Goal: Task Accomplishment & Management: Manage account settings

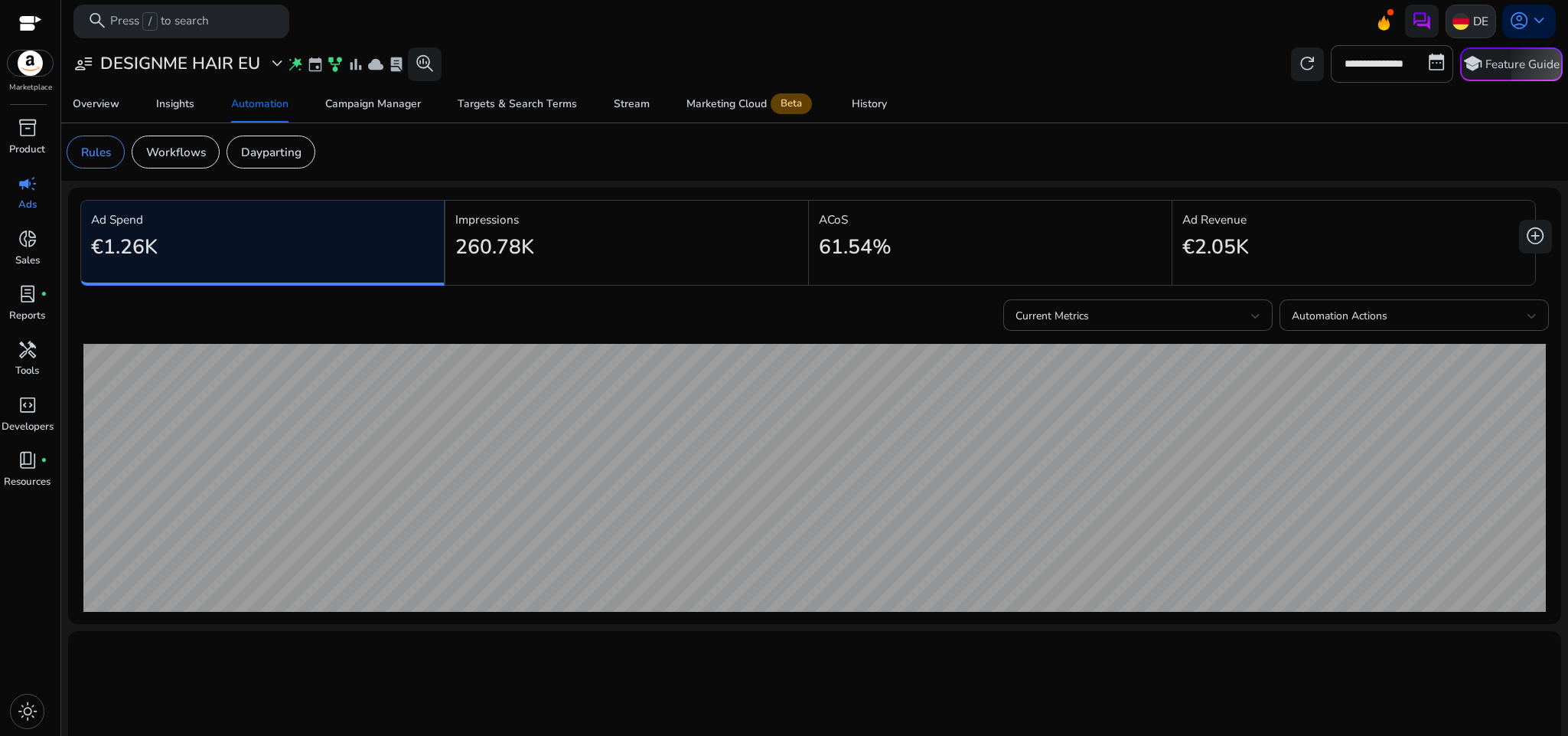
click at [1453, 21] on img at bounding box center [1461, 21] width 17 height 17
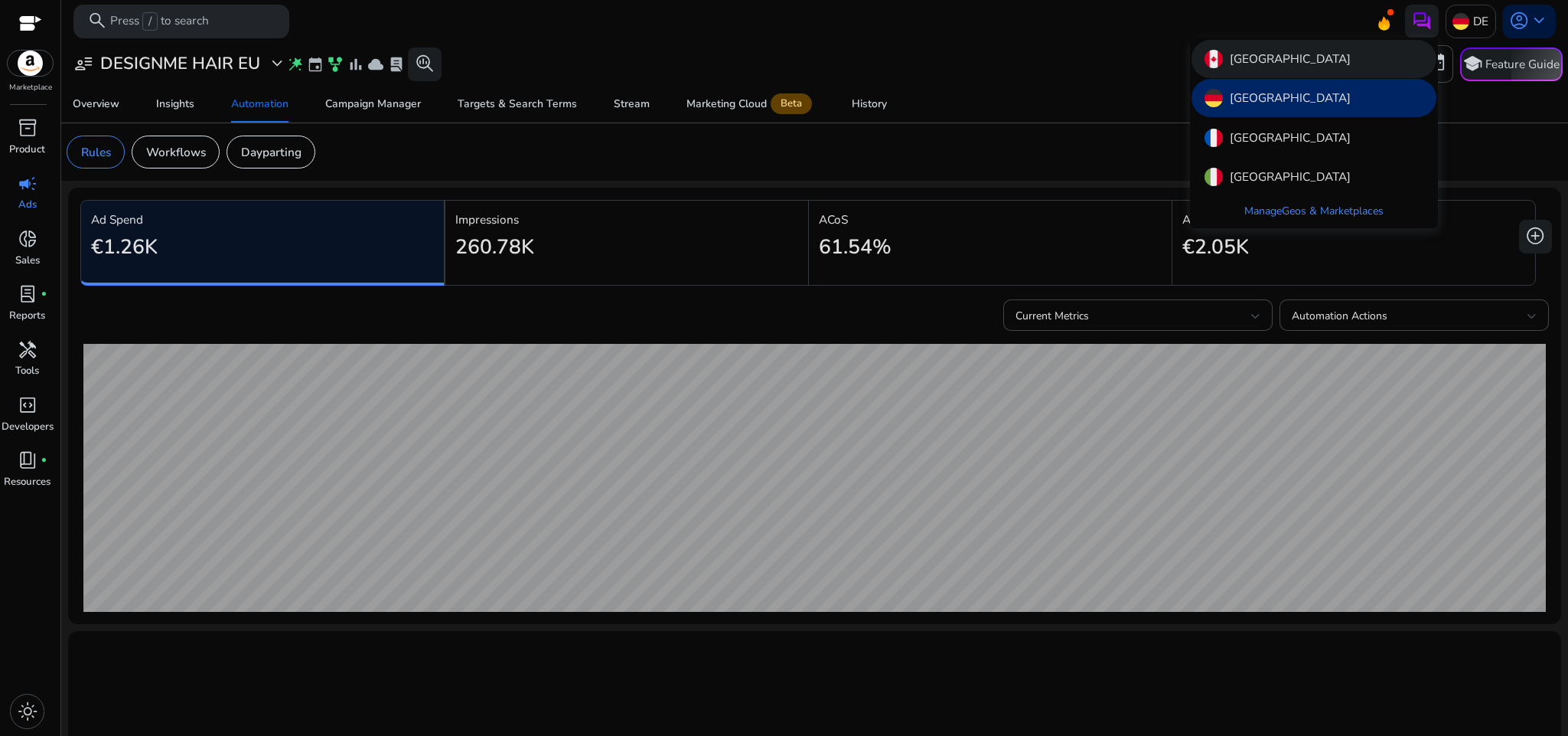
click at [1334, 62] on div "[GEOGRAPHIC_DATA]" at bounding box center [1314, 59] width 245 height 39
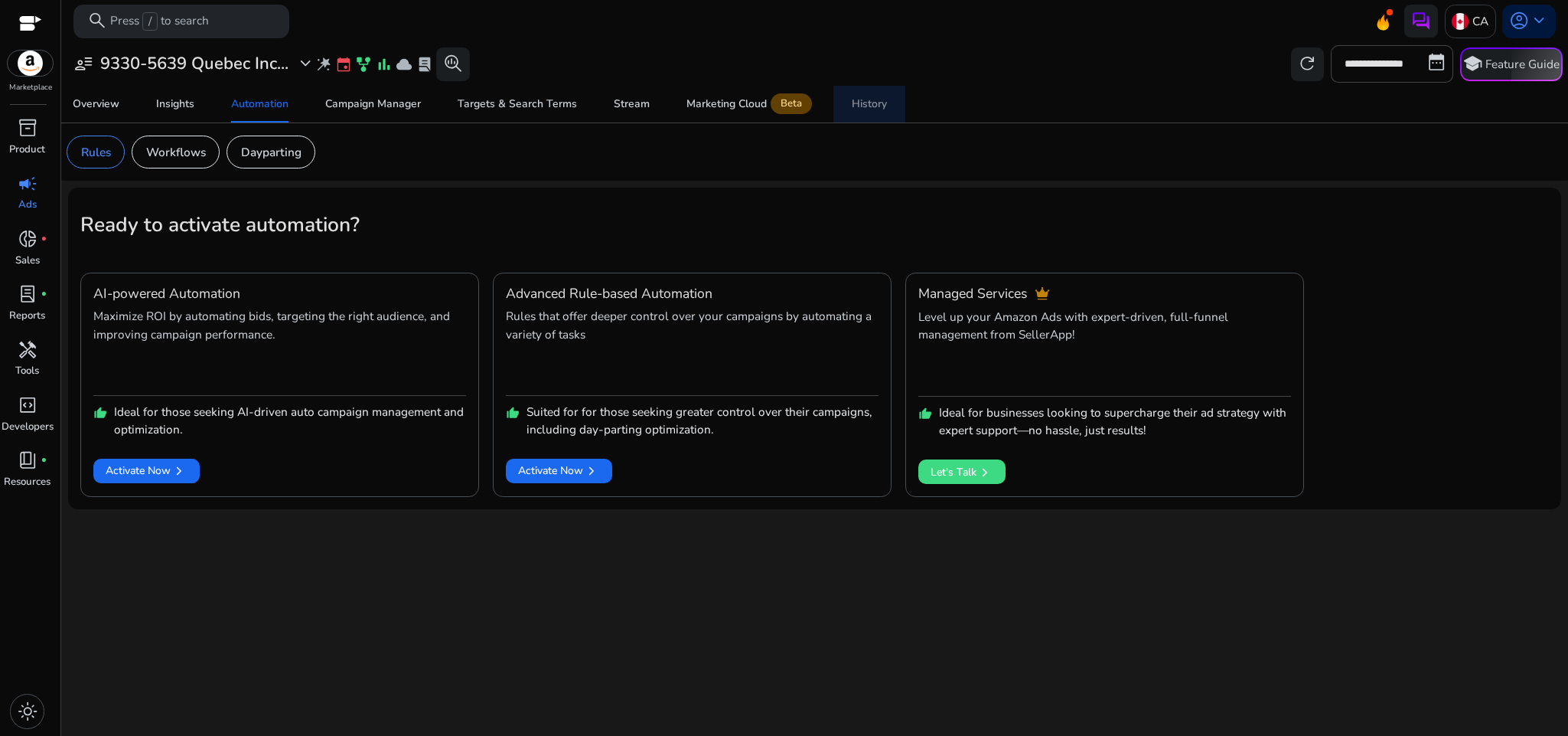
click at [845, 98] on link "History" at bounding box center [869, 104] width 72 height 37
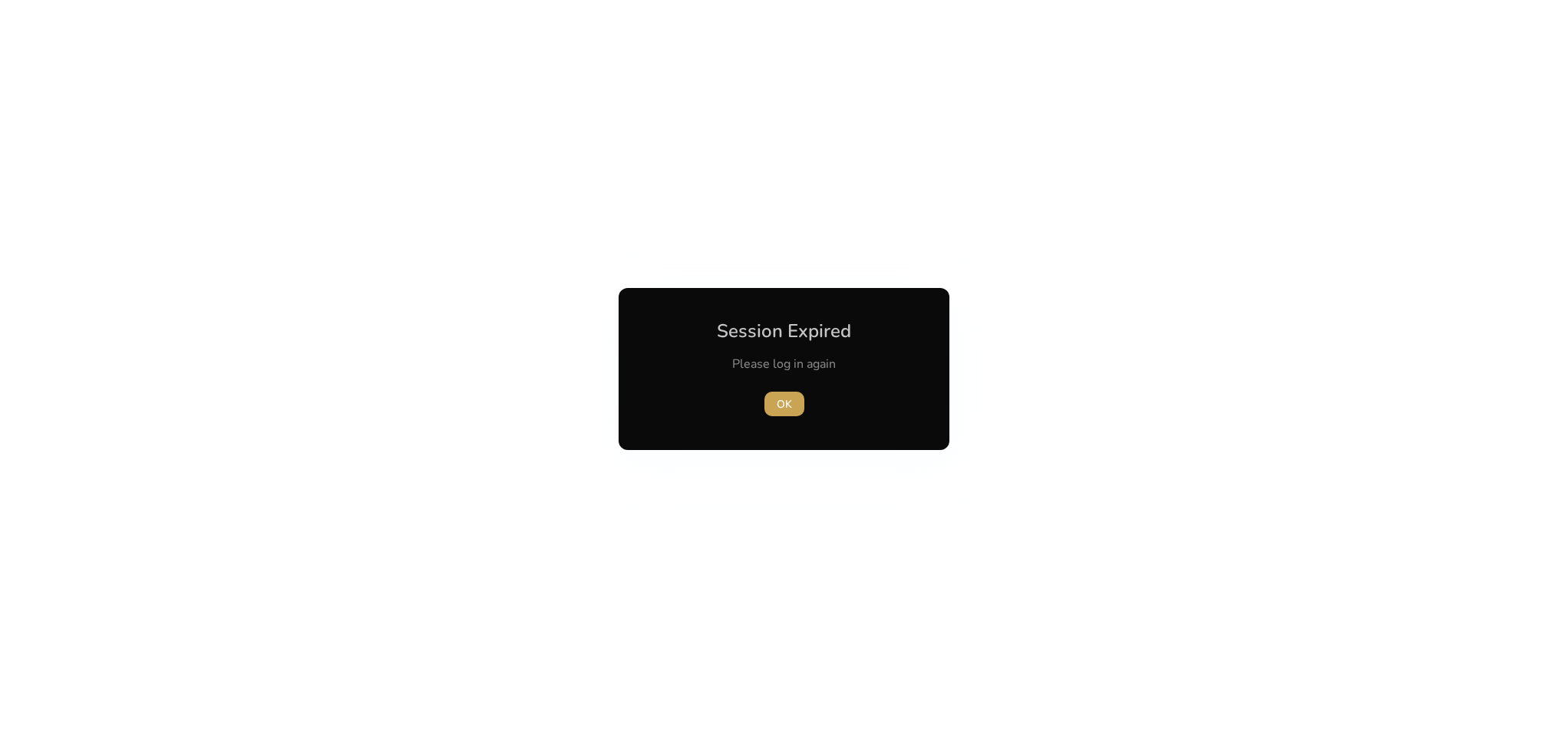
click at [781, 413] on span "button" at bounding box center [784, 403] width 40 height 37
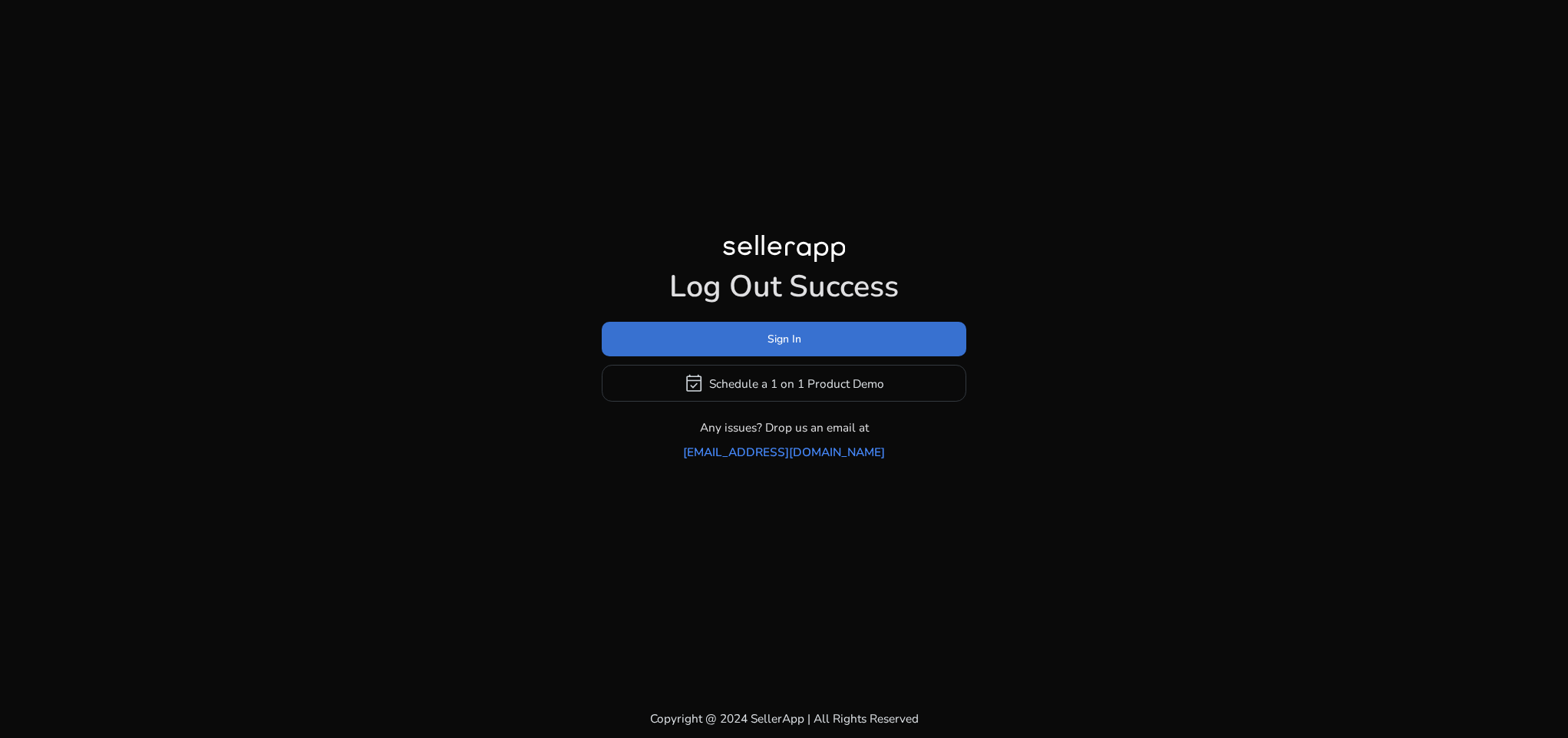
click at [785, 347] on span "Sign In" at bounding box center [784, 339] width 33 height 16
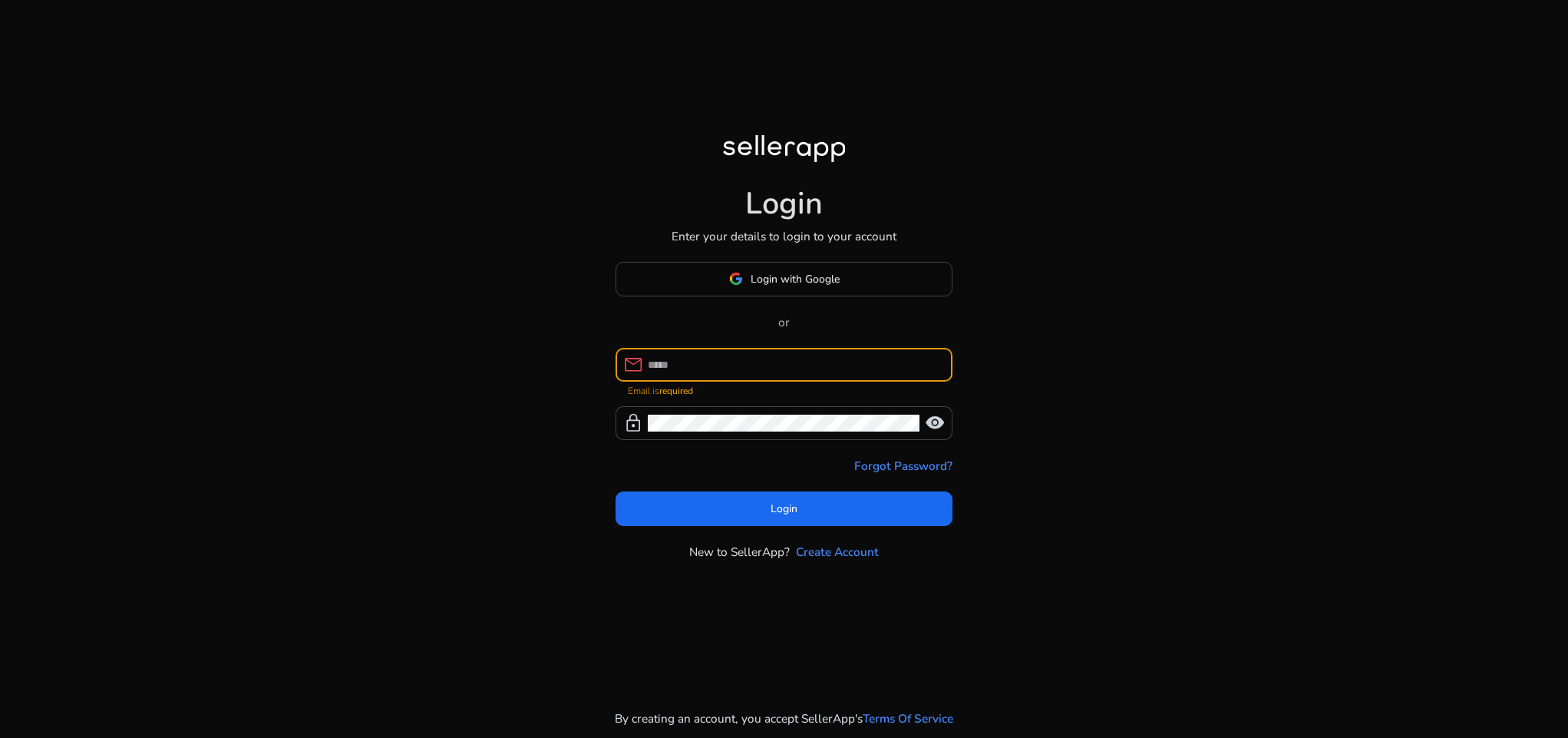
paste input "**********"
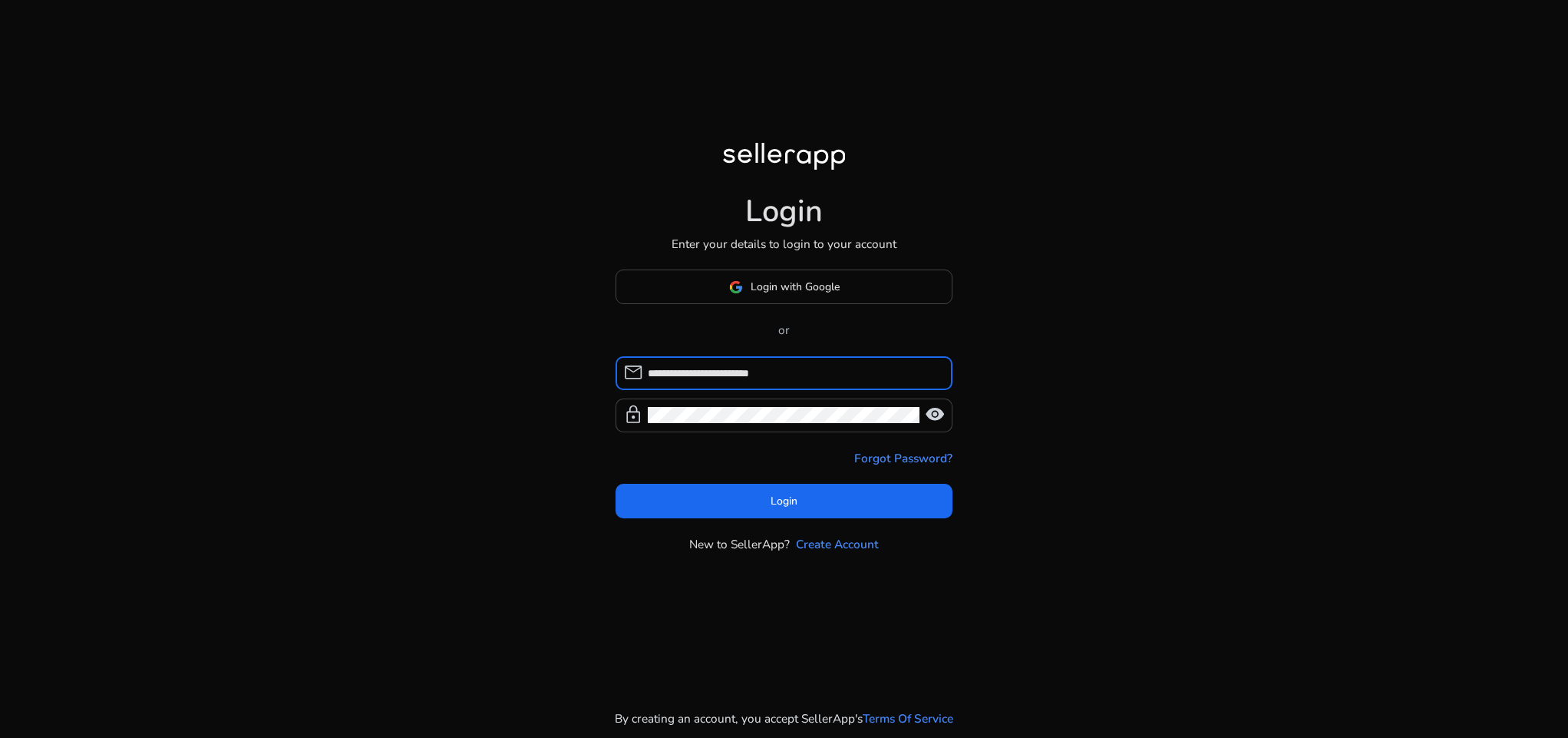
type input "**********"
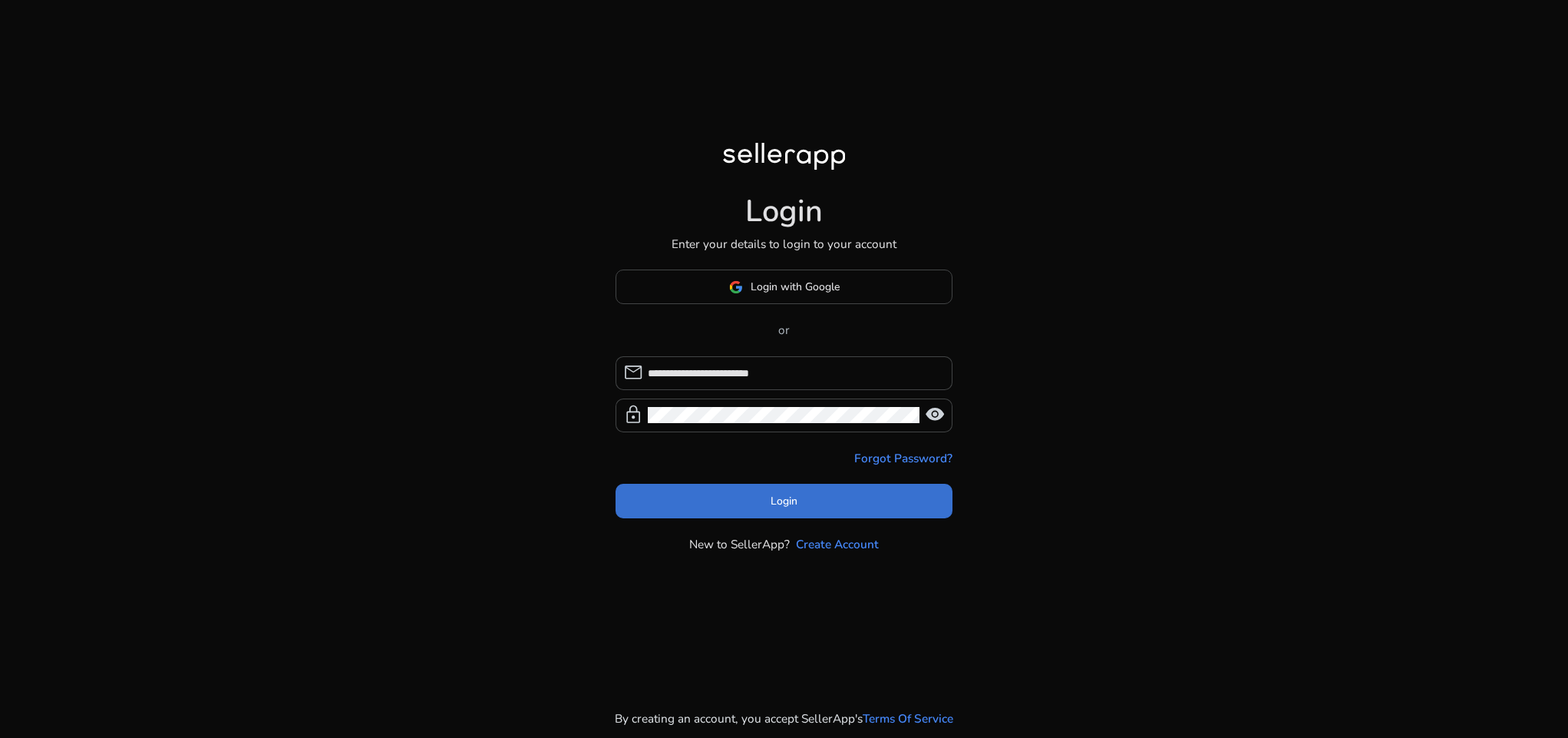
click at [795, 493] on span "Login" at bounding box center [783, 500] width 27 height 16
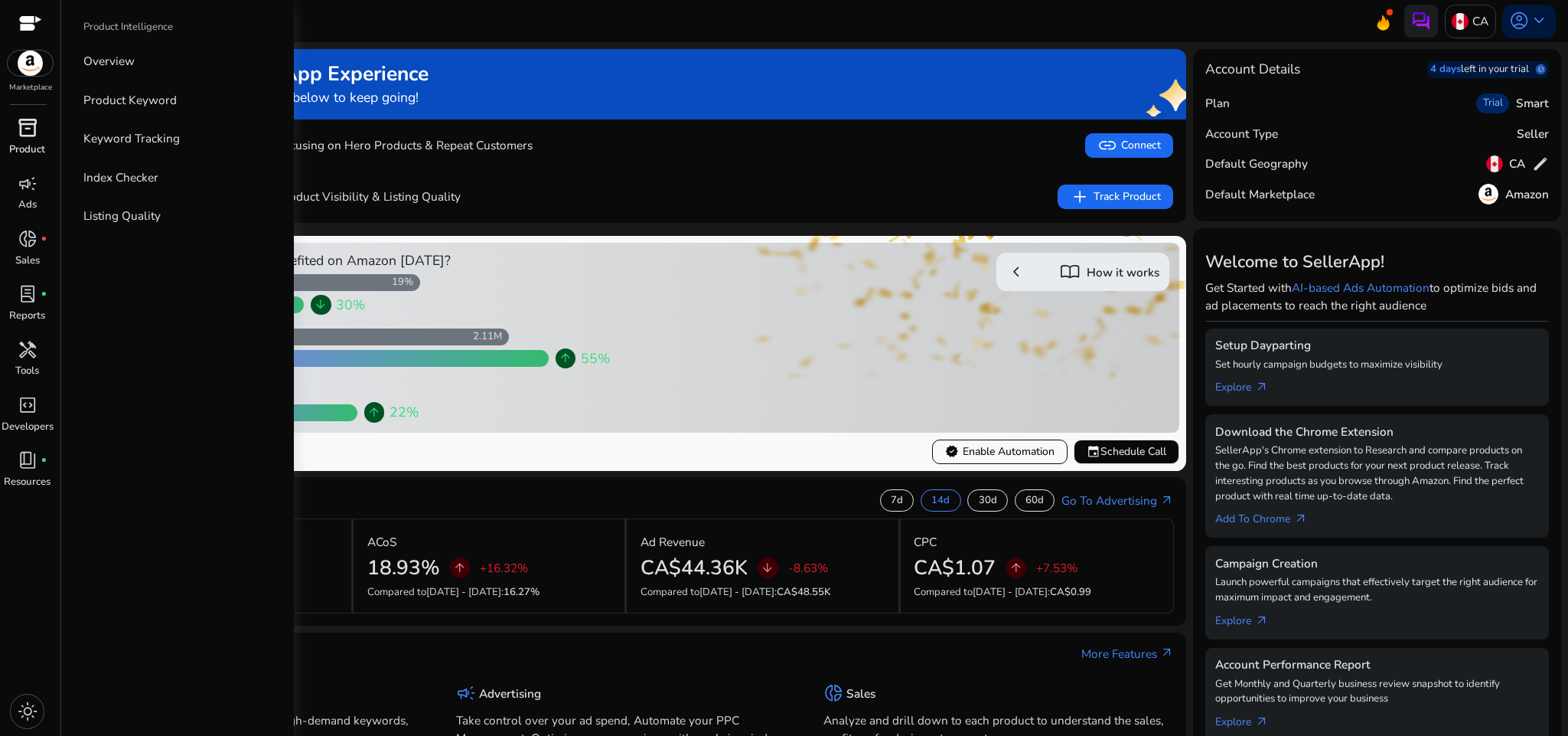
click at [33, 128] on span "inventory_2" at bounding box center [27, 128] width 20 height 20
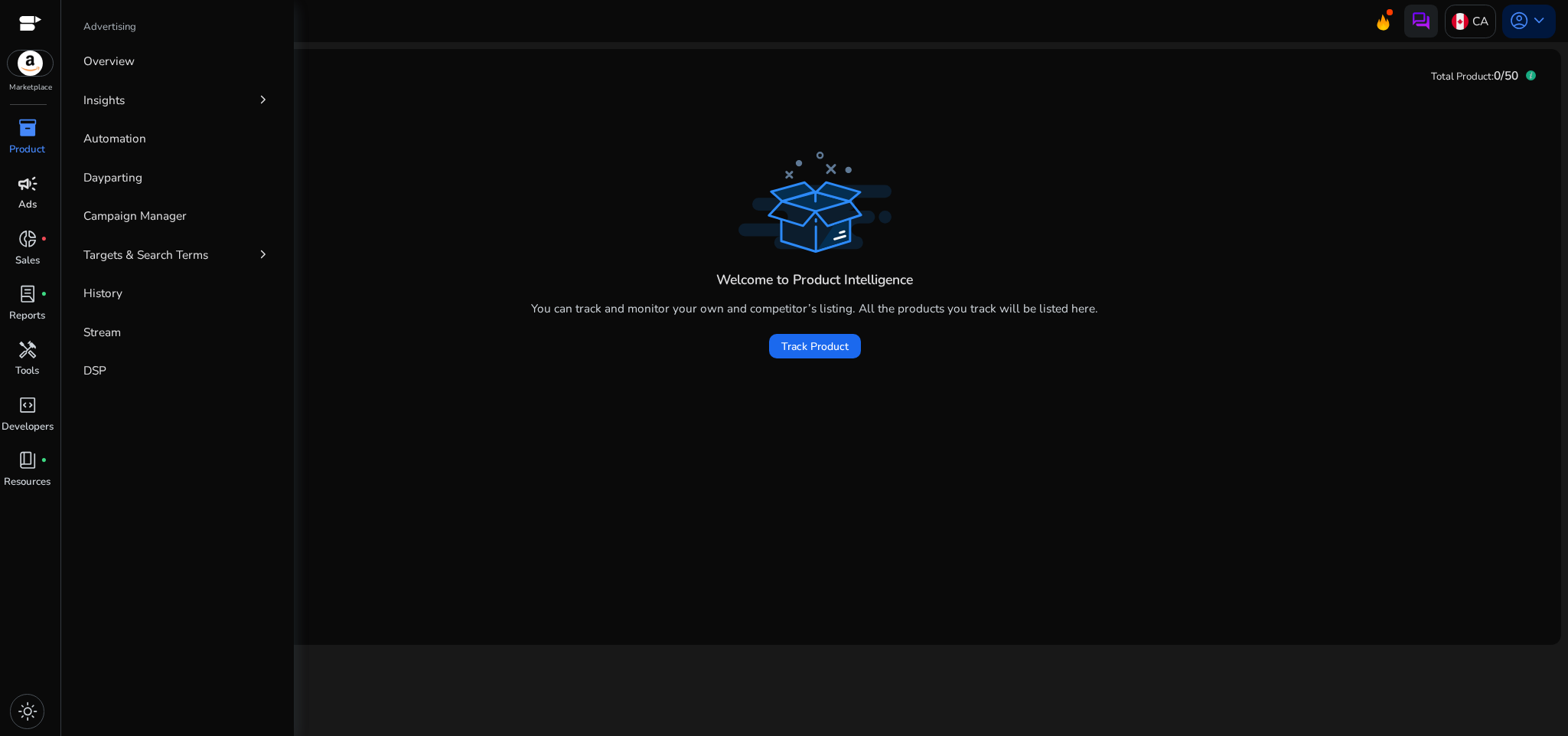
click at [24, 178] on span "campaign" at bounding box center [27, 183] width 20 height 20
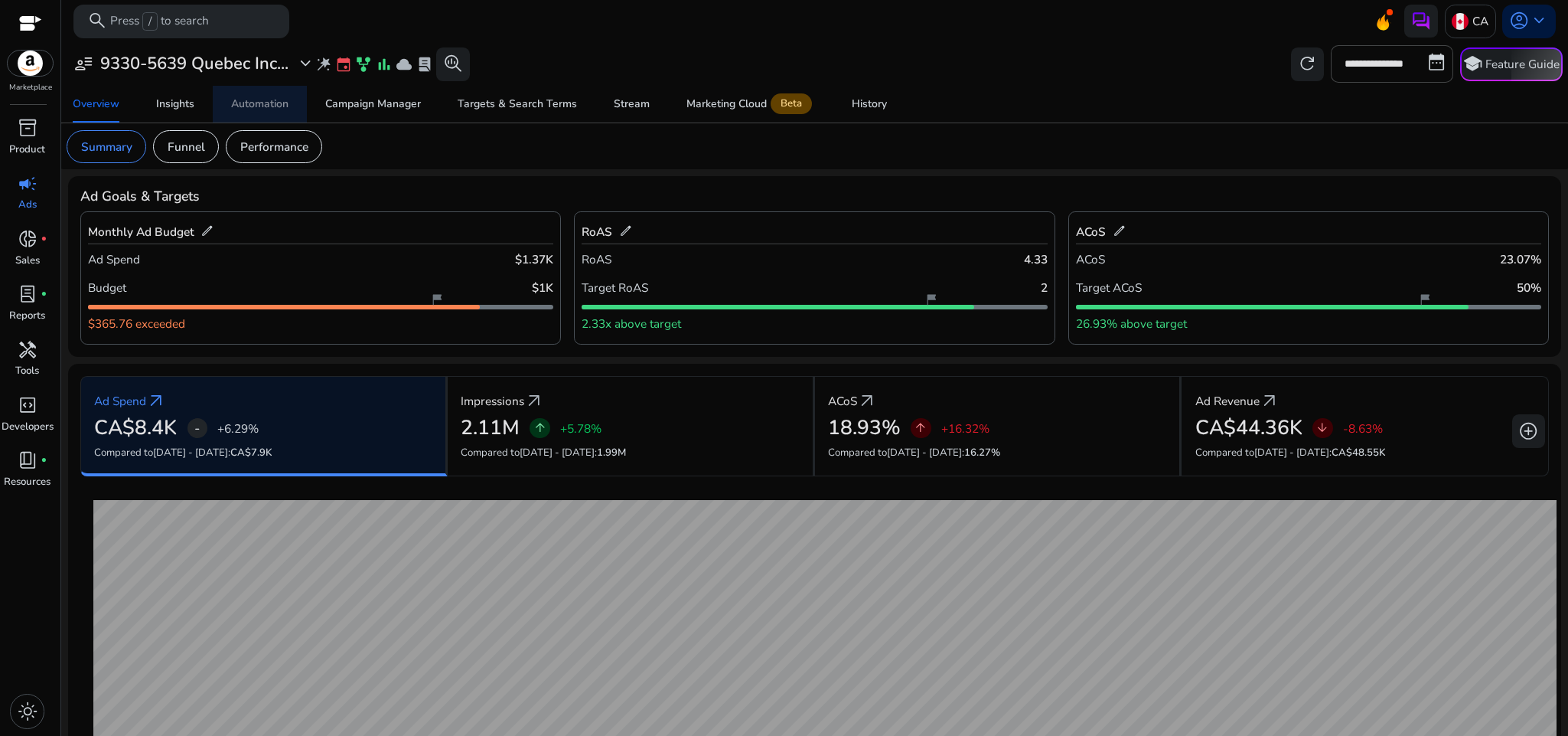
click at [257, 92] on span "Automation" at bounding box center [259, 104] width 57 height 37
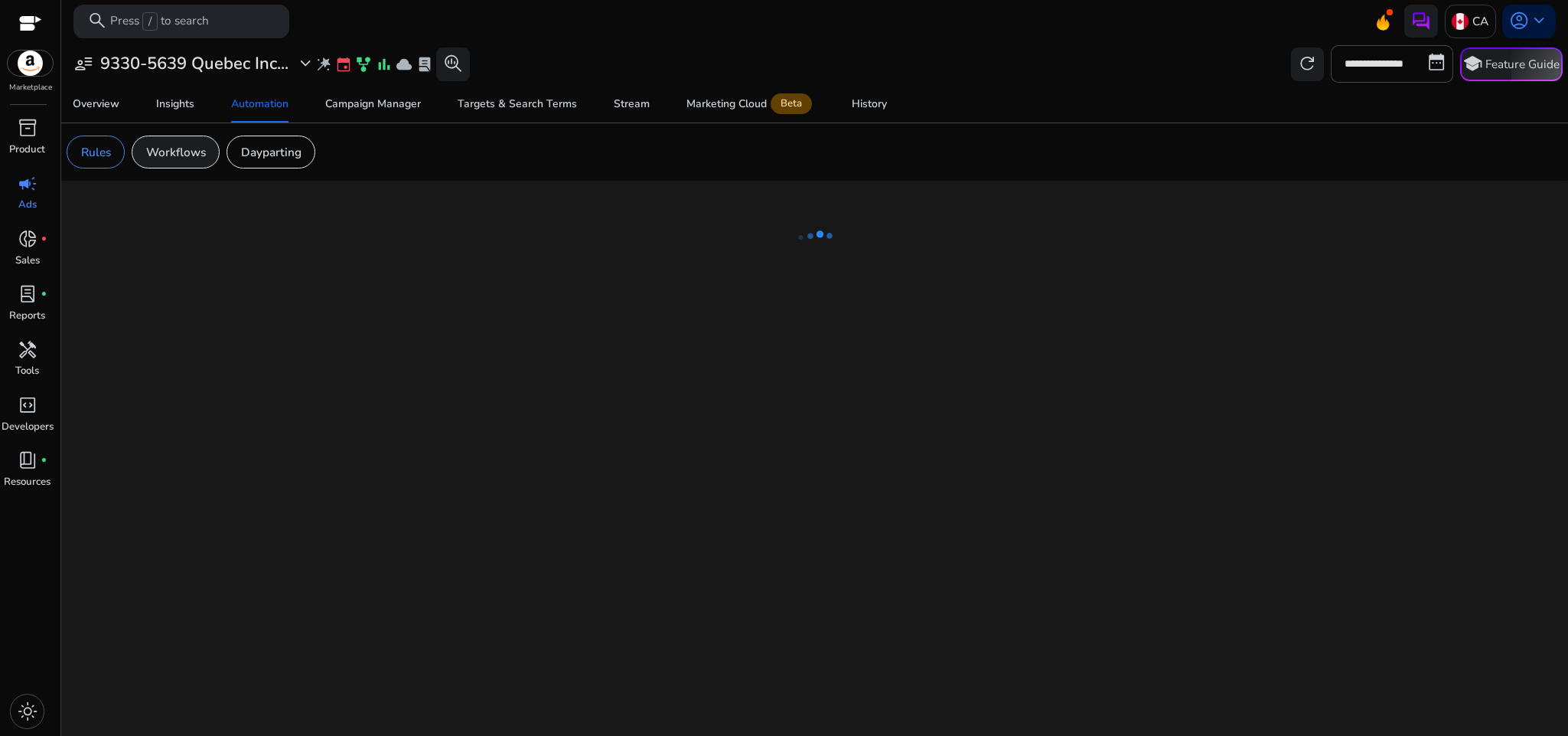
click at [191, 151] on p "Workflows" at bounding box center [176, 151] width 60 height 18
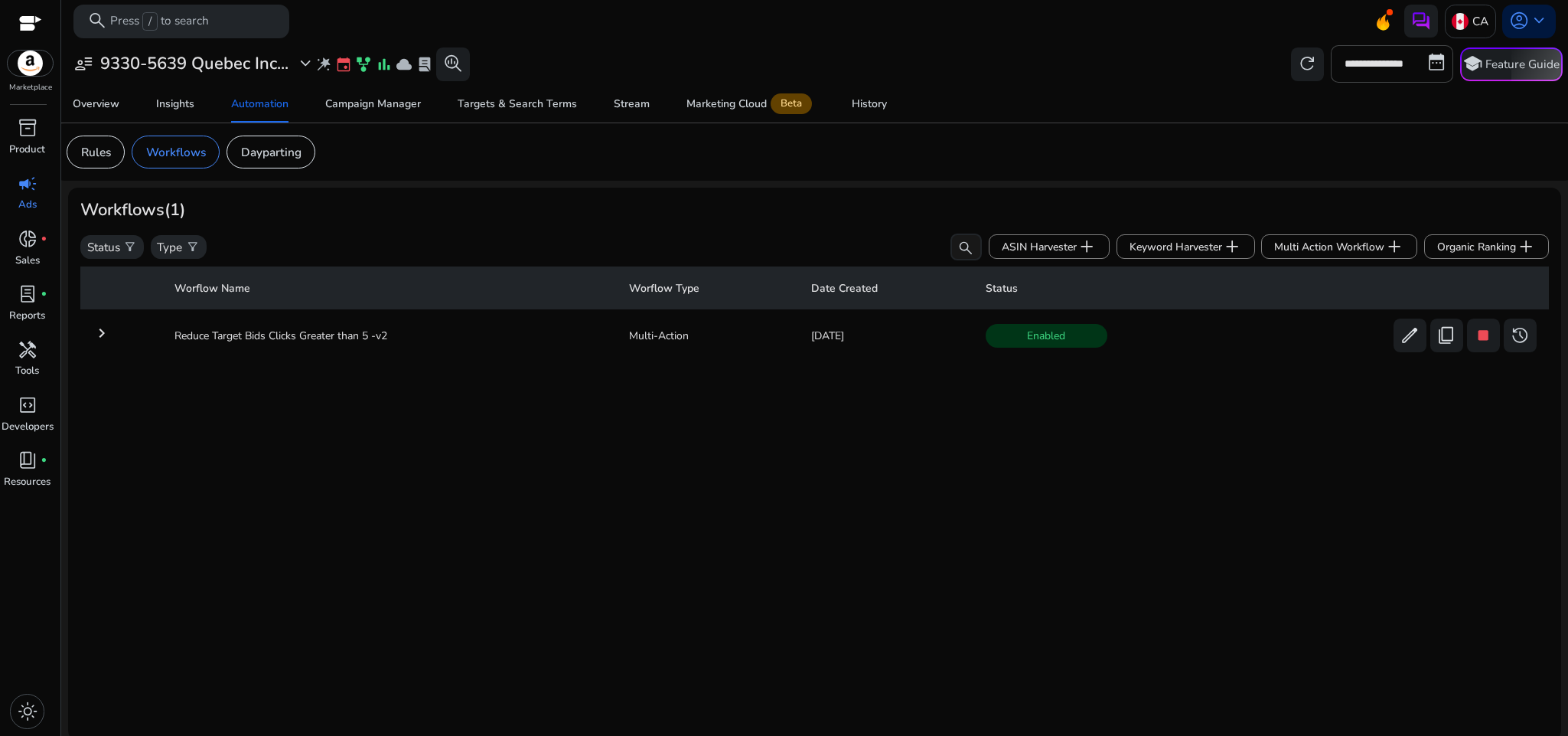
click at [99, 331] on mat-icon "keyboard_arrow_right" at bounding box center [101, 333] width 18 height 18
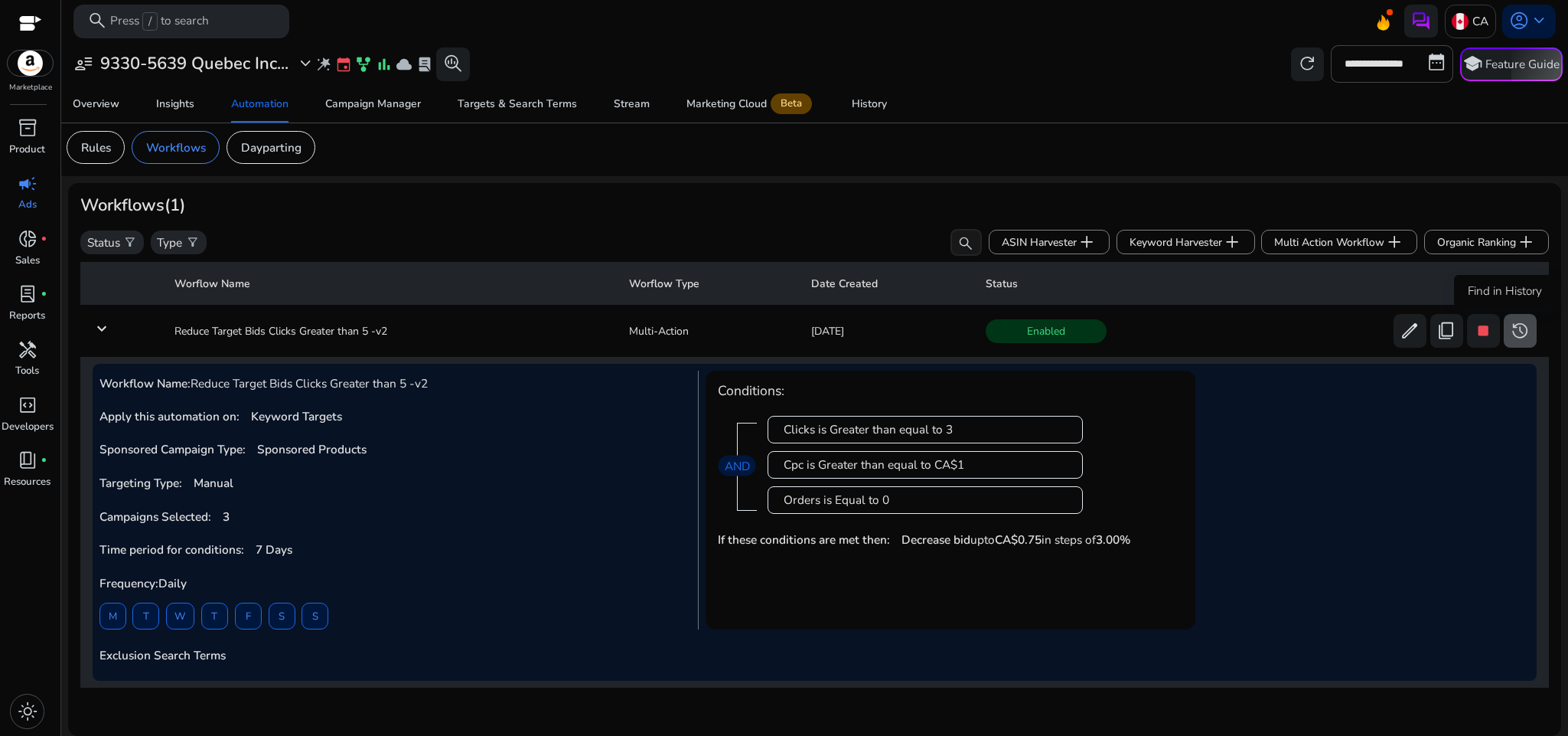
click at [1514, 326] on span "history" at bounding box center [1519, 330] width 20 height 20
click at [859, 98] on div "History" at bounding box center [869, 104] width 35 height 11
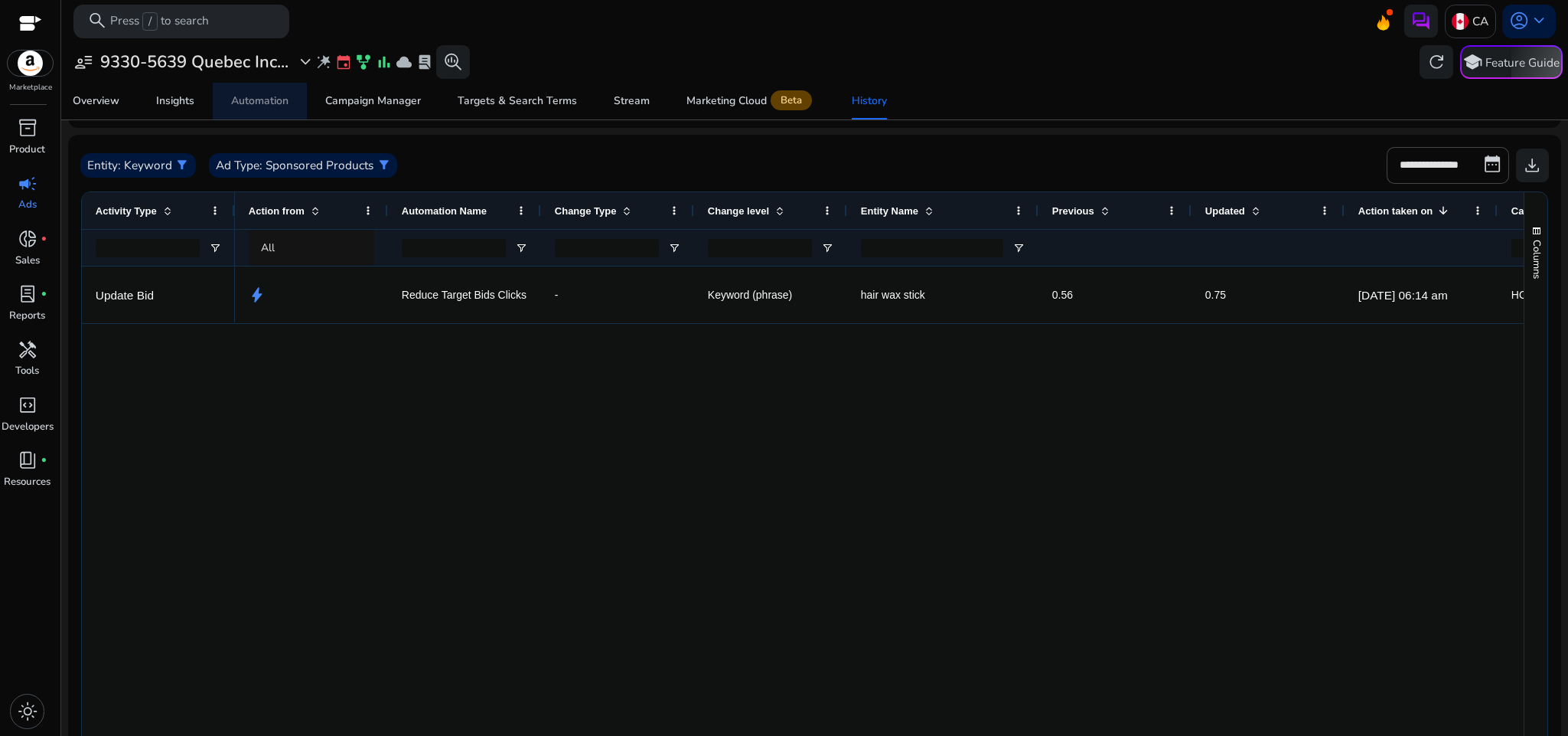
click at [266, 102] on div "Automation" at bounding box center [259, 101] width 57 height 11
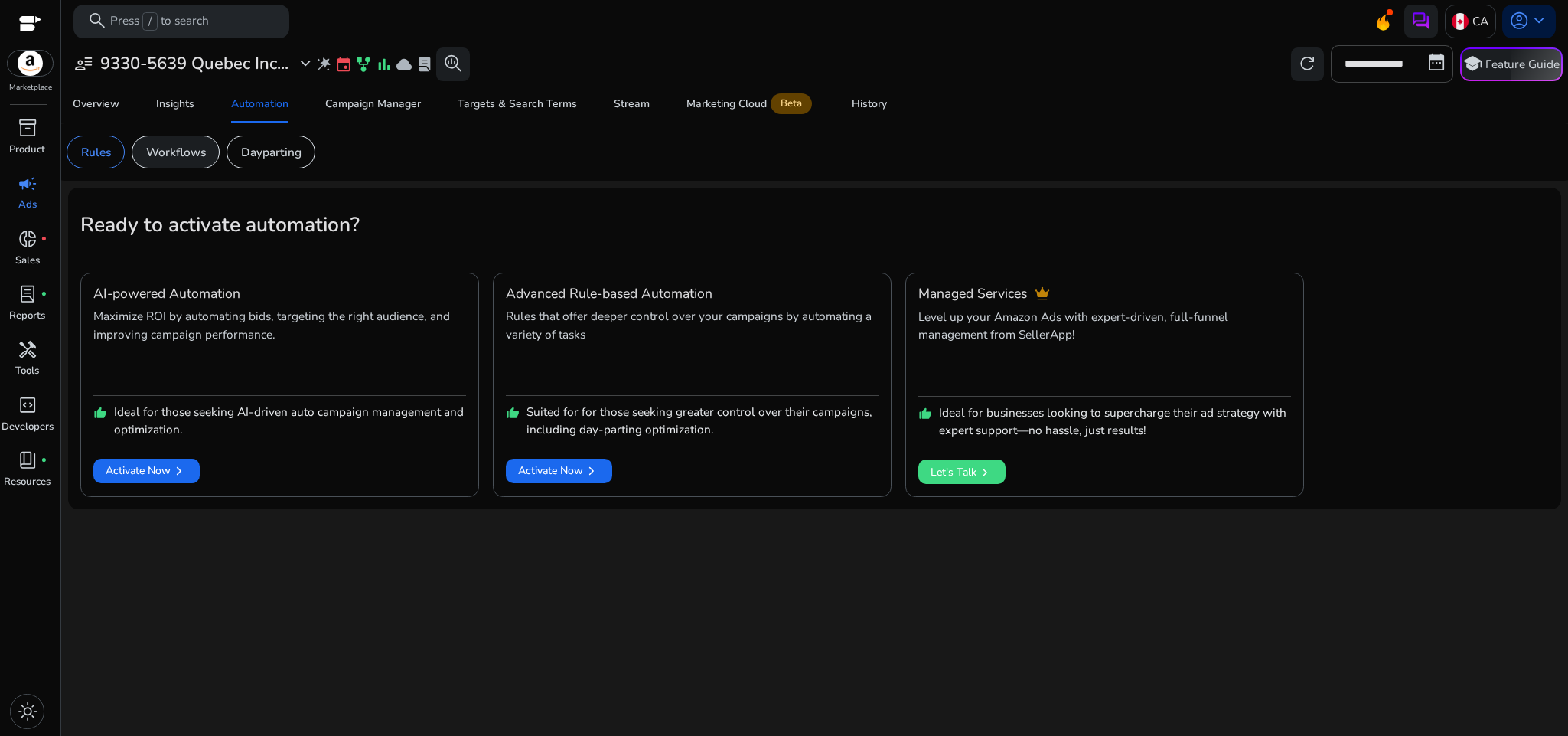
click at [192, 152] on p "Workflows" at bounding box center [176, 151] width 60 height 18
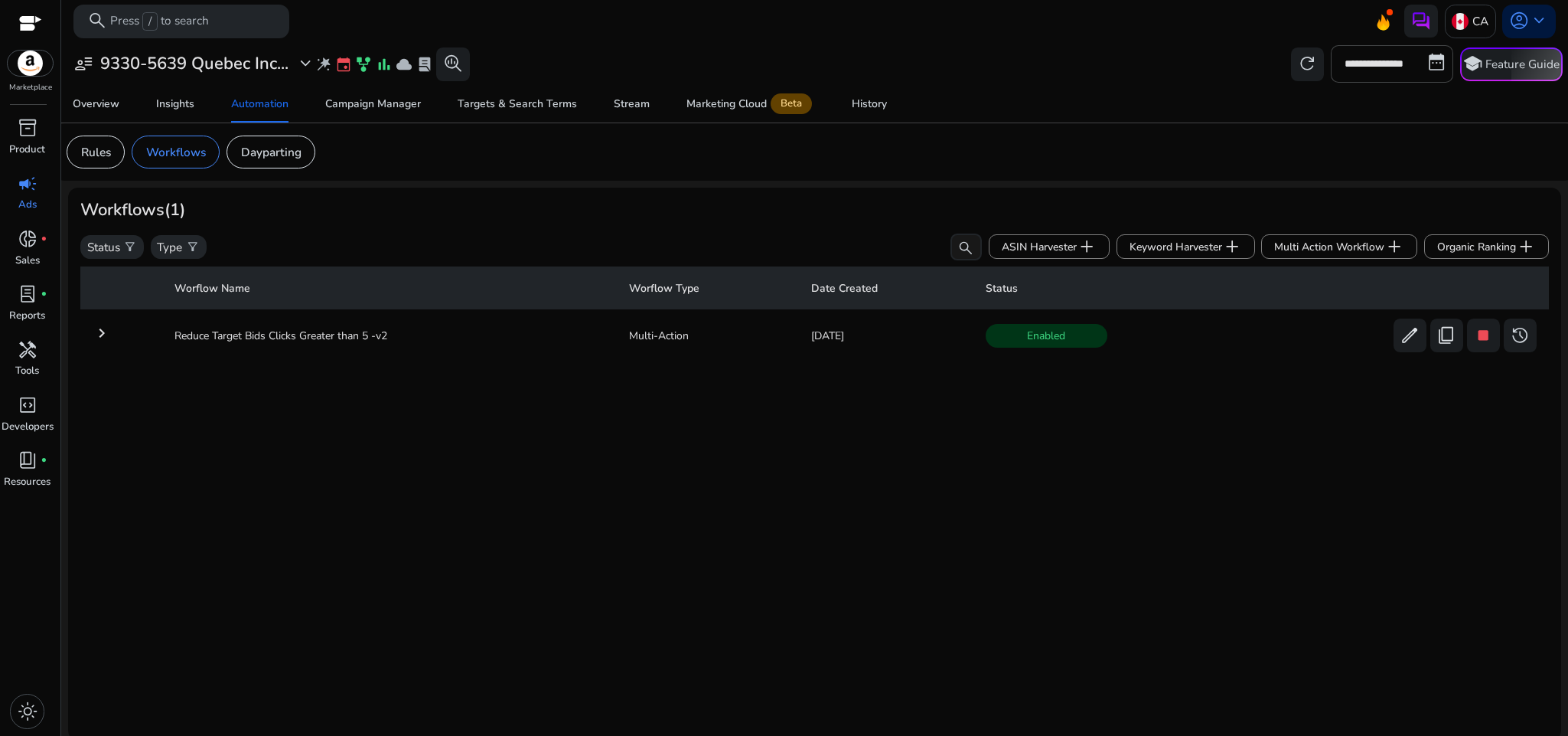
click at [99, 339] on mat-icon "keyboard_arrow_right" at bounding box center [101, 333] width 18 height 18
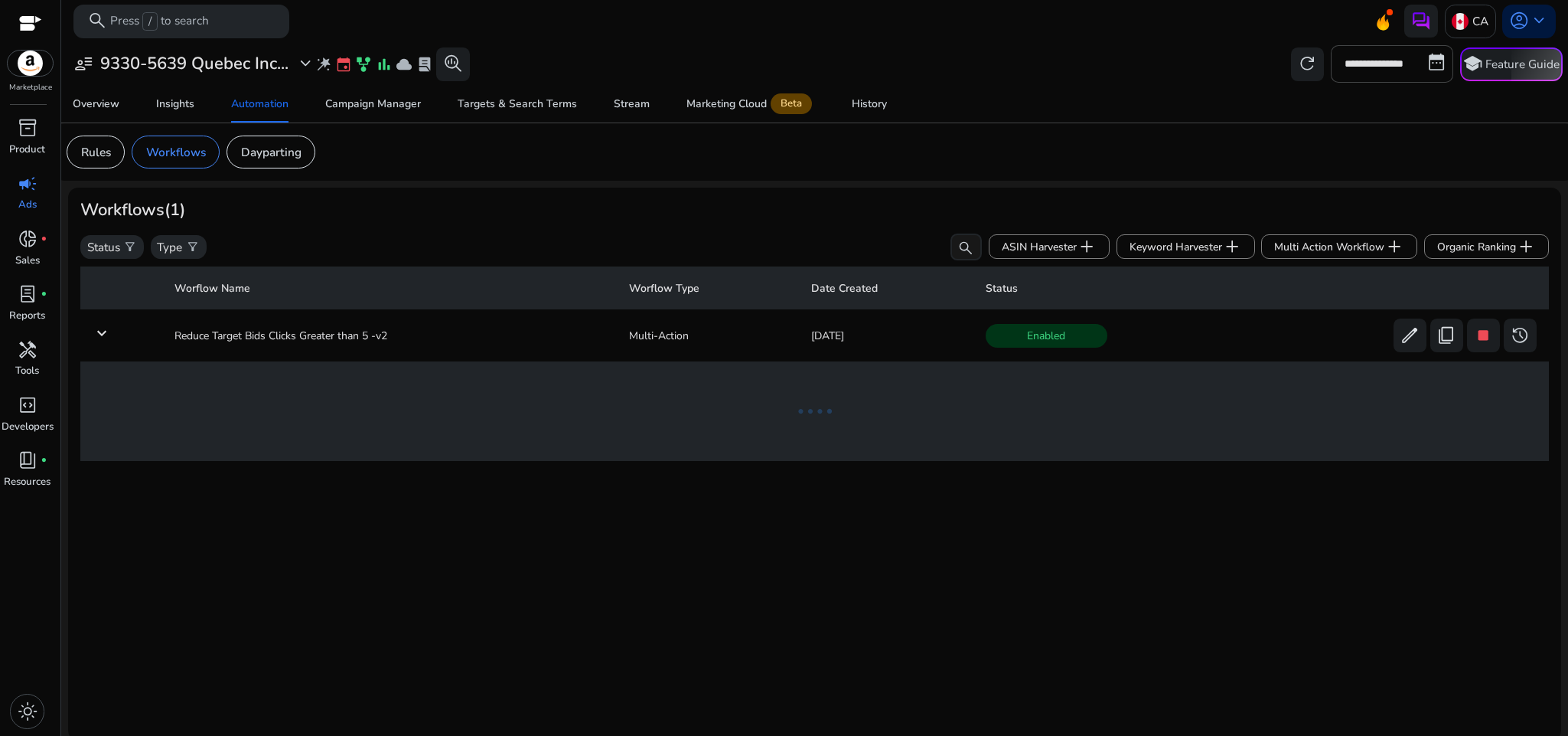
scroll to position [5, 0]
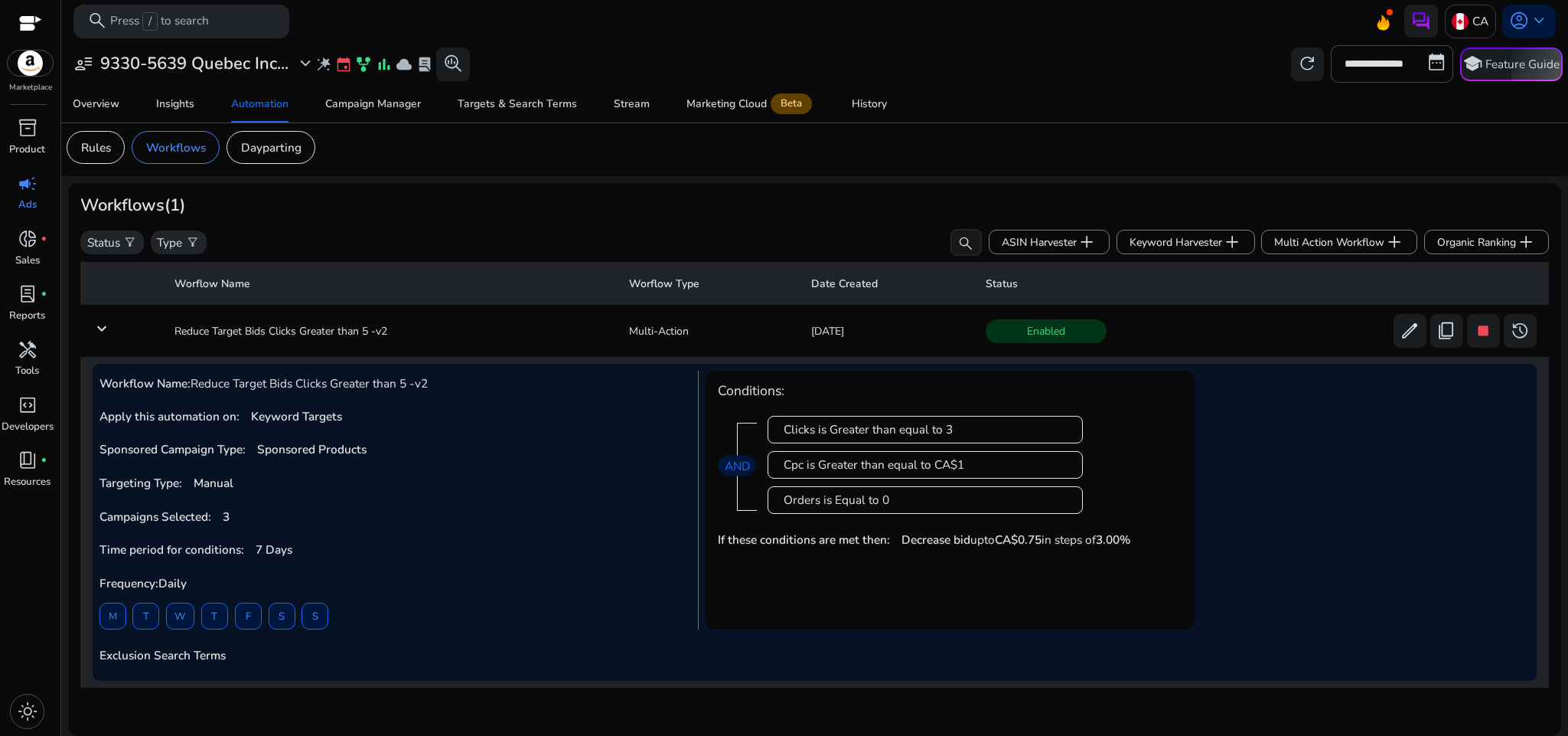
click at [1103, 545] on p "Decrease bid upto CA$0.75 in steps of 3.00%" at bounding box center [1016, 539] width 229 height 16
click at [1228, 503] on div "Conditions: Clicks is Greater than equal to 3 Cpc is Greater than equal to CA$1…" at bounding box center [1118, 500] width 825 height 258
click at [1148, 478] on div "Clicks is Greater than equal to 3 Cpc is Greater than equal to CA$1 Orders is E…" at bounding box center [969, 464] width 427 height 121
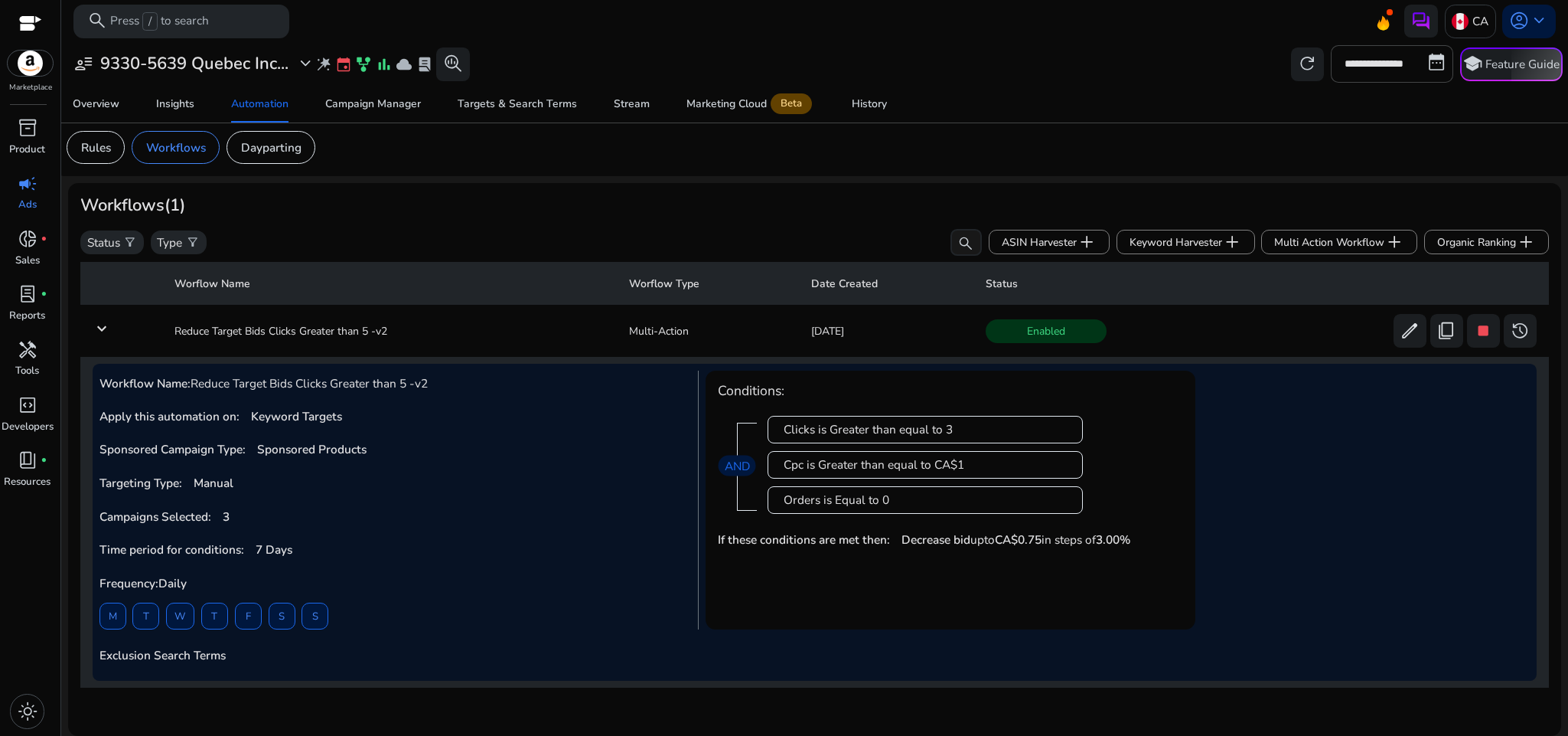
click at [947, 425] on span "3" at bounding box center [950, 430] width 7 height 17
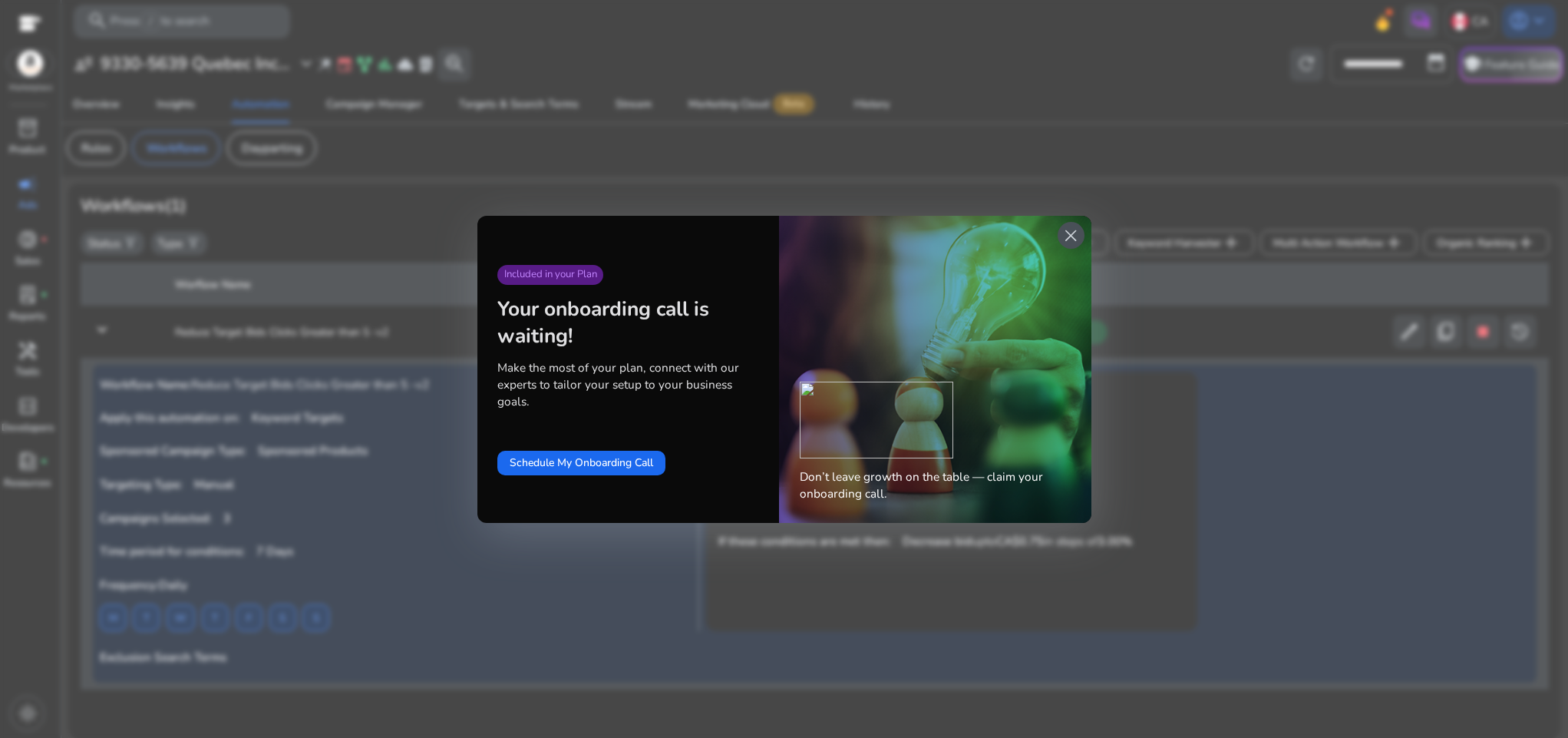
click at [1070, 231] on span "close" at bounding box center [1070, 235] width 20 height 20
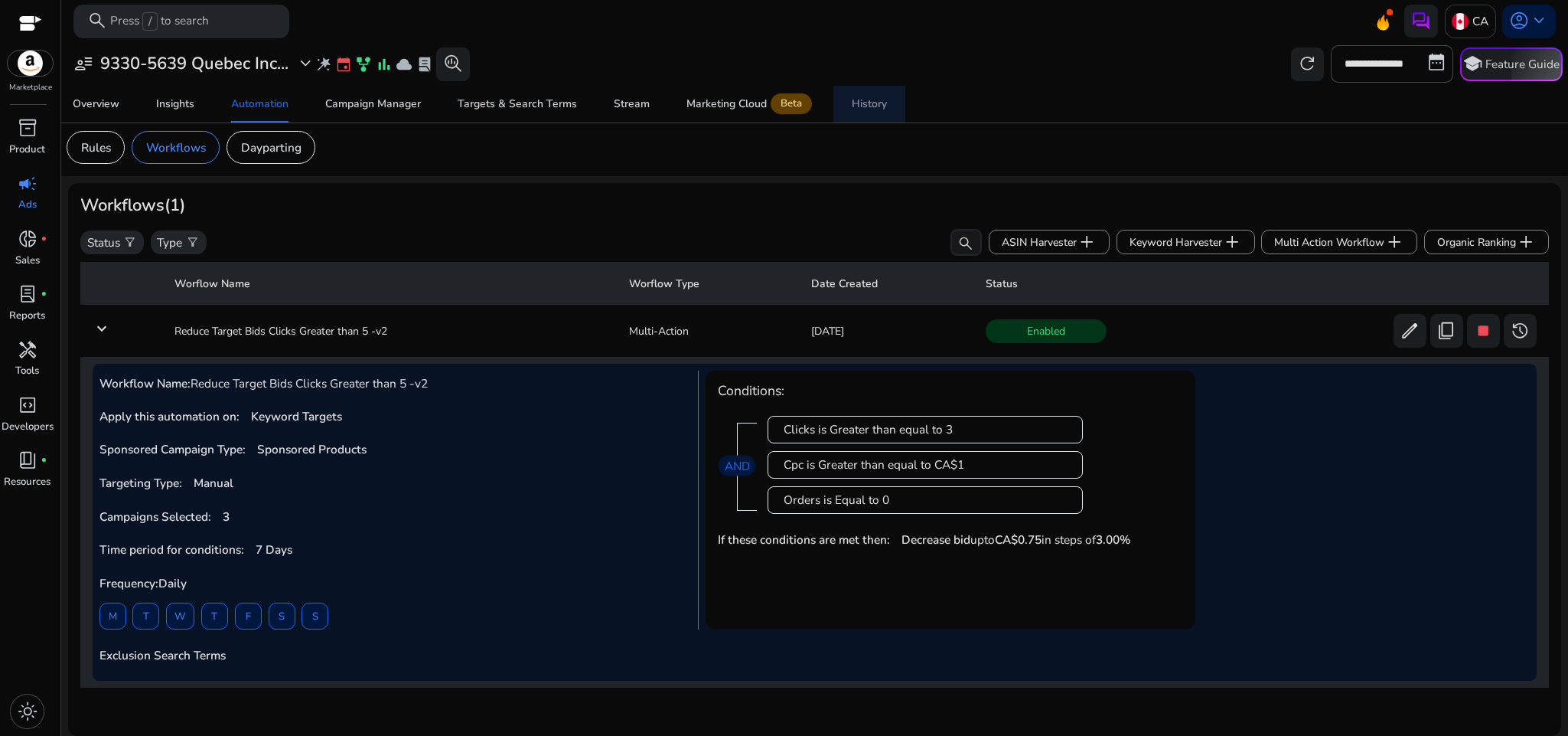
click at [876, 104] on div "History" at bounding box center [869, 104] width 35 height 11
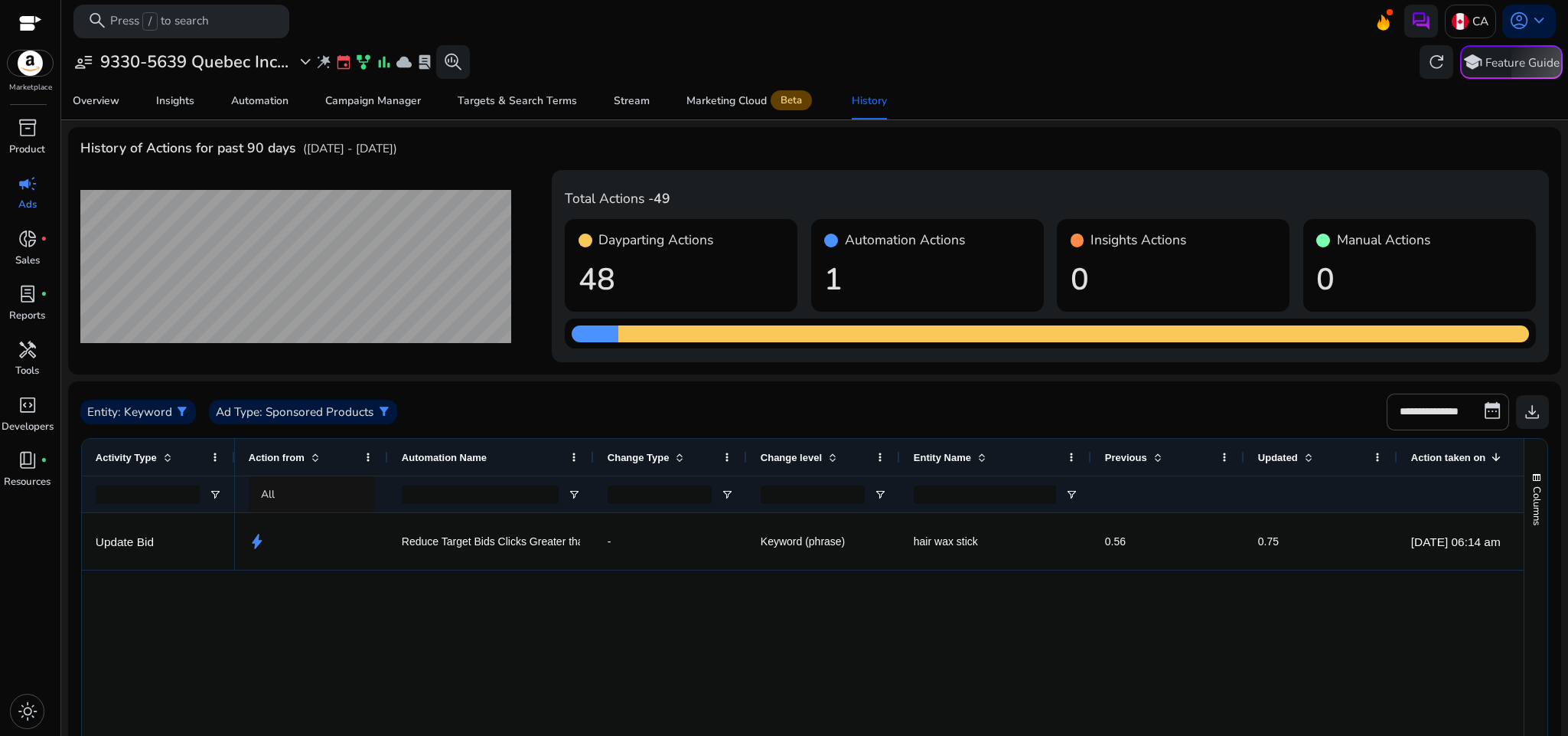
drag, startPoint x: 538, startPoint y: 458, endPoint x: 591, endPoint y: 480, distance: 57.4
click at [591, 480] on div "Action from Automation Name Change Type" at bounding box center [1046, 476] width 1622 height 74
click at [264, 109] on span "Automation" at bounding box center [259, 101] width 57 height 37
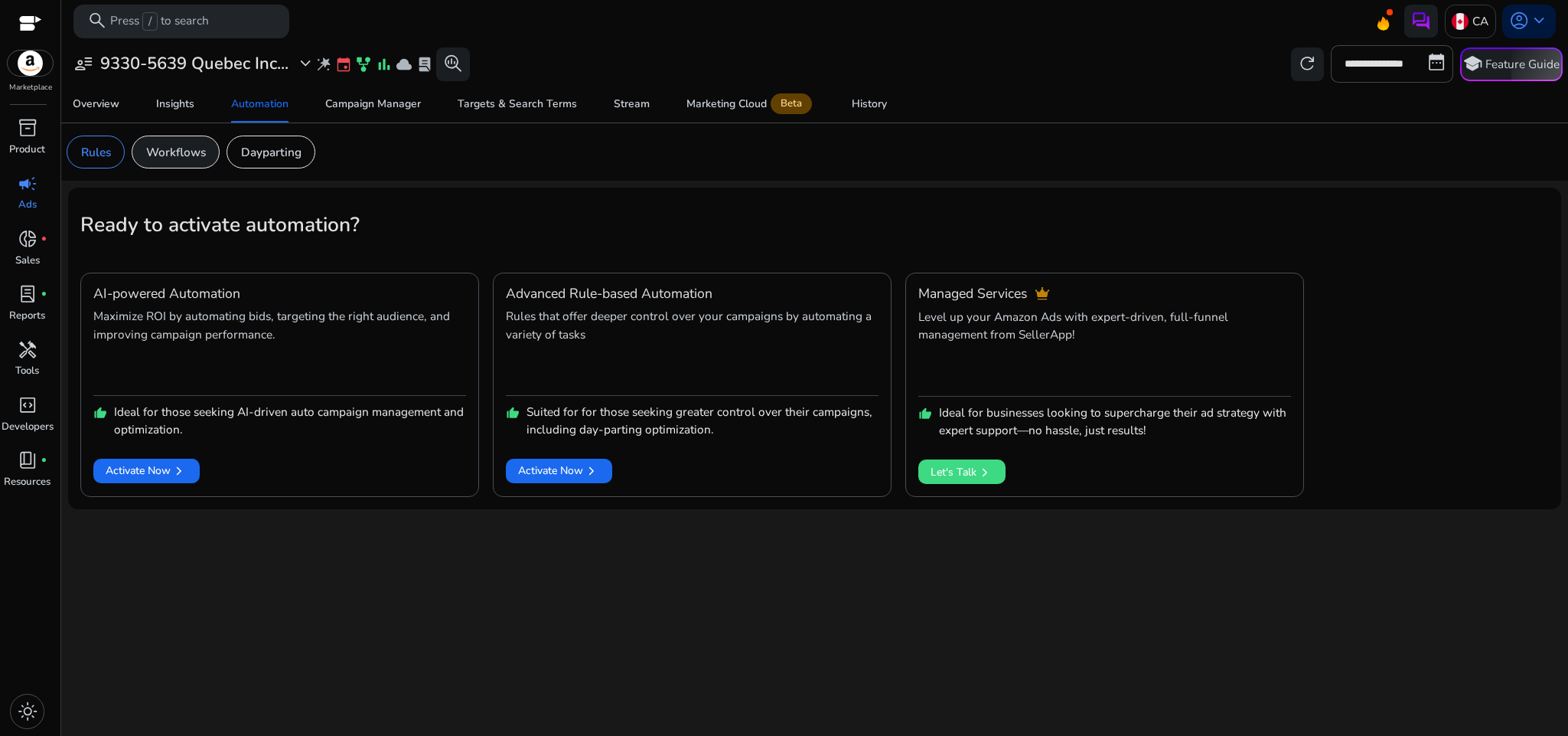
click at [192, 147] on p "Workflows" at bounding box center [176, 151] width 60 height 18
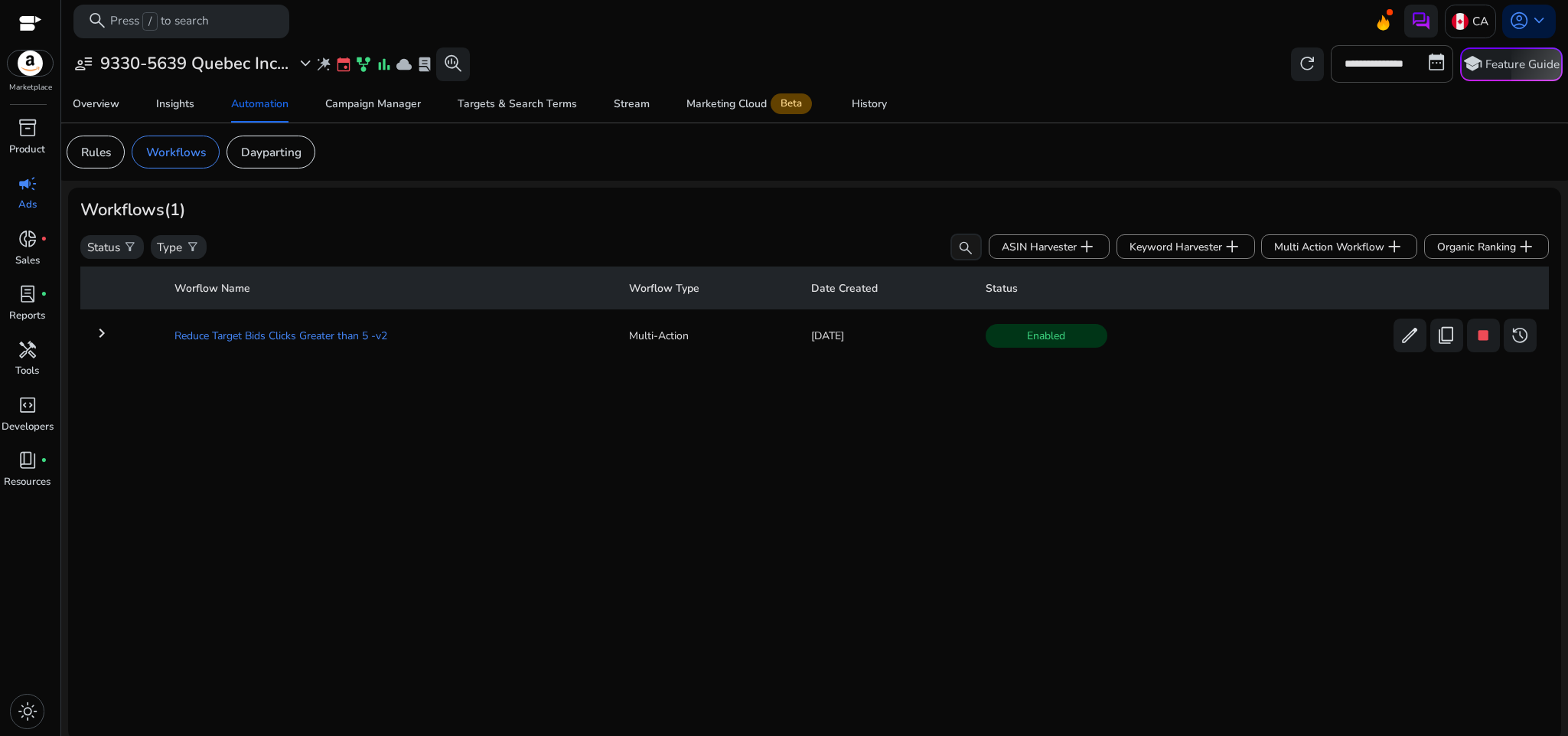
click at [372, 334] on td "Reduce Target Bids Clicks Greater than 5 -v2" at bounding box center [390, 335] width 455 height 40
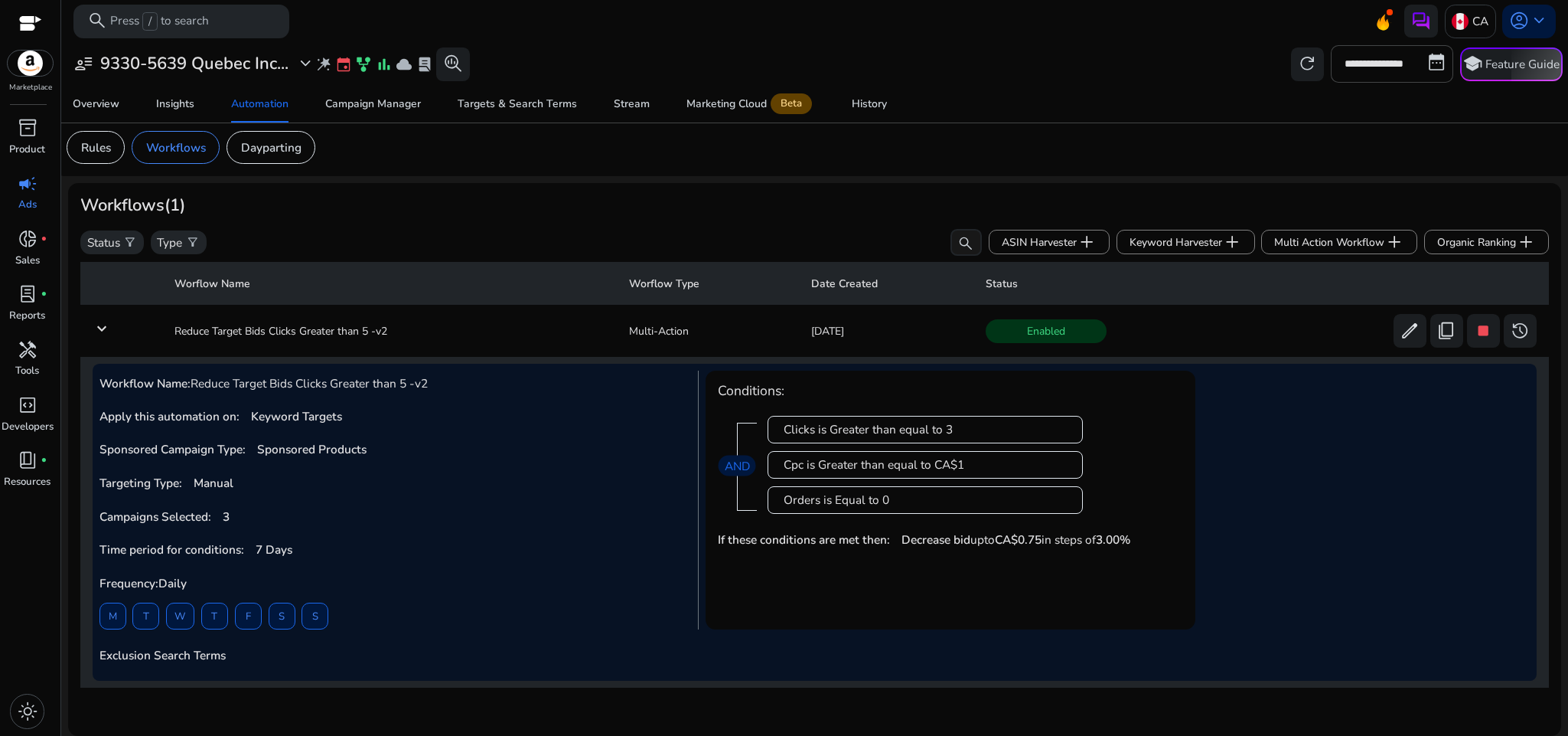
click at [336, 377] on span "Reduce Target Bids Clicks Greater than 5 -v2" at bounding box center [309, 383] width 237 height 16
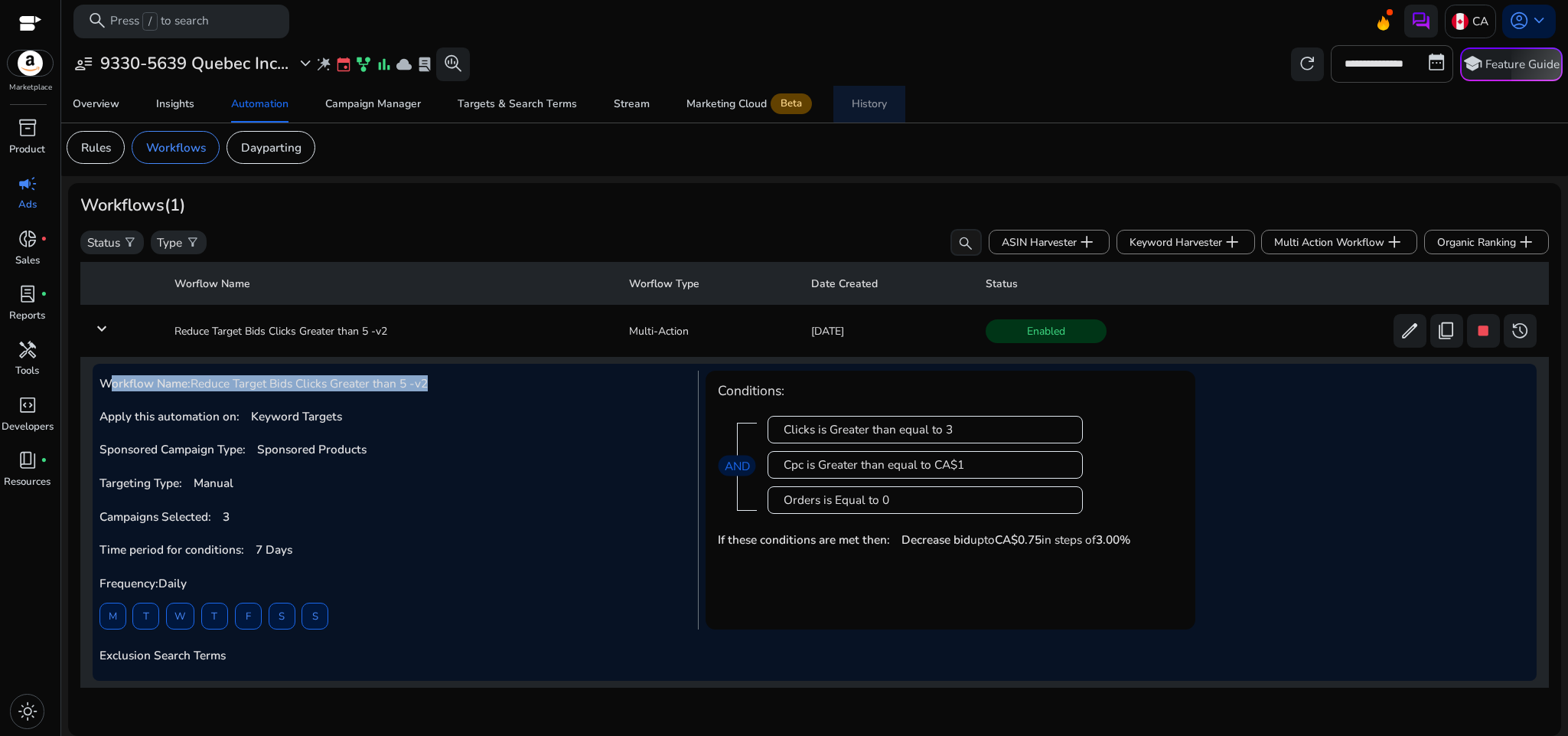
click at [868, 95] on span "History" at bounding box center [869, 104] width 35 height 37
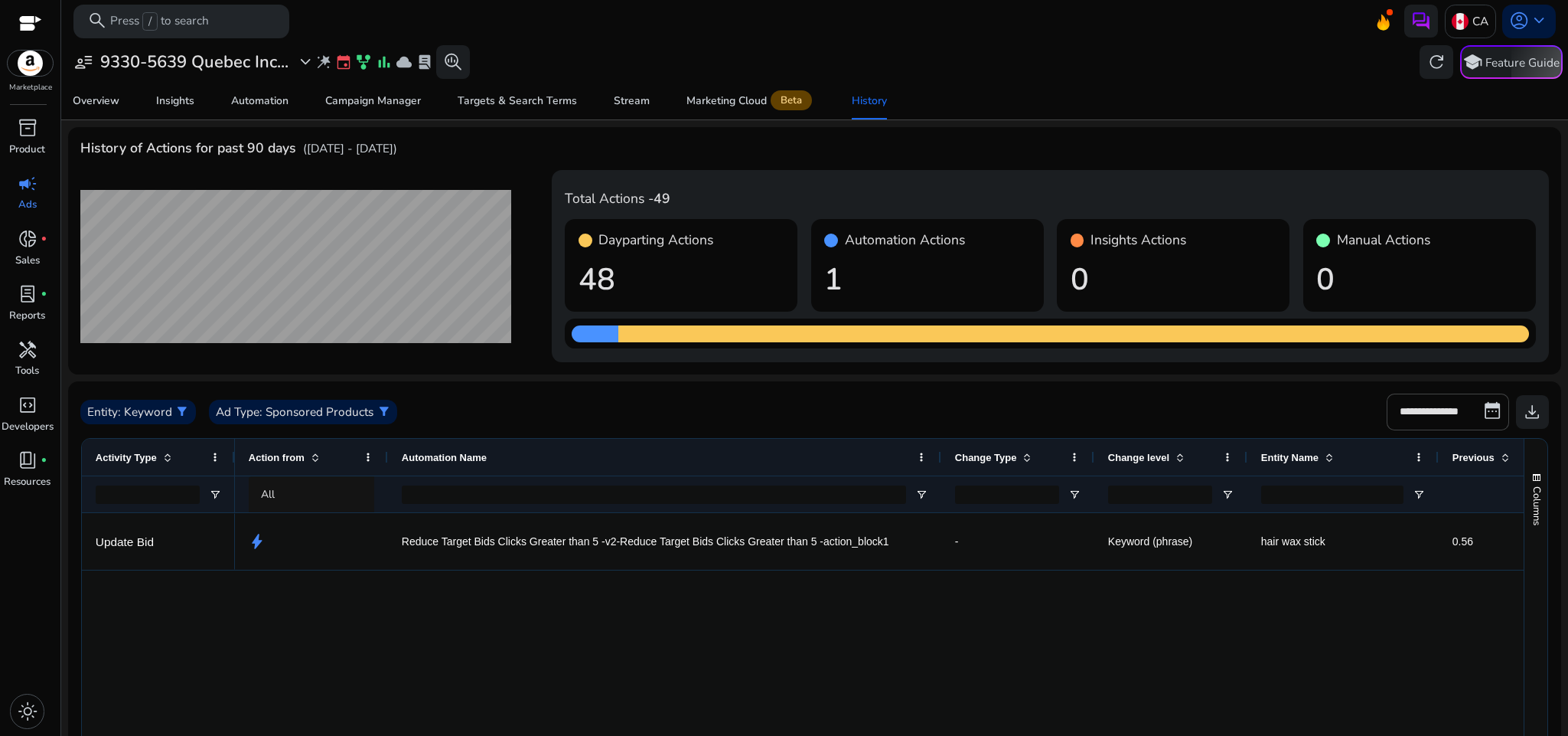
drag, startPoint x: 540, startPoint y: 467, endPoint x: 940, endPoint y: 513, distance: 402.6
click at [940, 513] on div "Activity Type Action from Automation Name -" at bounding box center [803, 722] width 1442 height 567
click at [725, 544] on span "Reduce Target Bids Clicks Greater than 5 -v2-Reduce Target Bids Clicks Greater …" at bounding box center [646, 542] width 488 height 32
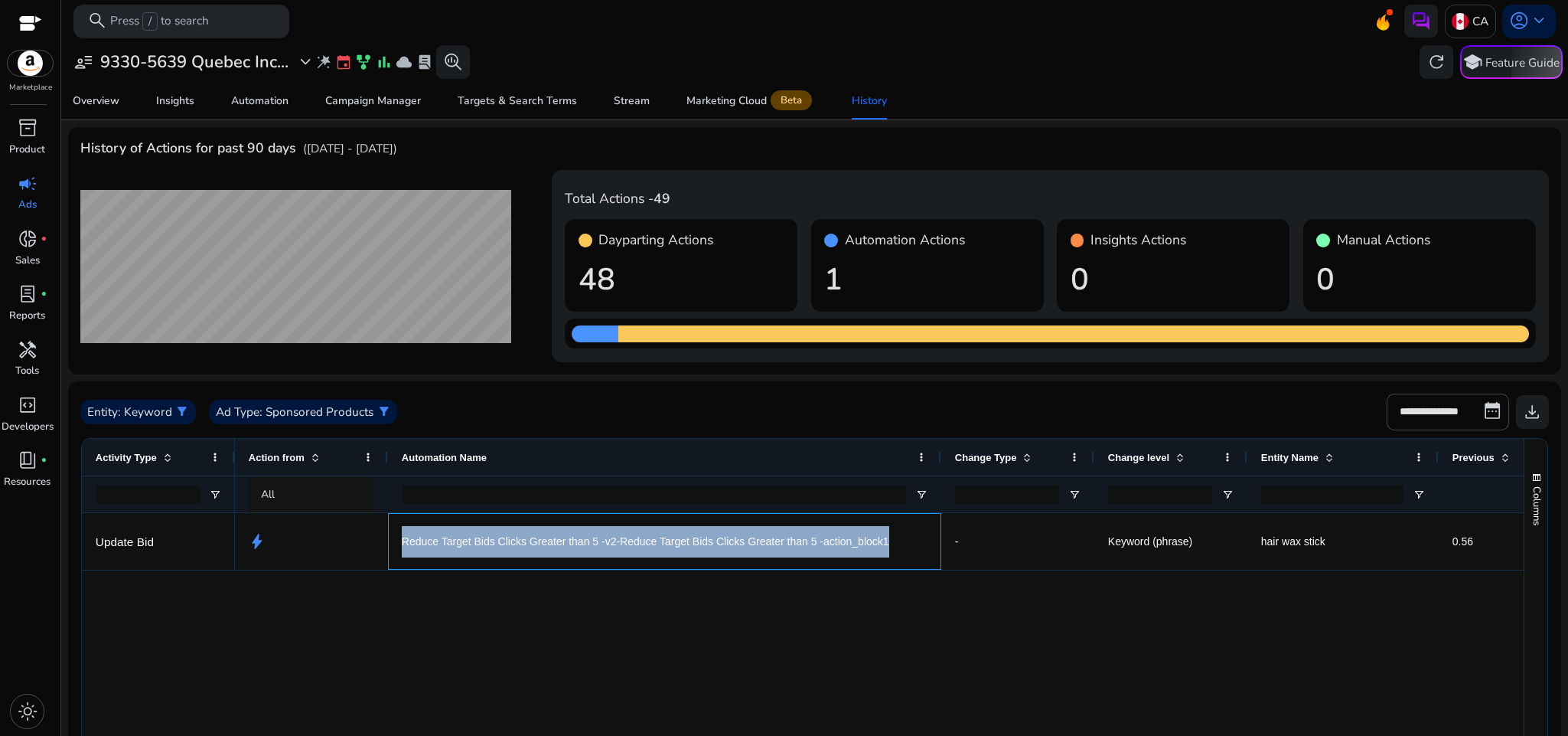
click at [725, 544] on span "Reduce Target Bids Clicks Greater than 5 -v2-Reduce Target Bids Clicks Greater …" at bounding box center [646, 542] width 488 height 32
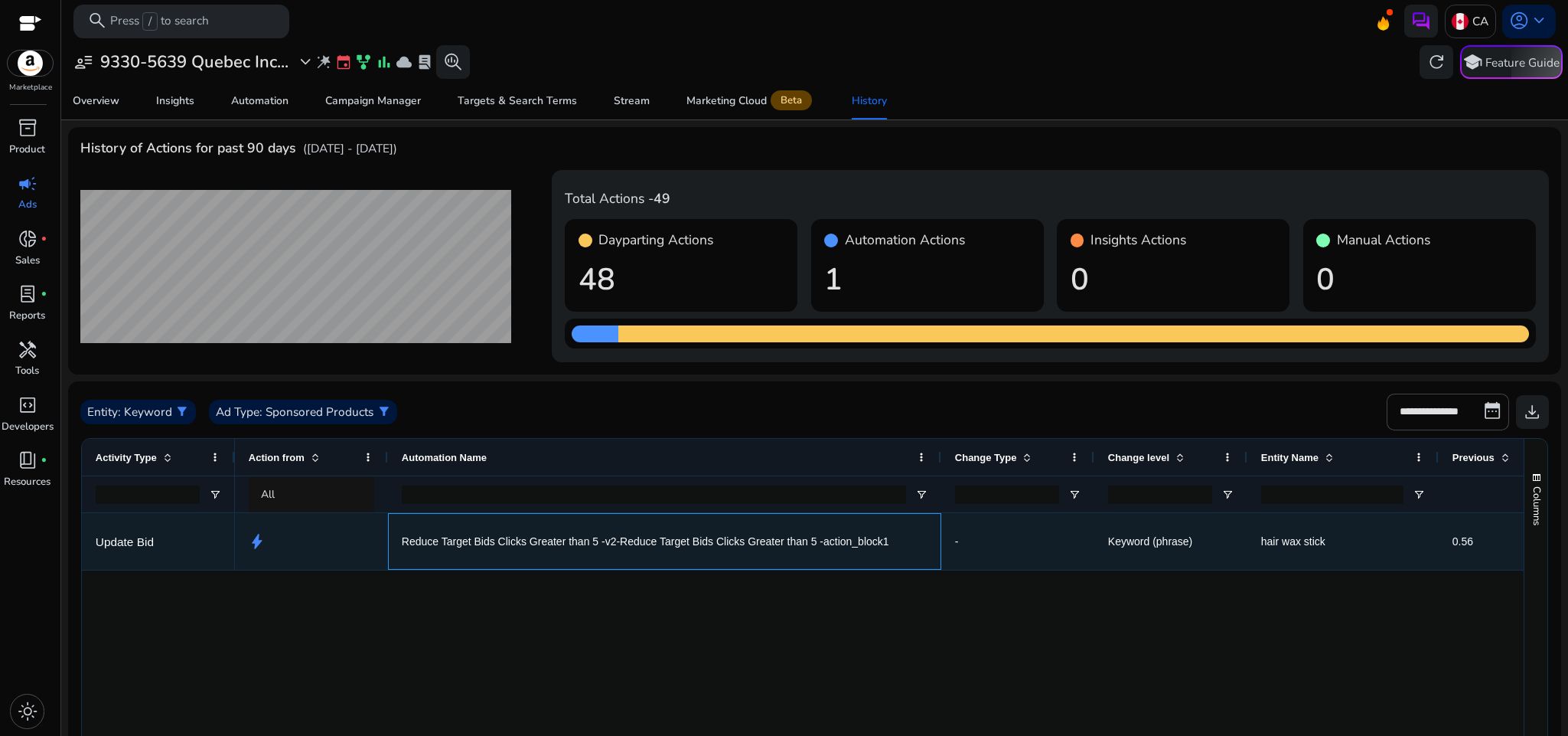
click at [634, 540] on span "Reduce Target Bids Clicks Greater than 5 -v2-Reduce Target Bids Clicks Greater …" at bounding box center [646, 542] width 488 height 32
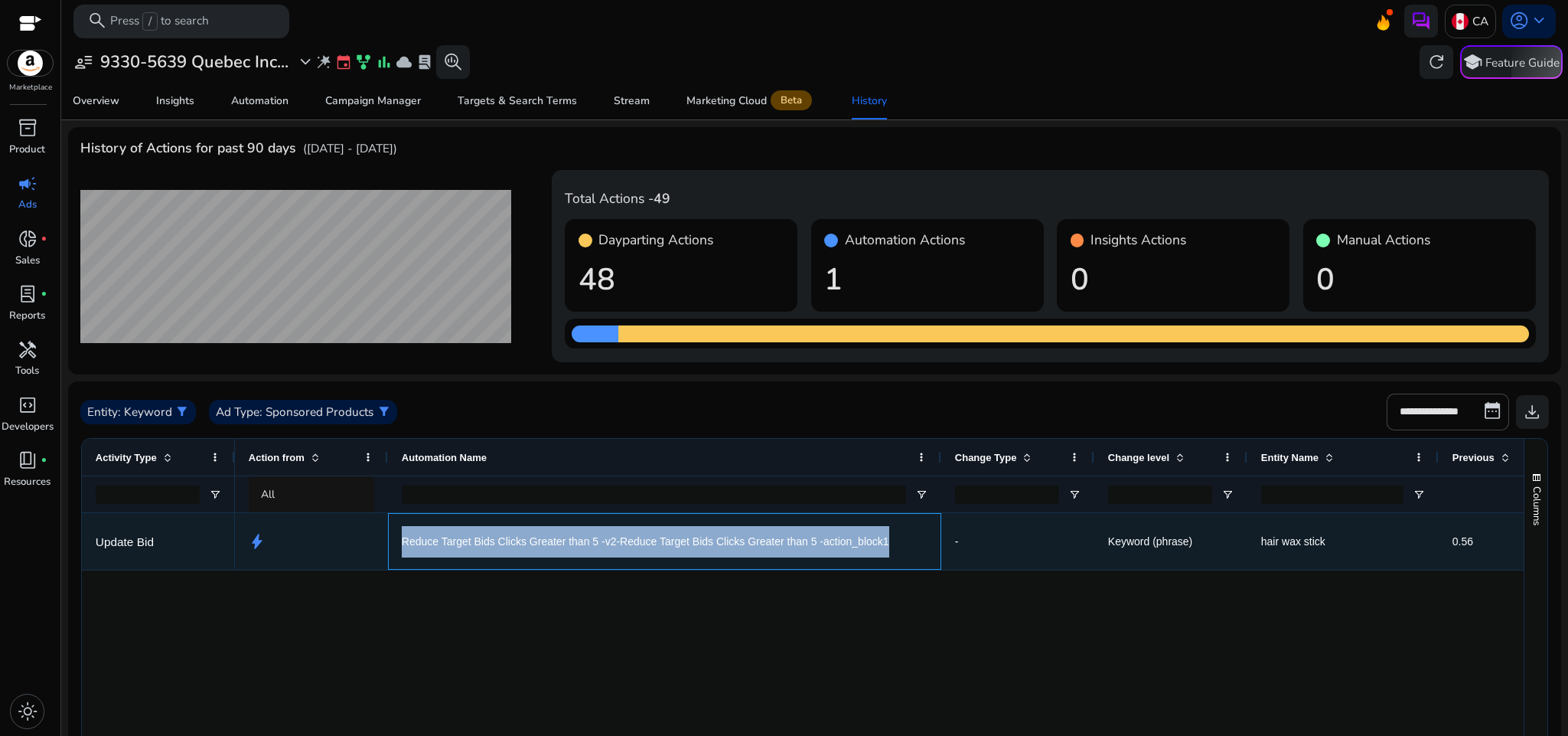
click at [634, 540] on span "Reduce Target Bids Clicks Greater than 5 -v2-Reduce Target Bids Clicks Greater …" at bounding box center [646, 542] width 488 height 32
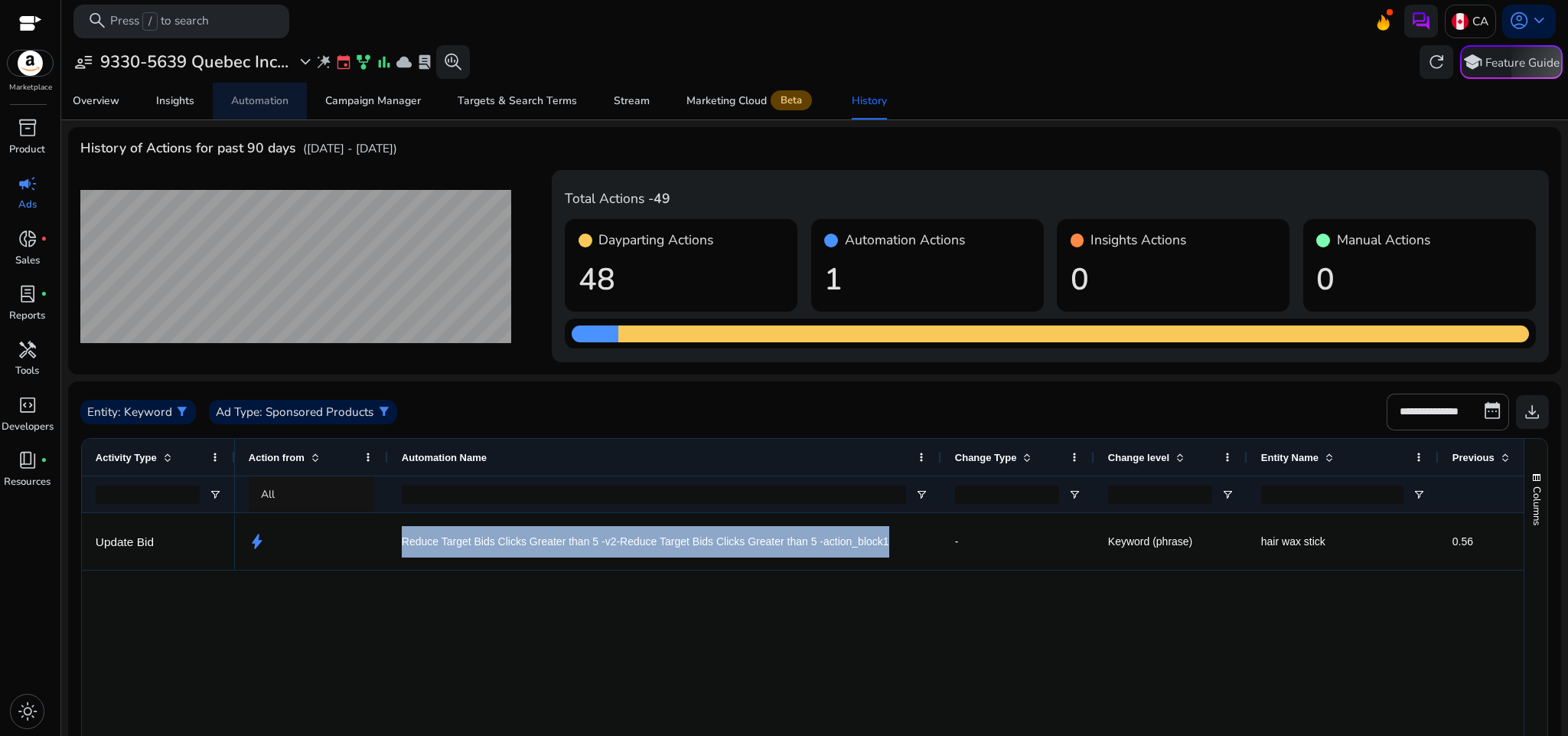
click at [267, 102] on div "Automation" at bounding box center [259, 101] width 57 height 11
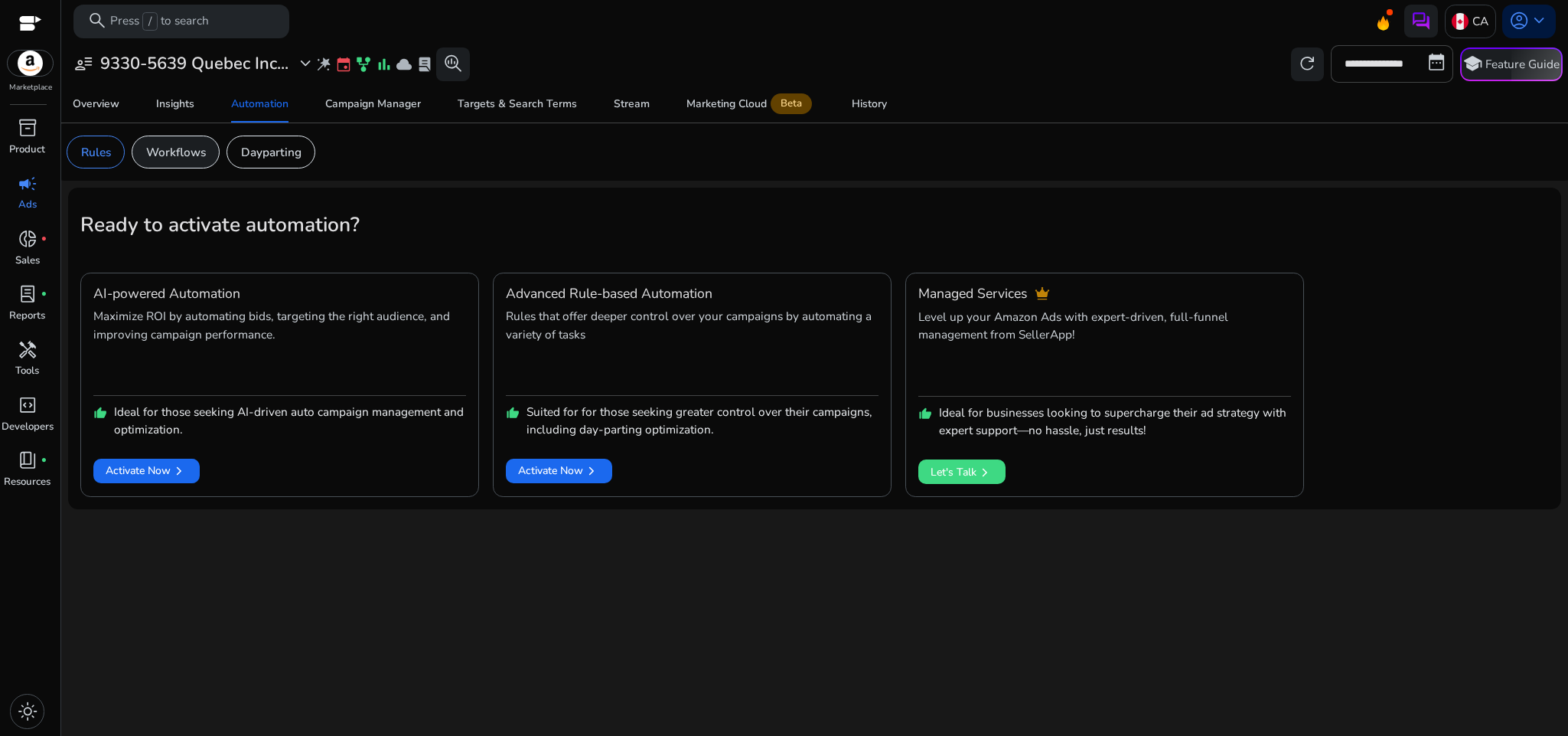
click at [209, 147] on div "Workflows" at bounding box center [175, 151] width 88 height 33
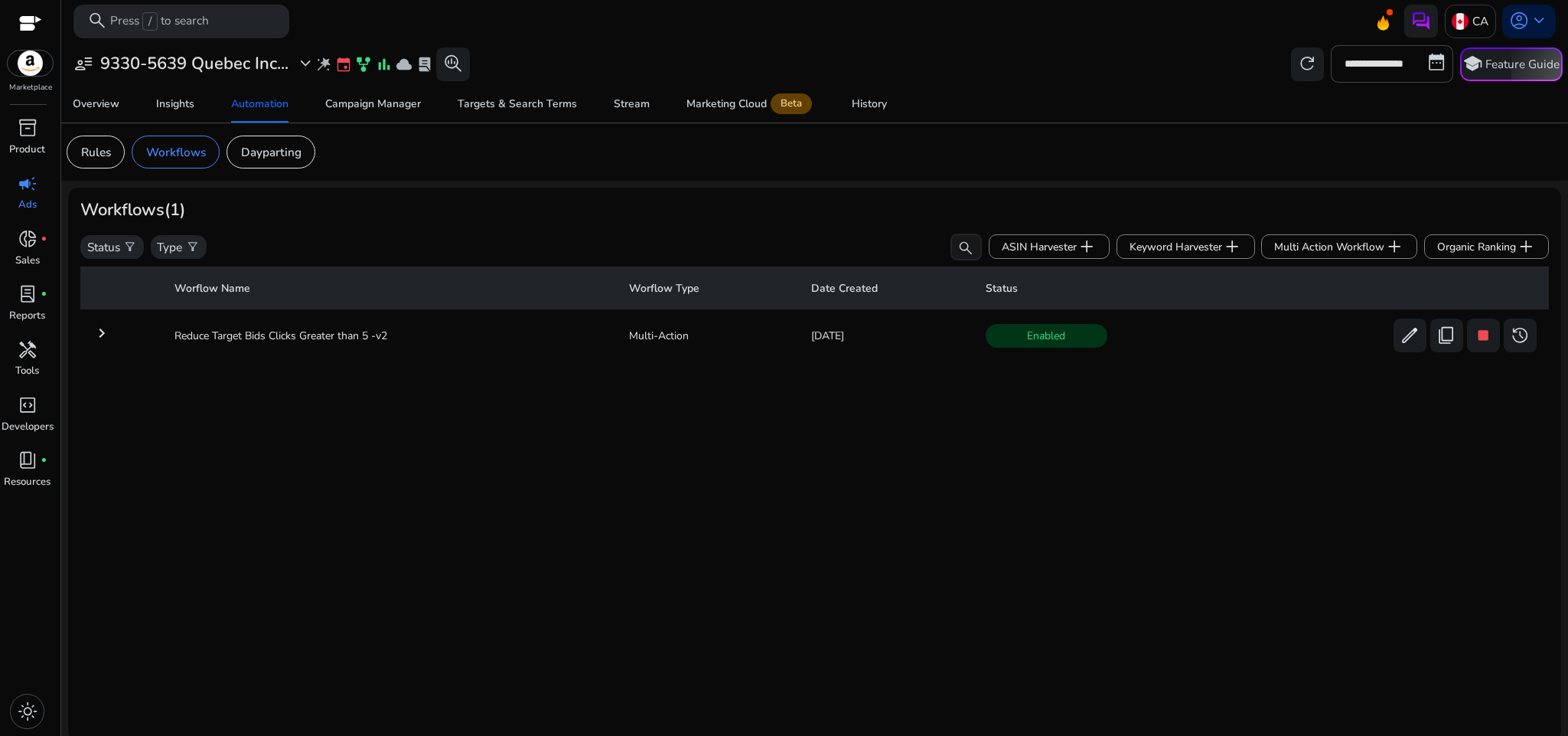
click at [115, 329] on td "keyboard_arrow_right" at bounding box center [121, 335] width 82 height 40
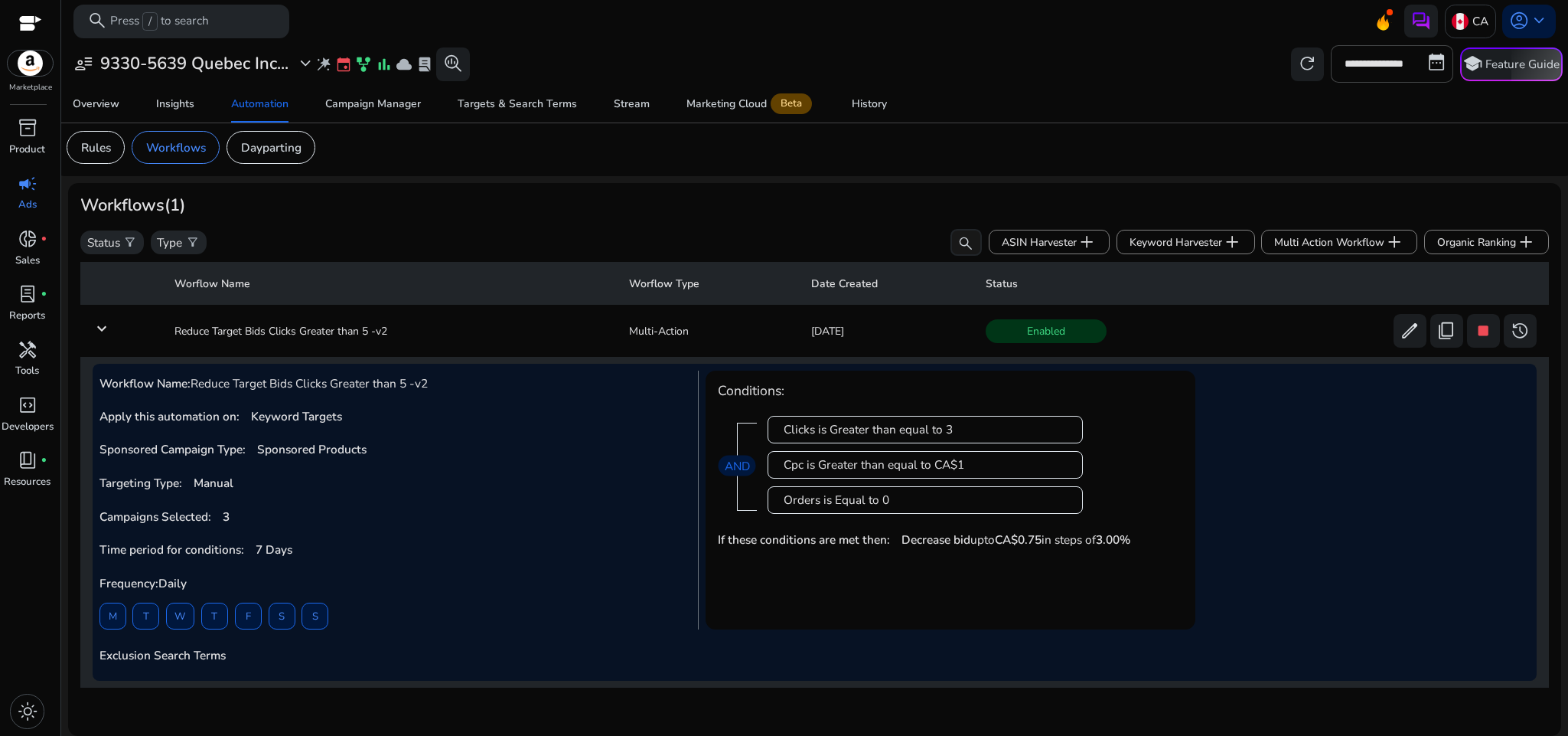
click at [928, 430] on div "Clicks is Greater than equal to 3" at bounding box center [925, 430] width 283 height 17
click at [856, 104] on div "History" at bounding box center [869, 104] width 35 height 11
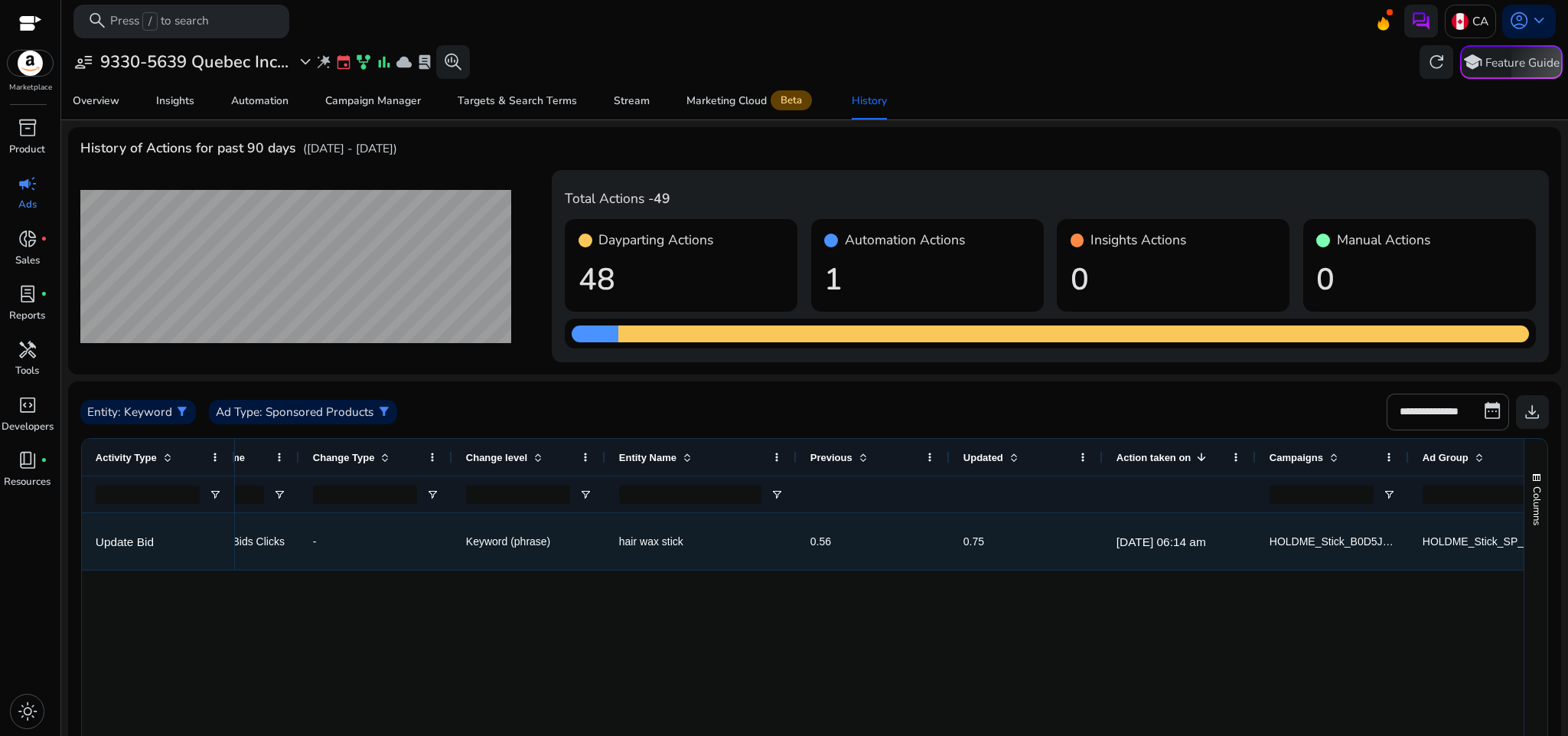
scroll to position [0, 286]
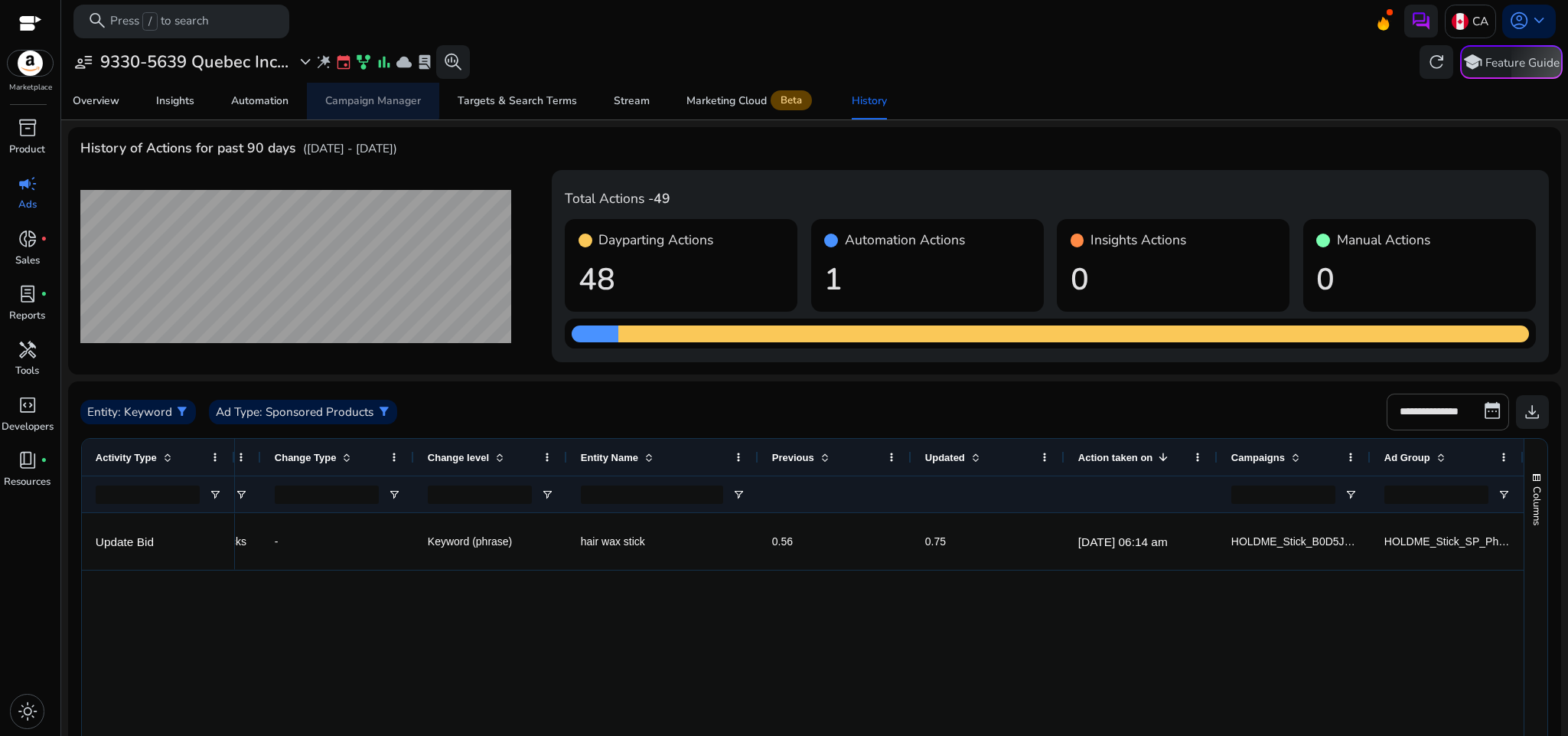
click at [365, 98] on div "Campaign Manager" at bounding box center [373, 101] width 96 height 11
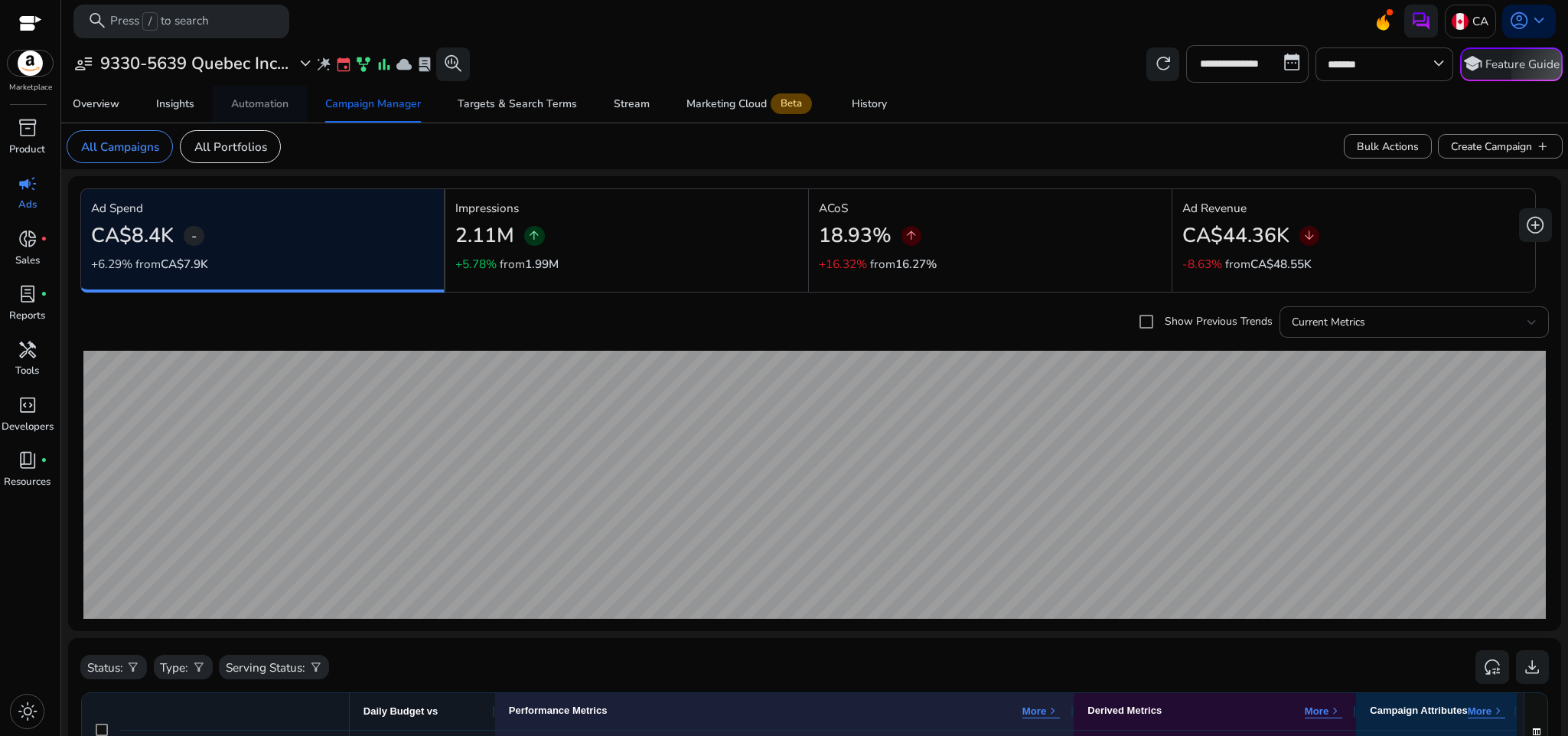
click at [272, 98] on div "Automation" at bounding box center [259, 104] width 57 height 11
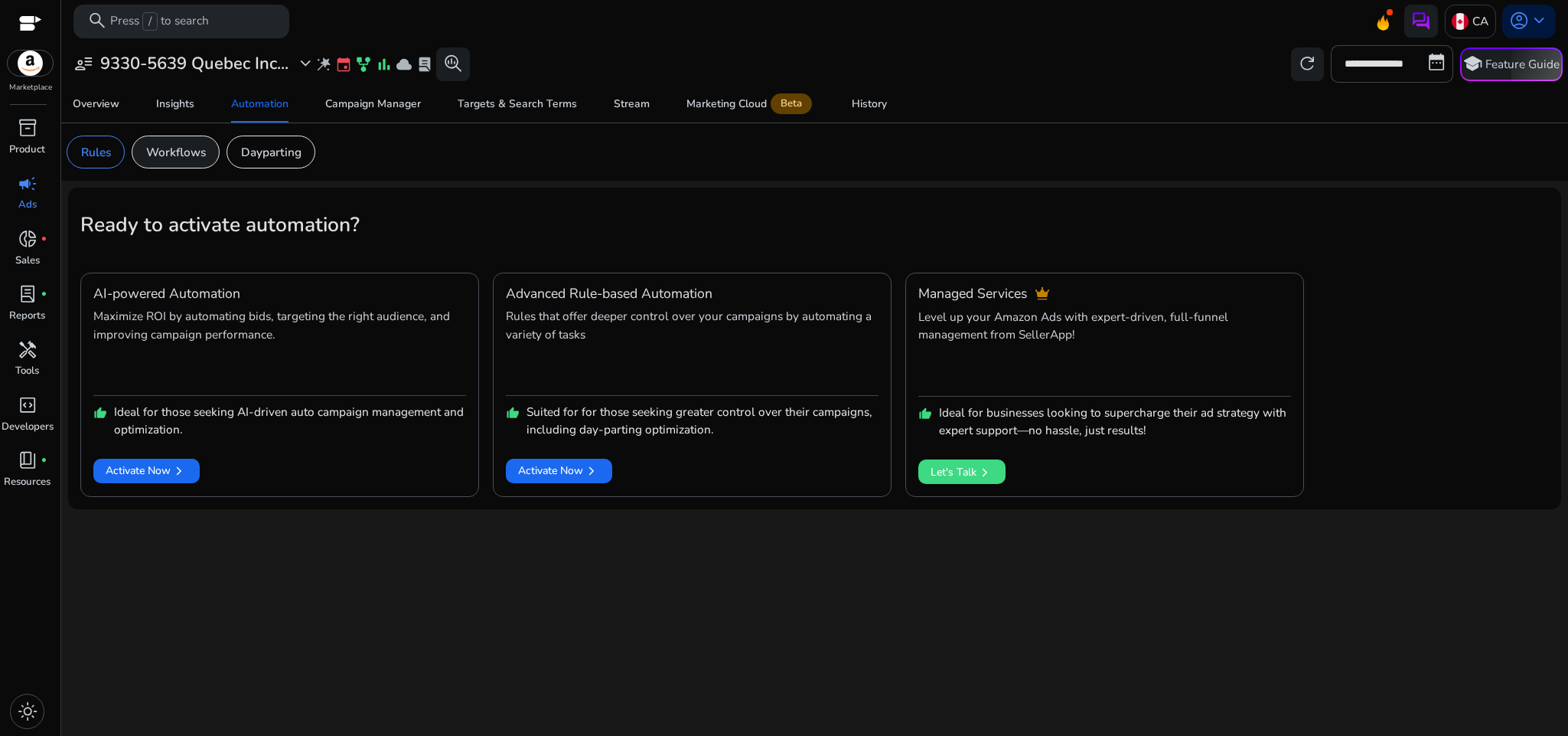
click at [175, 157] on p "Workflows" at bounding box center [176, 151] width 60 height 18
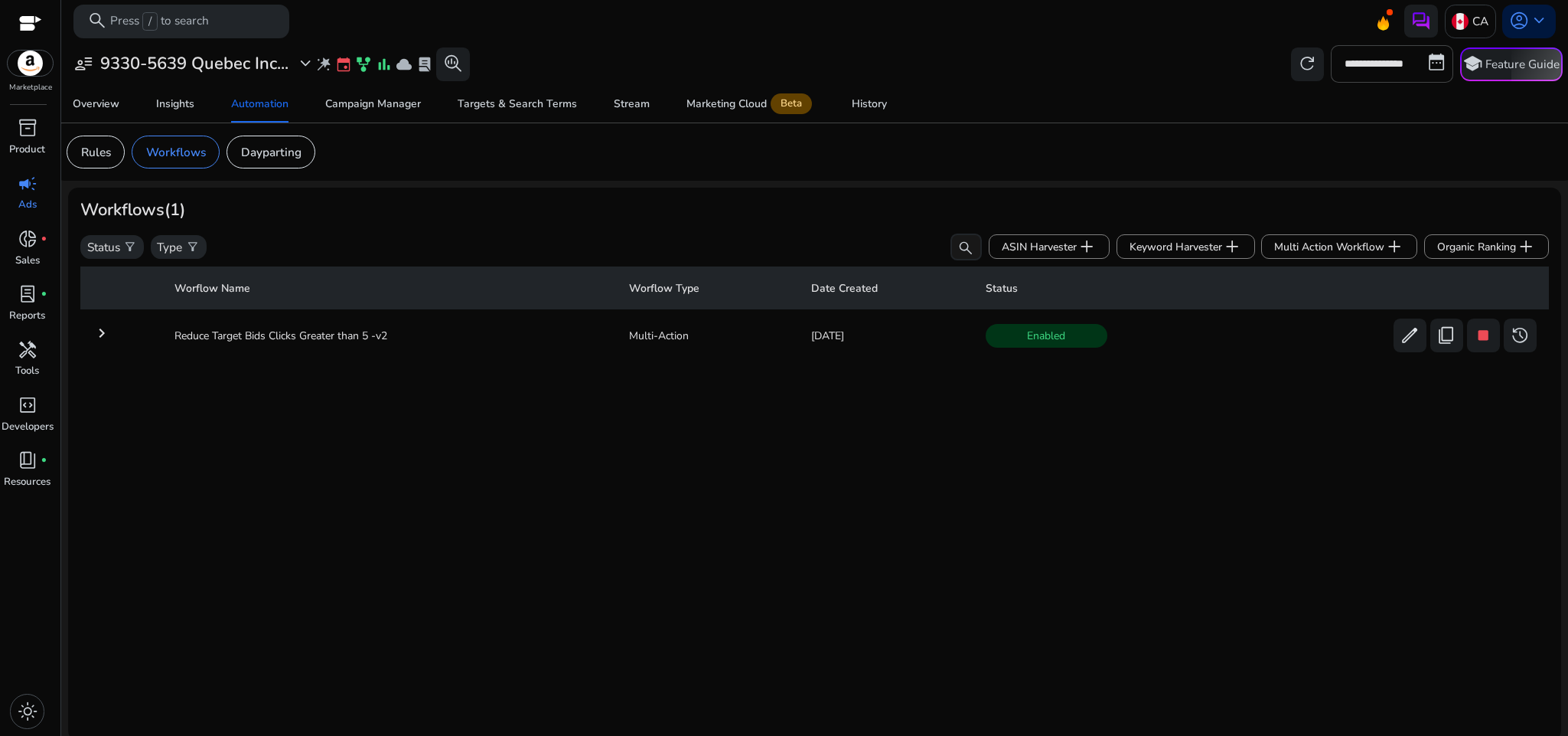
click at [421, 181] on mat-card "Rules Workflows Dayparting" at bounding box center [815, 151] width 1521 height 57
click at [1523, 338] on span at bounding box center [1520, 335] width 33 height 37
drag, startPoint x: 163, startPoint y: 333, endPoint x: 432, endPoint y: 352, distance: 269.7
click at [432, 352] on td "Reduce Target Bids Clicks Greater than 5 -v2" at bounding box center [390, 335] width 455 height 40
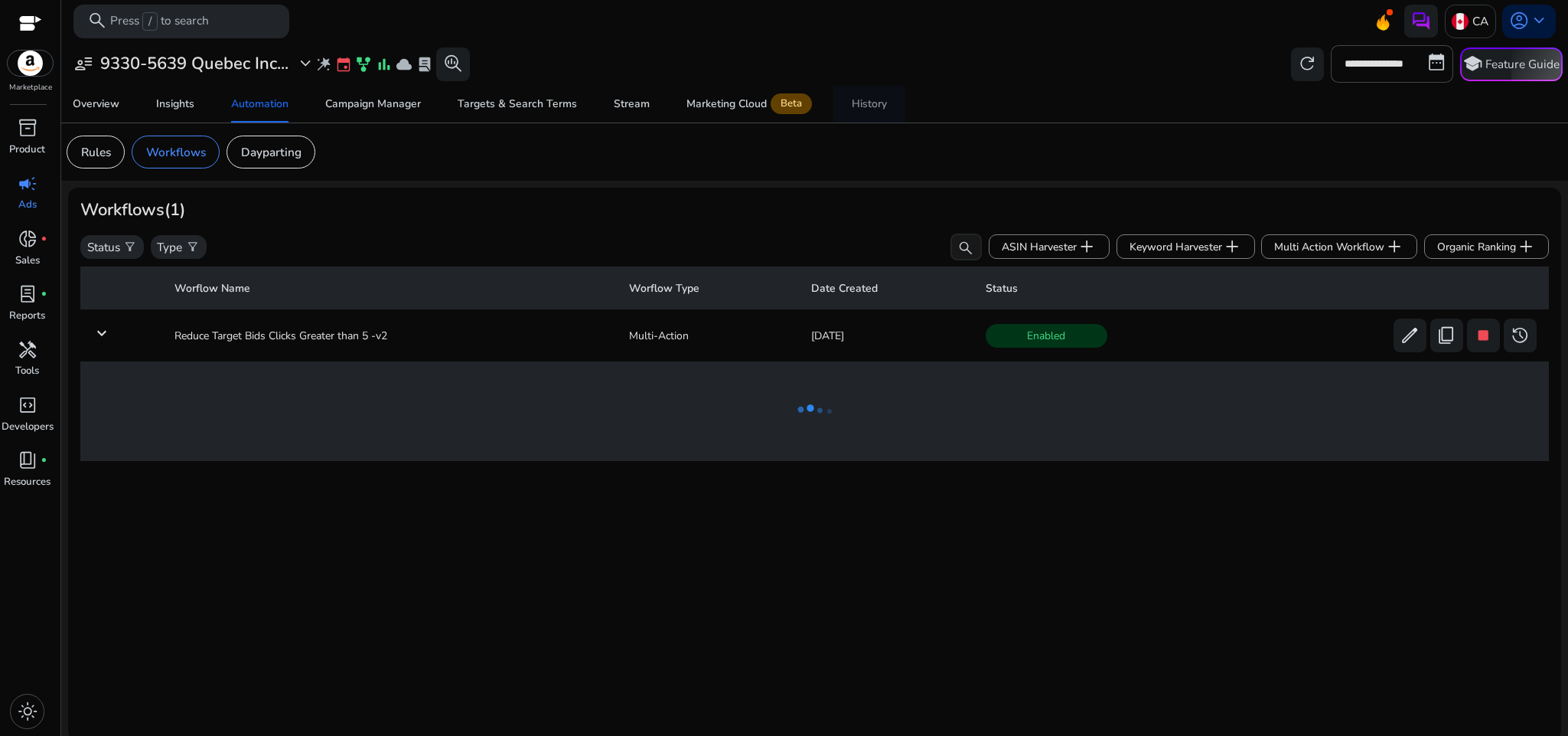
scroll to position [5, 0]
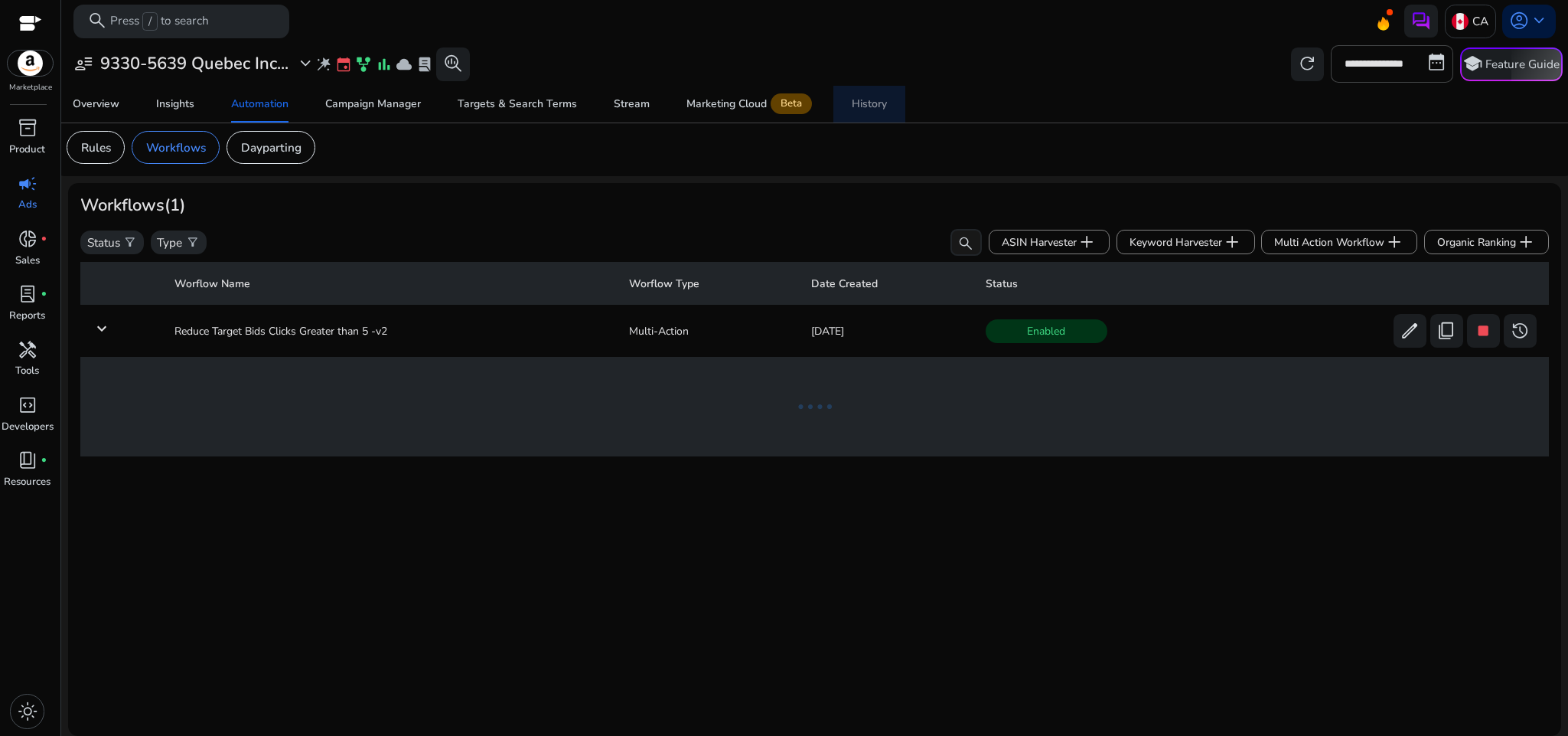
click at [883, 87] on span "History" at bounding box center [869, 104] width 35 height 37
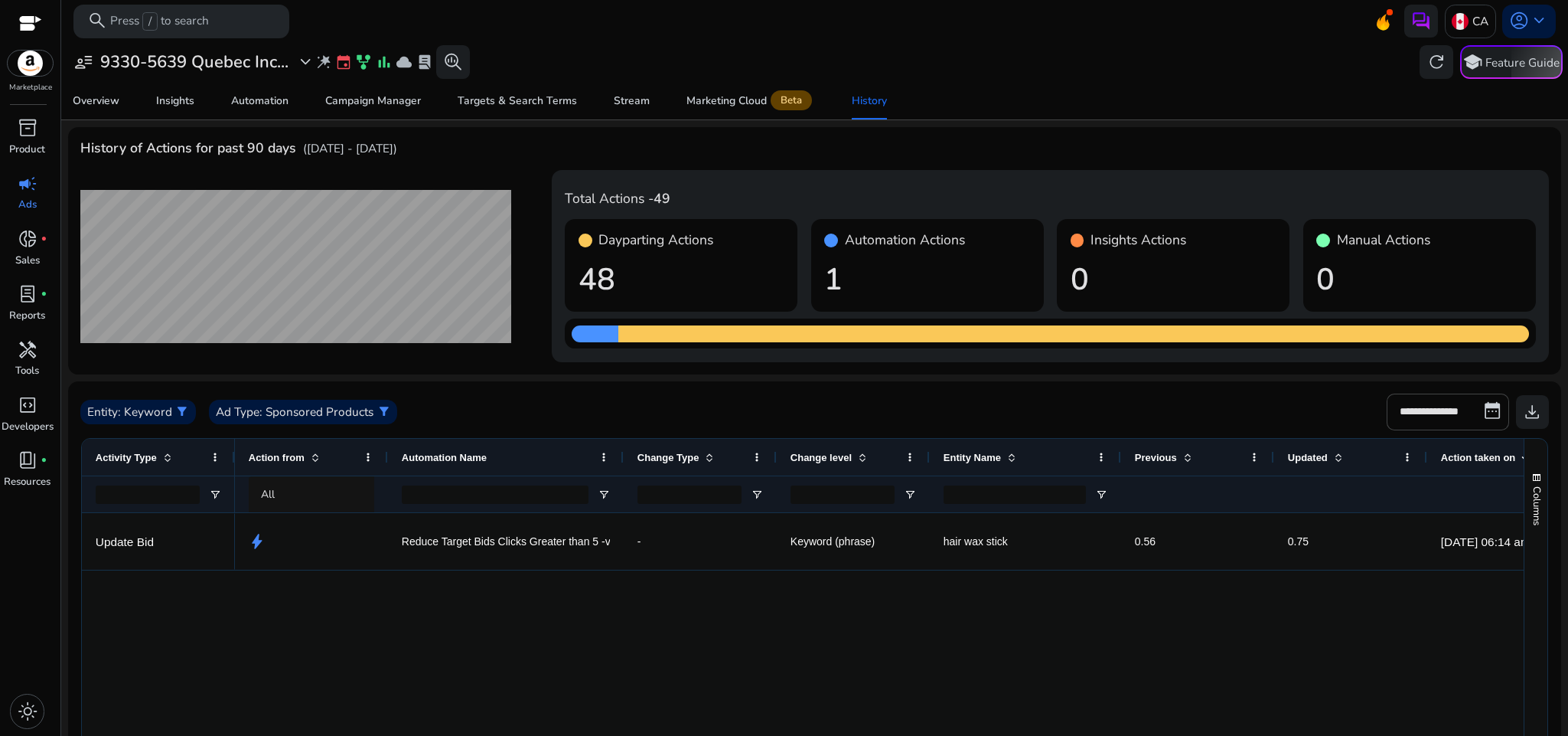
drag, startPoint x: 537, startPoint y: 455, endPoint x: 620, endPoint y: 473, distance: 84.9
click at [620, 473] on div at bounding box center [623, 457] width 6 height 37
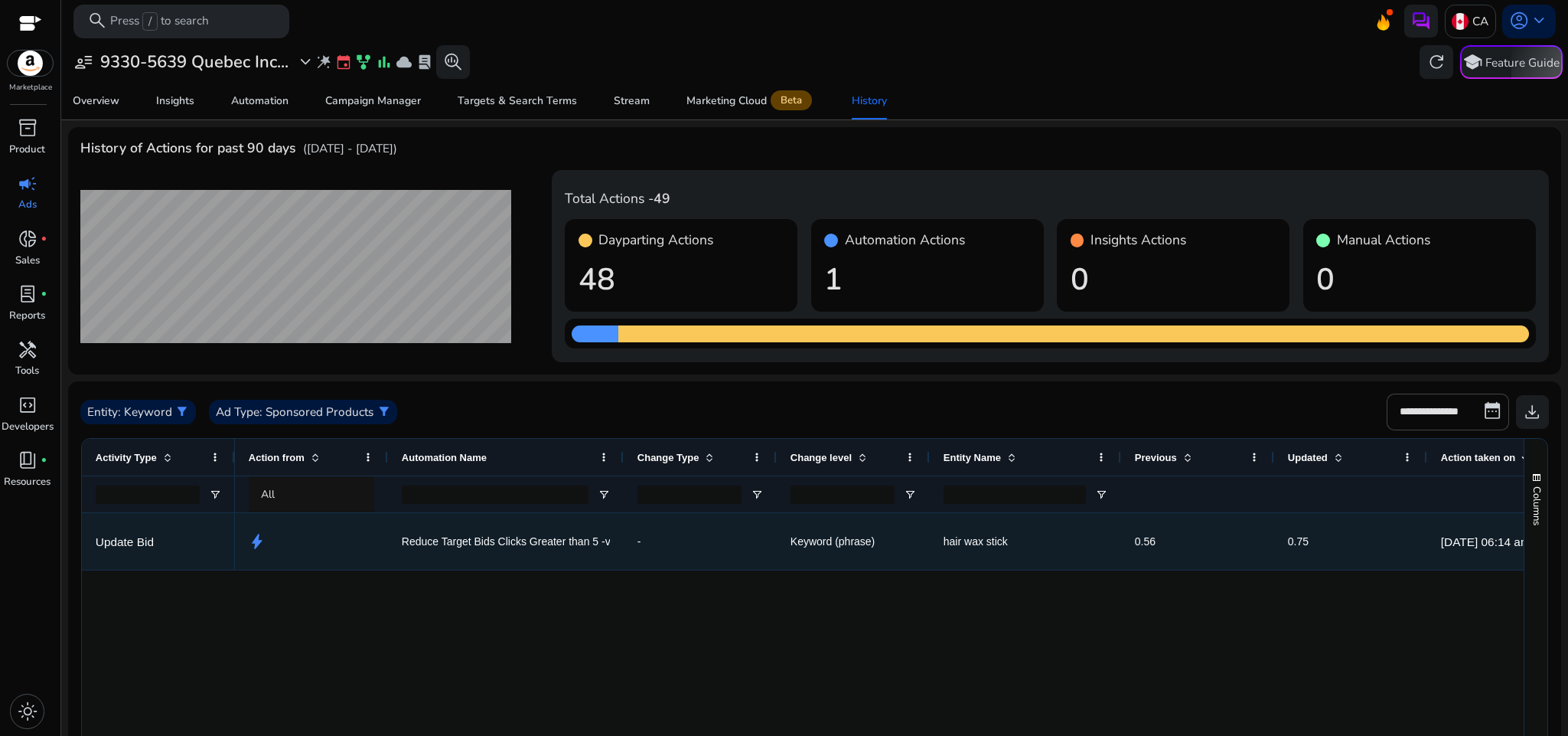
scroll to position [0, 368]
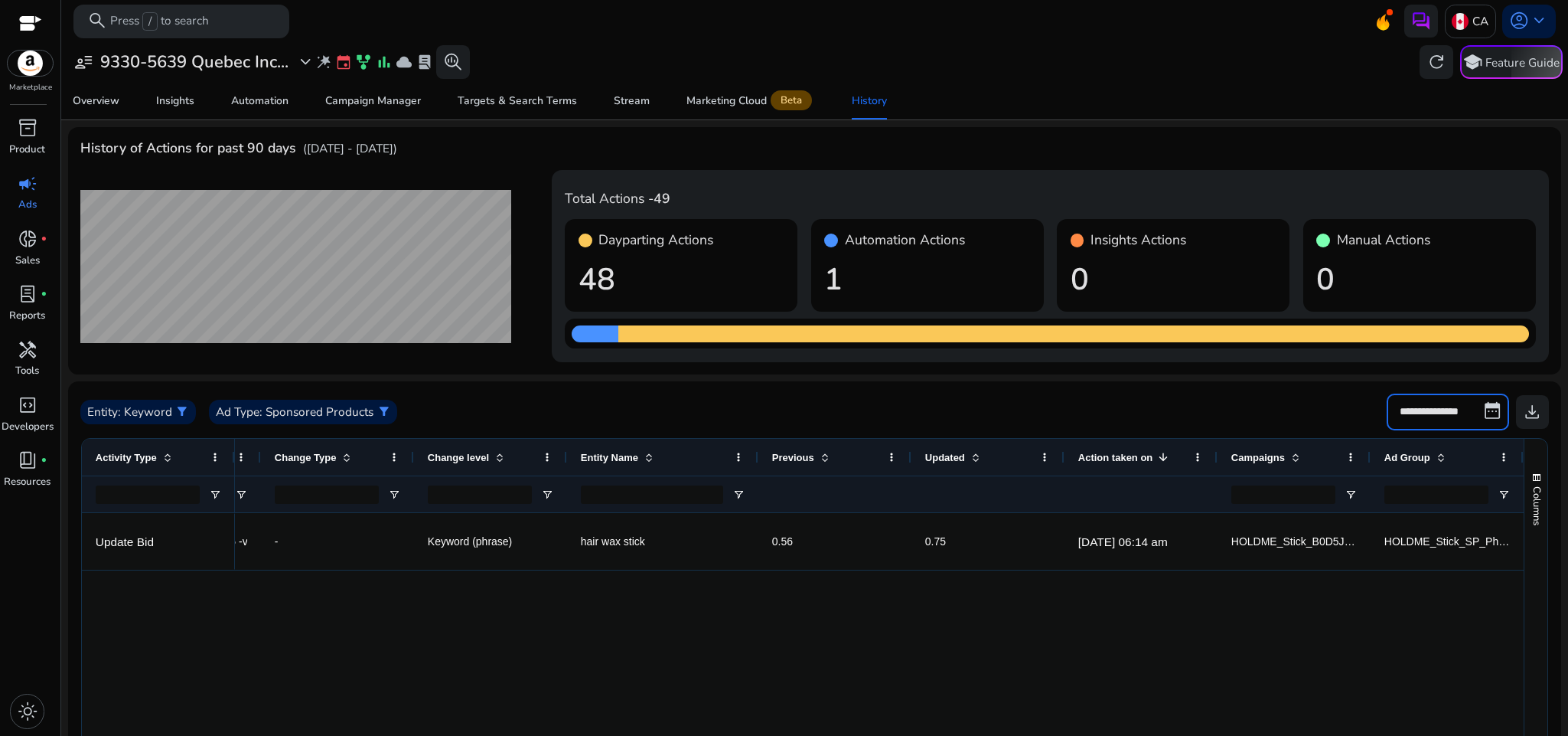
click at [1488, 412] on input "**********" at bounding box center [1447, 412] width 122 height 37
select select "*"
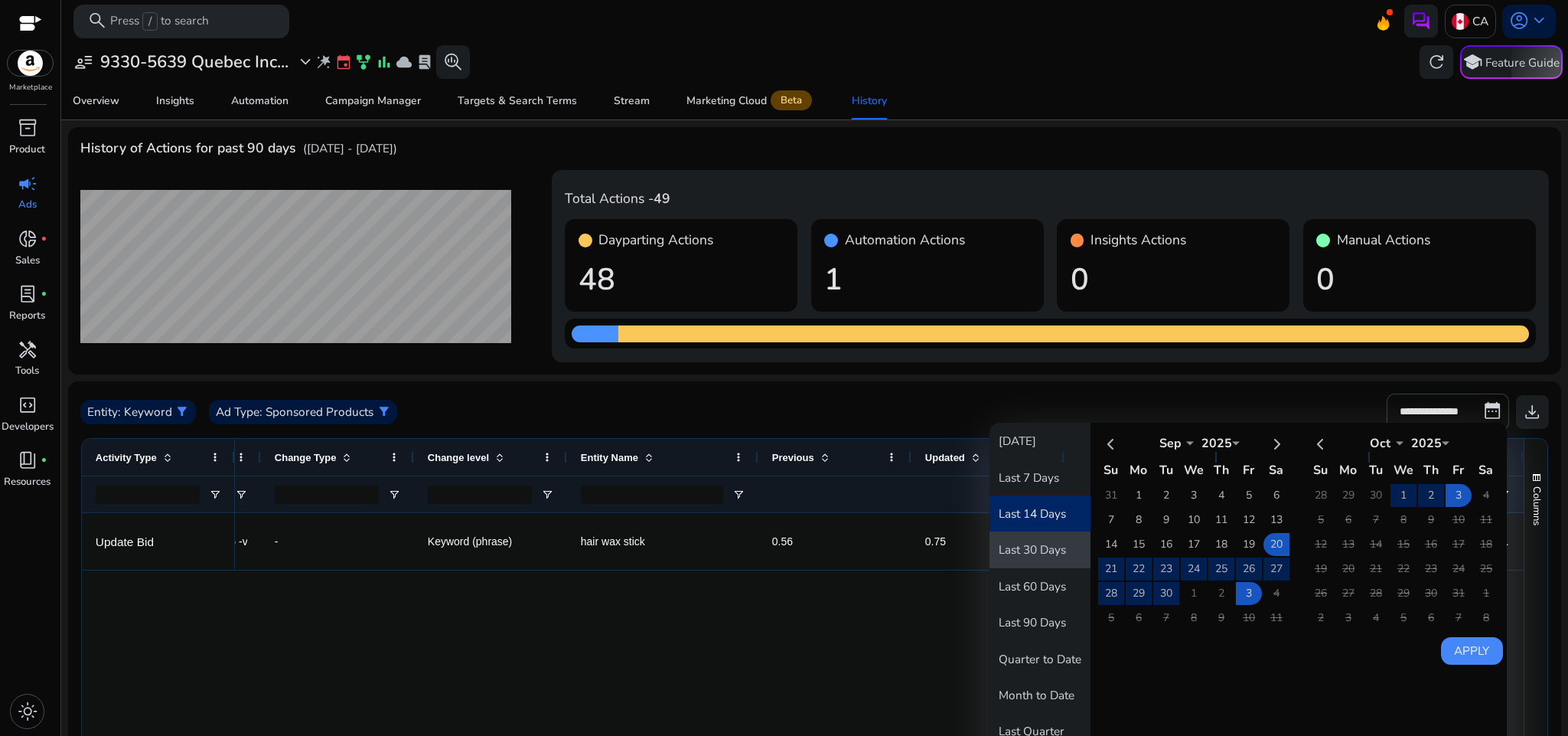
click at [1074, 552] on button "Last 30 Days" at bounding box center [1040, 549] width 101 height 36
type input "**********"
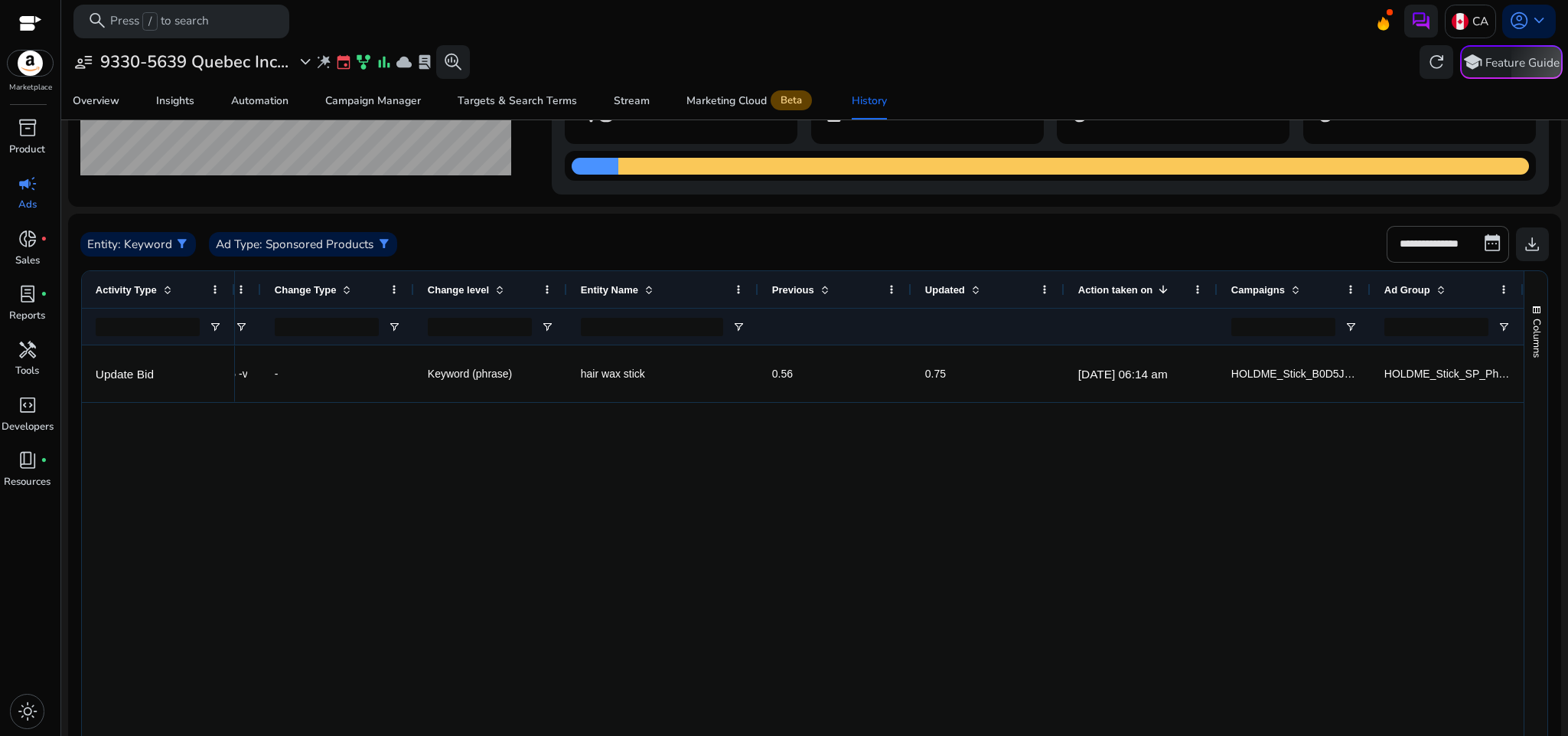
scroll to position [0, 0]
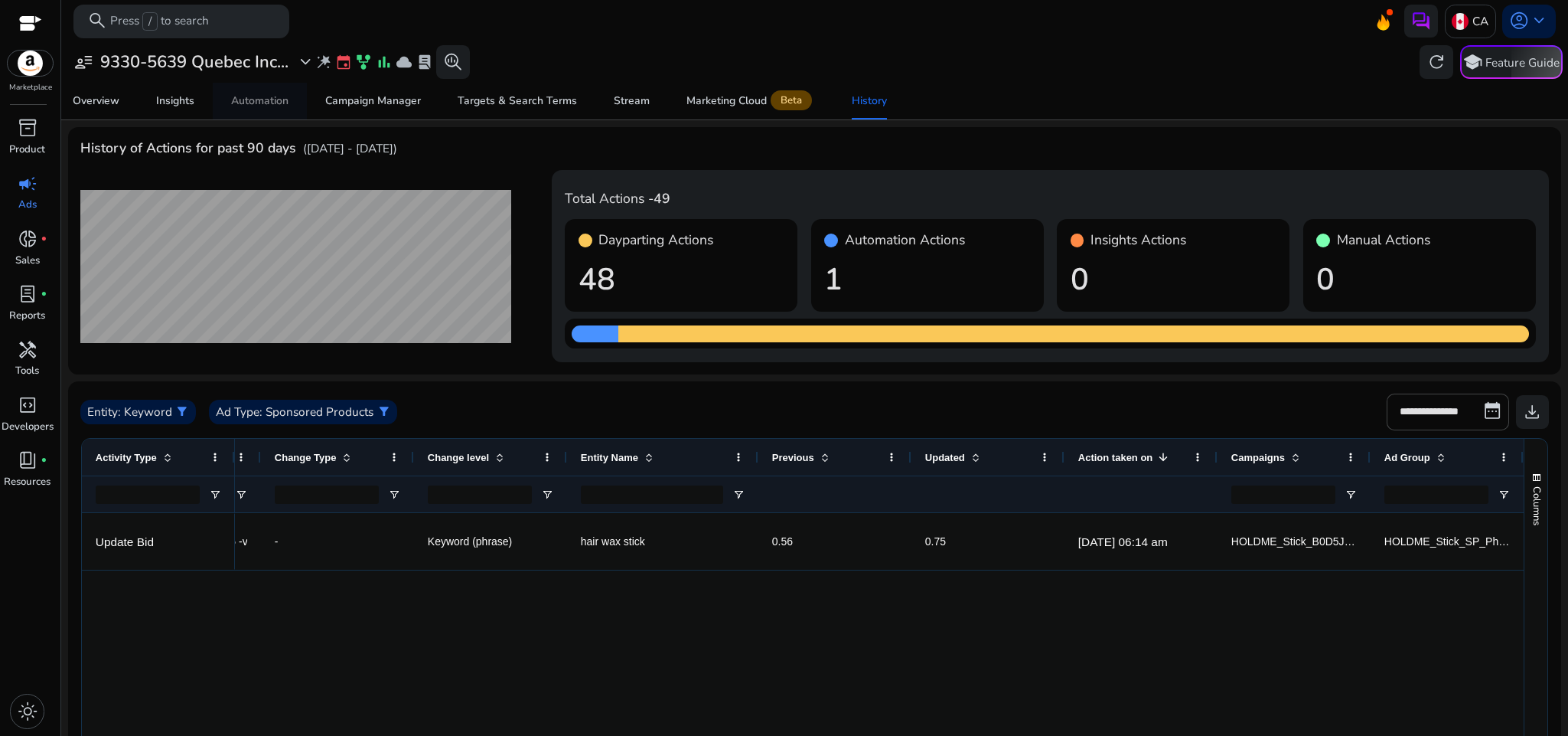
click at [241, 91] on span "Automation" at bounding box center [259, 101] width 57 height 37
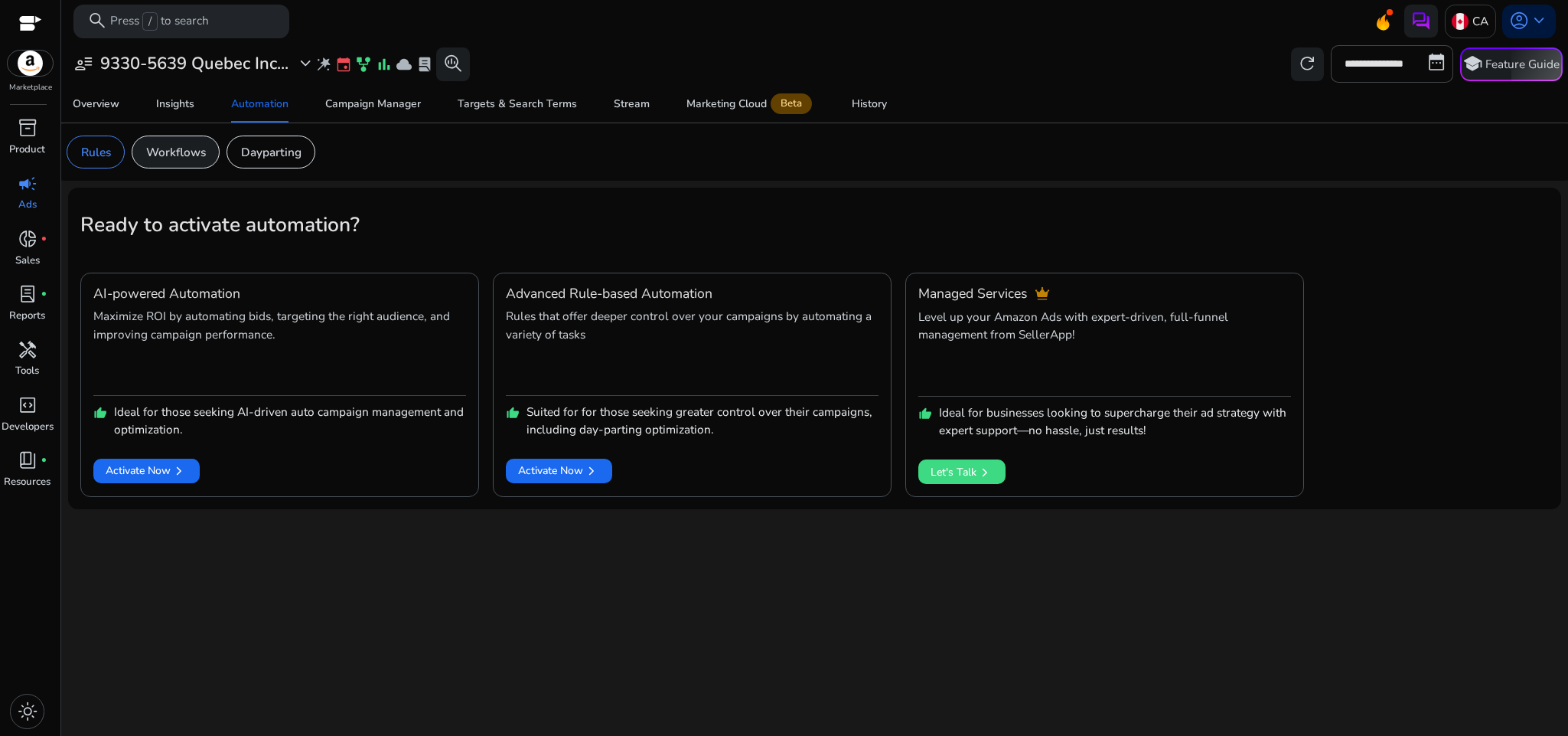
click at [203, 142] on div "Workflows" at bounding box center [175, 151] width 88 height 33
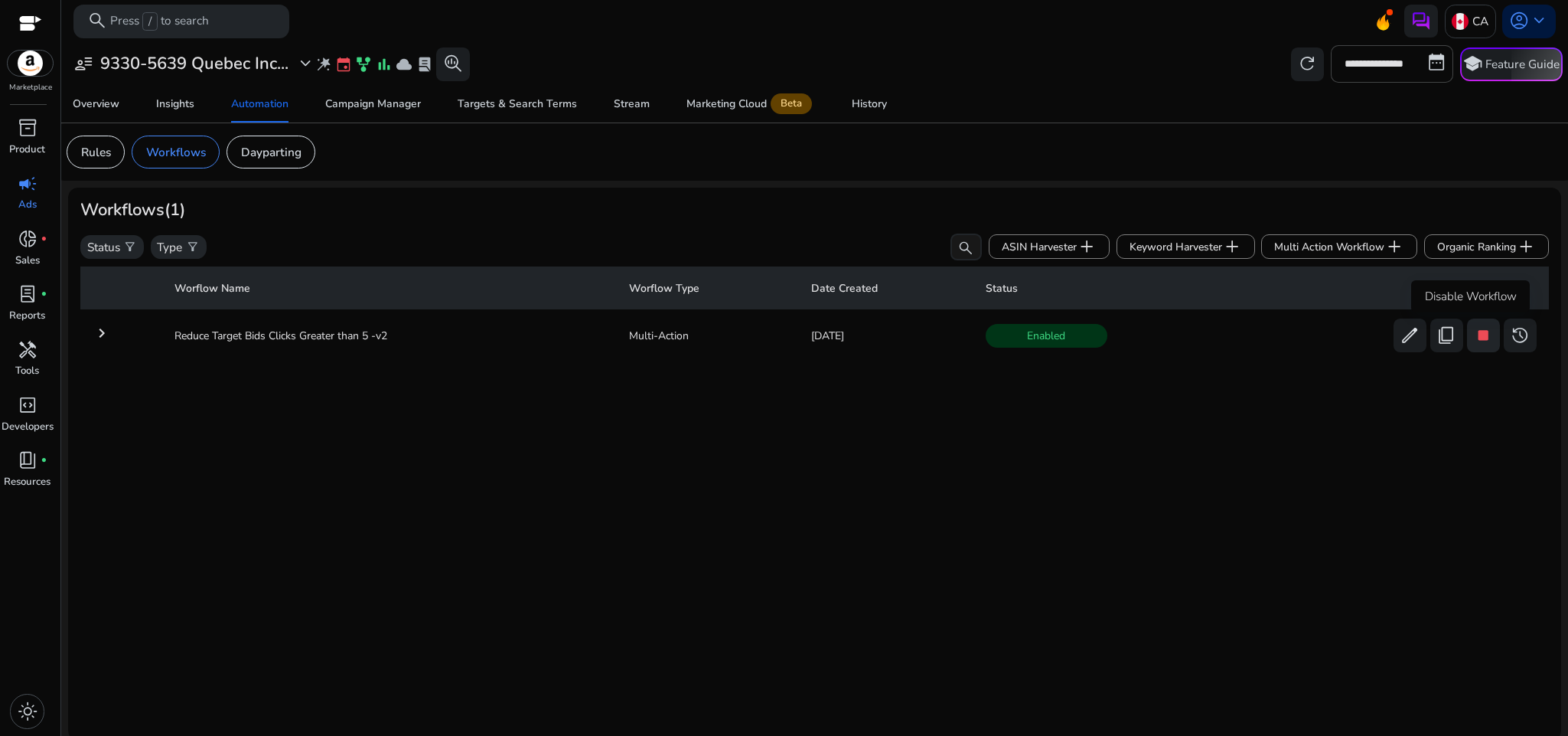
click at [1474, 343] on span "stop" at bounding box center [1483, 335] width 20 height 20
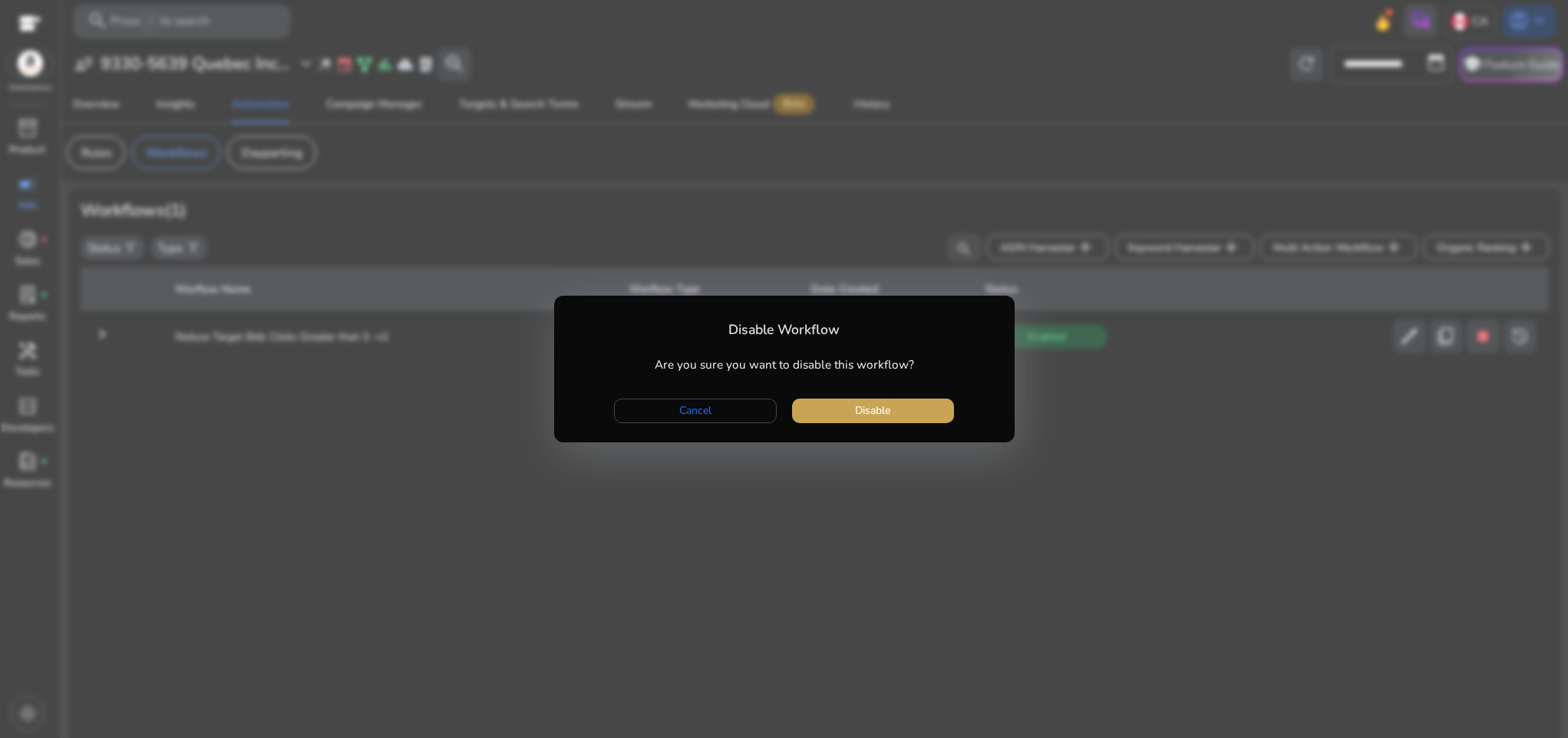
click at [847, 410] on span "button" at bounding box center [872, 410] width 162 height 37
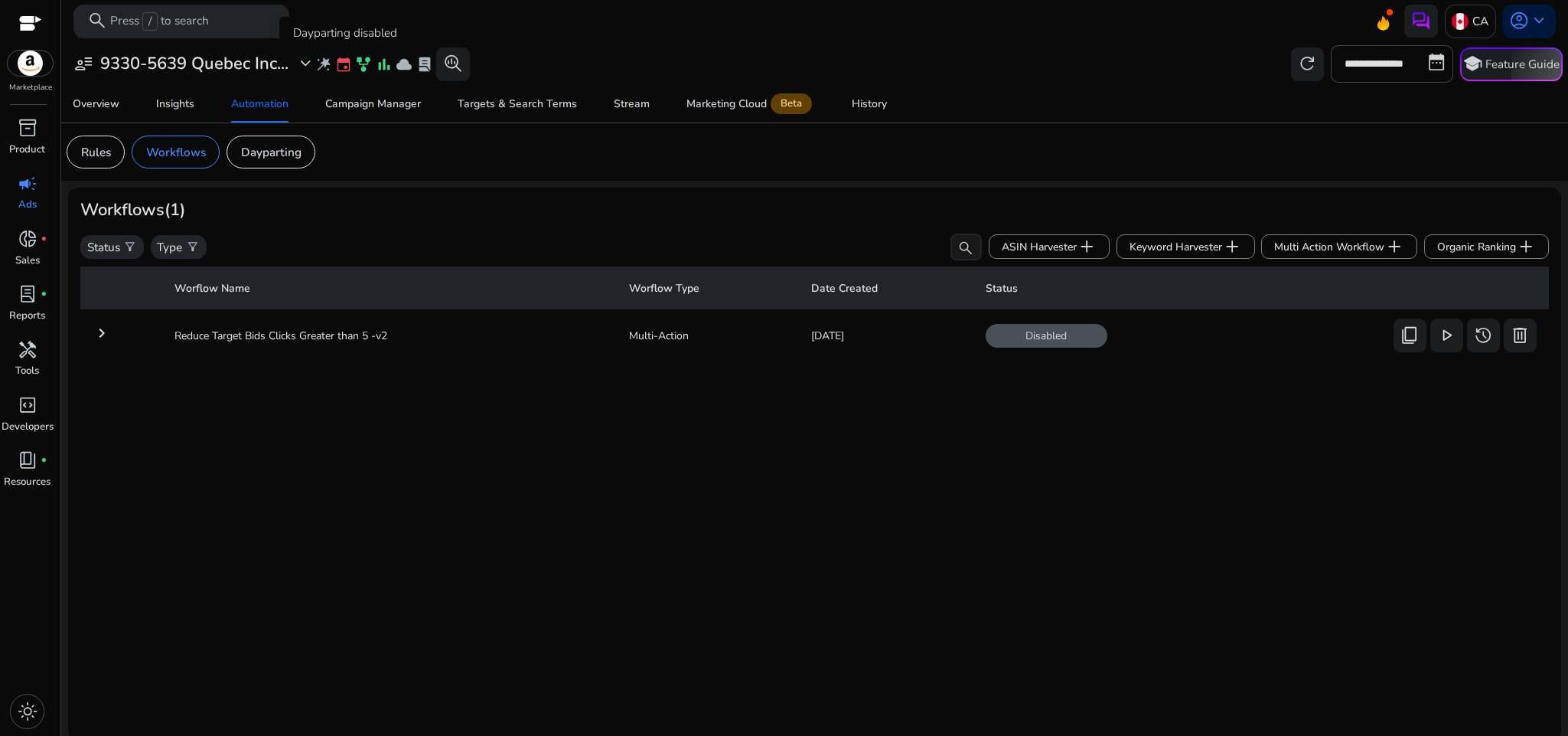
click at [340, 64] on span "event" at bounding box center [344, 64] width 17 height 17
click at [1101, 117] on div "Overview Insights Automation Campaign Manager Targets & Search Terms Stream Mar…" at bounding box center [815, 104] width 1521 height 37
click at [1461, 28] on img at bounding box center [1460, 21] width 17 height 17
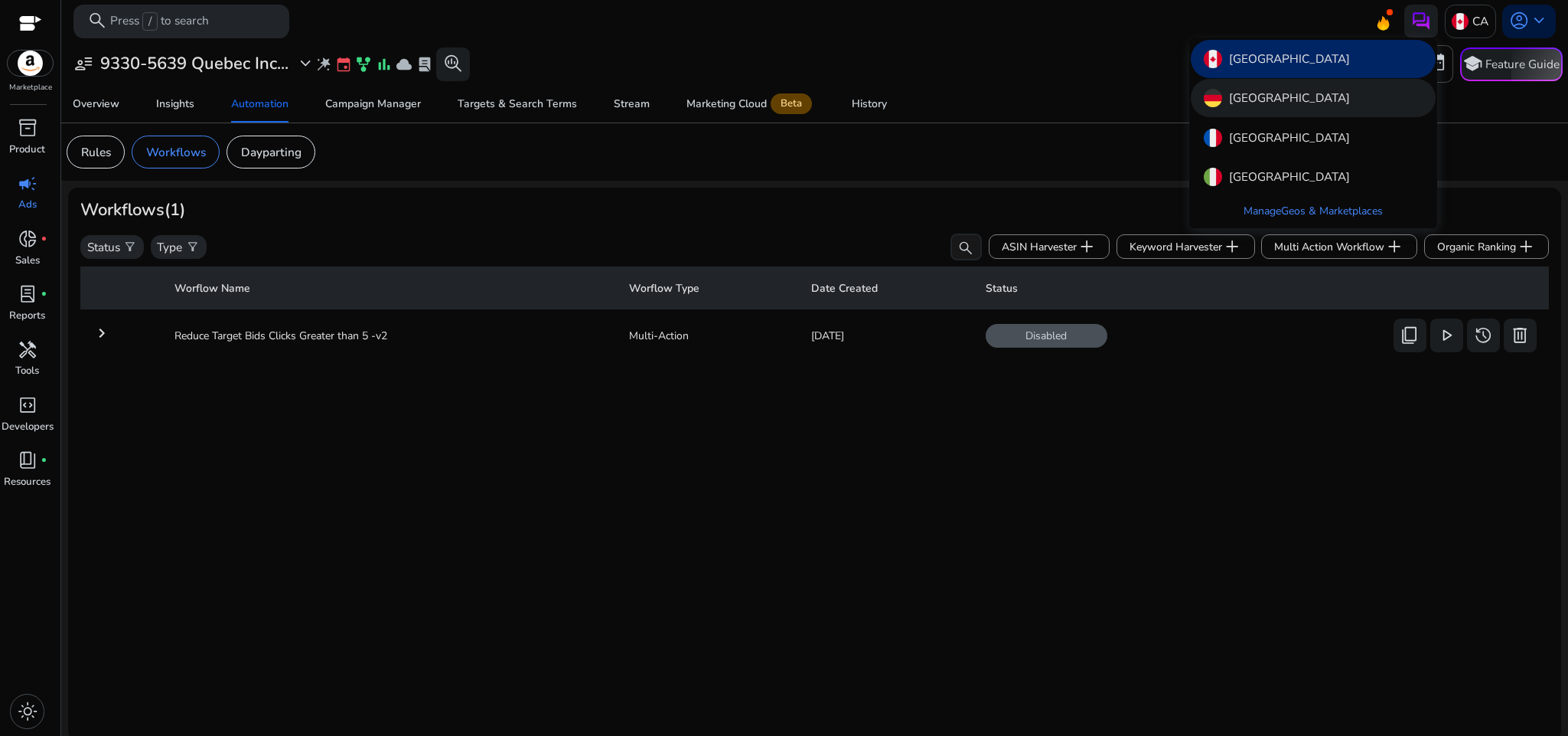
click at [1360, 98] on div "[GEOGRAPHIC_DATA]" at bounding box center [1313, 98] width 245 height 39
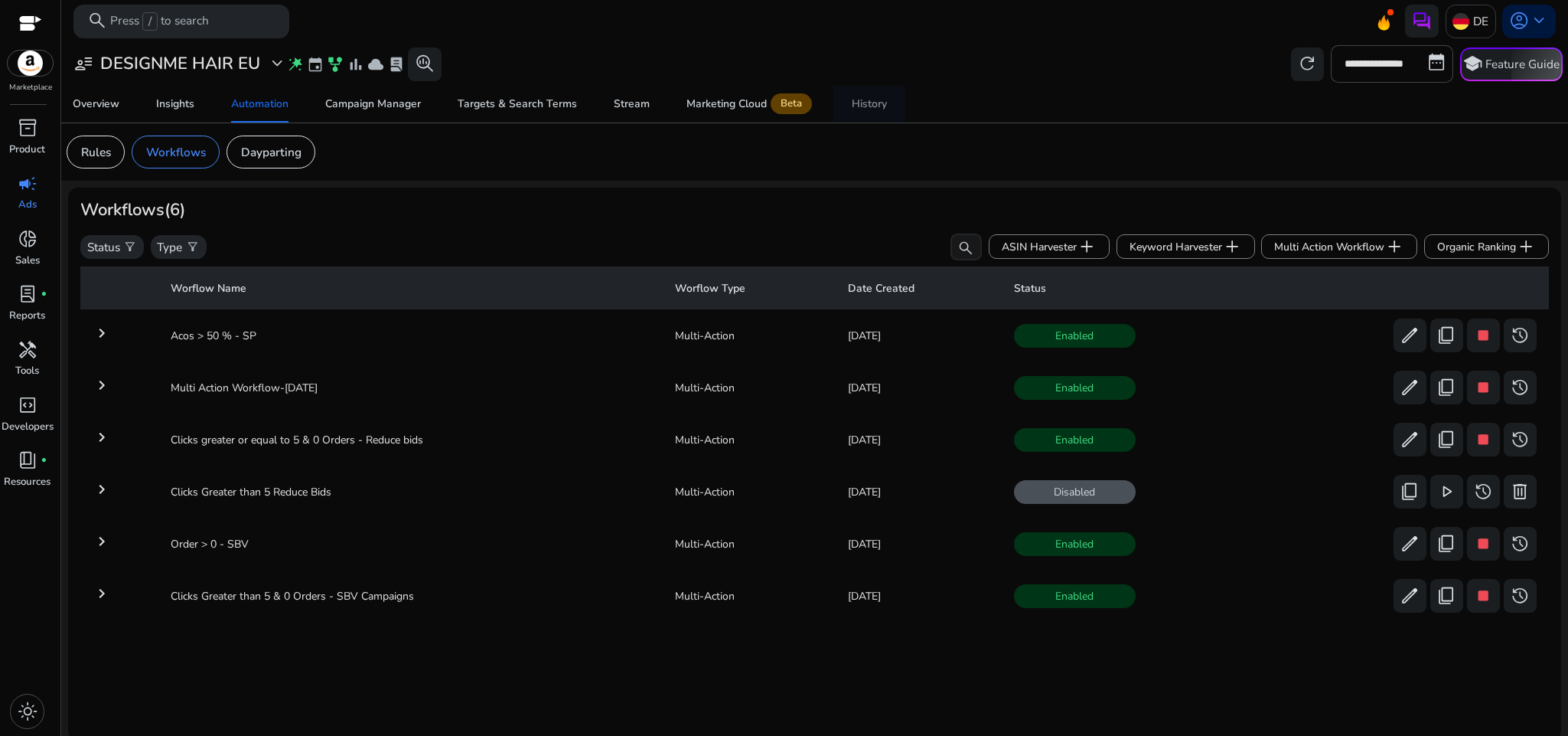
click at [873, 102] on div "History" at bounding box center [869, 104] width 35 height 11
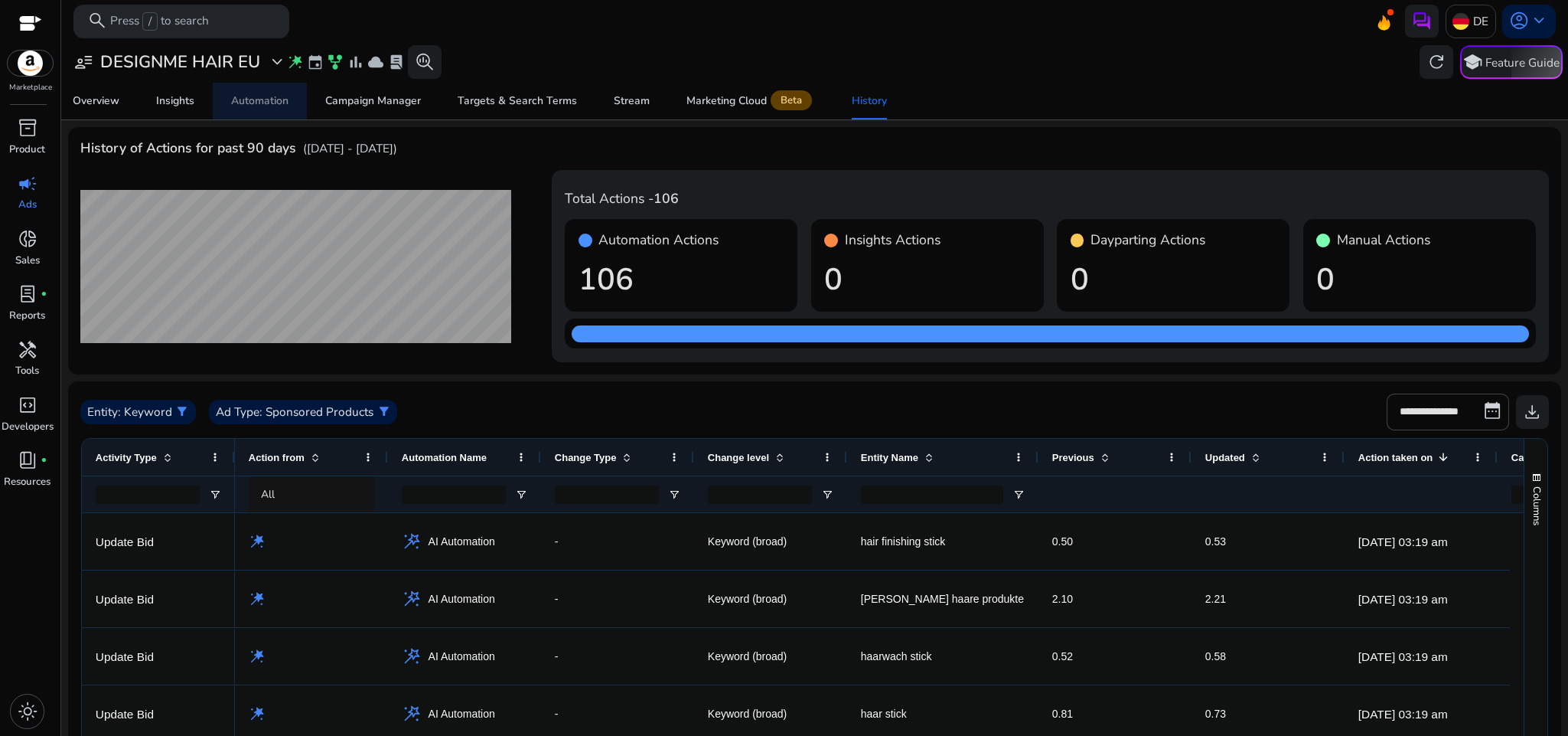
click at [240, 101] on div "Automation" at bounding box center [259, 101] width 57 height 11
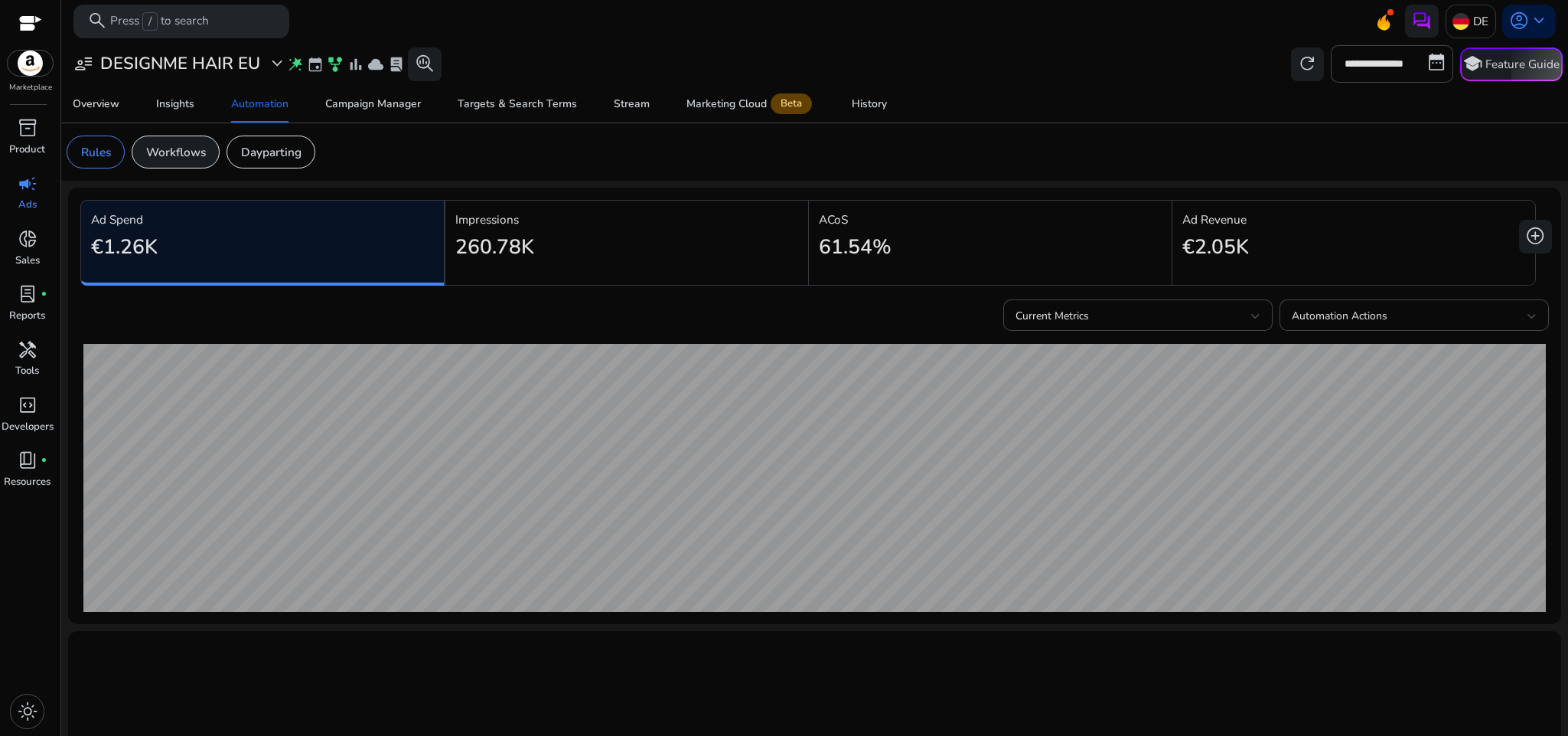
click at [180, 151] on p "Workflows" at bounding box center [176, 151] width 60 height 18
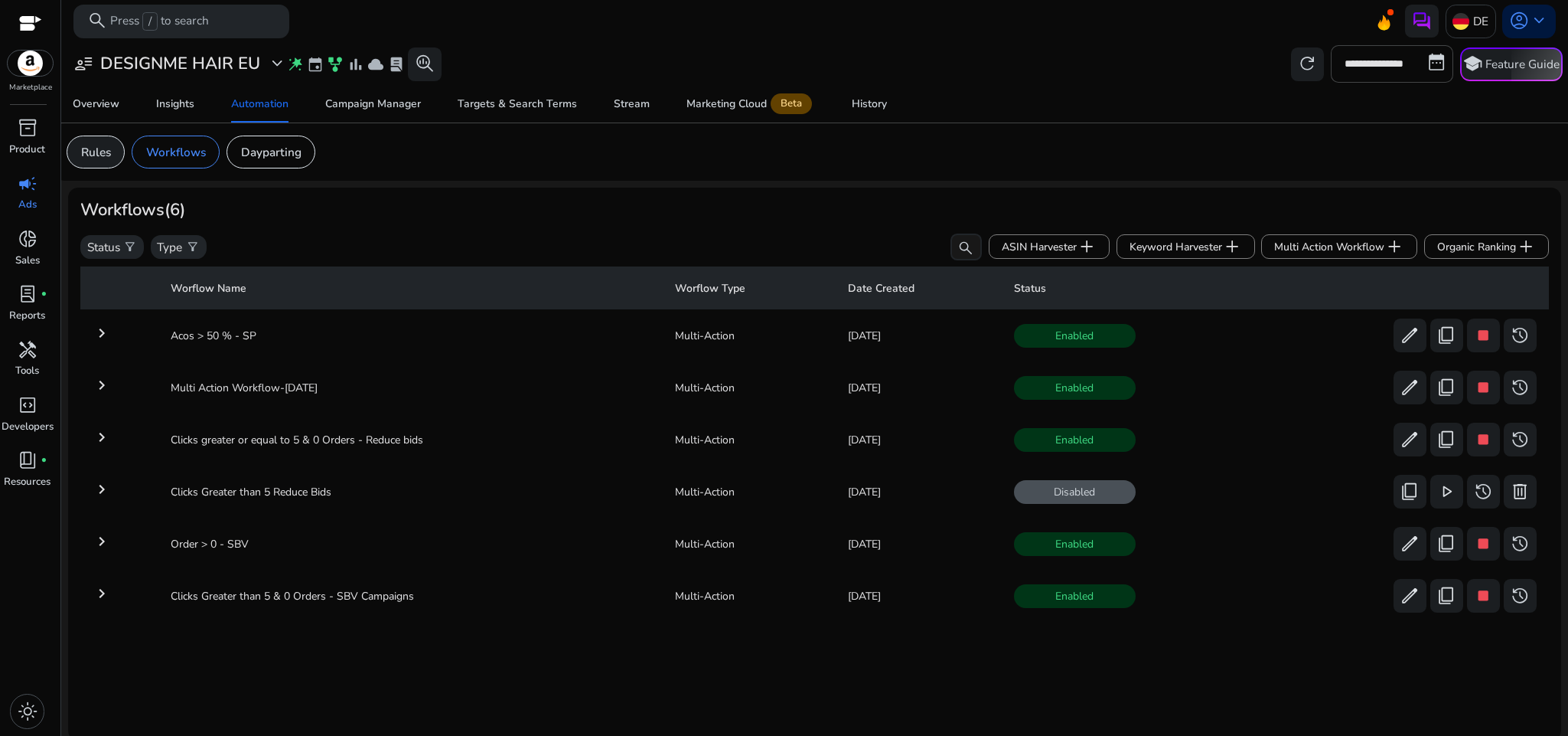
click at [84, 142] on div "Rules" at bounding box center [96, 151] width 58 height 33
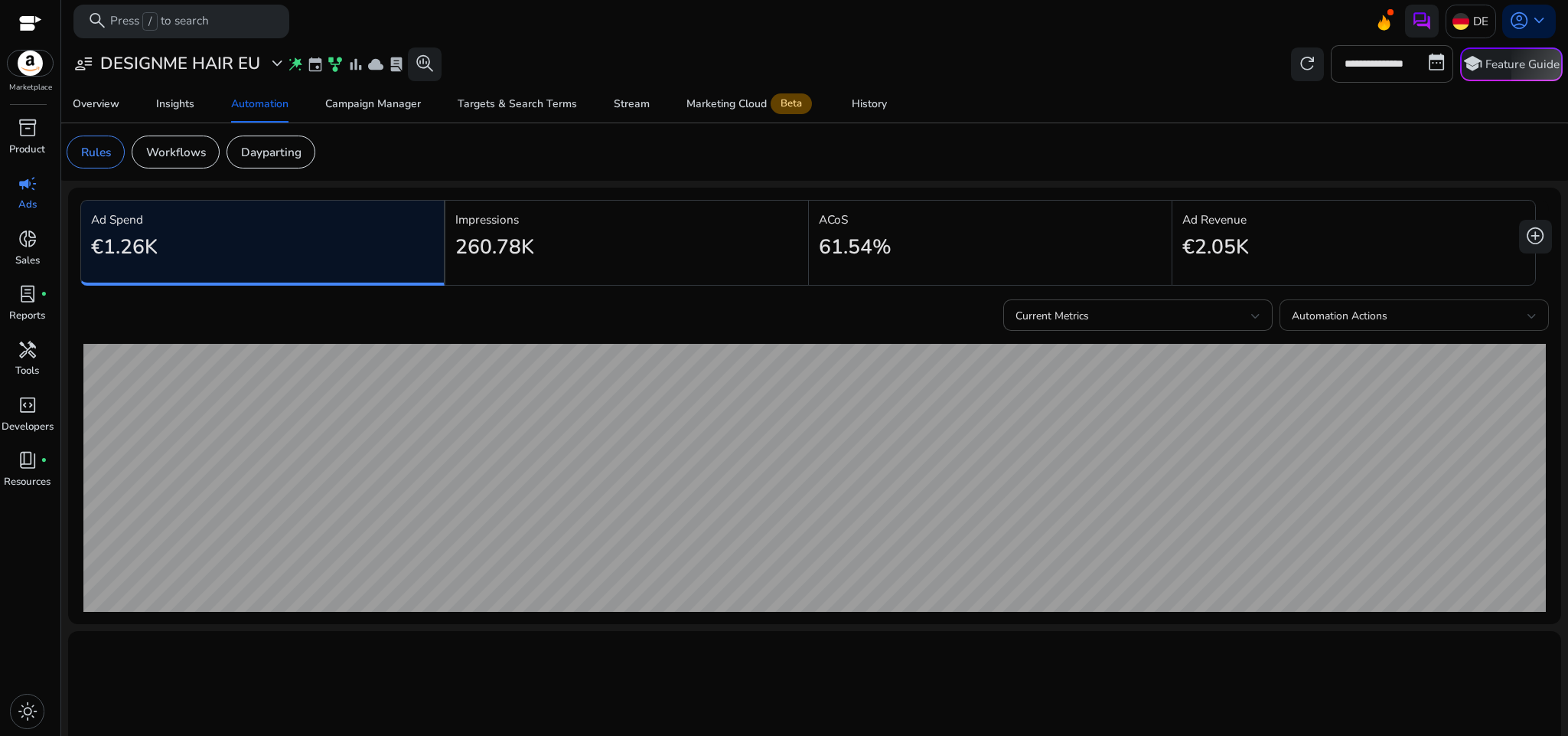
click at [1348, 306] on div "Automation Actions" at bounding box center [1414, 315] width 245 height 32
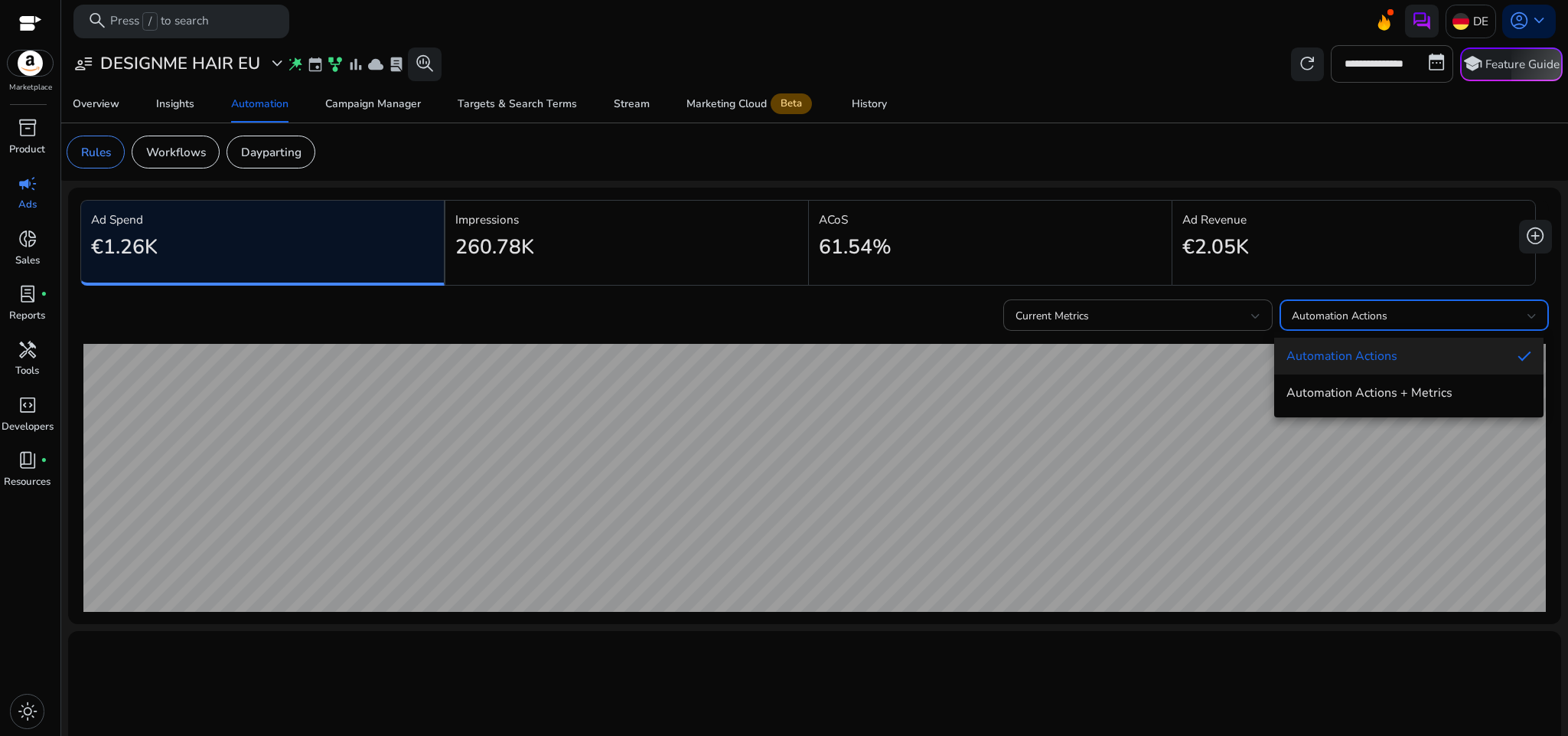
click at [1119, 94] on div at bounding box center [784, 368] width 1568 height 736
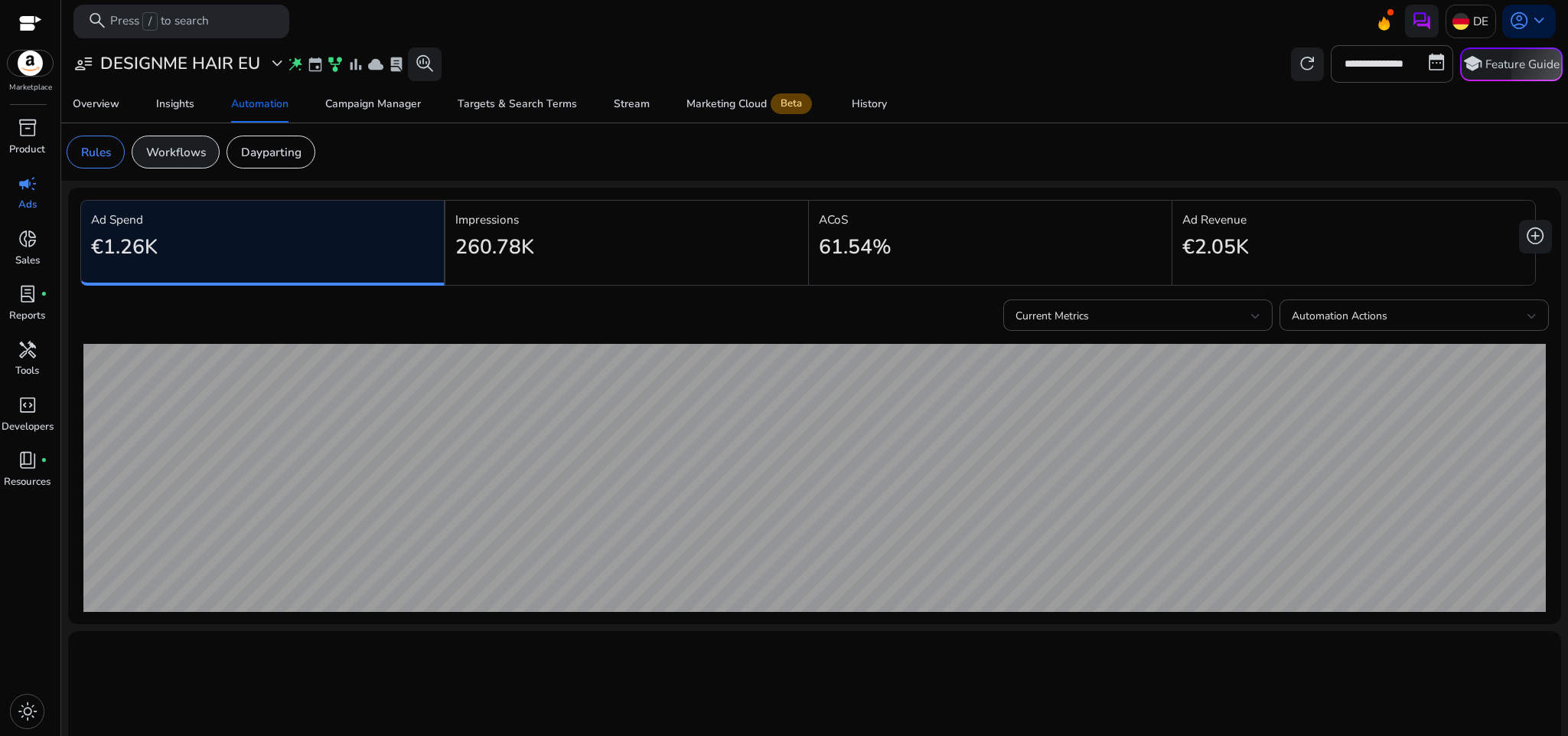
click at [177, 150] on p "Workflows" at bounding box center [176, 151] width 60 height 18
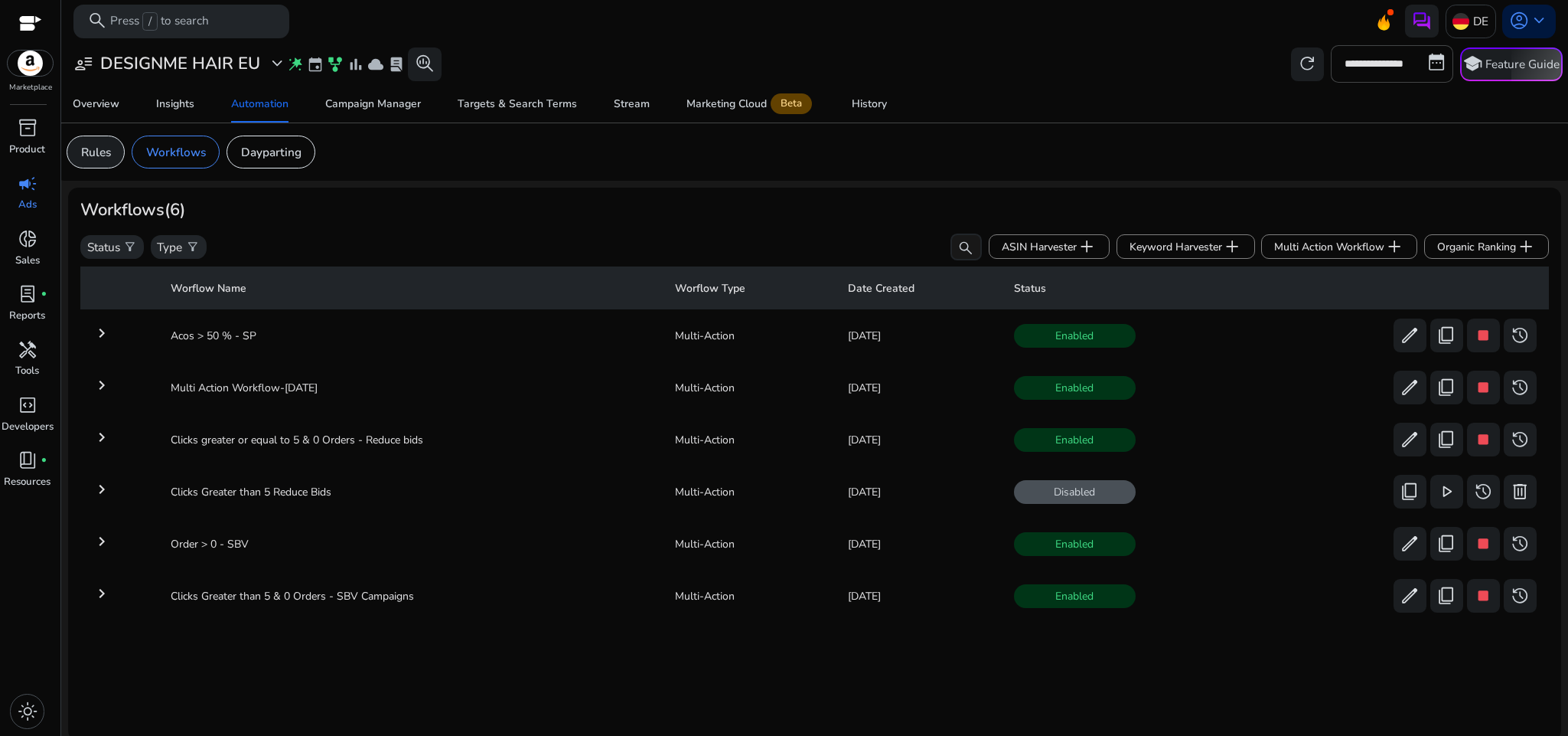
click at [90, 159] on p "Rules" at bounding box center [96, 151] width 30 height 18
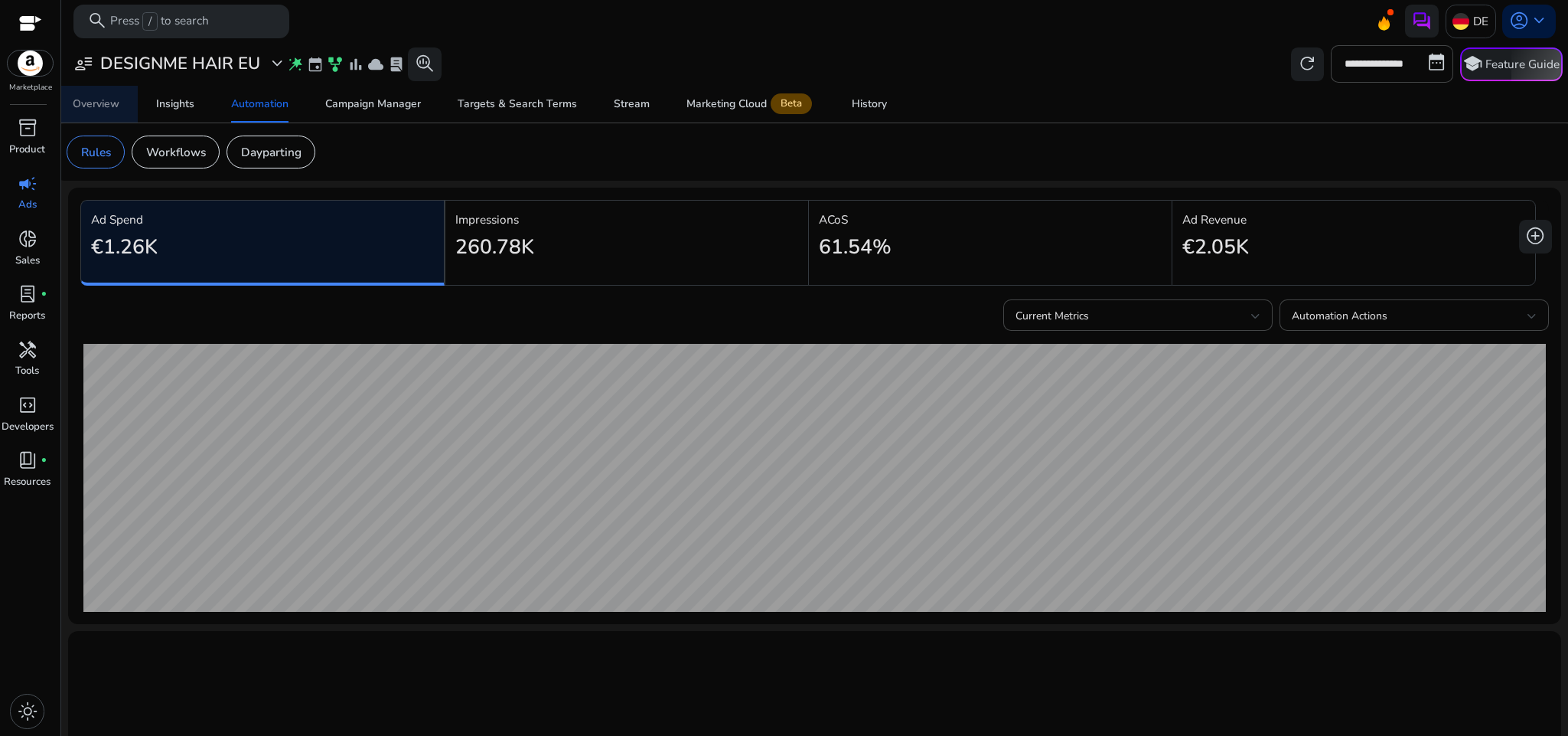
click at [104, 104] on div "Overview" at bounding box center [96, 104] width 47 height 11
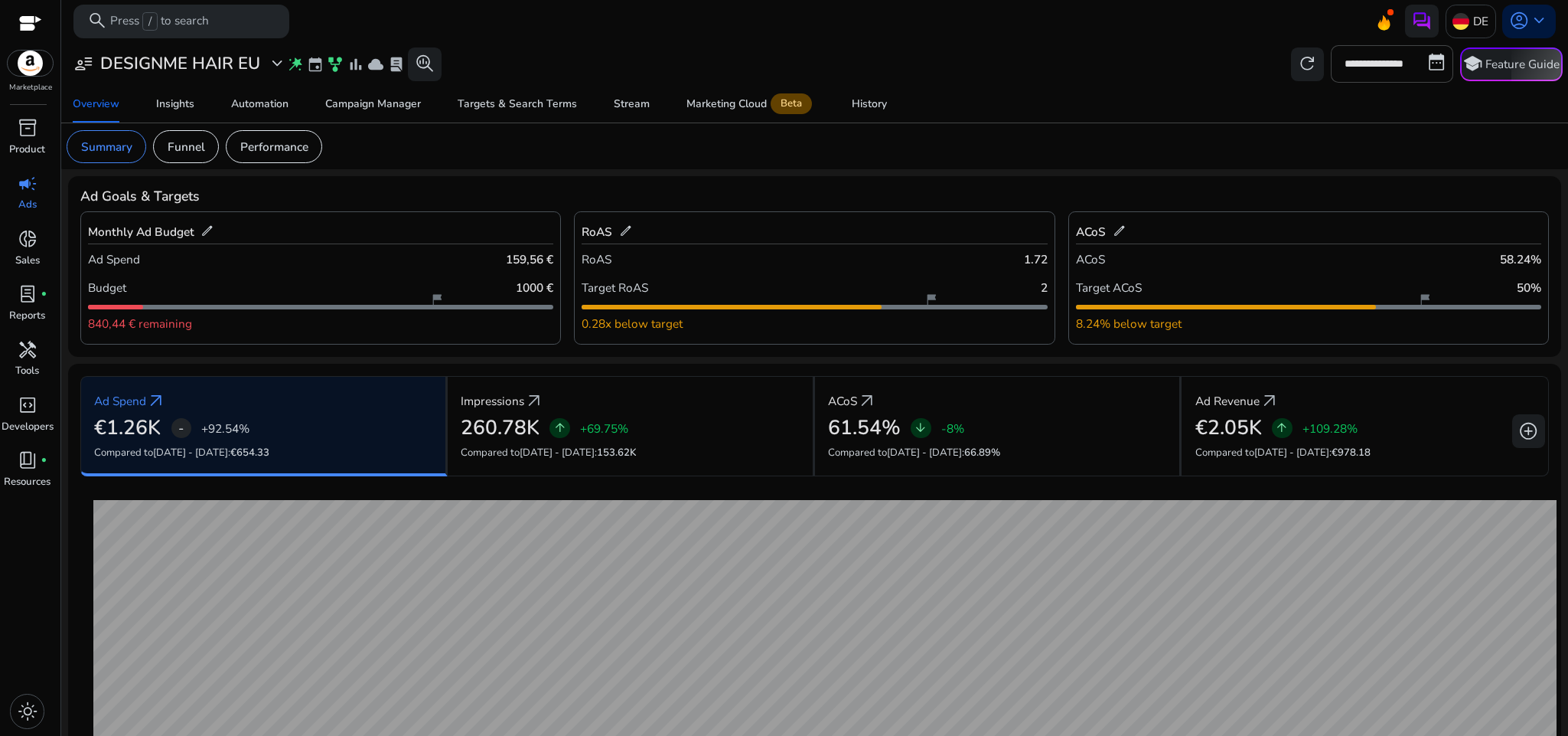
click at [1224, 264] on div "ACoS 58.24%" at bounding box center [1309, 258] width 465 height 28
click at [1178, 276] on div "Target ACoS 50%" at bounding box center [1309, 287] width 465 height 28
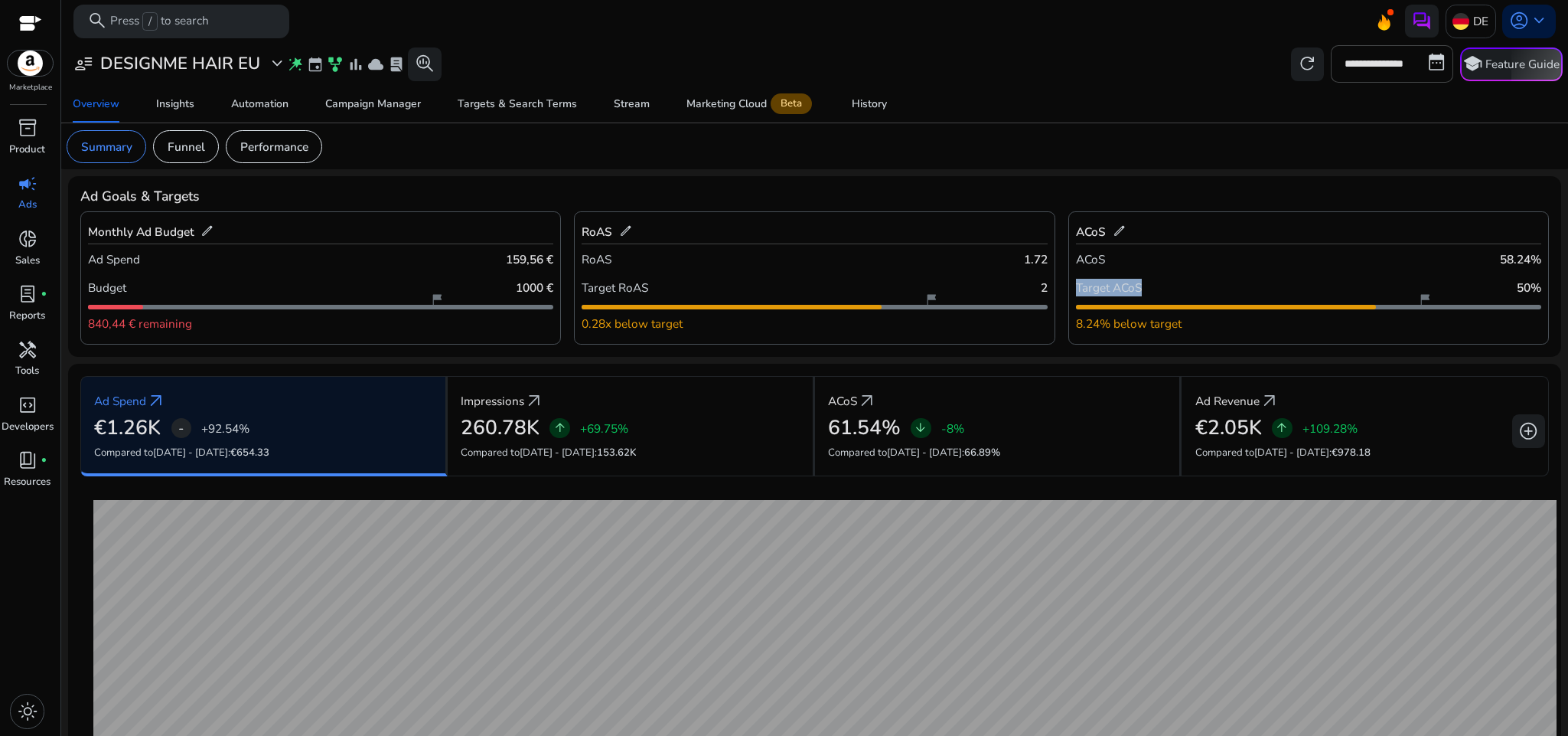
click at [1178, 276] on div "Target ACoS 50%" at bounding box center [1309, 287] width 465 height 28
click at [1056, 132] on mat-card "Summary Funnel Performance" at bounding box center [815, 146] width 1521 height 46
click at [1113, 229] on span "edit" at bounding box center [1120, 231] width 14 height 14
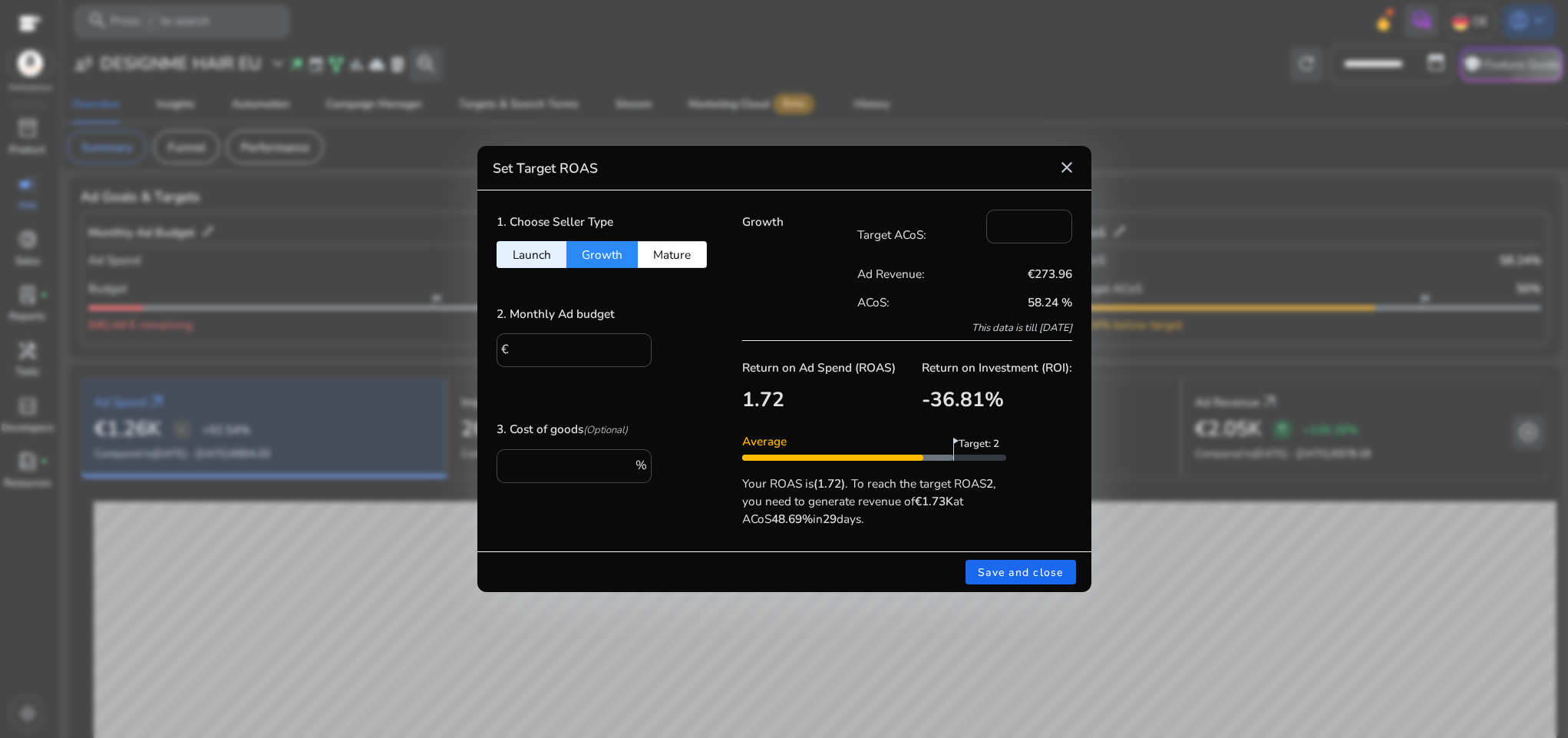
click at [534, 227] on h5 "1. Choose Seller Type" at bounding box center [555, 222] width 117 height 14
click at [544, 311] on h5 "2. Monthly Ad budget" at bounding box center [556, 314] width 118 height 14
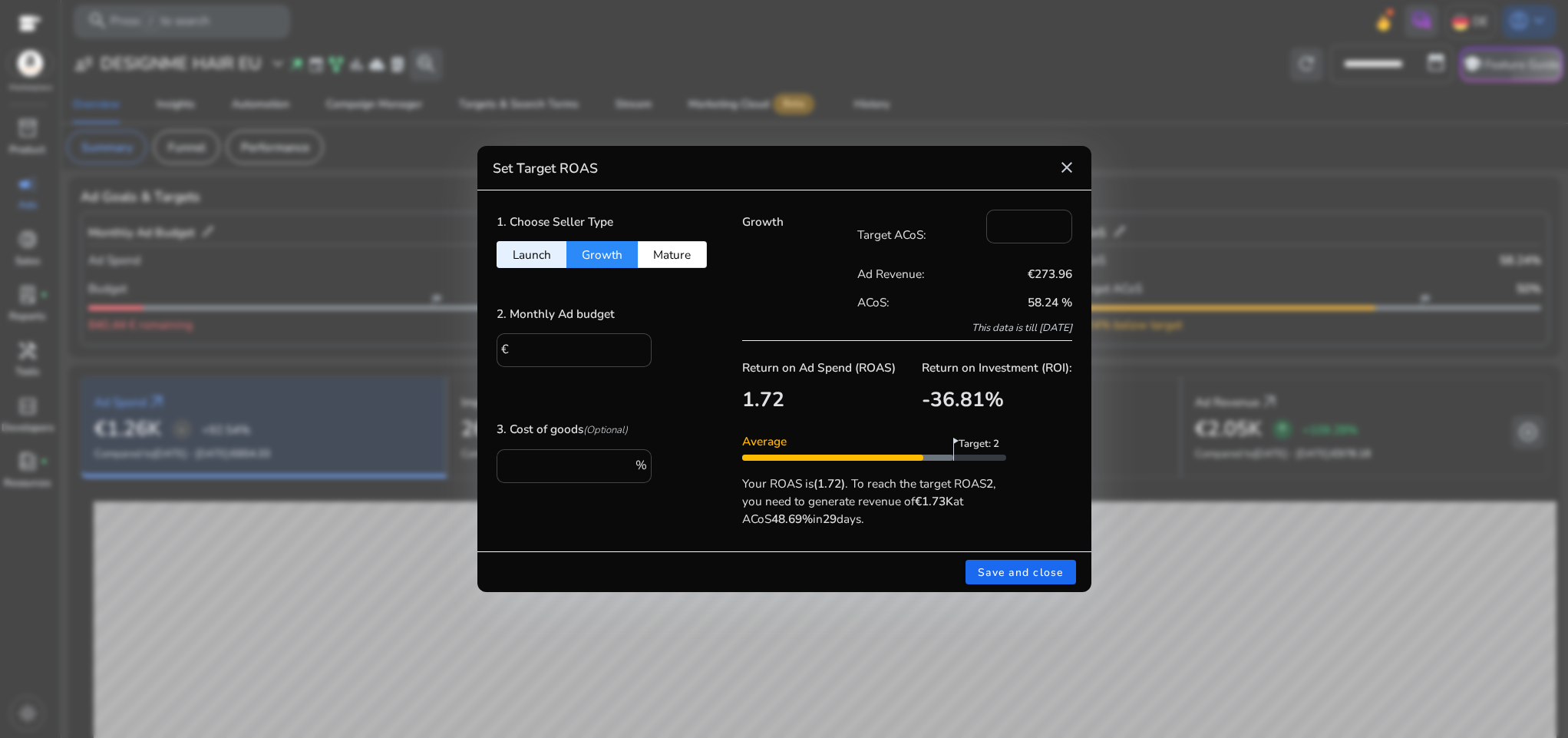
click at [544, 311] on h5 "2. Monthly Ad budget" at bounding box center [556, 314] width 118 height 14
click at [566, 432] on h5 "3. Cost of goods (Optional)" at bounding box center [562, 430] width 131 height 15
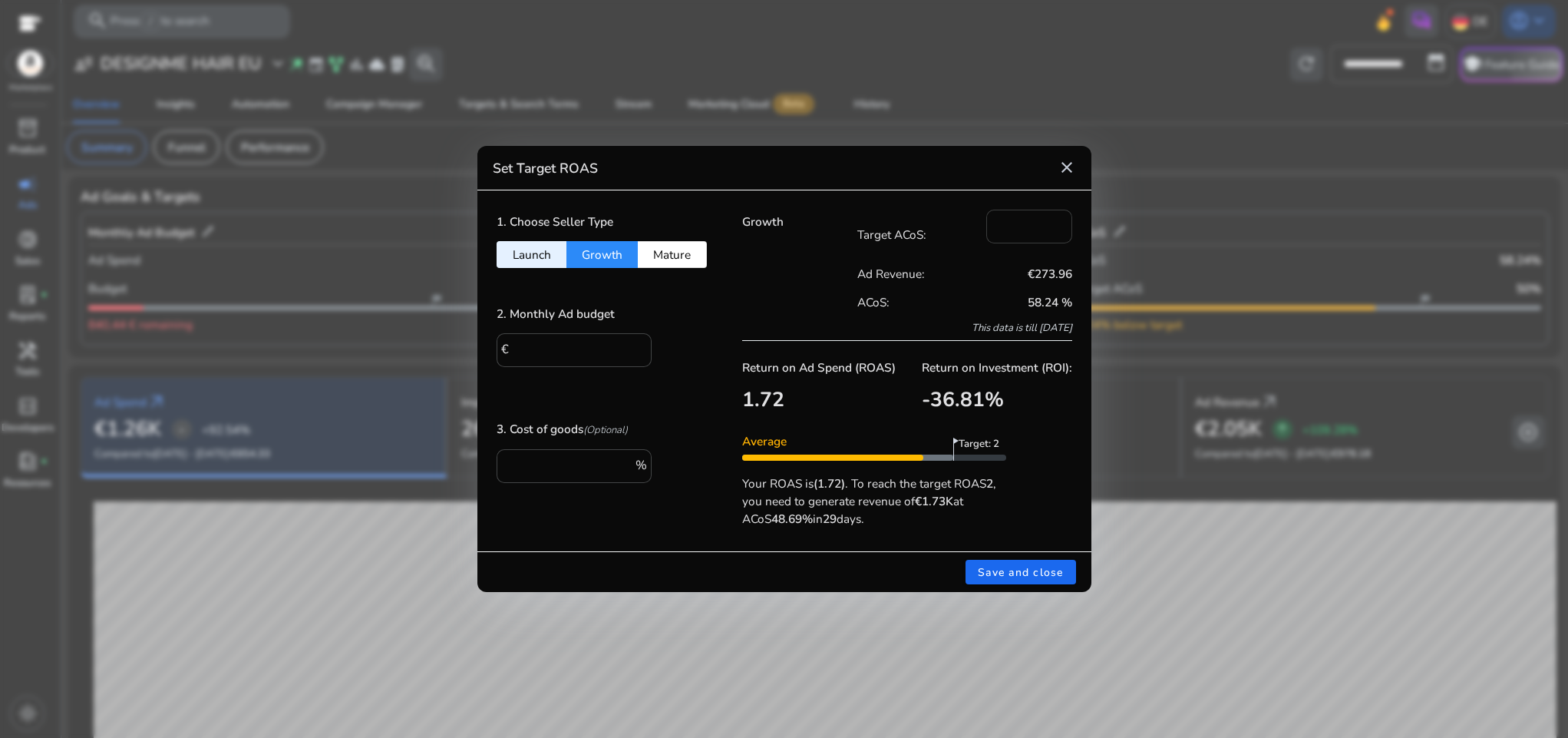
click at [1018, 220] on input "**" at bounding box center [1029, 225] width 62 height 17
click at [1069, 172] on mat-icon "close" at bounding box center [1066, 166] width 18 height 18
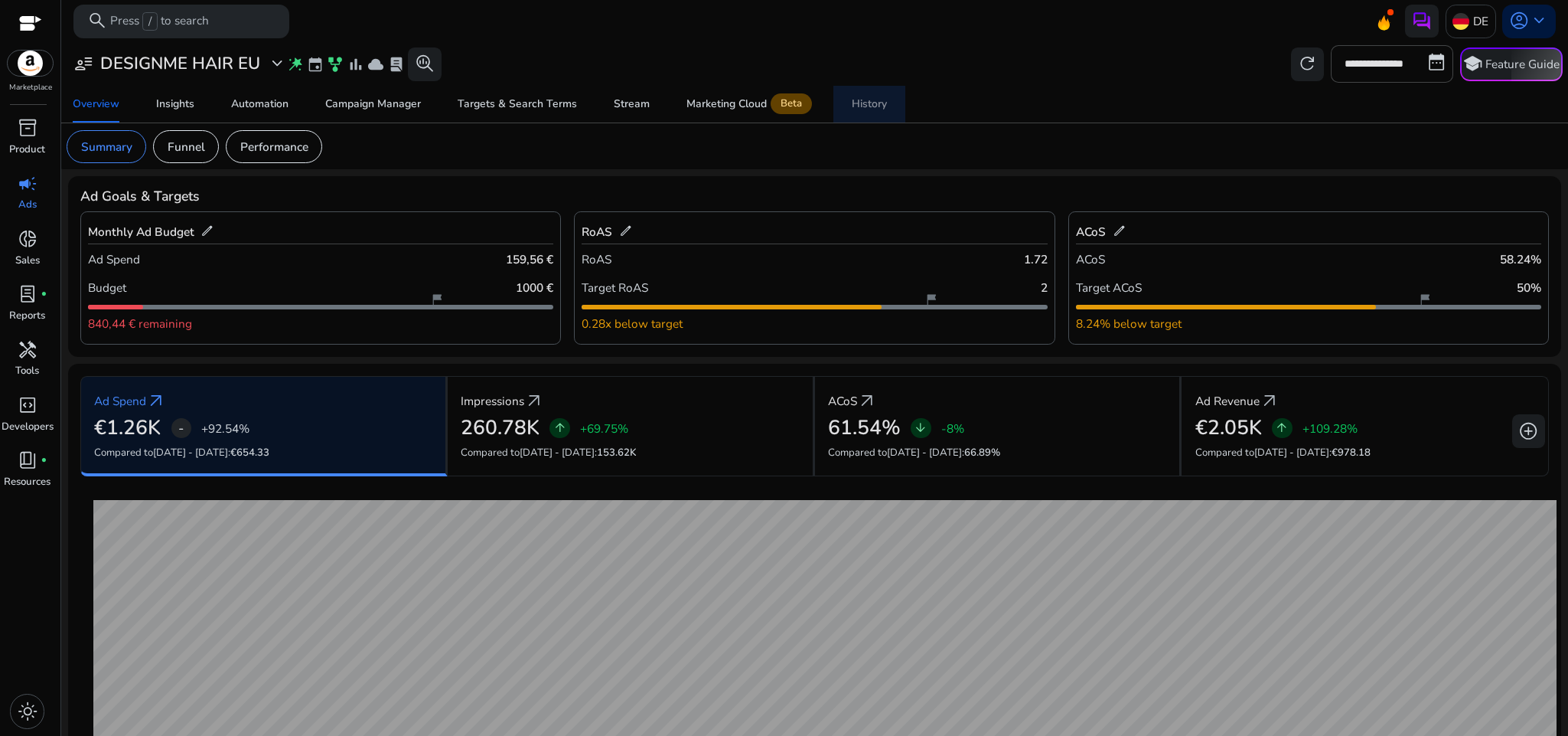
click at [856, 104] on div "History" at bounding box center [869, 104] width 35 height 11
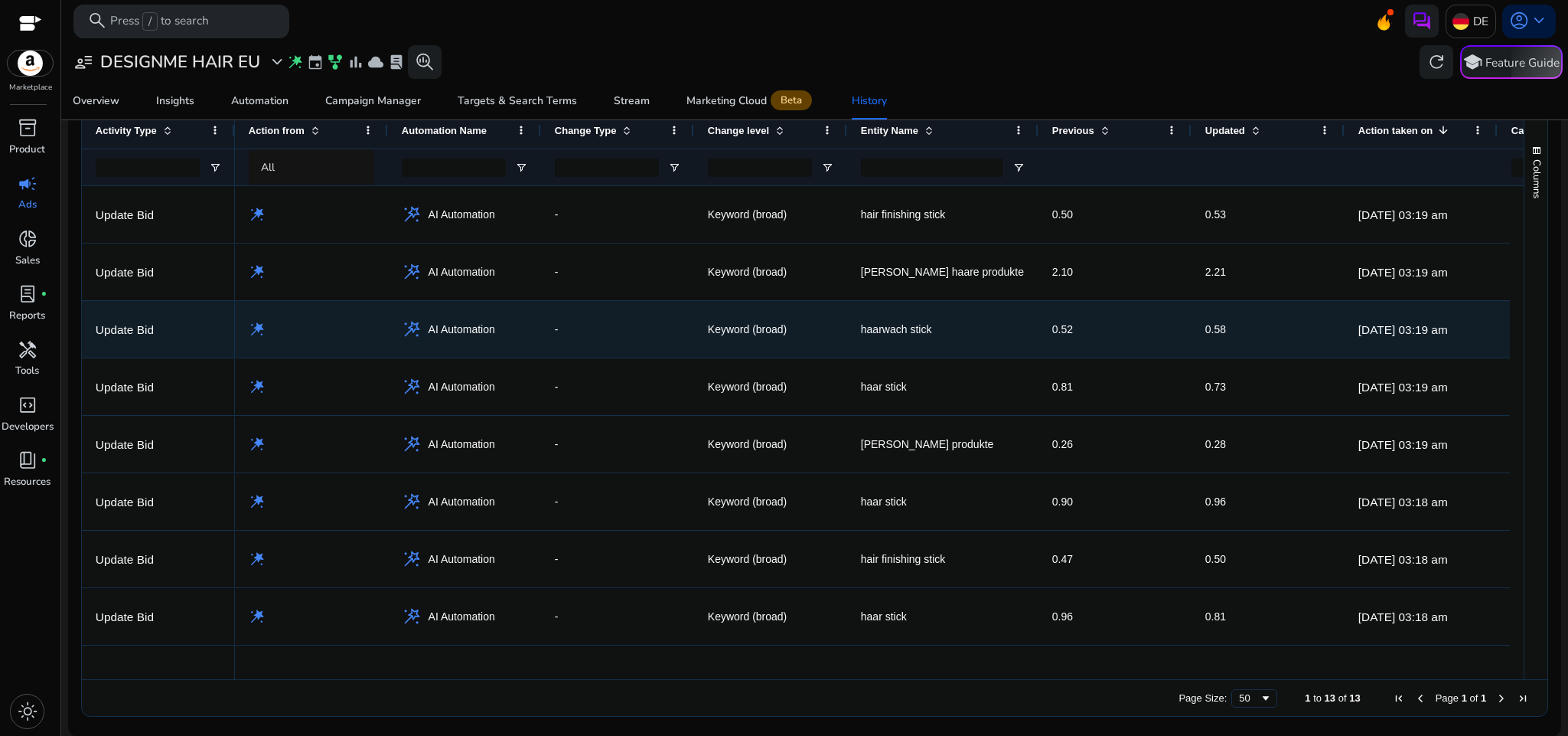
scroll to position [294, 0]
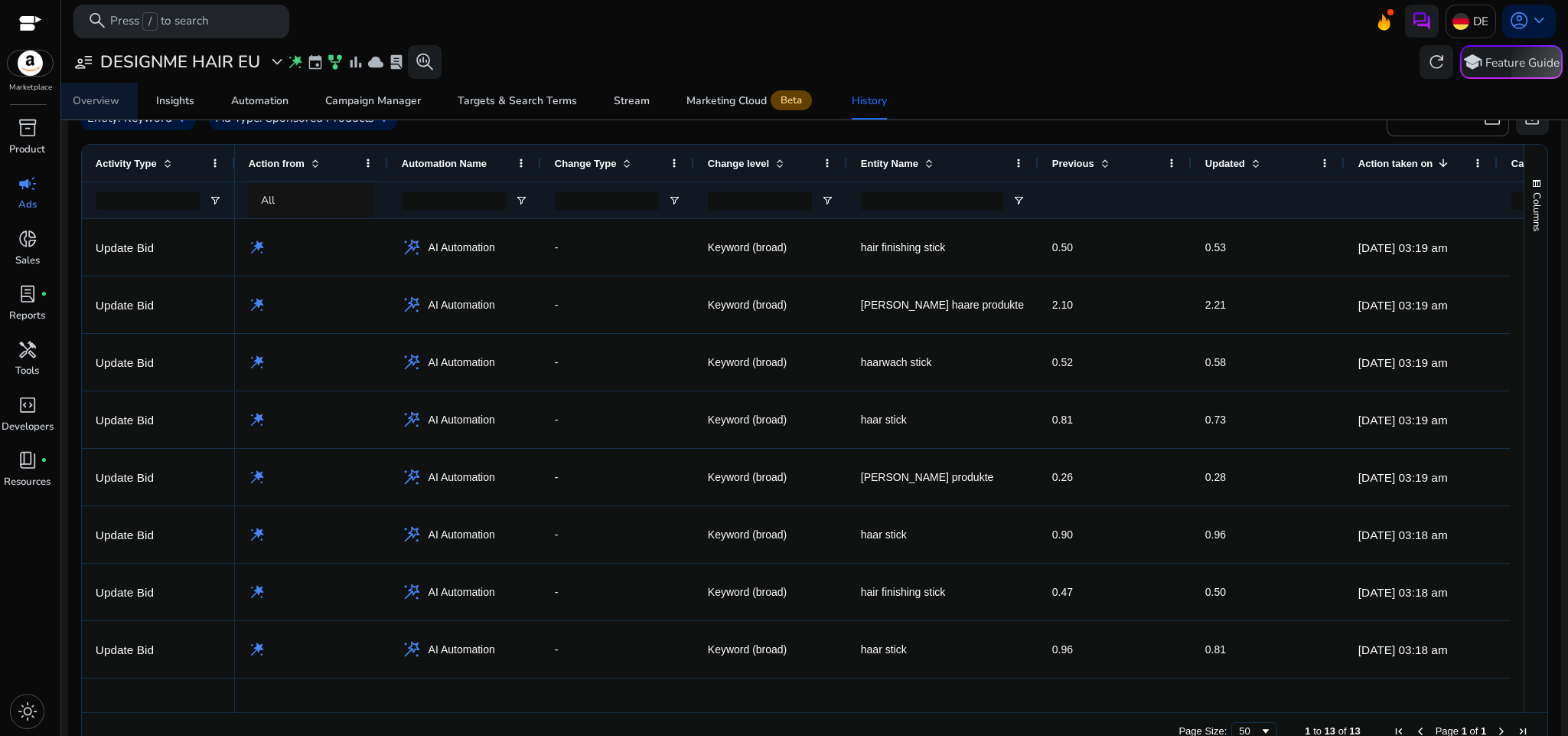
click at [111, 88] on span "Overview" at bounding box center [96, 101] width 47 height 37
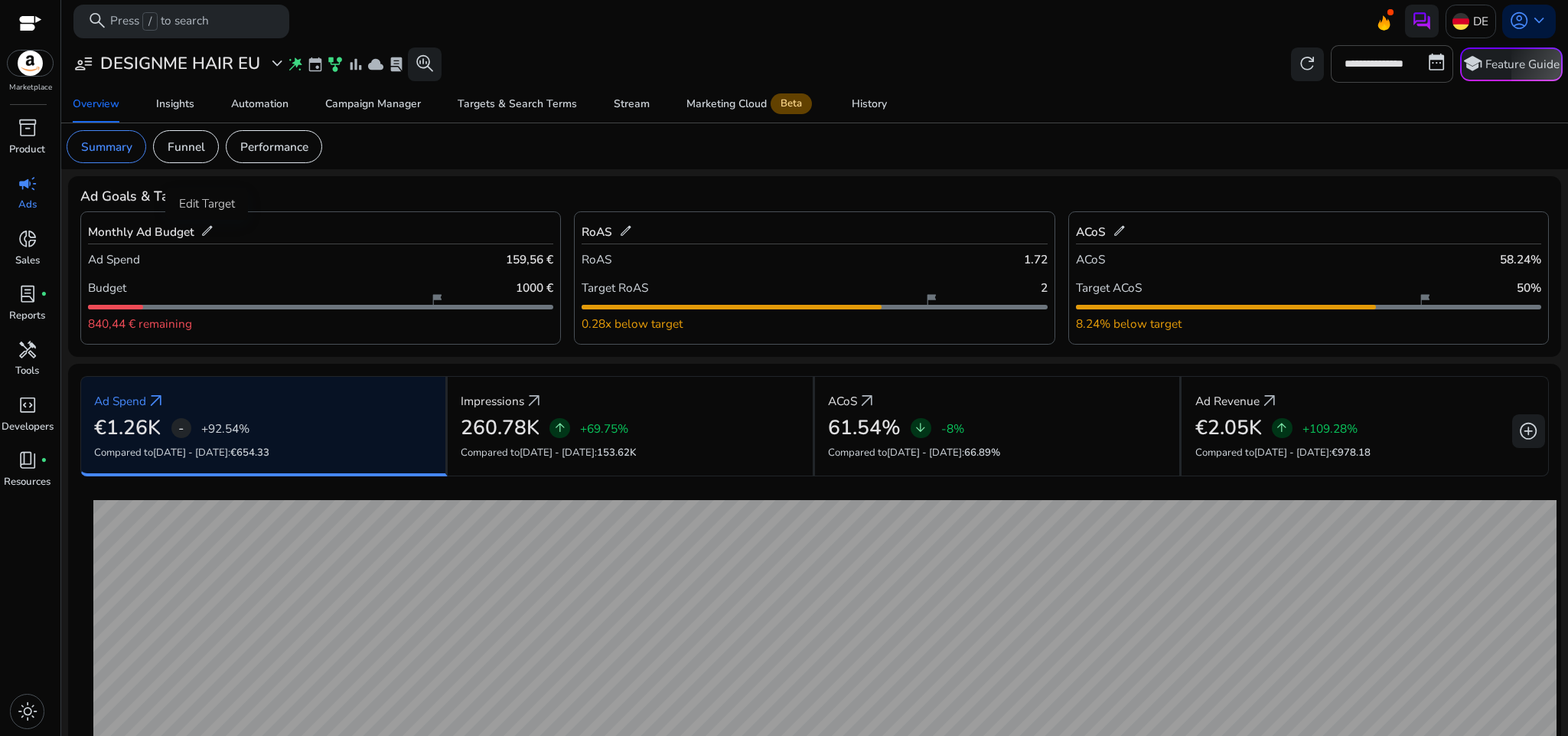
click at [205, 229] on span "edit" at bounding box center [207, 231] width 14 height 14
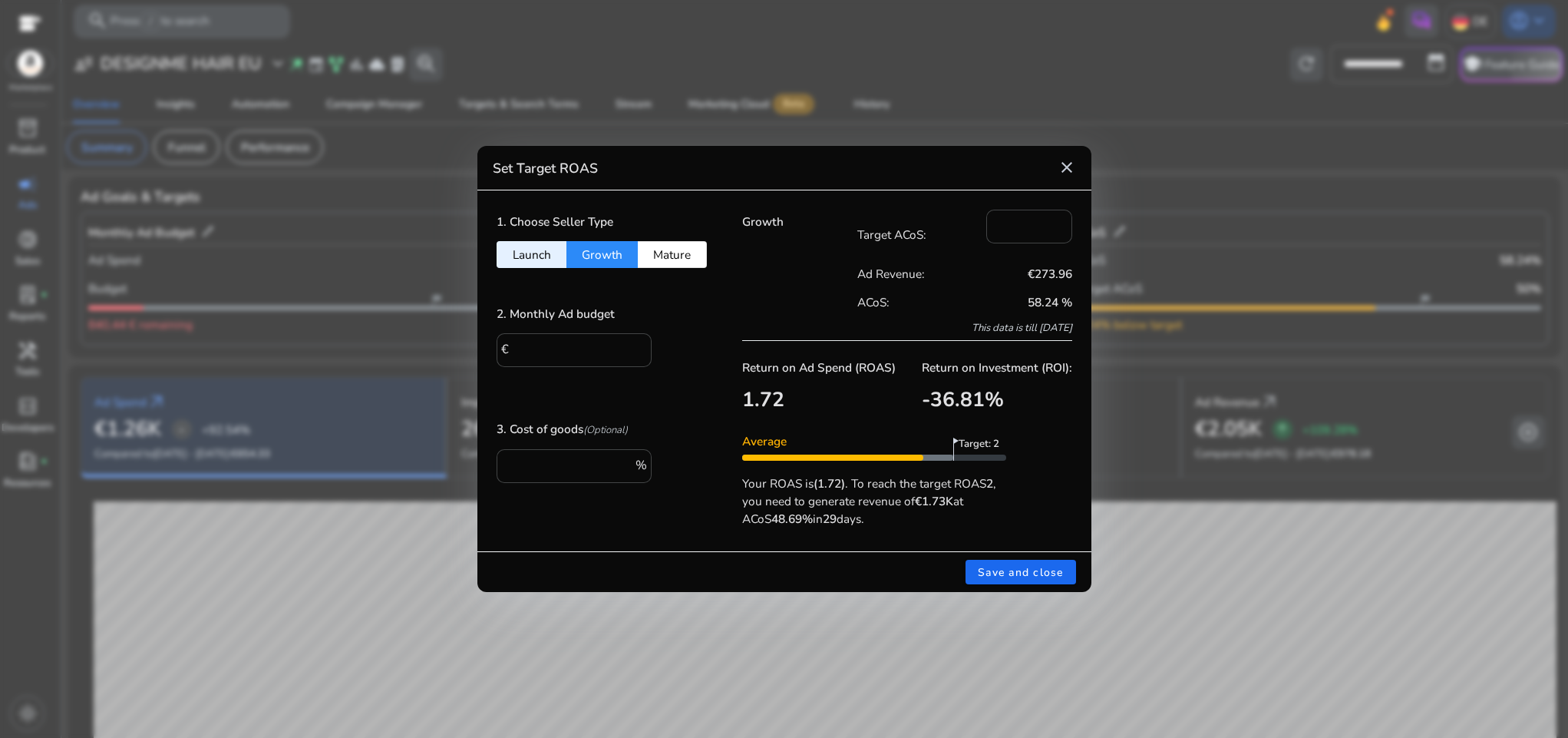
click at [908, 230] on p "Target ACoS:" at bounding box center [922, 234] width 129 height 18
click at [1000, 227] on input "**" at bounding box center [1029, 225] width 62 height 17
click at [945, 168] on div "Set Target ROAS close" at bounding box center [785, 168] width 614 height 45
click at [574, 346] on input "****" at bounding box center [577, 348] width 127 height 17
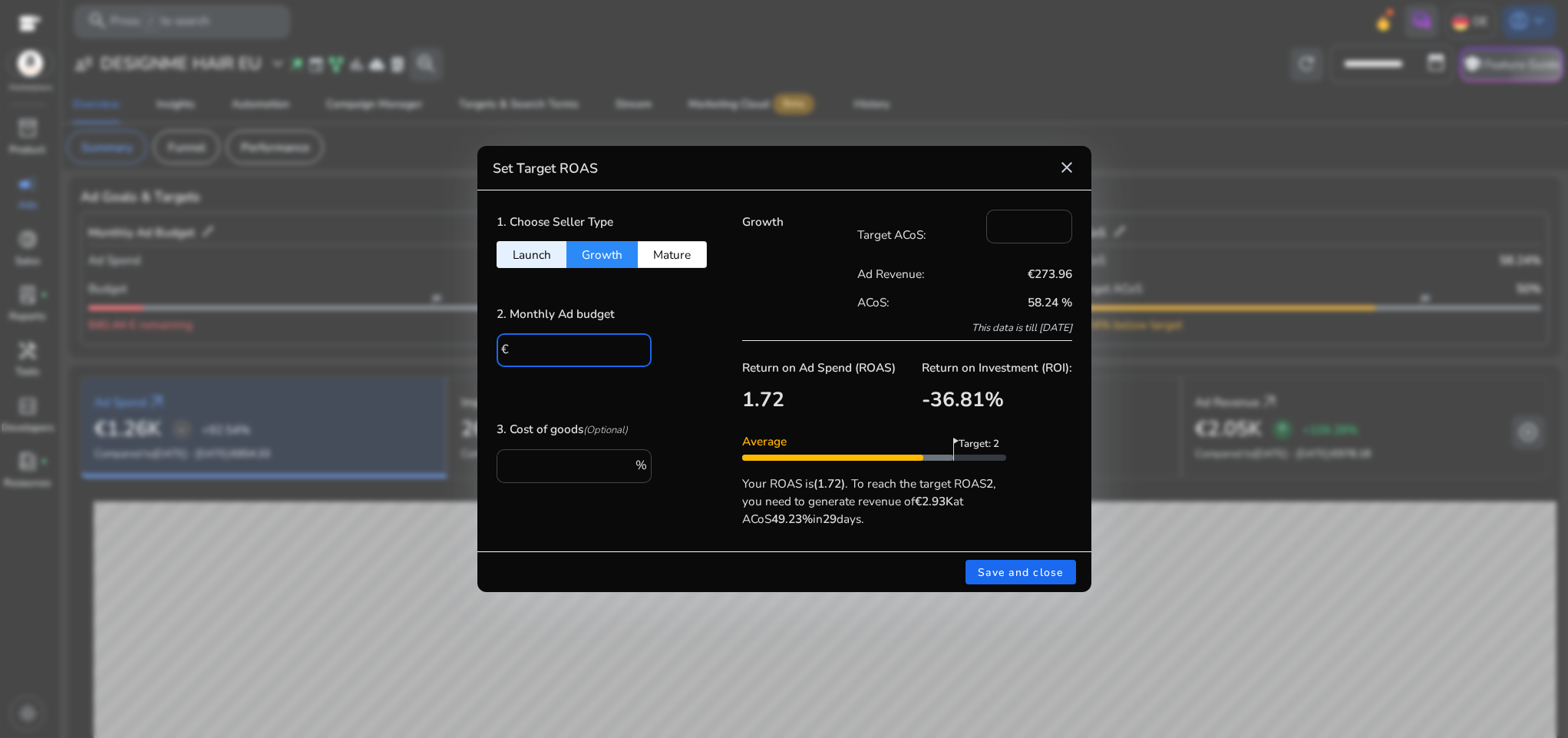
type input "****"
click at [667, 335] on div "2. Monthly Ad budget € ****" at bounding box center [600, 342] width 208 height 82
click at [585, 463] on input "***" at bounding box center [570, 465] width 123 height 17
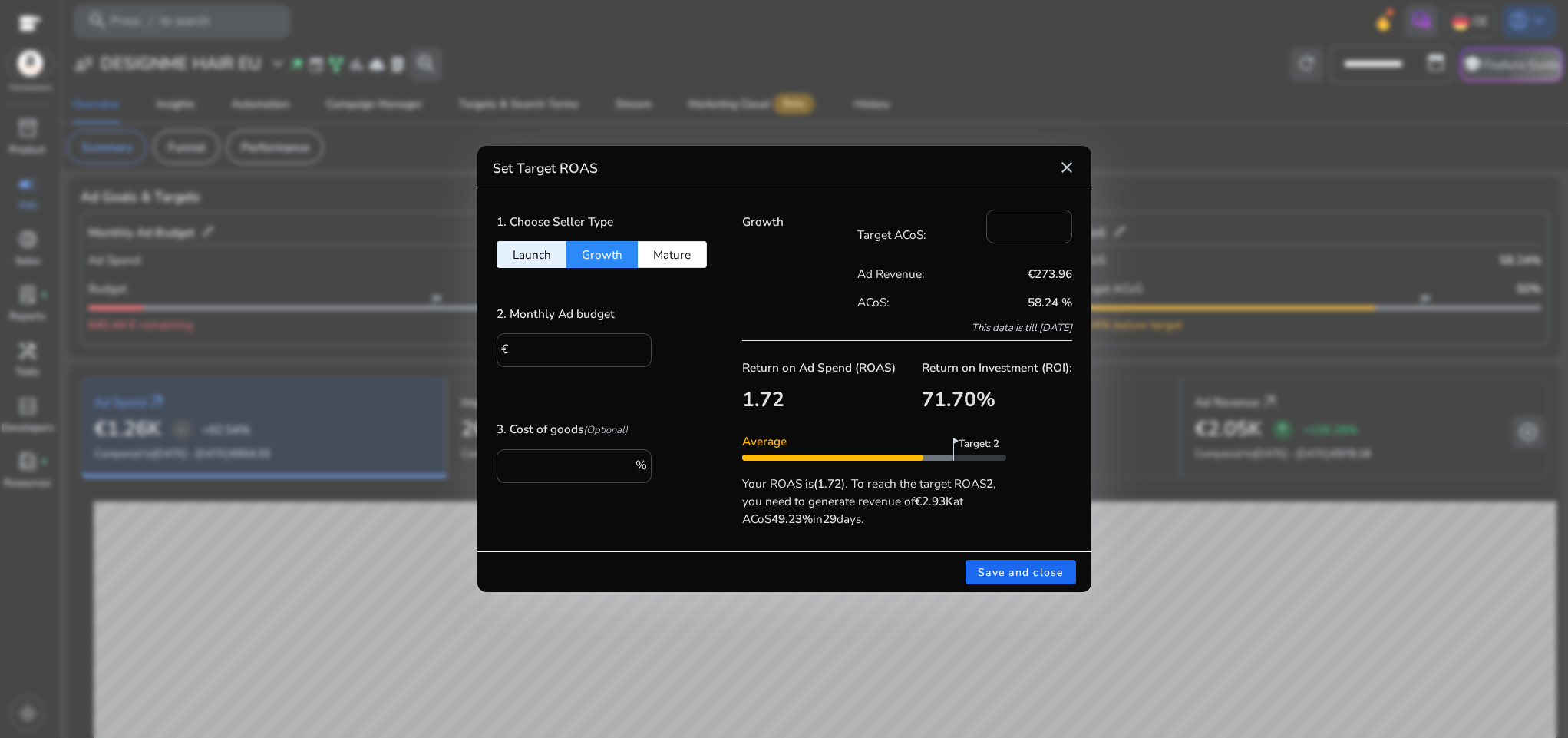
click at [700, 438] on div "3. Cost of goods (Optional) %" at bounding box center [600, 457] width 208 height 82
click at [1004, 219] on input "**" at bounding box center [1029, 225] width 62 height 17
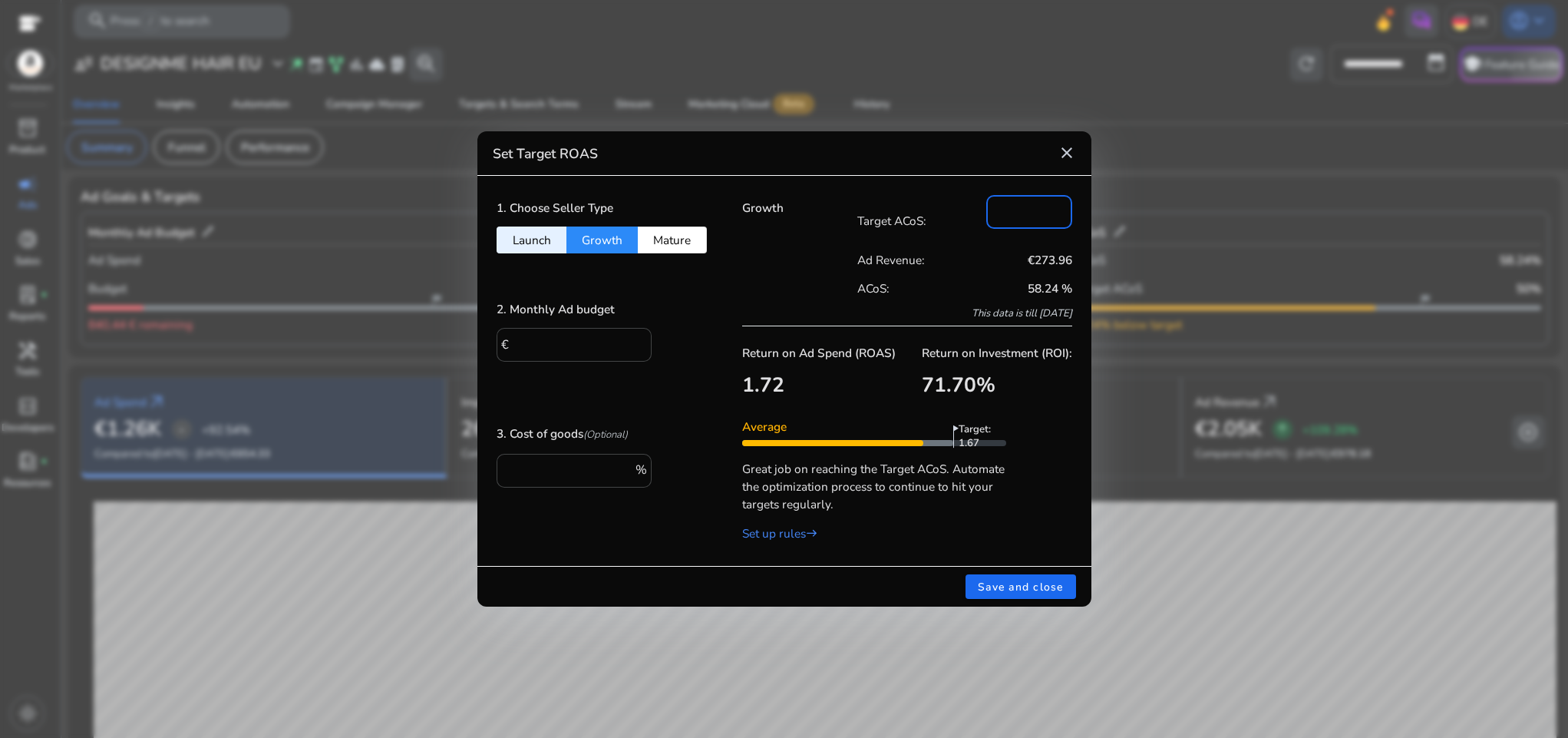
type input "**"
click at [753, 277] on div "Growth" at bounding box center [799, 260] width 116 height 130
click at [942, 376] on h3 "71.70 %" at bounding box center [997, 385] width 150 height 25
click at [776, 383] on h3 "1.72" at bounding box center [818, 385] width 154 height 25
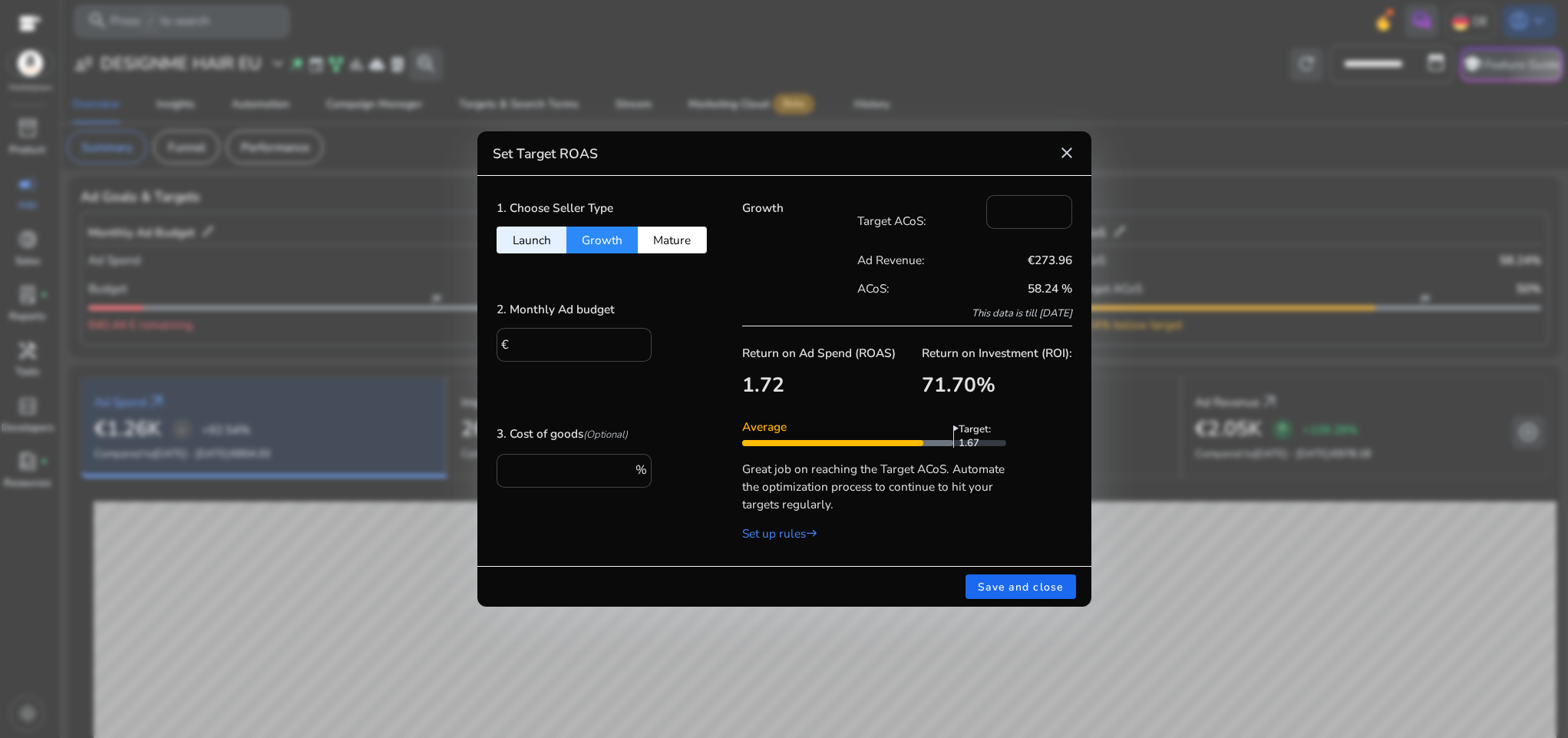
click at [776, 383] on h3 "1.72" at bounding box center [818, 385] width 154 height 25
click at [756, 299] on div "Growth" at bounding box center [799, 260] width 116 height 130
click at [781, 535] on link "Set up rules east" at bounding box center [780, 533] width 75 height 16
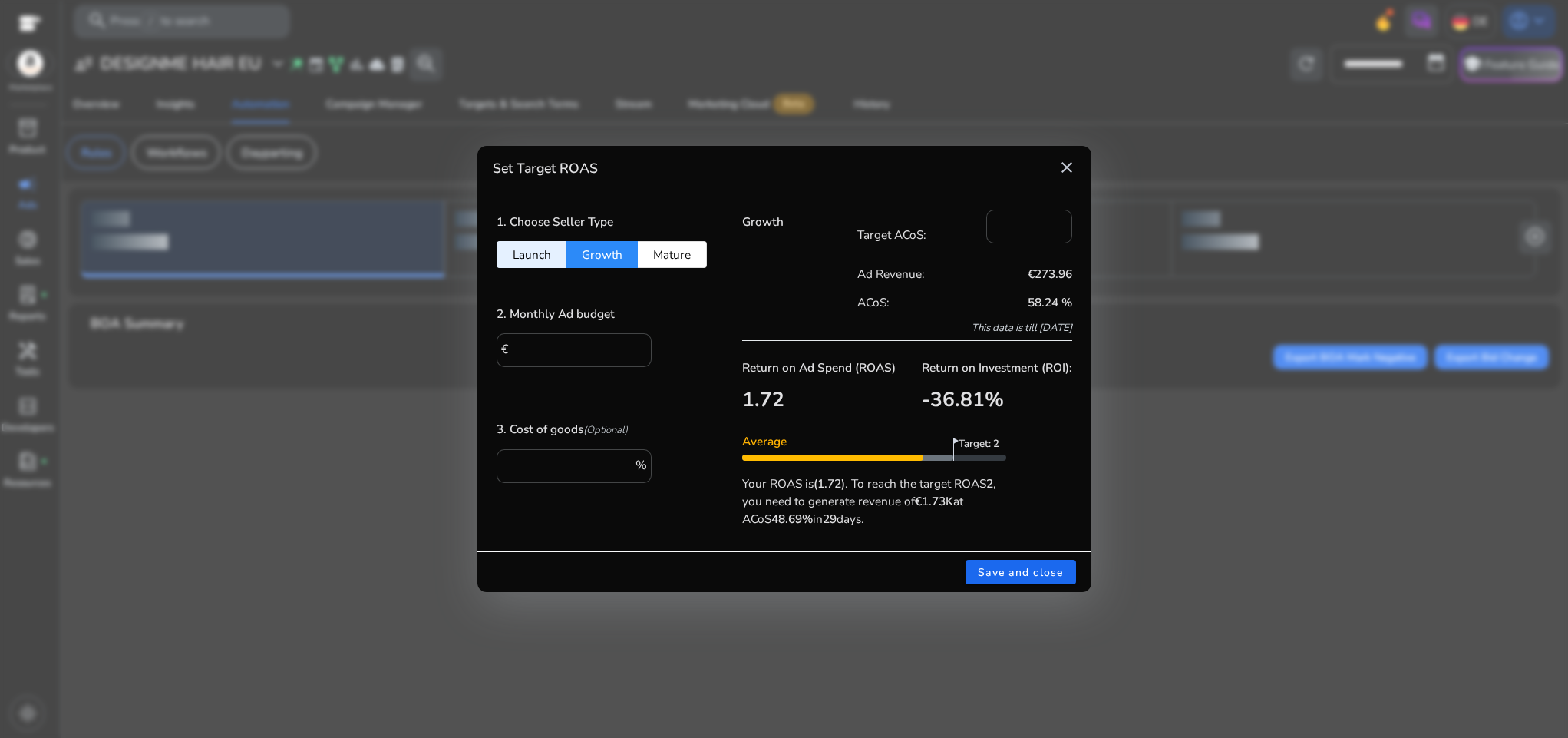
type input "****"
type input "***"
type input "**"
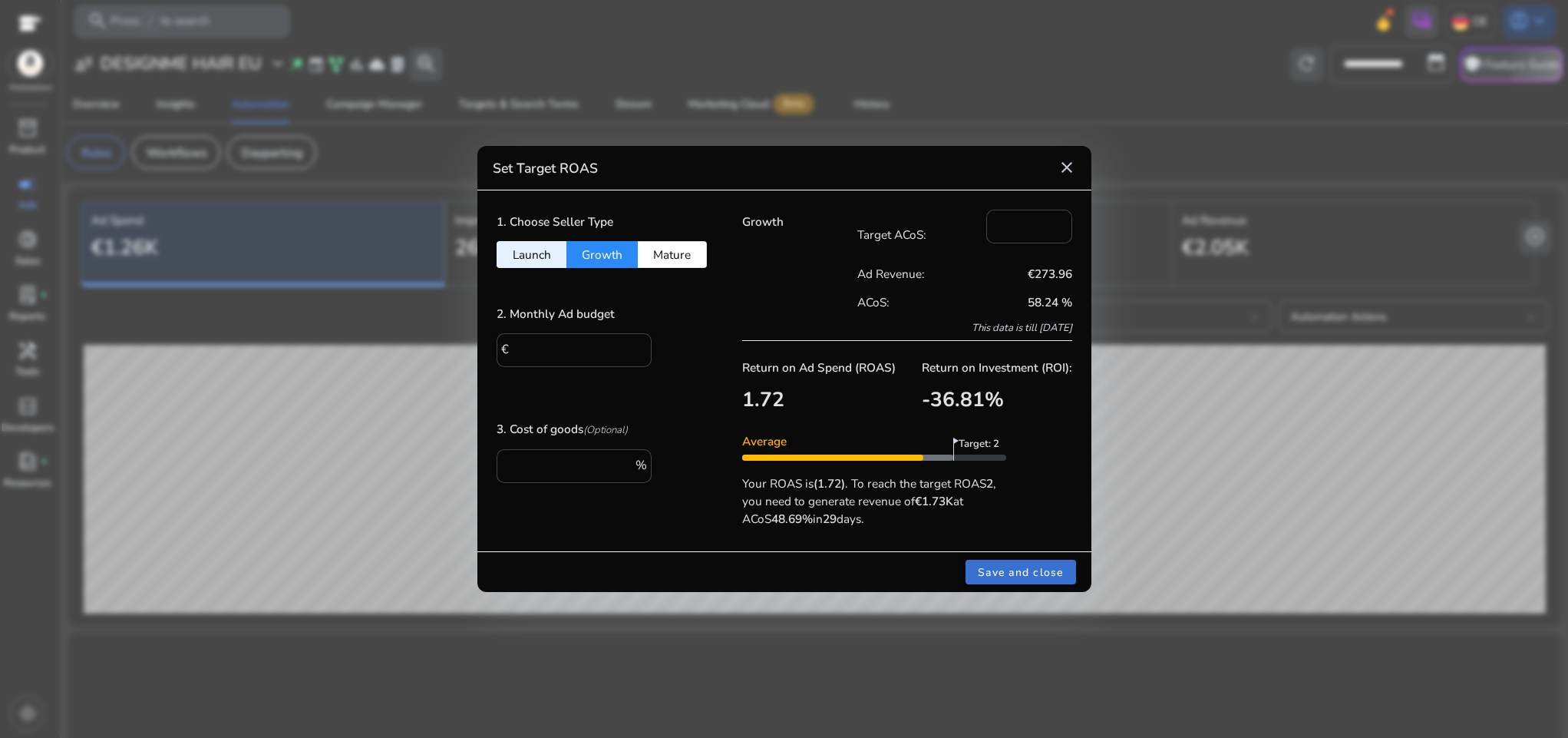
click at [1009, 579] on span "Save and close" at bounding box center [1021, 572] width 86 height 16
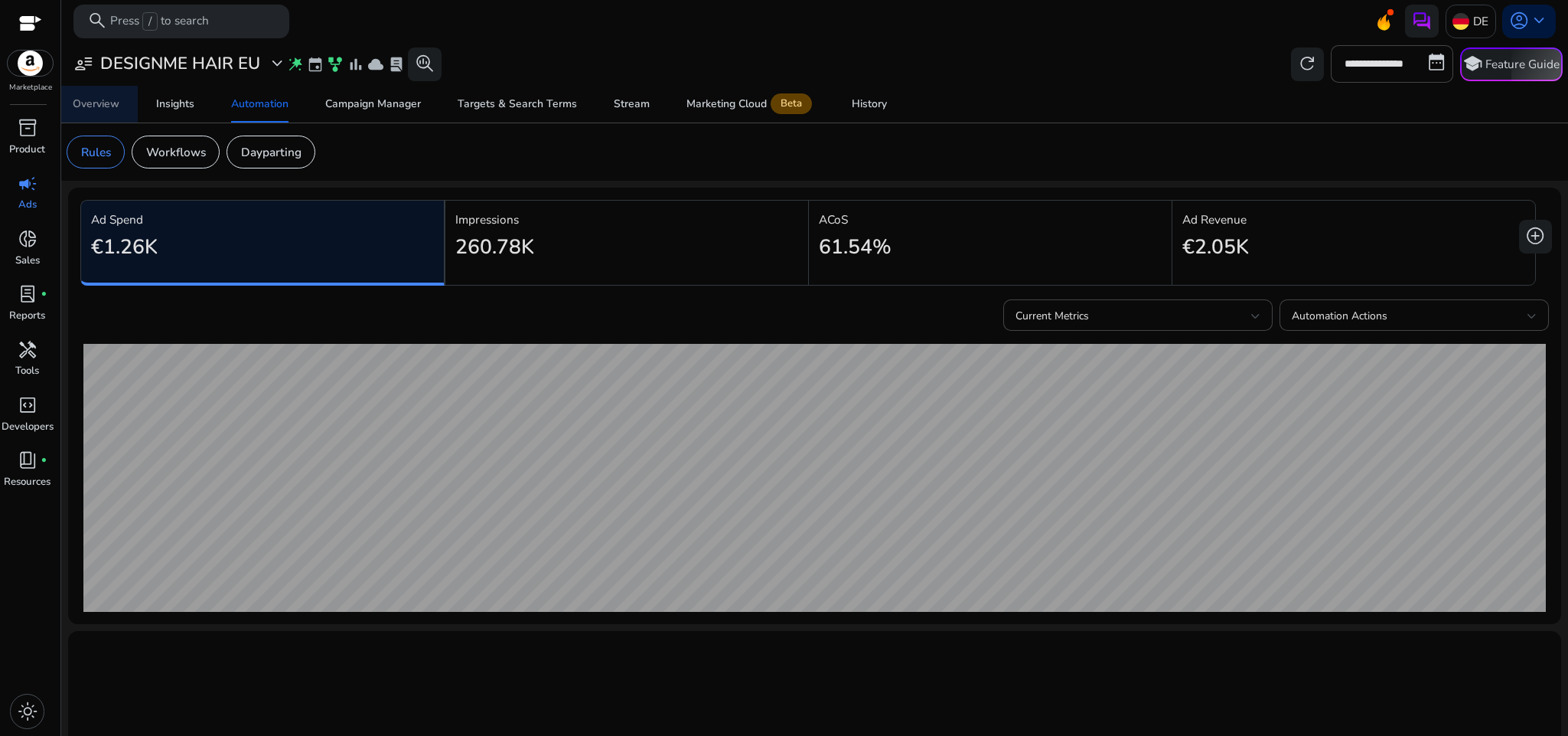
click at [109, 98] on div "Overview" at bounding box center [96, 104] width 47 height 11
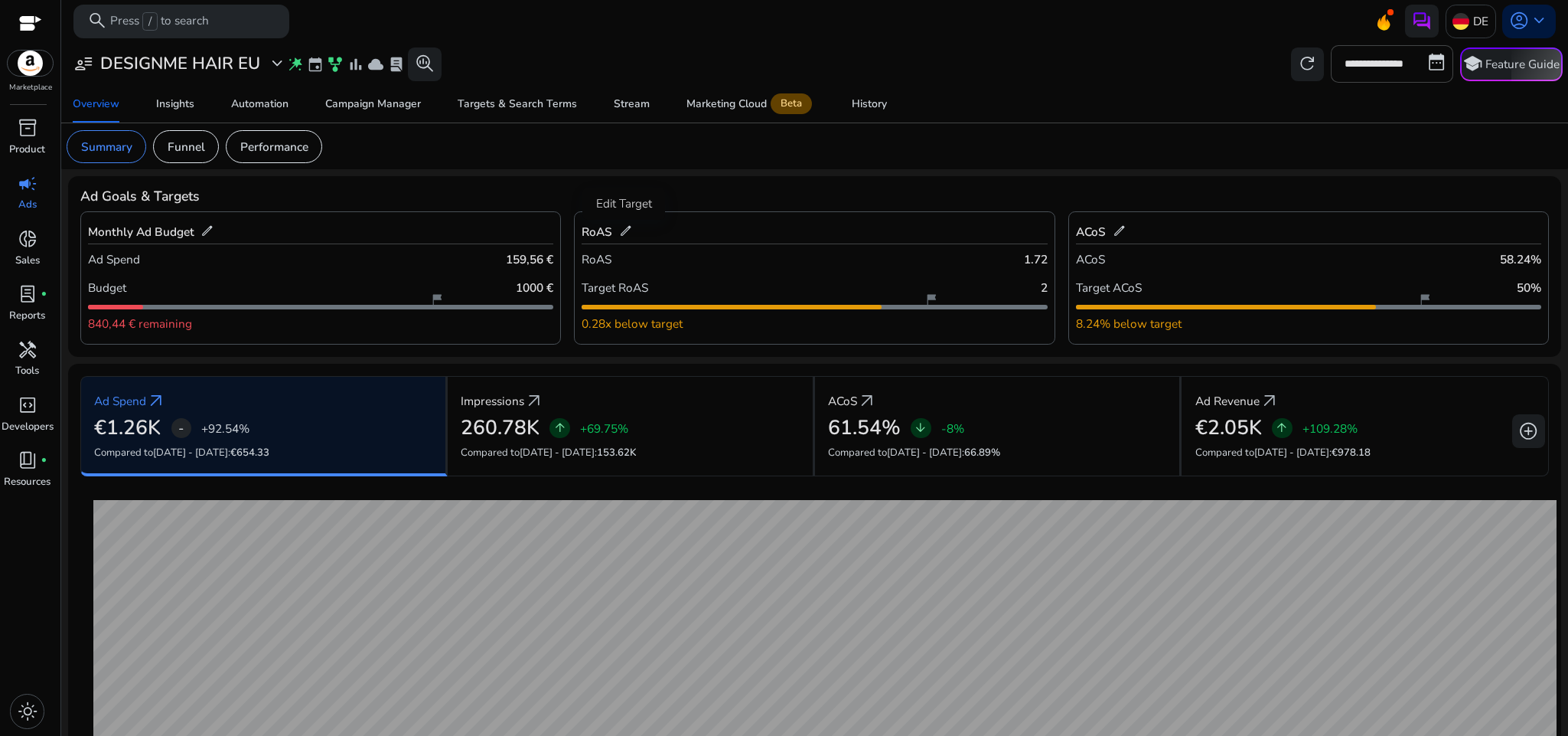
click at [619, 234] on span "edit" at bounding box center [626, 231] width 14 height 14
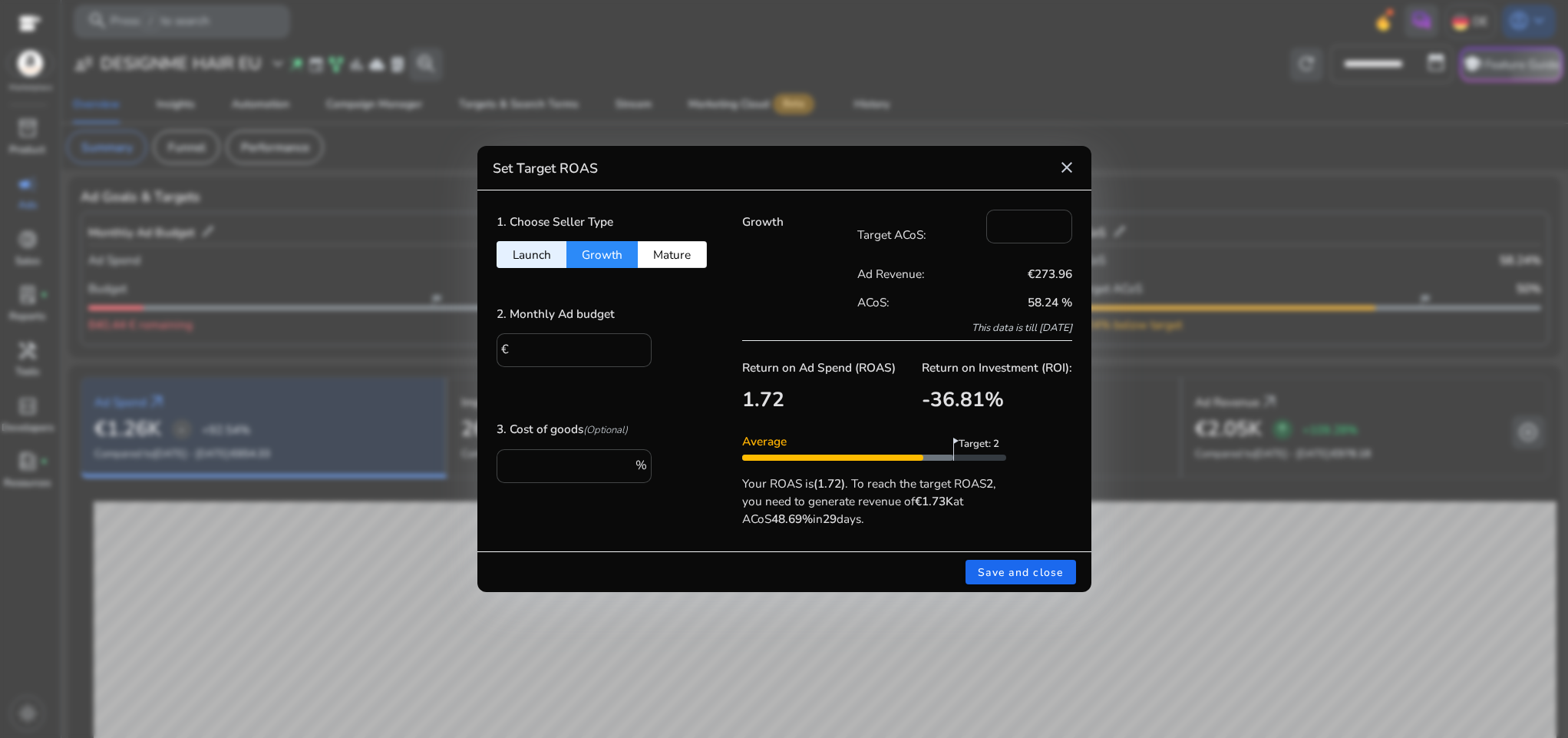
click at [1069, 158] on mat-icon "close" at bounding box center [1066, 166] width 18 height 18
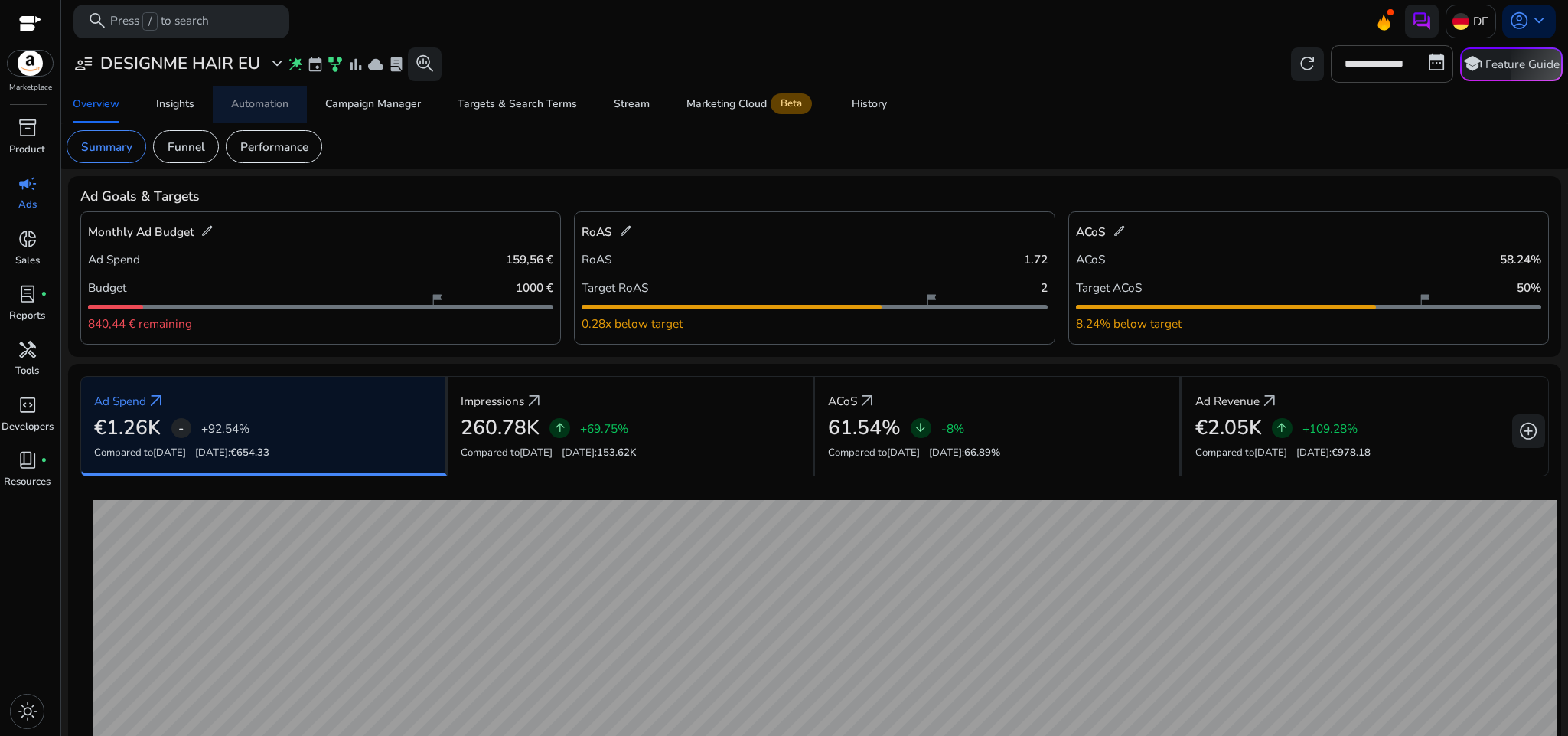
click at [259, 92] on span "Automation" at bounding box center [259, 104] width 57 height 37
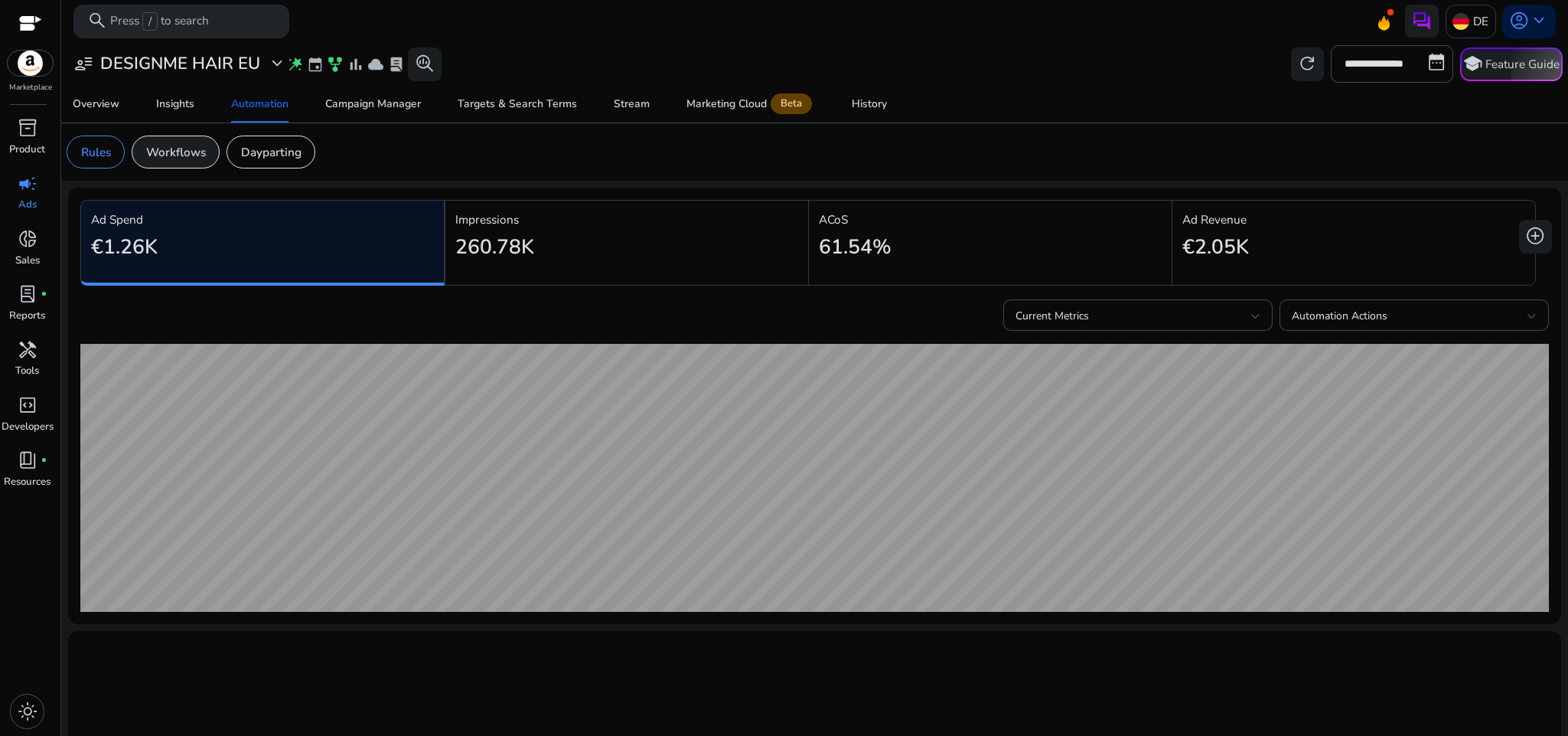
click at [192, 145] on p "Workflows" at bounding box center [176, 151] width 60 height 18
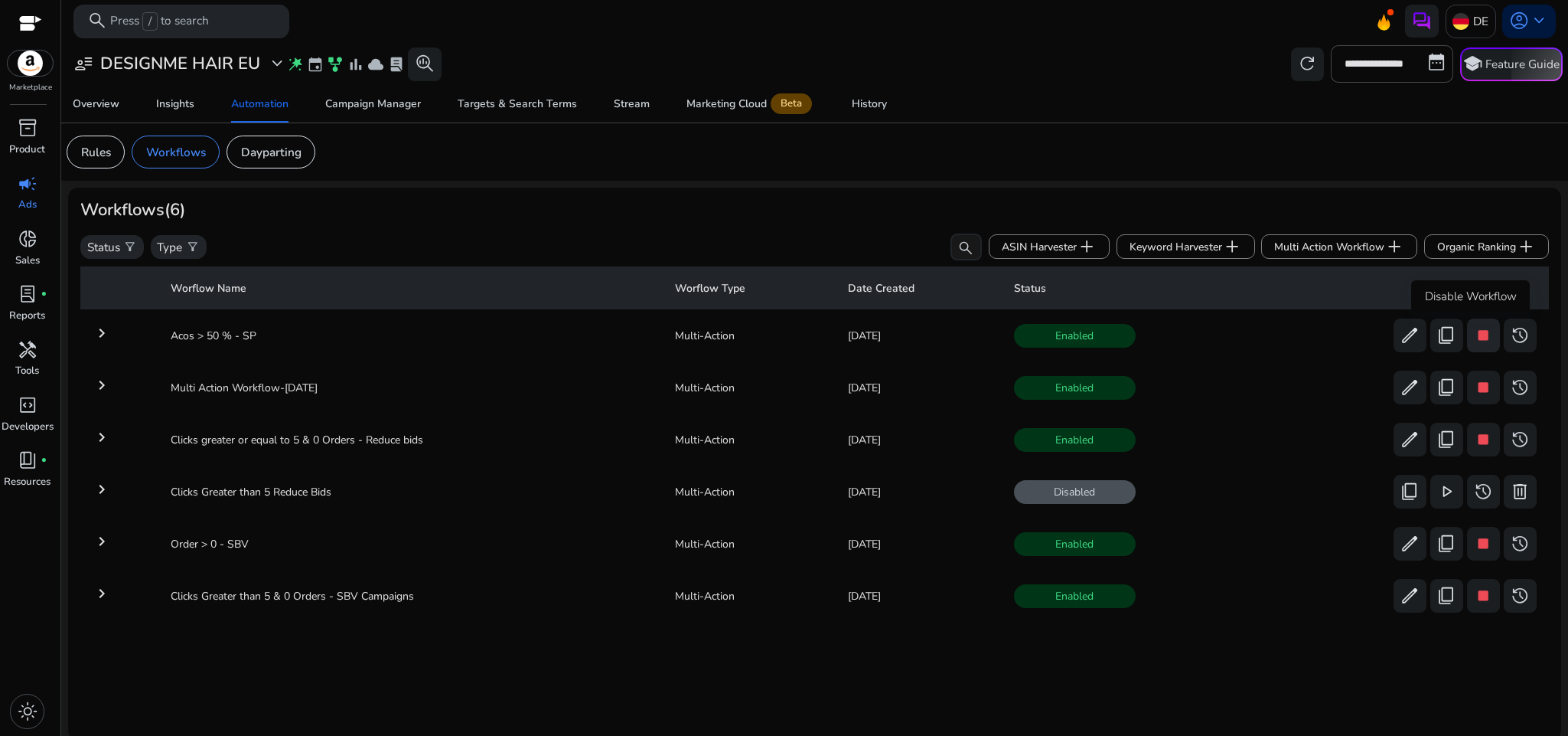
click at [1475, 329] on span "stop" at bounding box center [1483, 335] width 20 height 20
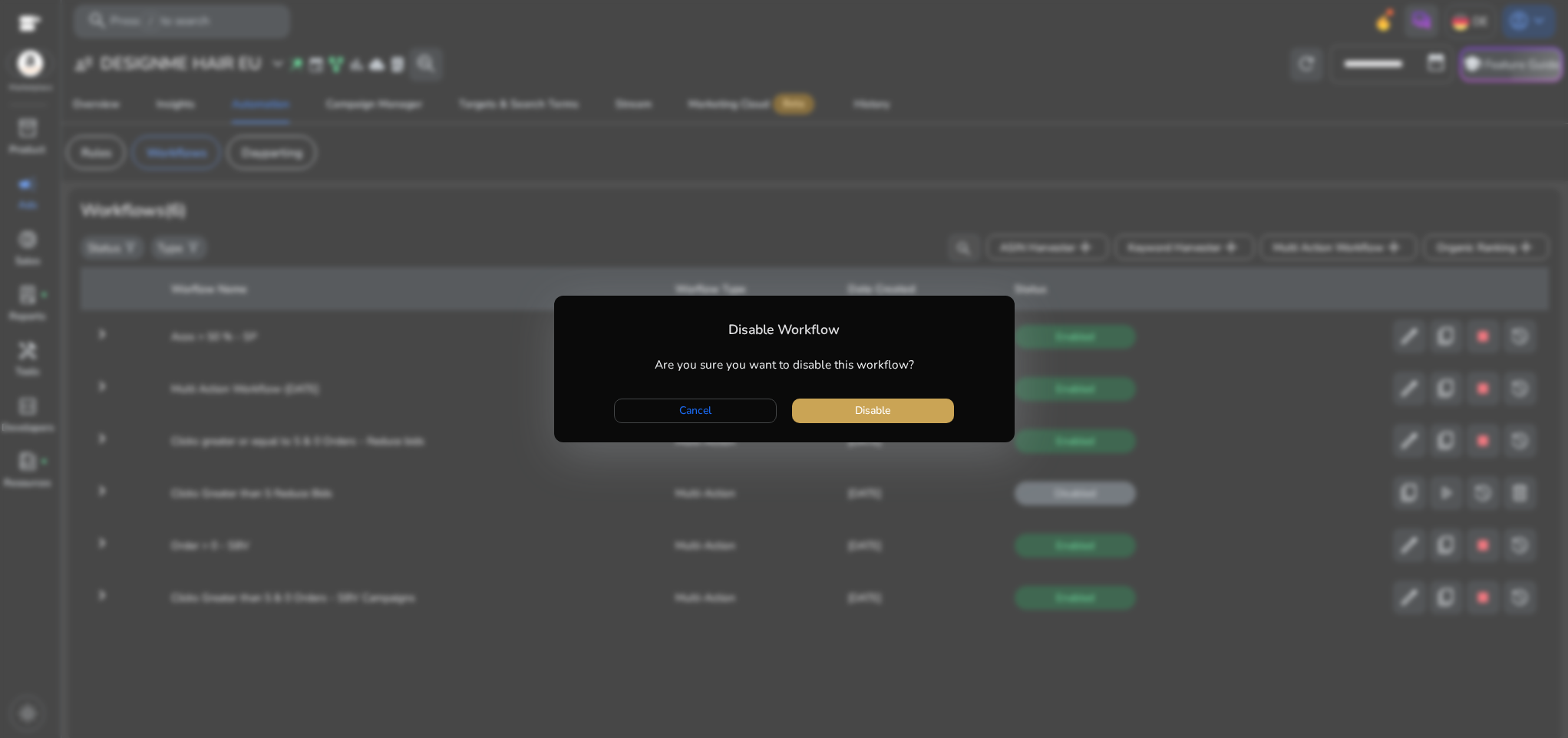
click at [894, 408] on span "button" at bounding box center [872, 410] width 162 height 37
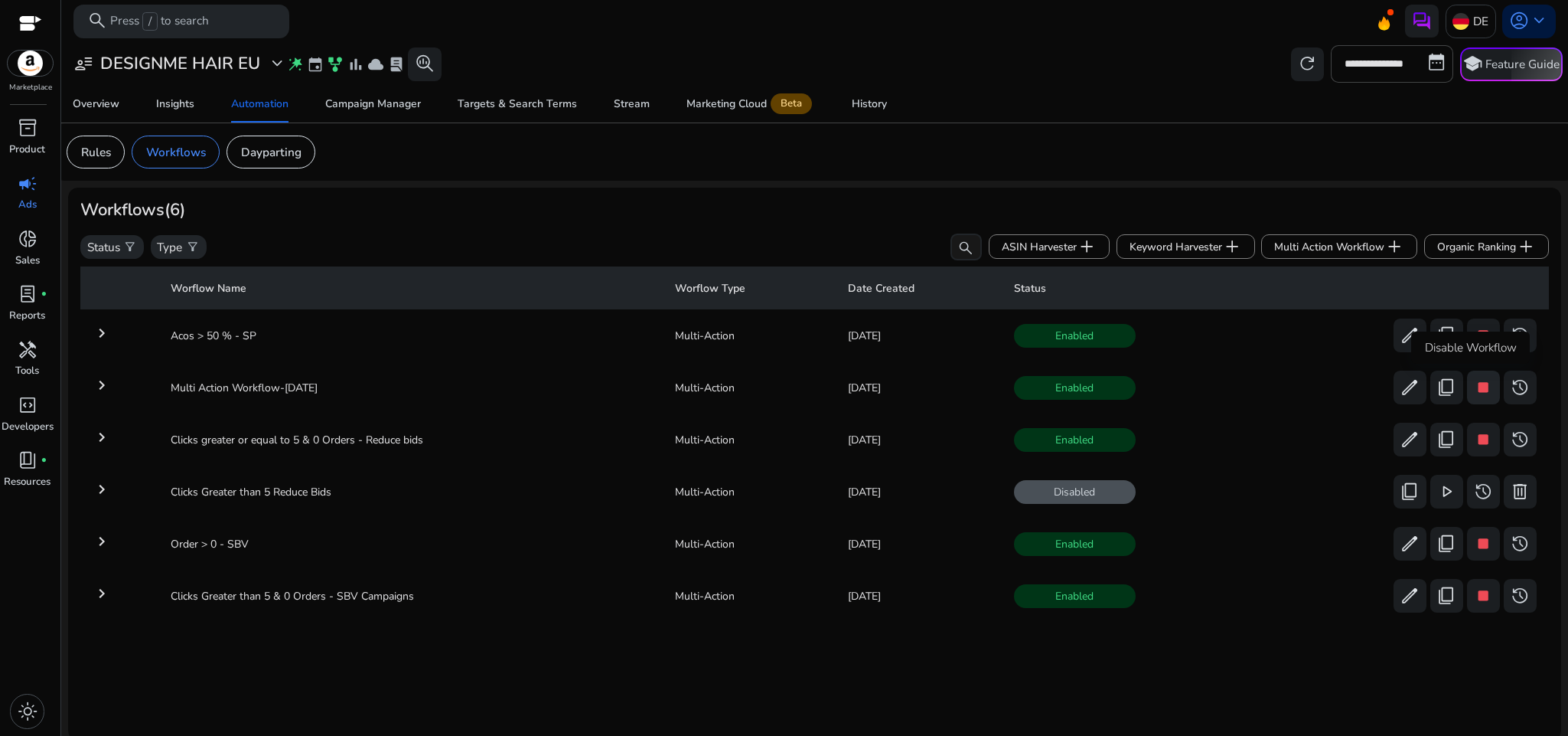
click at [1474, 380] on span "stop" at bounding box center [1483, 387] width 20 height 20
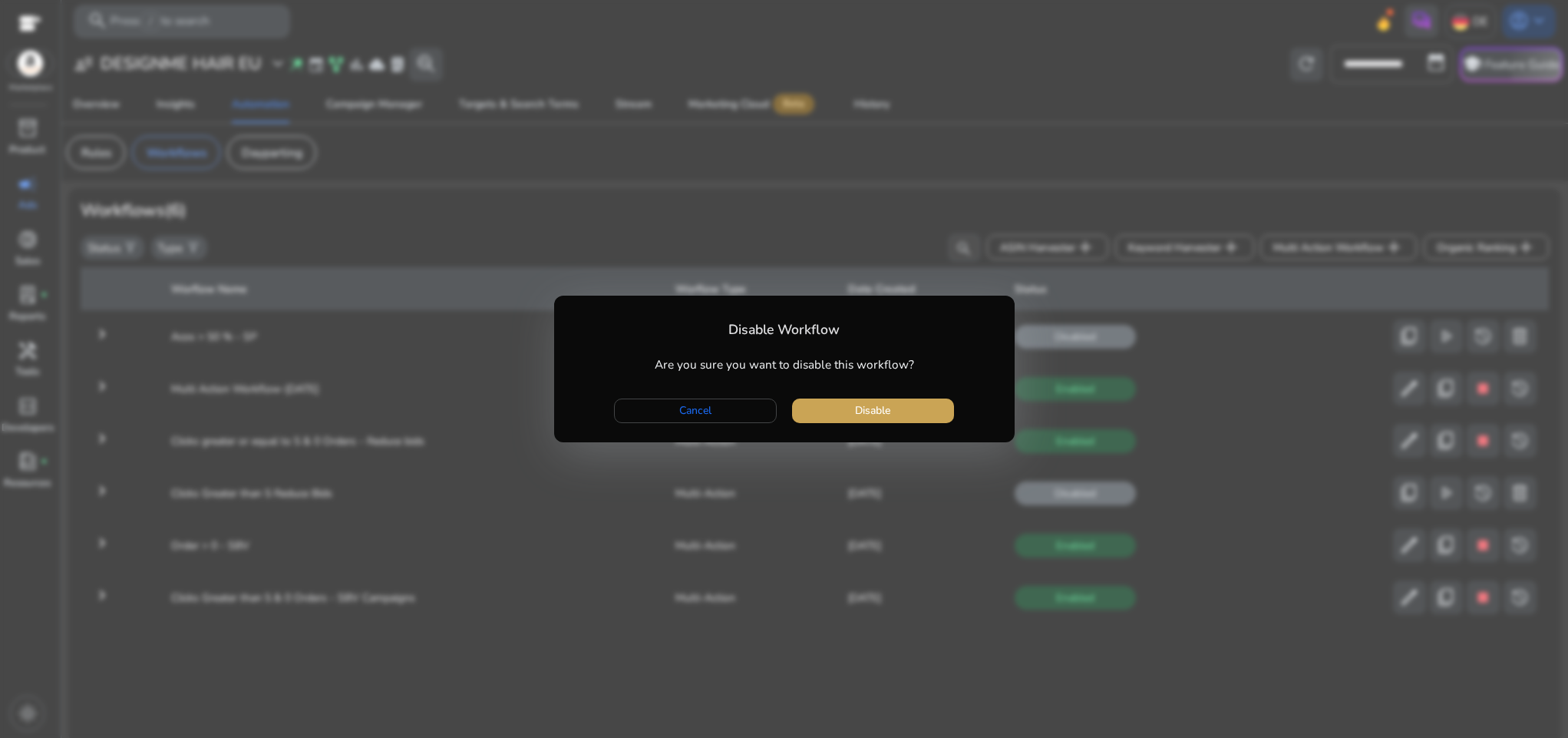
click at [910, 401] on span "button" at bounding box center [872, 410] width 162 height 37
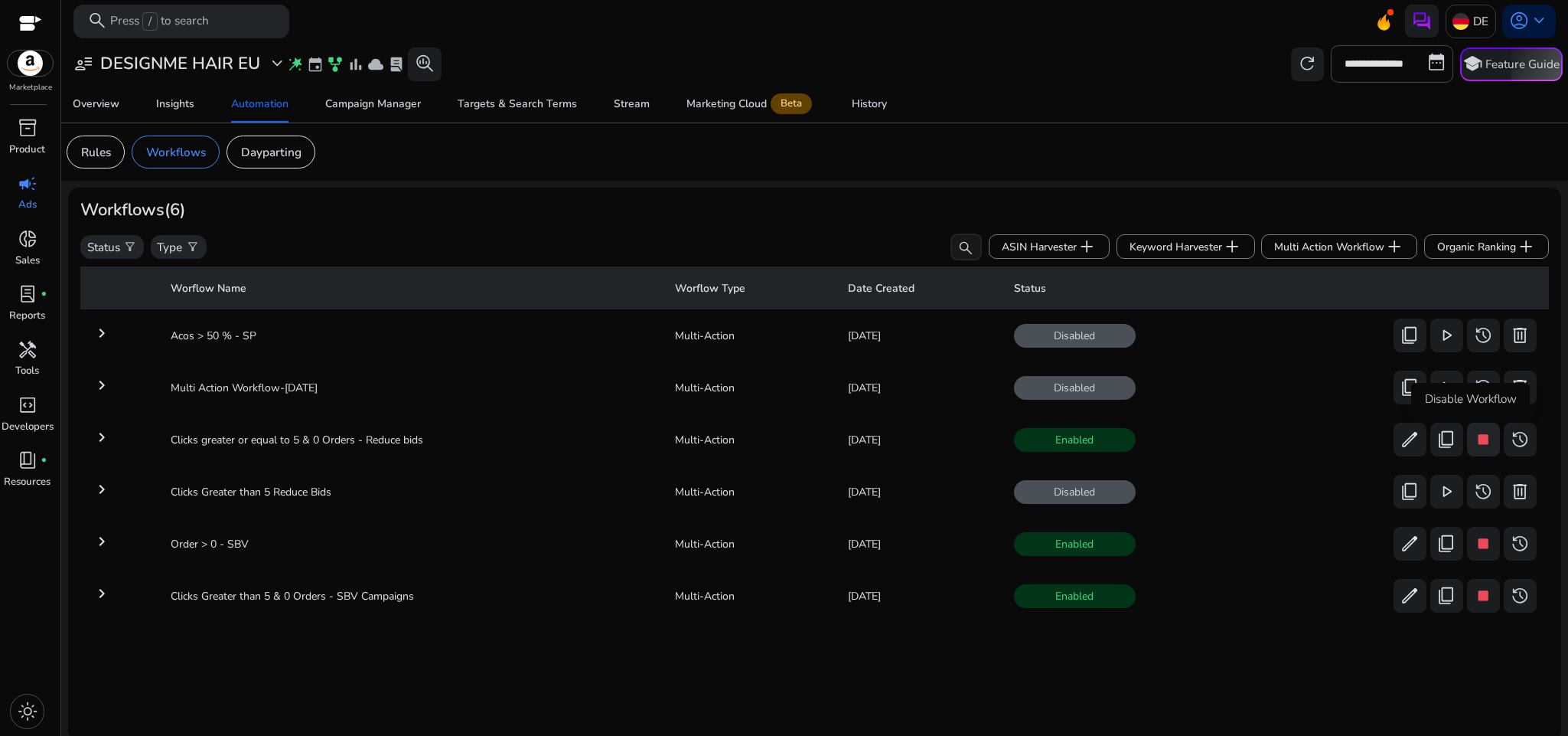
click at [1475, 442] on span "stop" at bounding box center [1483, 439] width 20 height 20
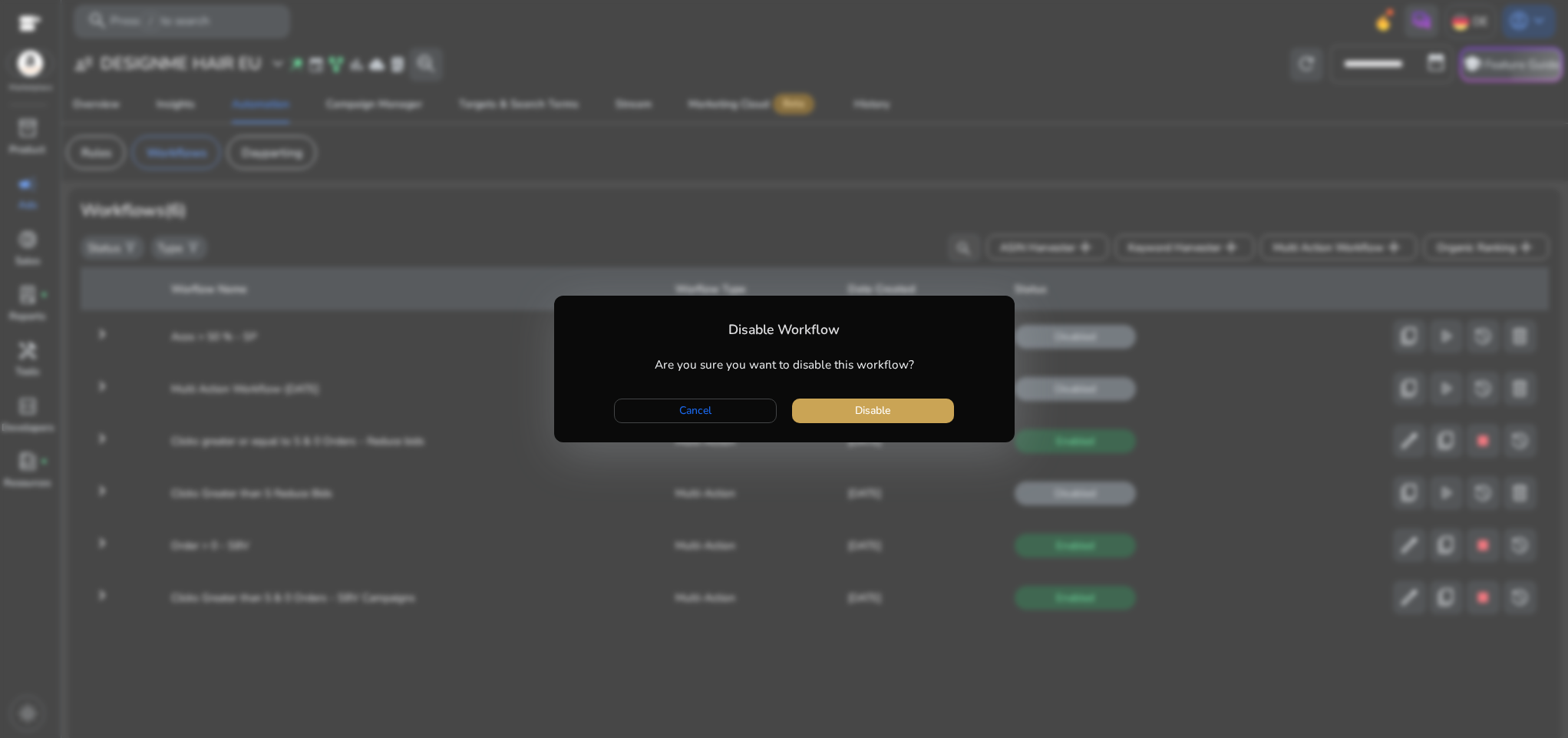
click at [894, 406] on span "button" at bounding box center [872, 410] width 162 height 37
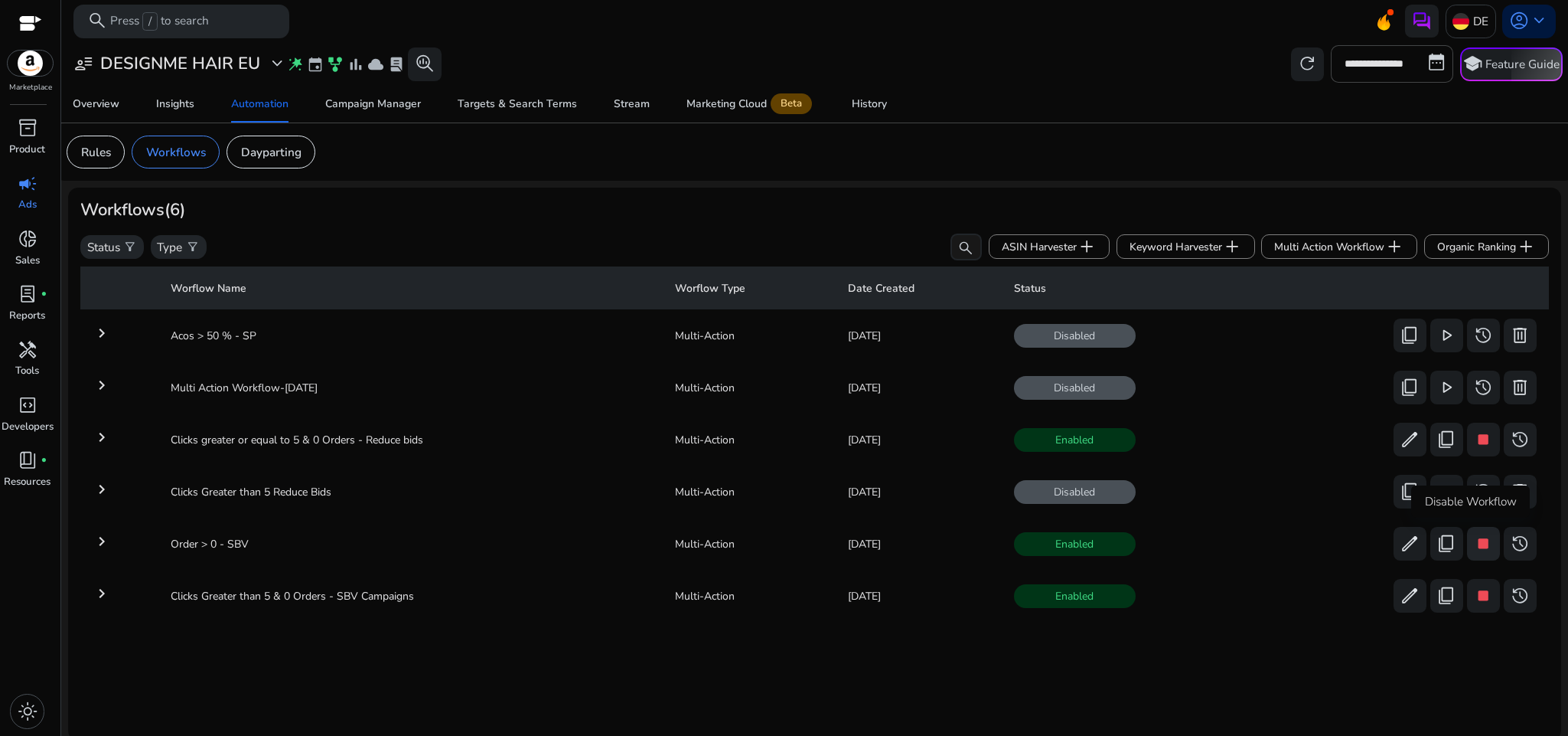
click at [1474, 543] on span "stop" at bounding box center [1483, 543] width 20 height 20
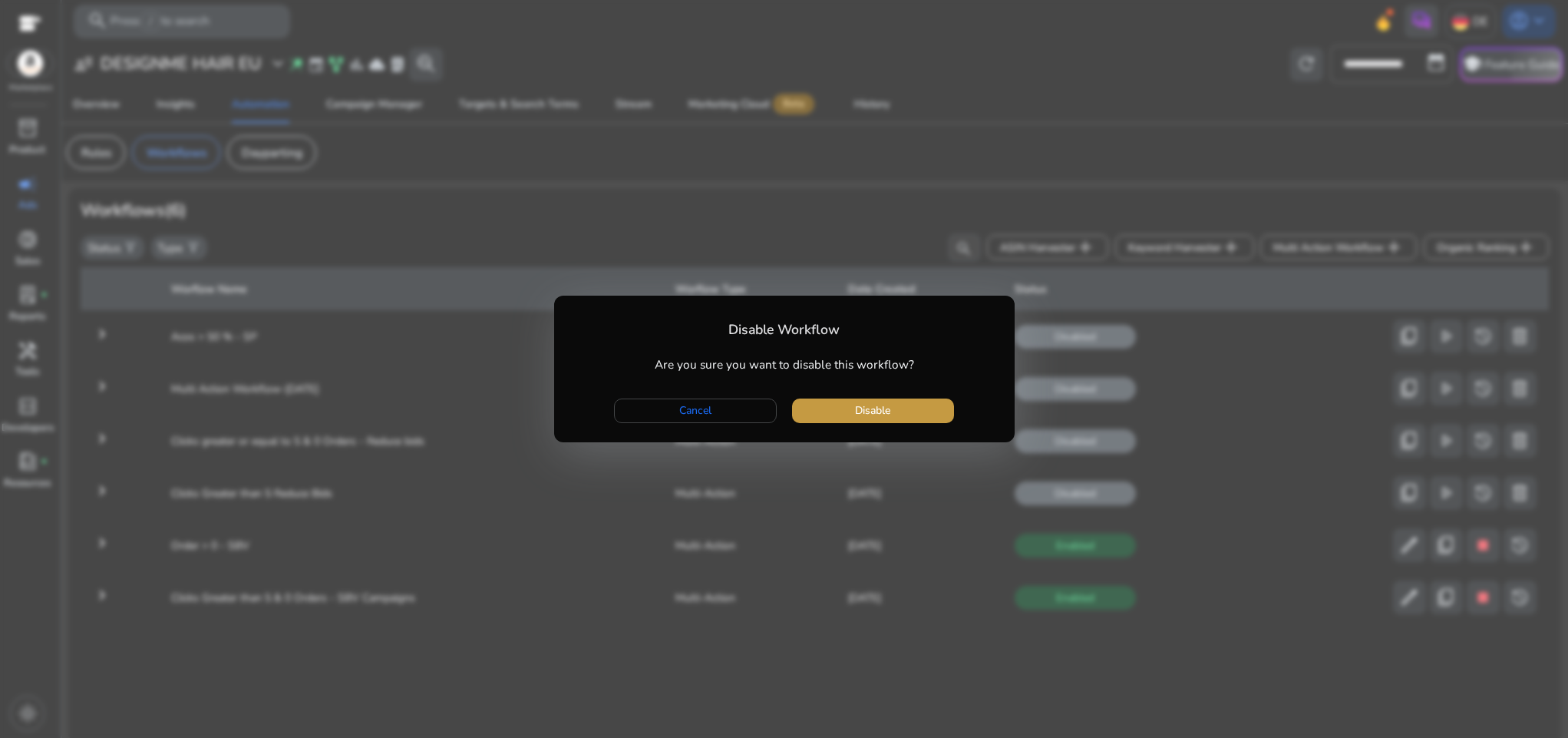
click at [905, 415] on span "button" at bounding box center [872, 410] width 162 height 37
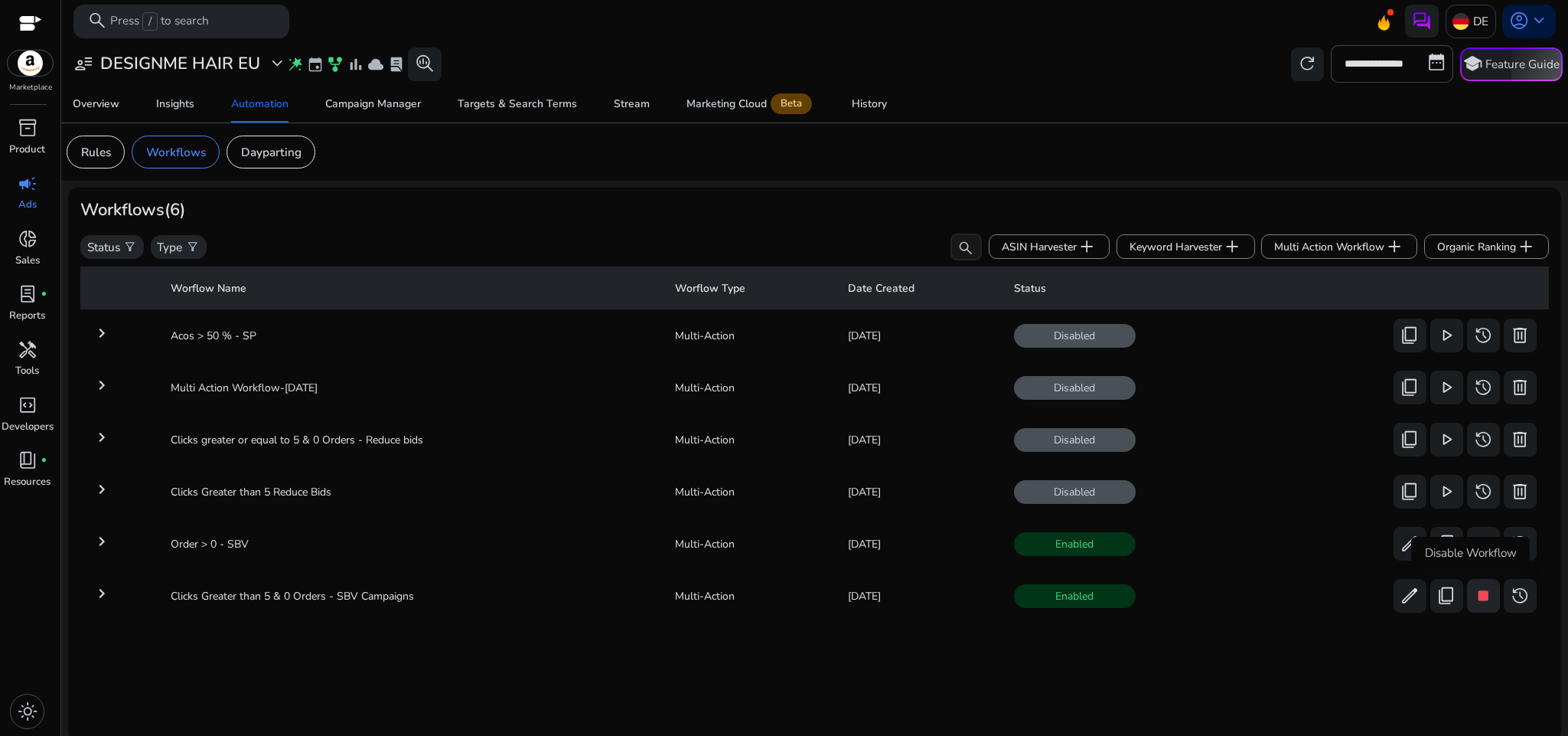
click at [1474, 593] on span "stop" at bounding box center [1483, 596] width 20 height 20
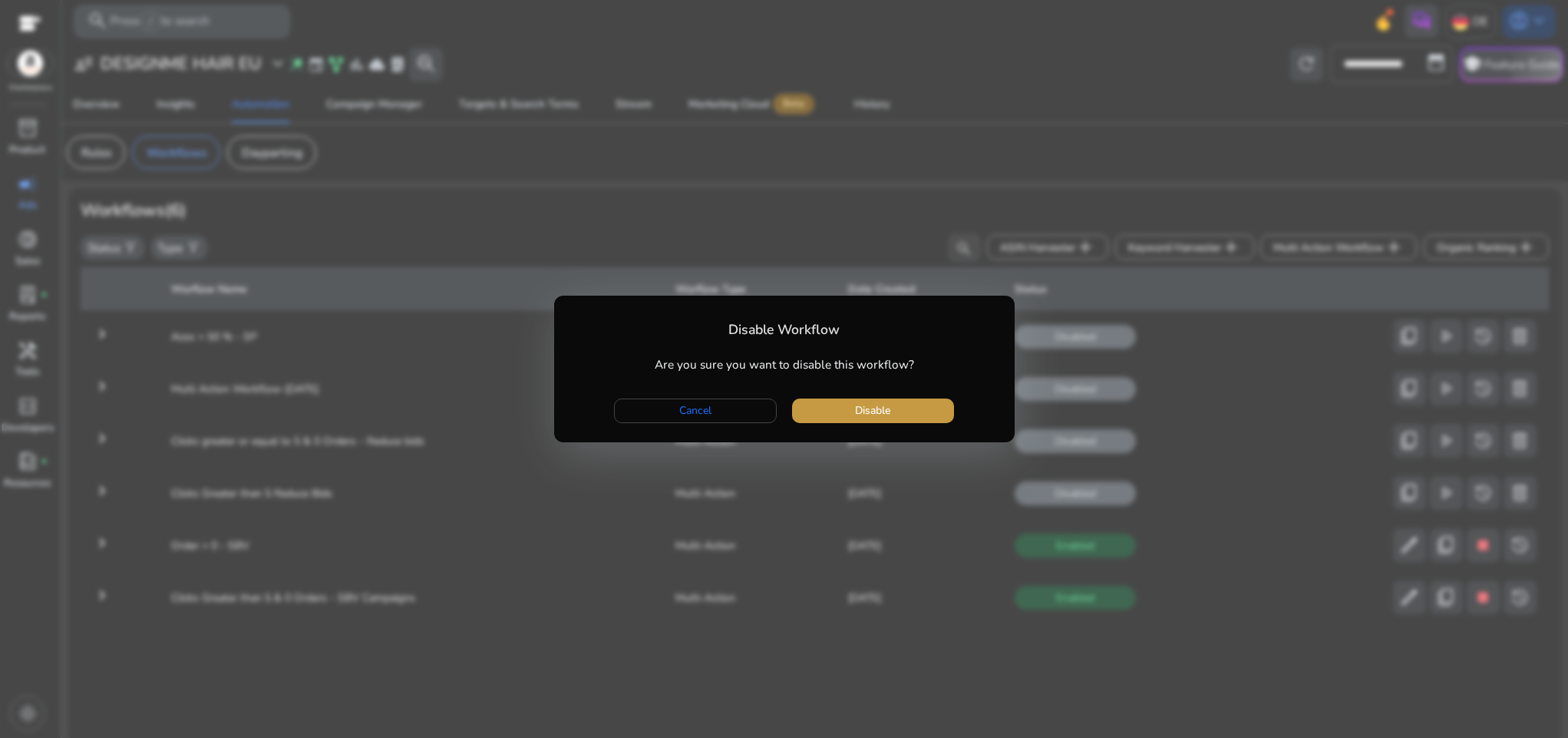
click at [938, 402] on span "button" at bounding box center [872, 410] width 162 height 37
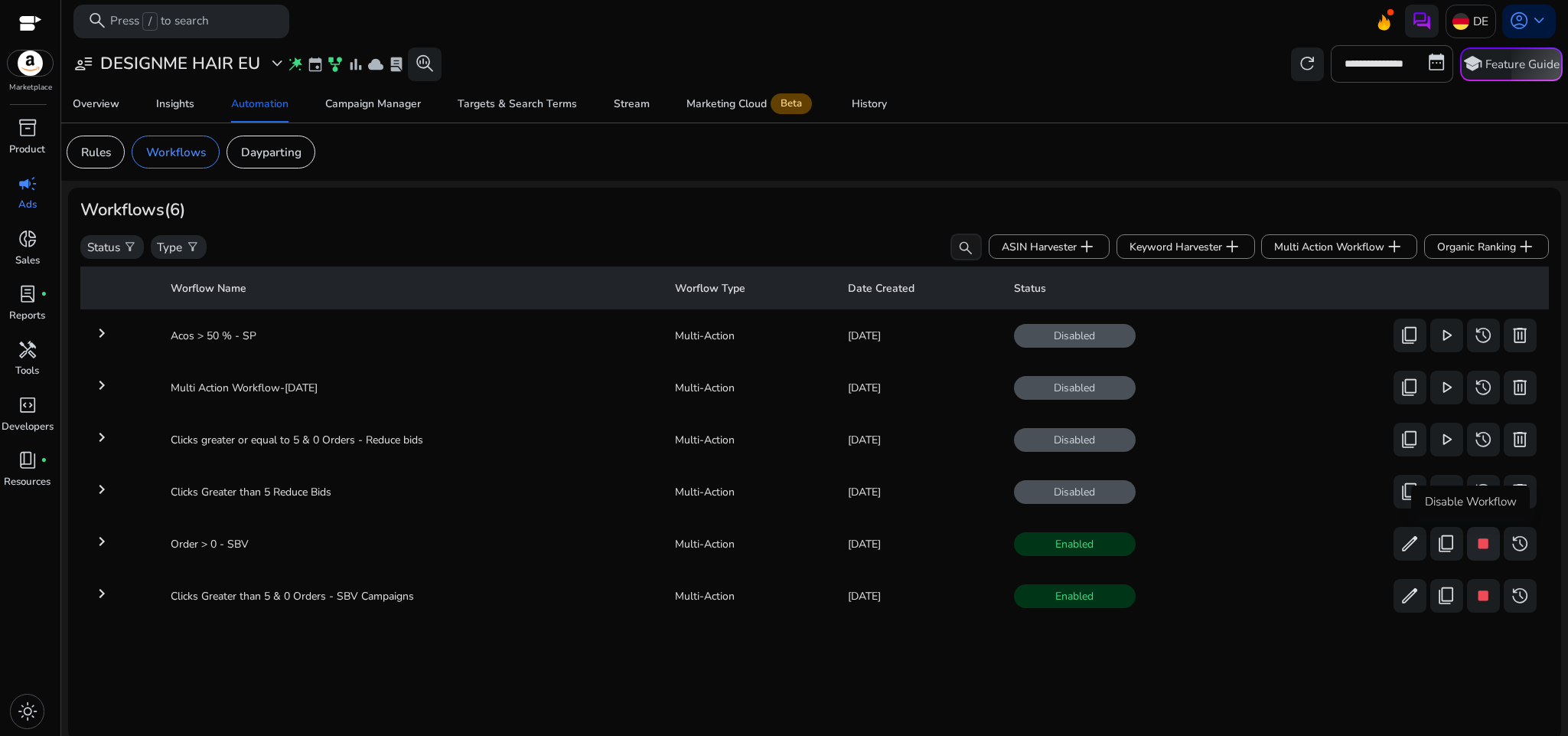
click at [1481, 543] on span "stop" at bounding box center [1483, 543] width 20 height 20
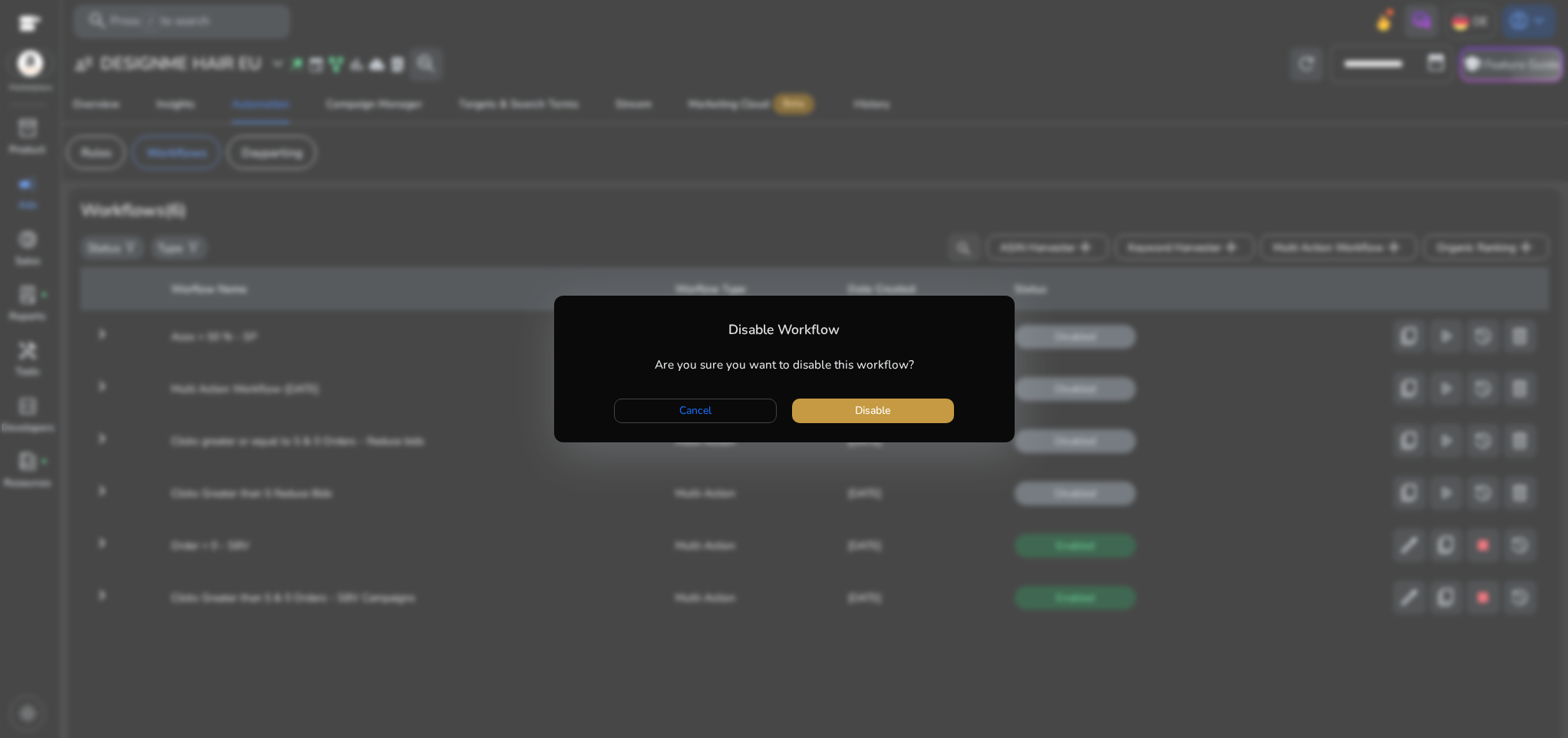
click at [921, 411] on span "button" at bounding box center [872, 410] width 162 height 37
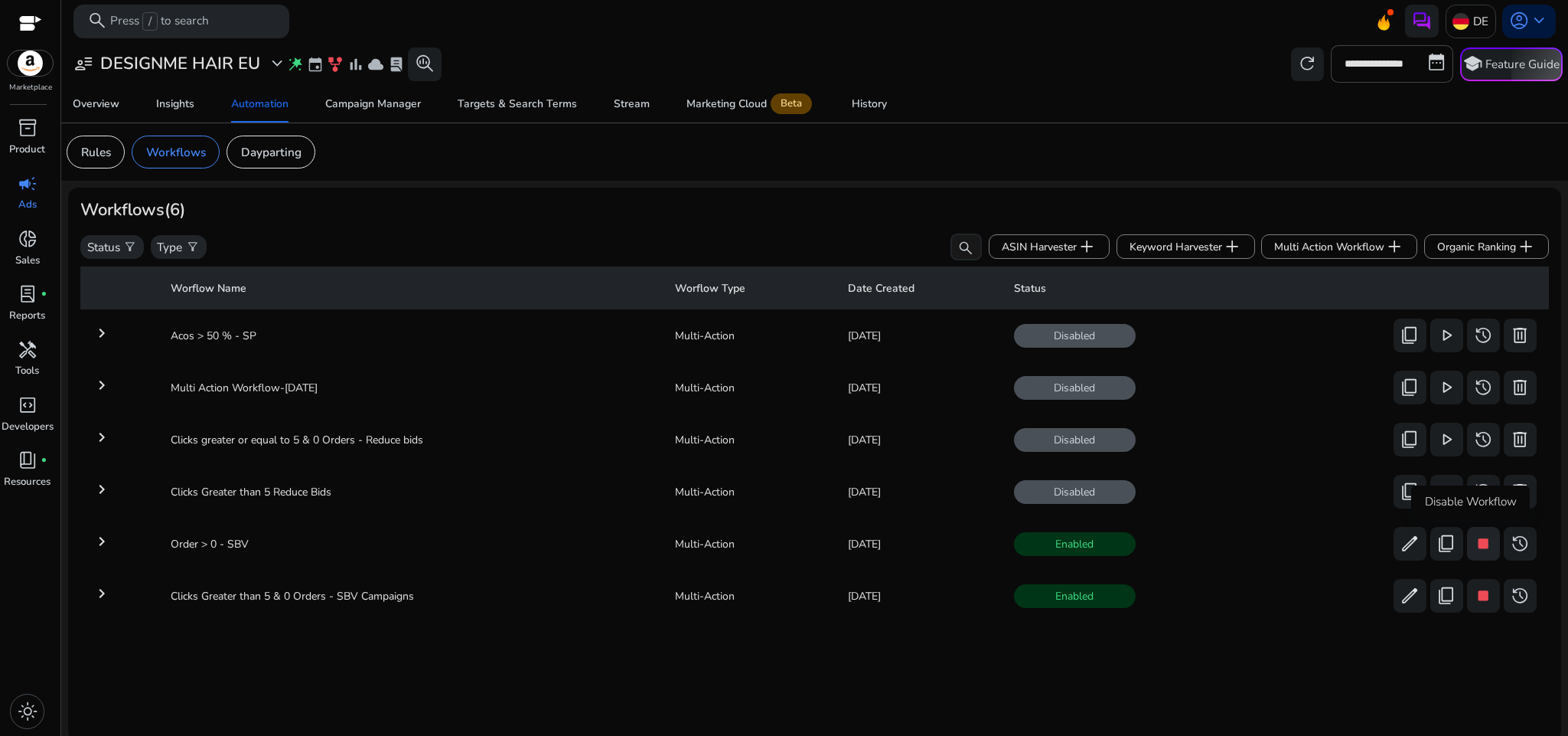
click at [1474, 540] on span "stop" at bounding box center [1483, 543] width 20 height 20
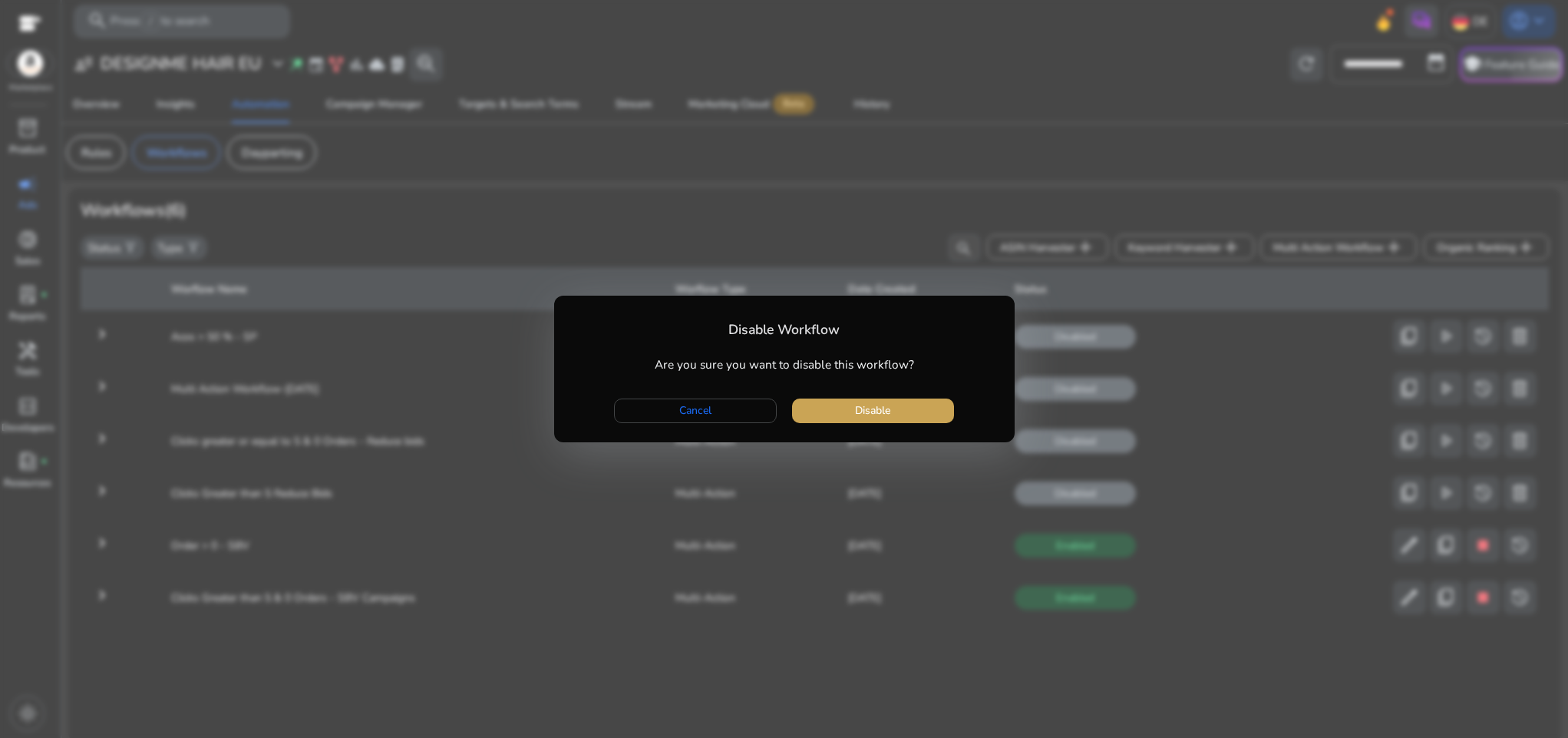
click at [841, 404] on span "button" at bounding box center [872, 410] width 162 height 37
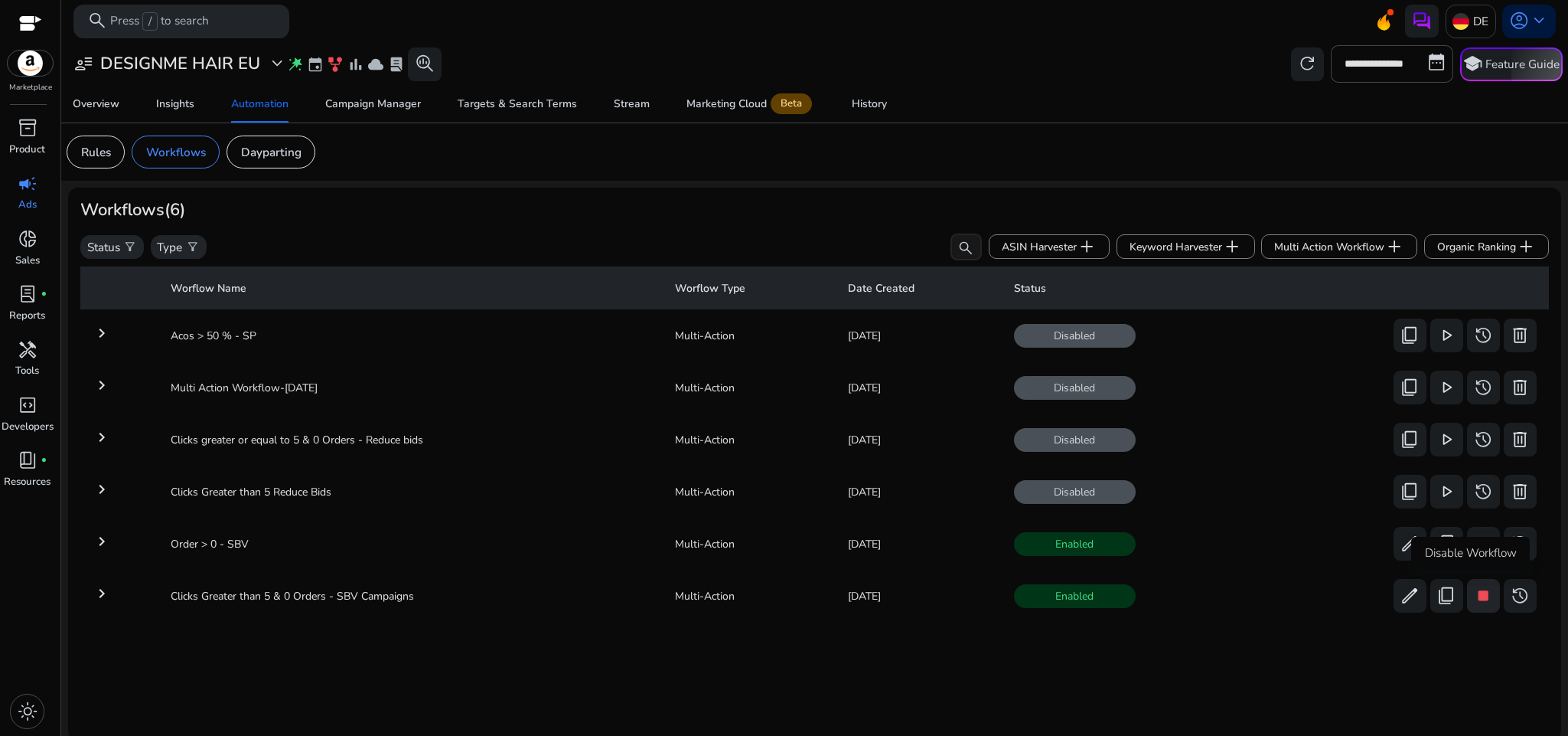
click at [1474, 596] on span "stop" at bounding box center [1483, 596] width 20 height 20
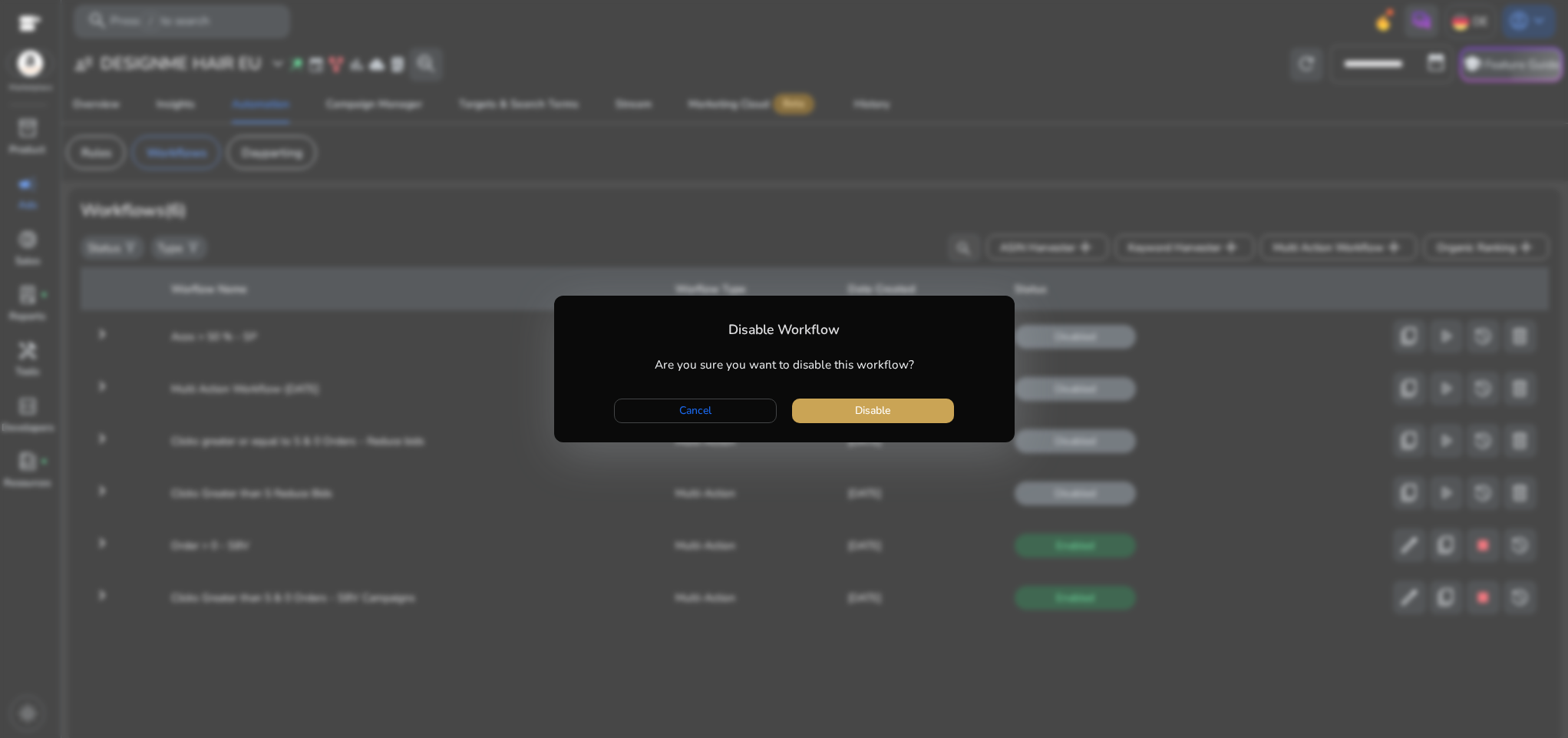
click at [899, 421] on span "button" at bounding box center [872, 410] width 162 height 37
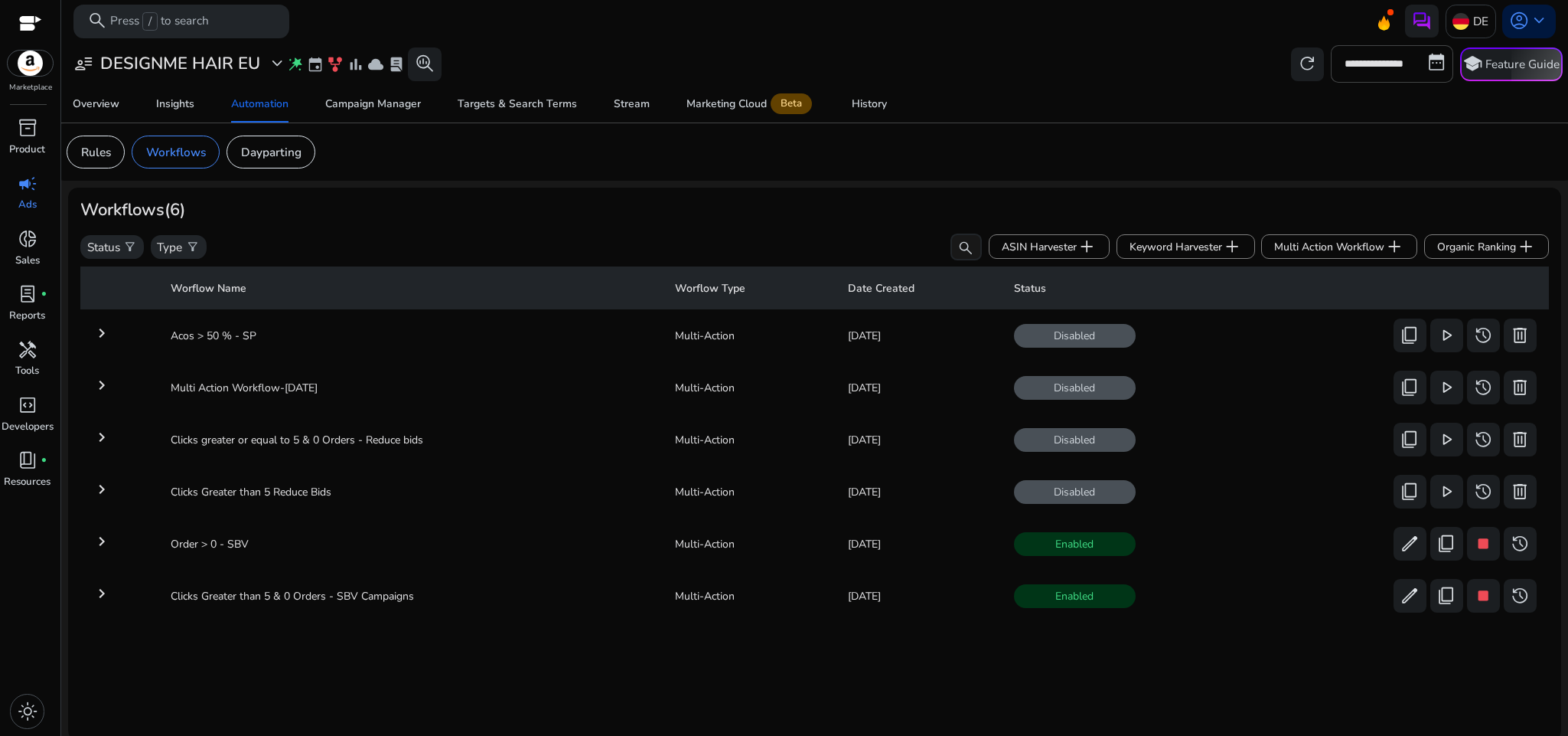
scroll to position [5, 0]
click at [1474, 545] on span "stop" at bounding box center [1483, 543] width 20 height 20
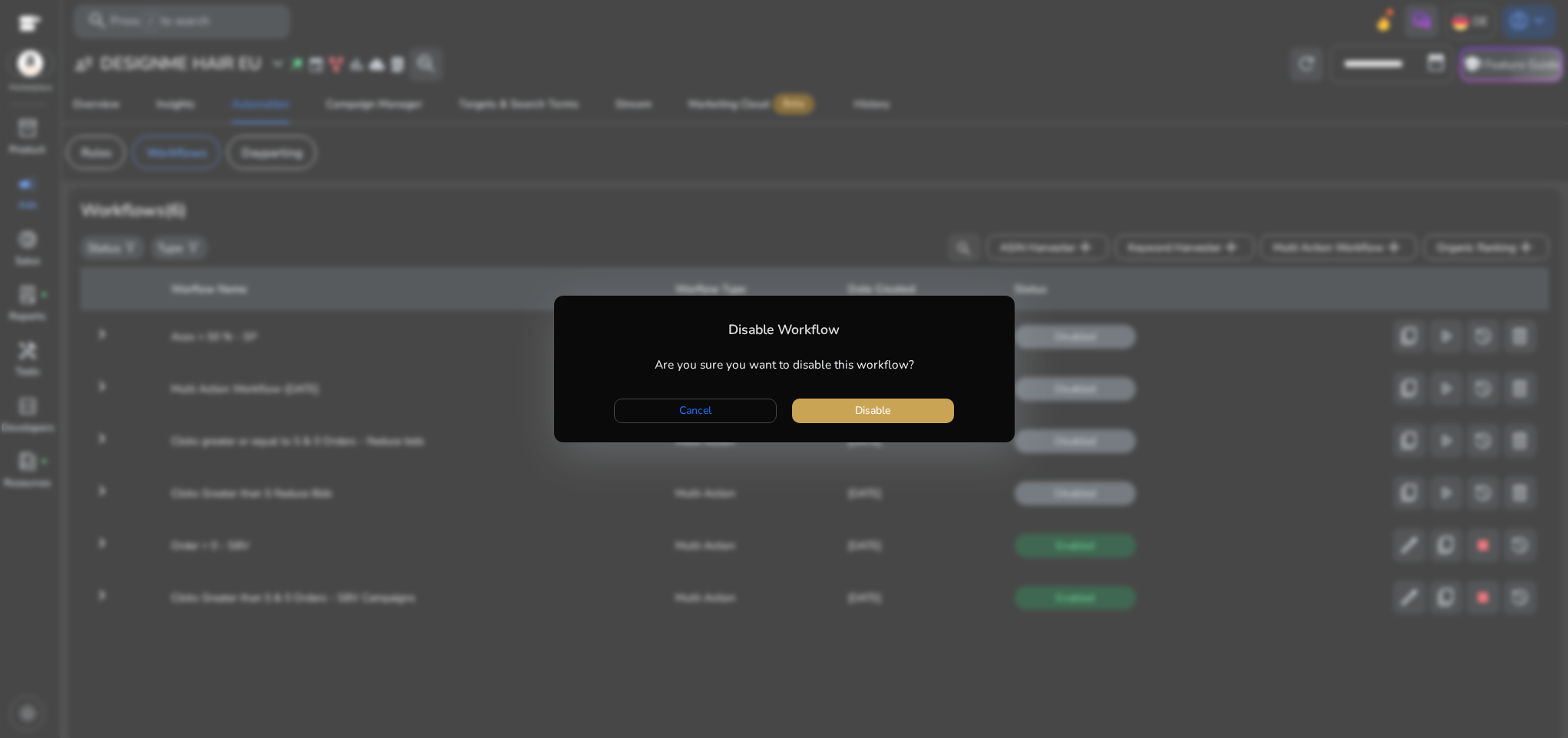
click at [882, 411] on span "Disable" at bounding box center [872, 410] width 35 height 16
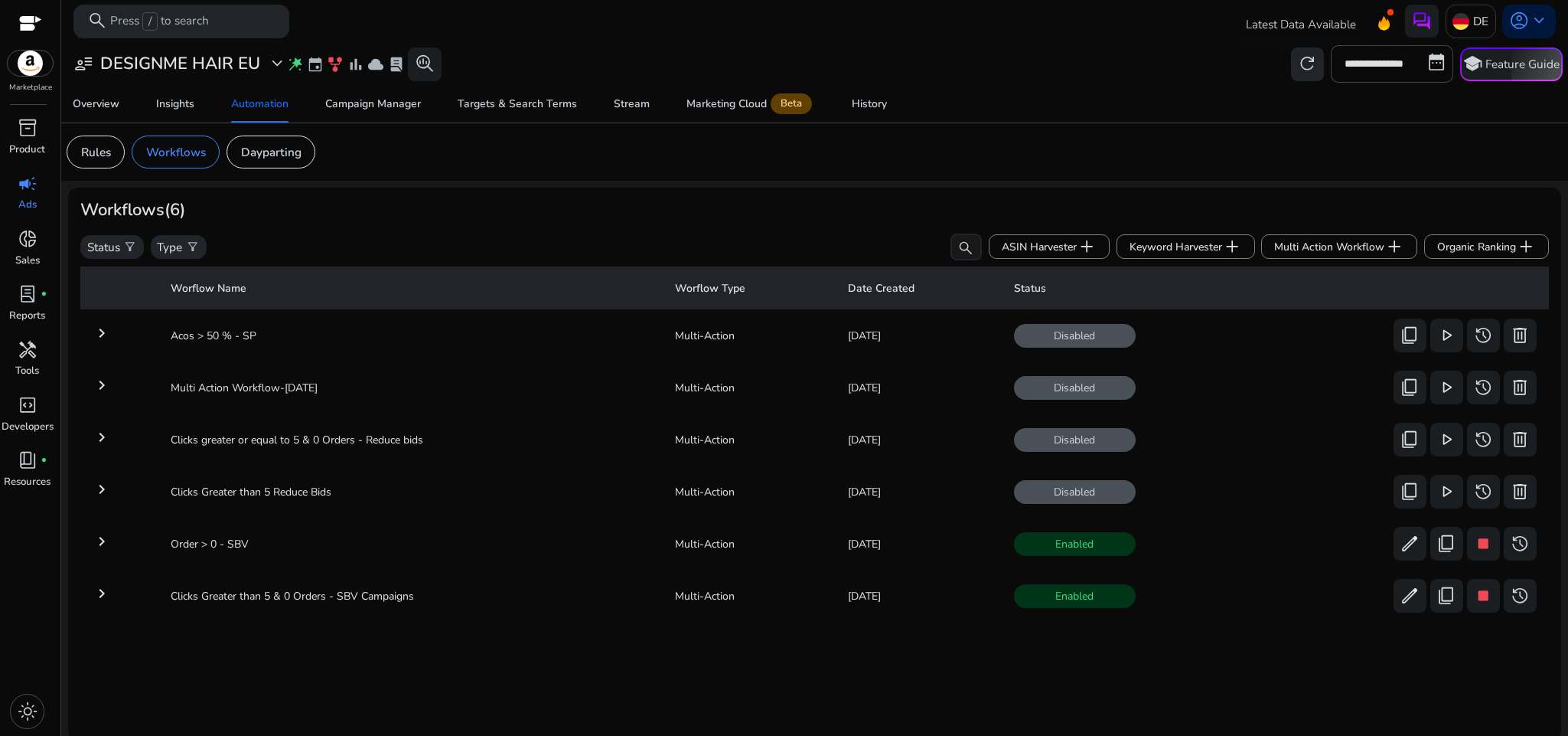
click at [1299, 65] on span "refresh" at bounding box center [1307, 63] width 20 height 20
click at [92, 541] on mat-icon "keyboard_arrow_right" at bounding box center [101, 541] width 18 height 18
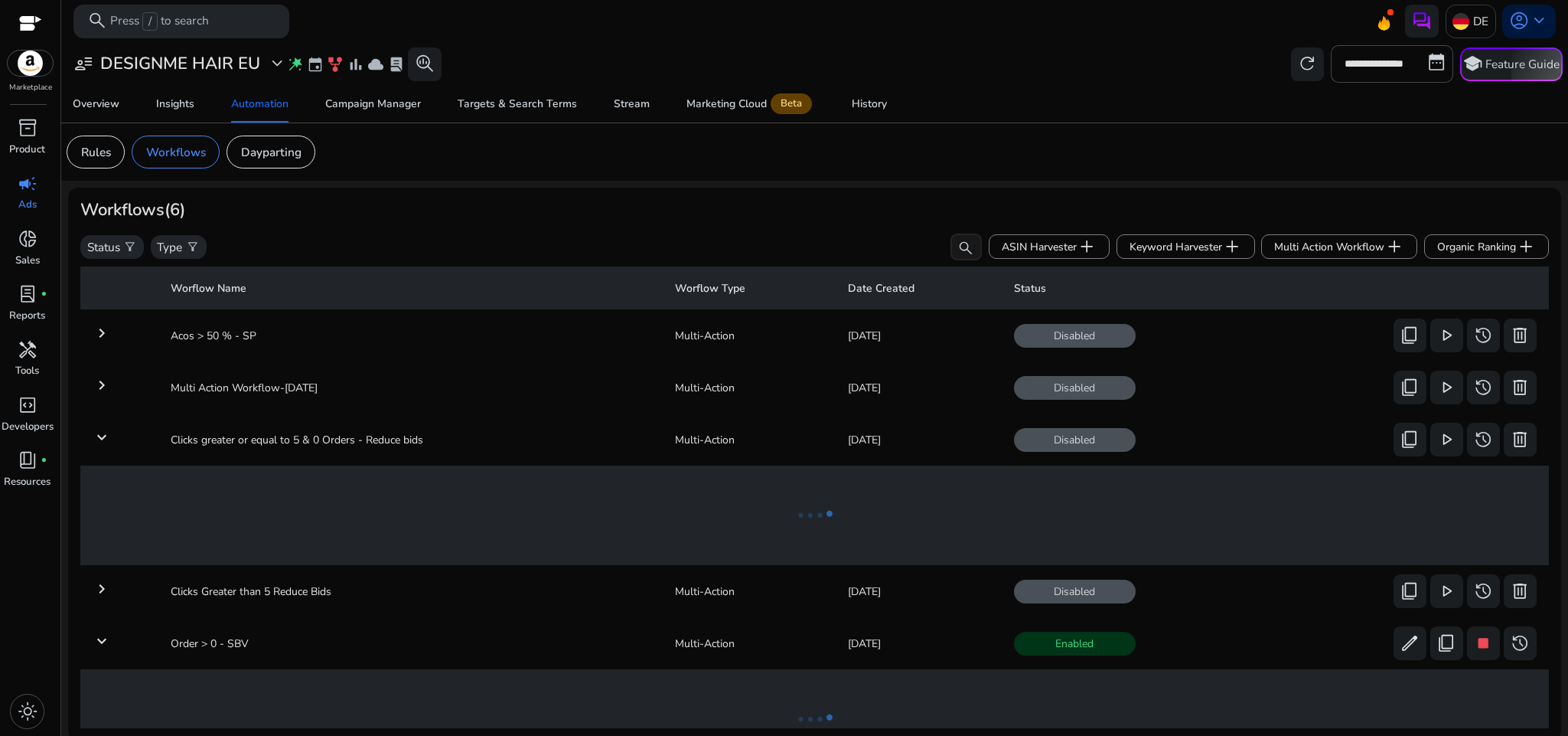
scroll to position [5, 0]
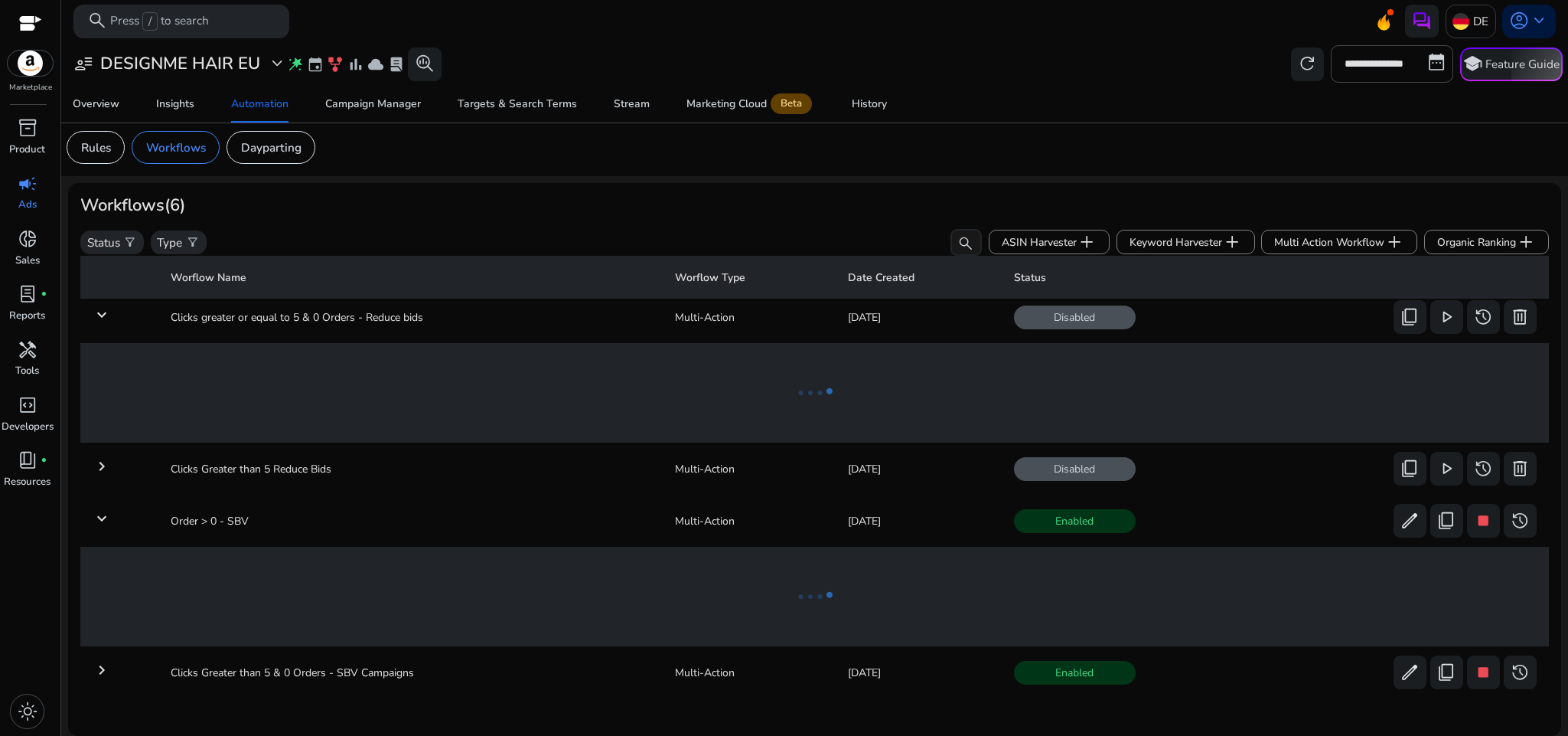
click at [97, 510] on mat-icon "keyboard_arrow_down" at bounding box center [101, 518] width 18 height 18
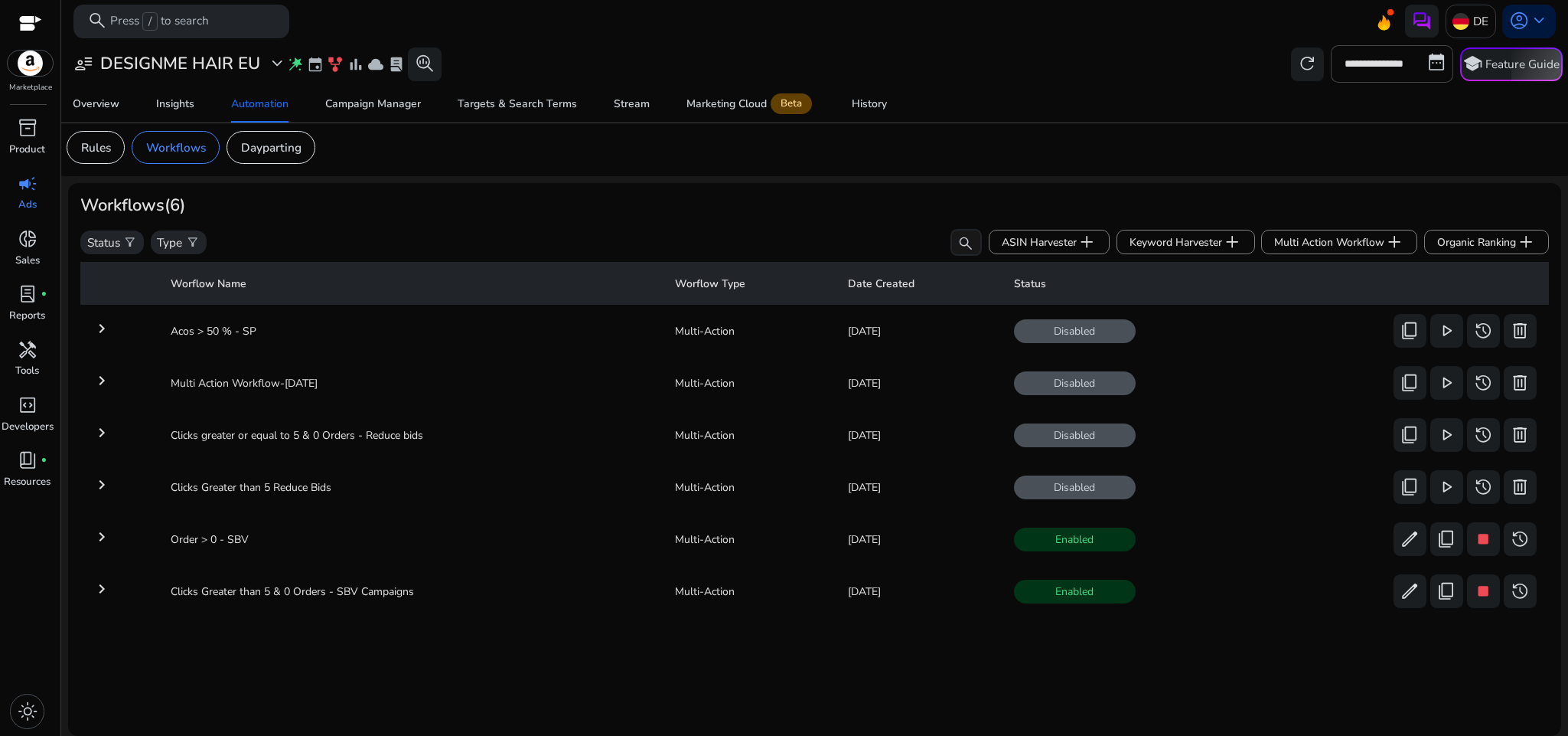
scroll to position [0, 0]
click at [1299, 69] on span "refresh" at bounding box center [1307, 63] width 20 height 20
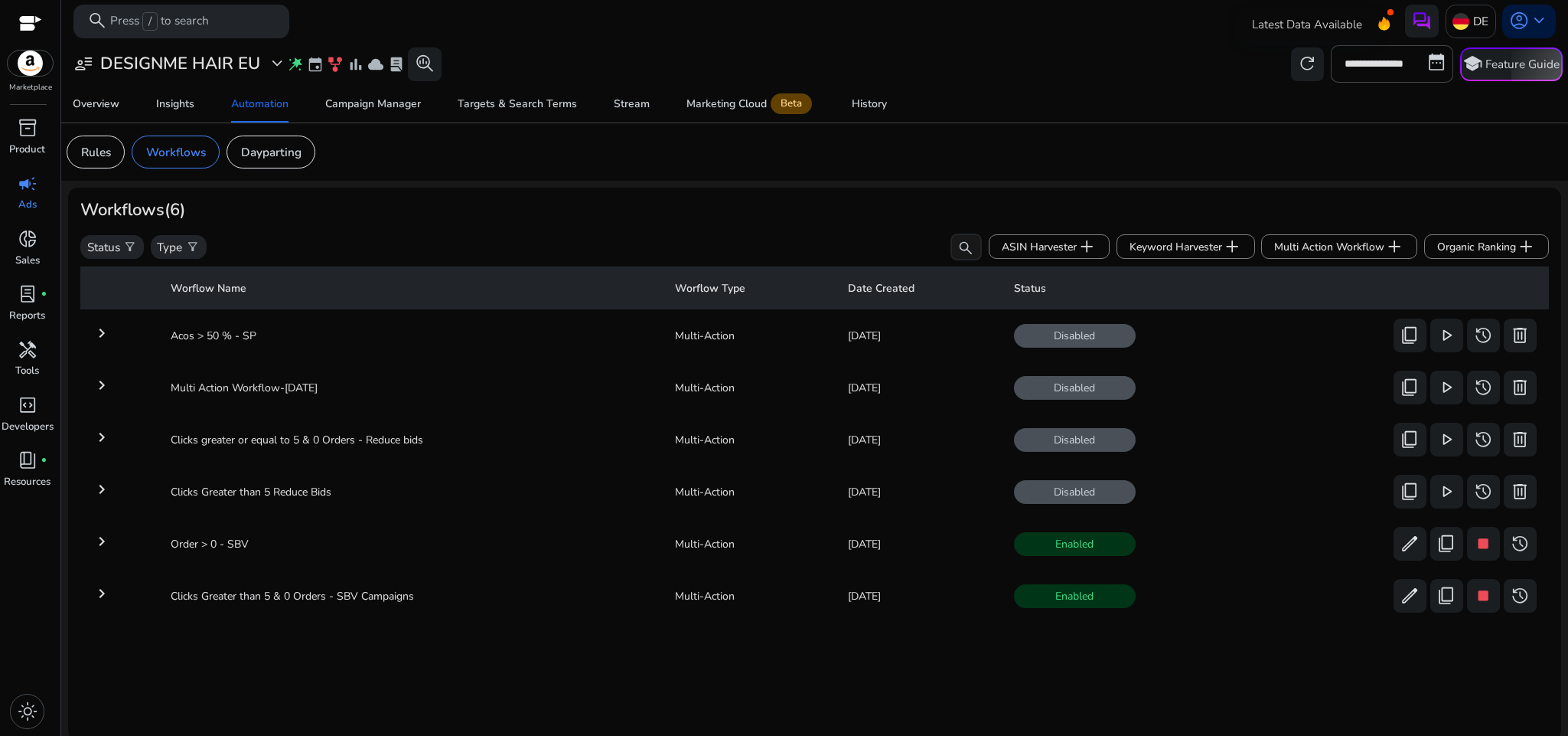
click at [1299, 69] on span "refresh" at bounding box center [1307, 63] width 20 height 20
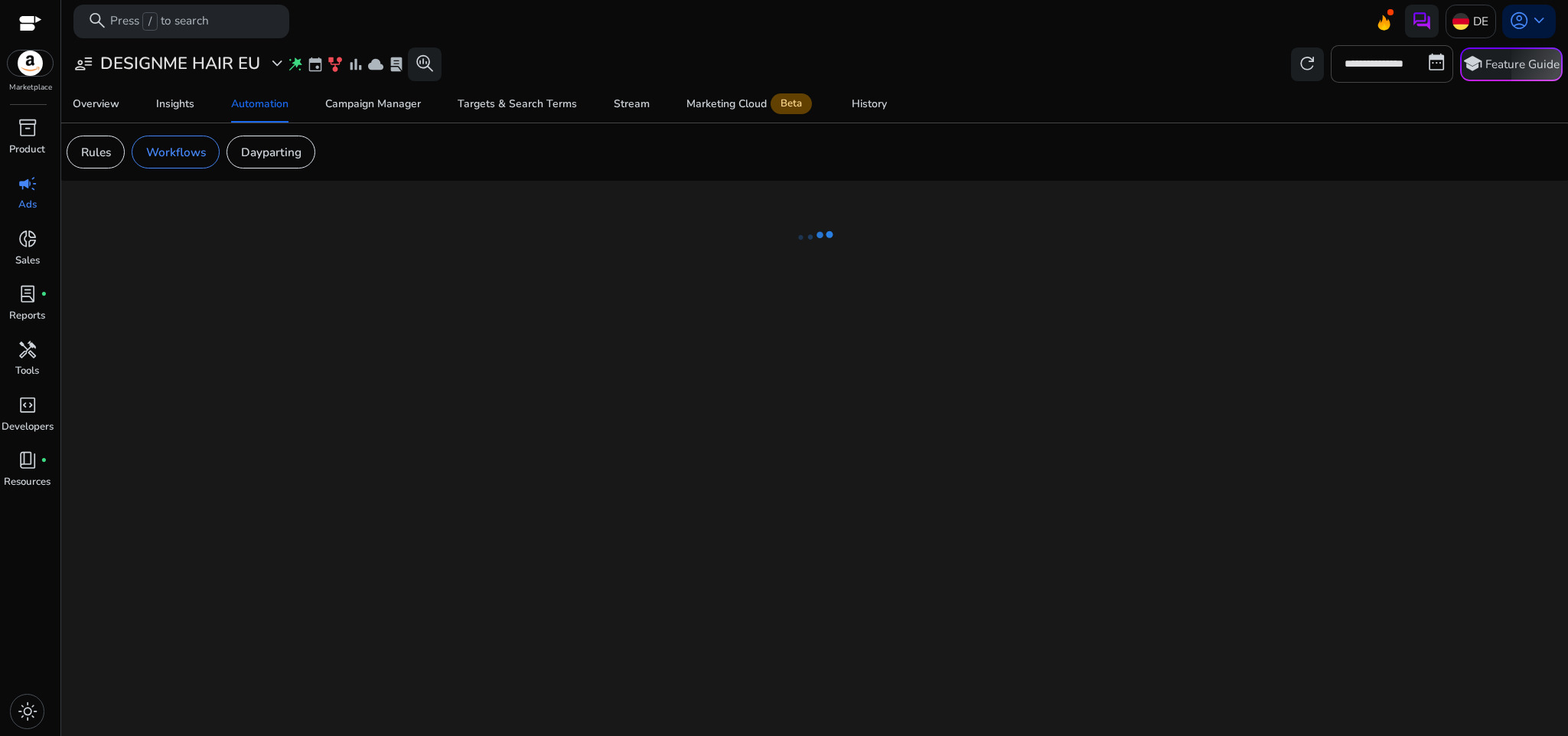
drag, startPoint x: 1299, startPoint y: 69, endPoint x: 1082, endPoint y: 27, distance: 221.0
click at [1082, 27] on mat-toolbar "search Press / to search DE account_circle keyboard_arrow_down" at bounding box center [815, 21] width 1507 height 42
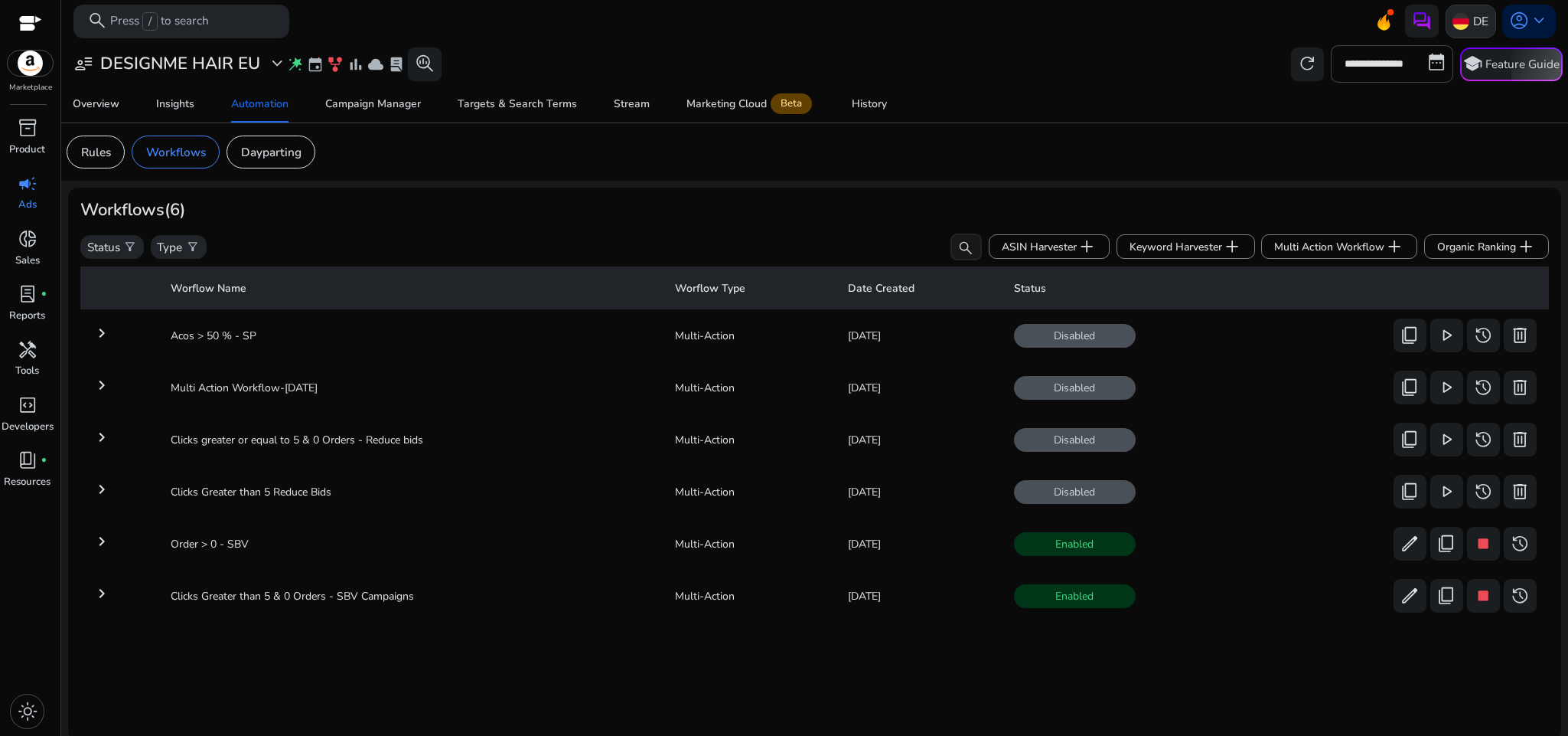
click at [1454, 14] on img at bounding box center [1461, 21] width 17 height 17
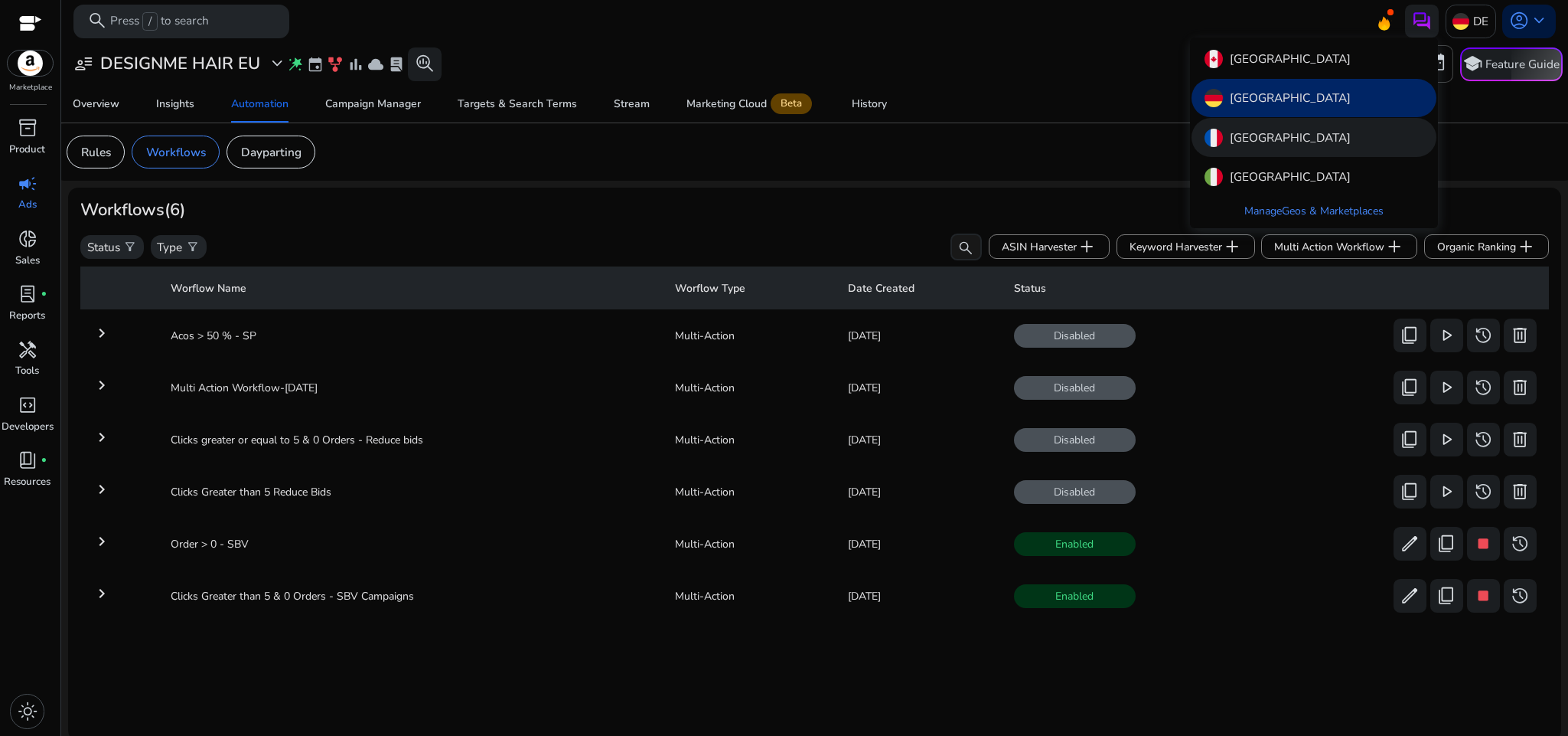
click at [1336, 147] on div "[GEOGRAPHIC_DATA]" at bounding box center [1314, 137] width 245 height 39
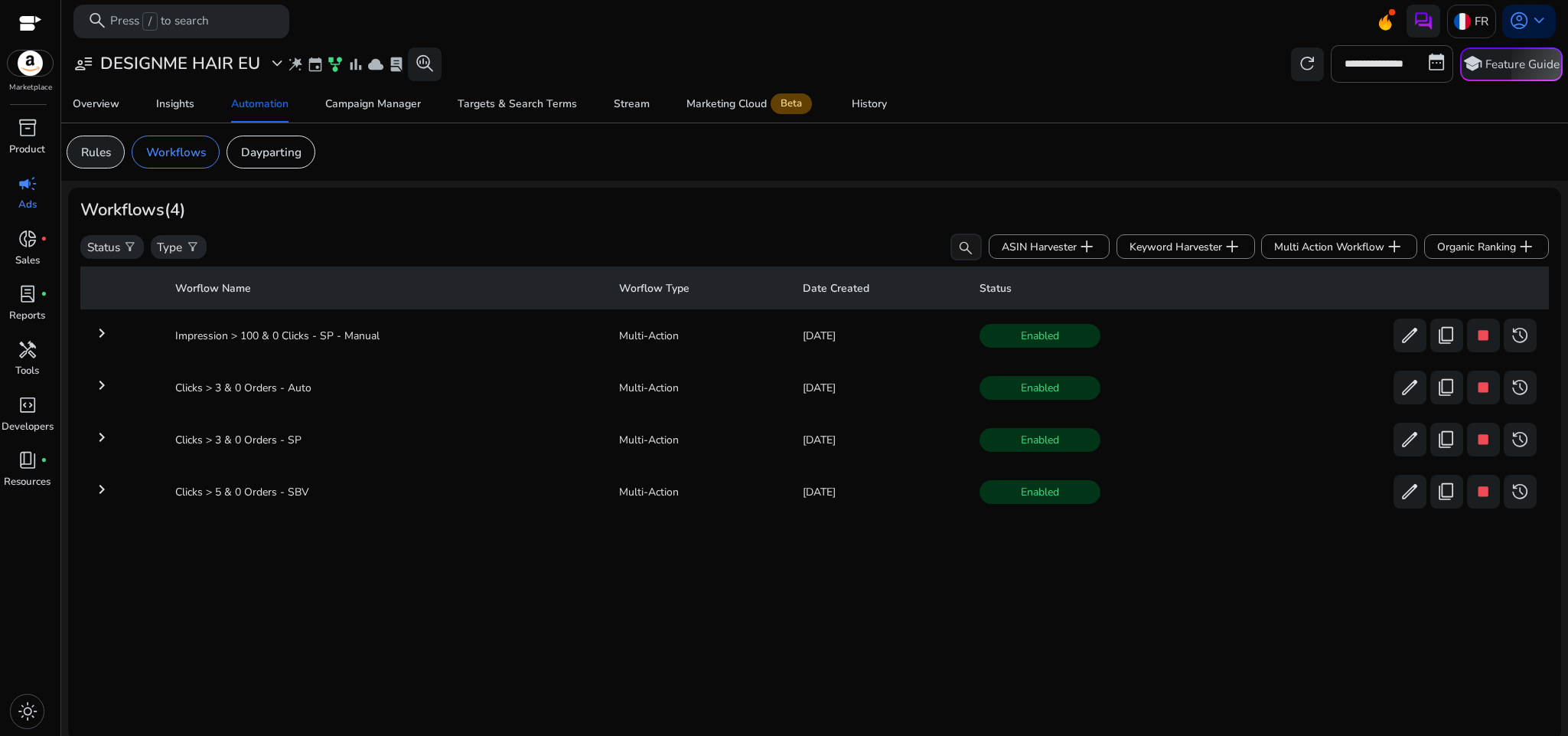
click at [97, 149] on p "Rules" at bounding box center [96, 151] width 30 height 18
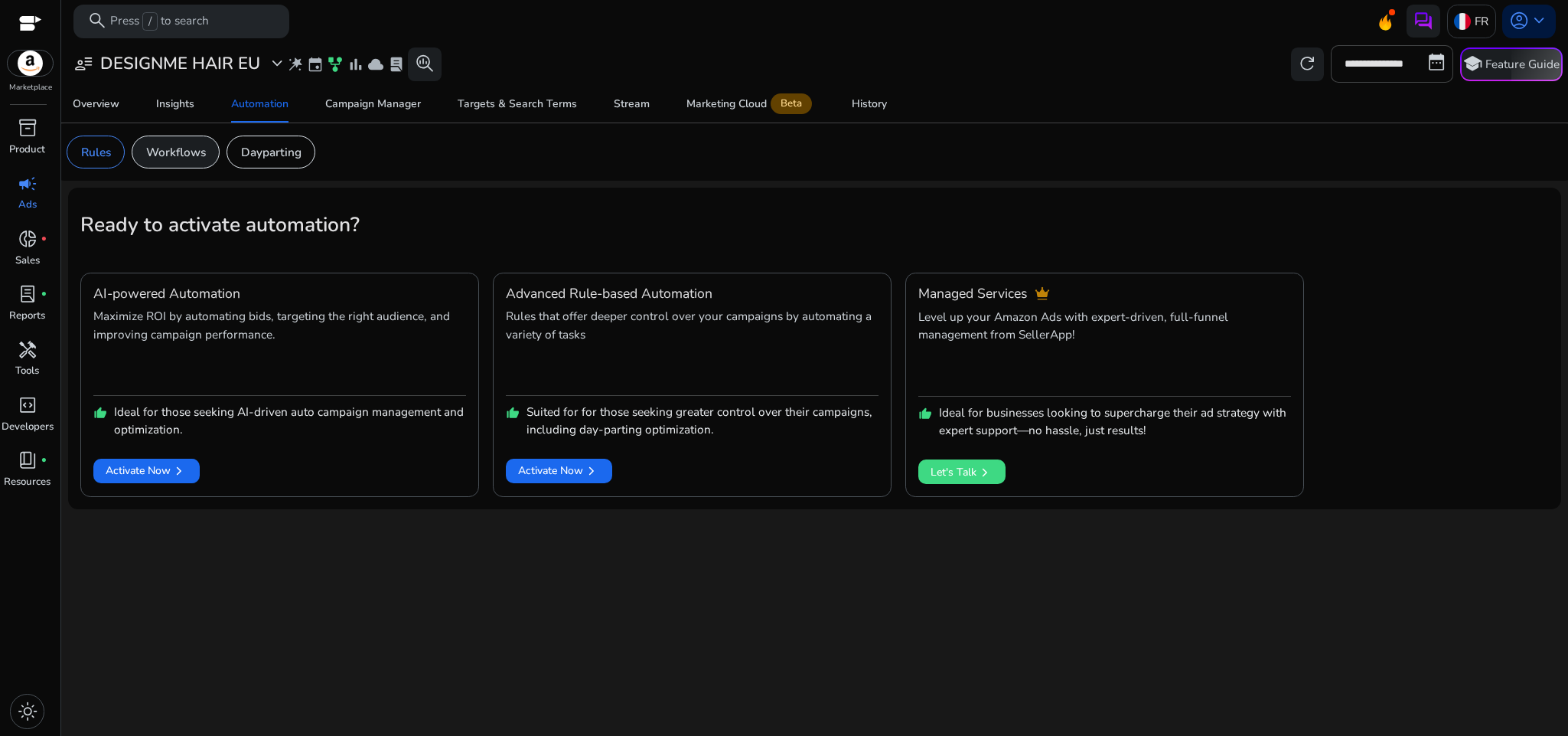
click at [193, 150] on p "Workflows" at bounding box center [176, 151] width 60 height 18
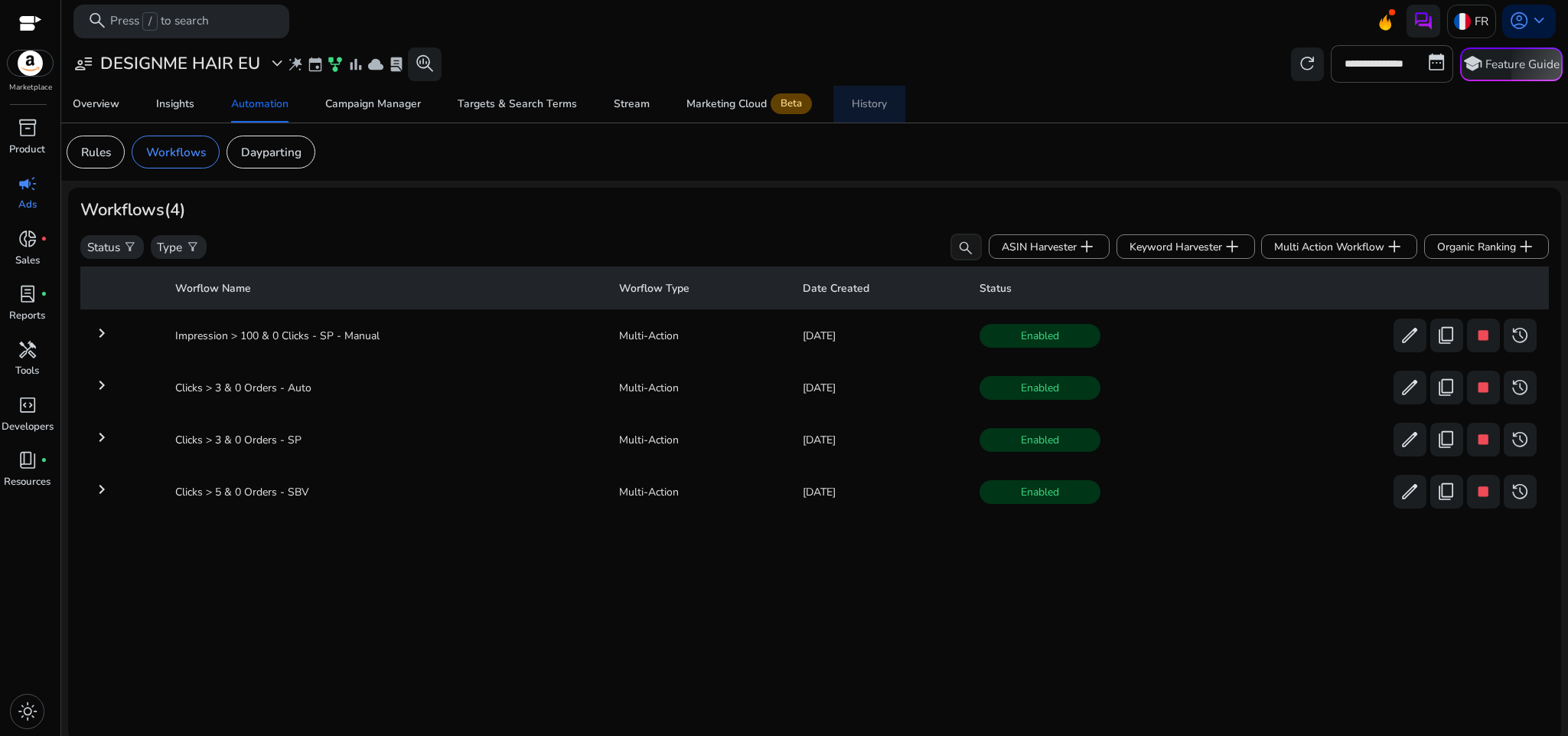
click at [880, 101] on div "History" at bounding box center [869, 104] width 35 height 11
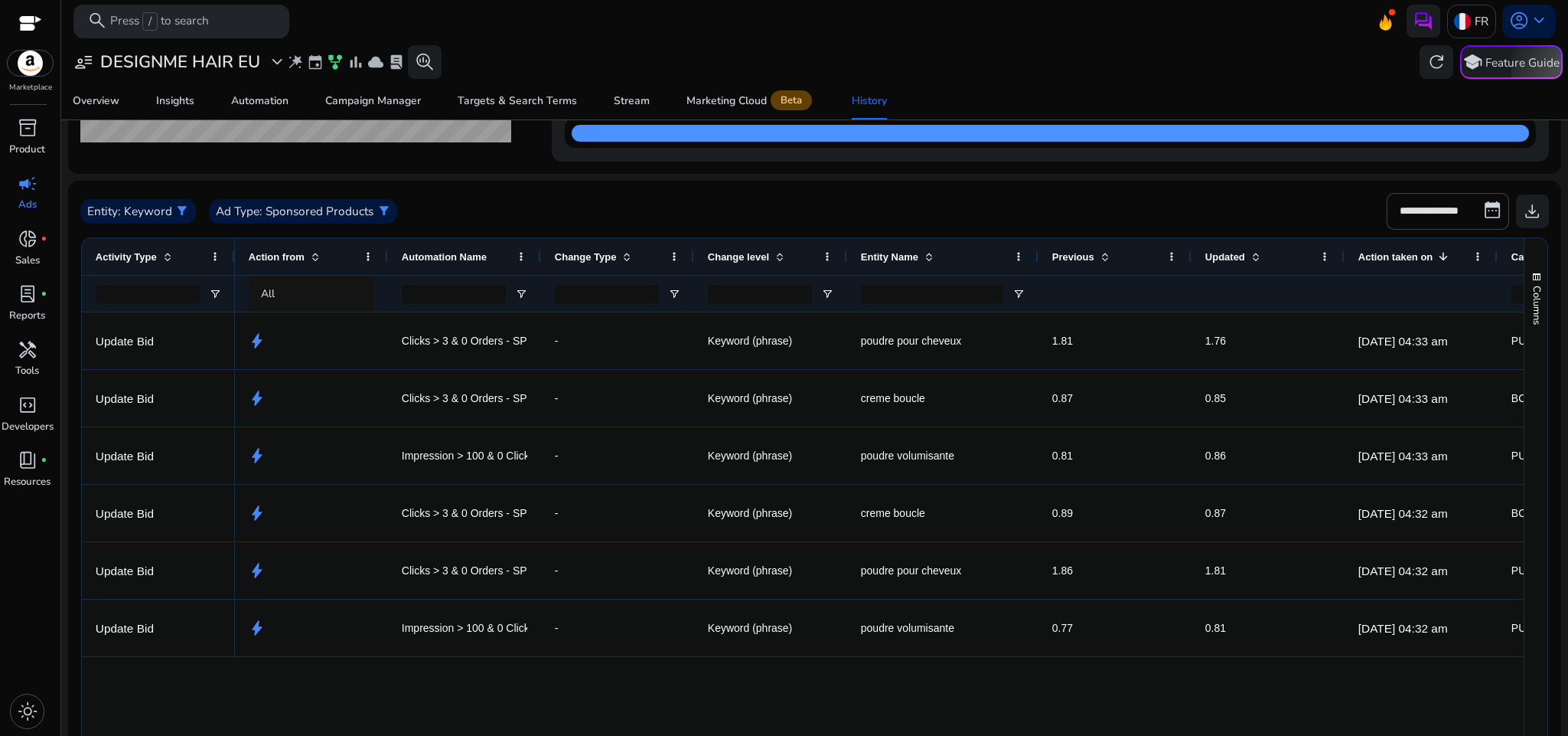
scroll to position [202, 0]
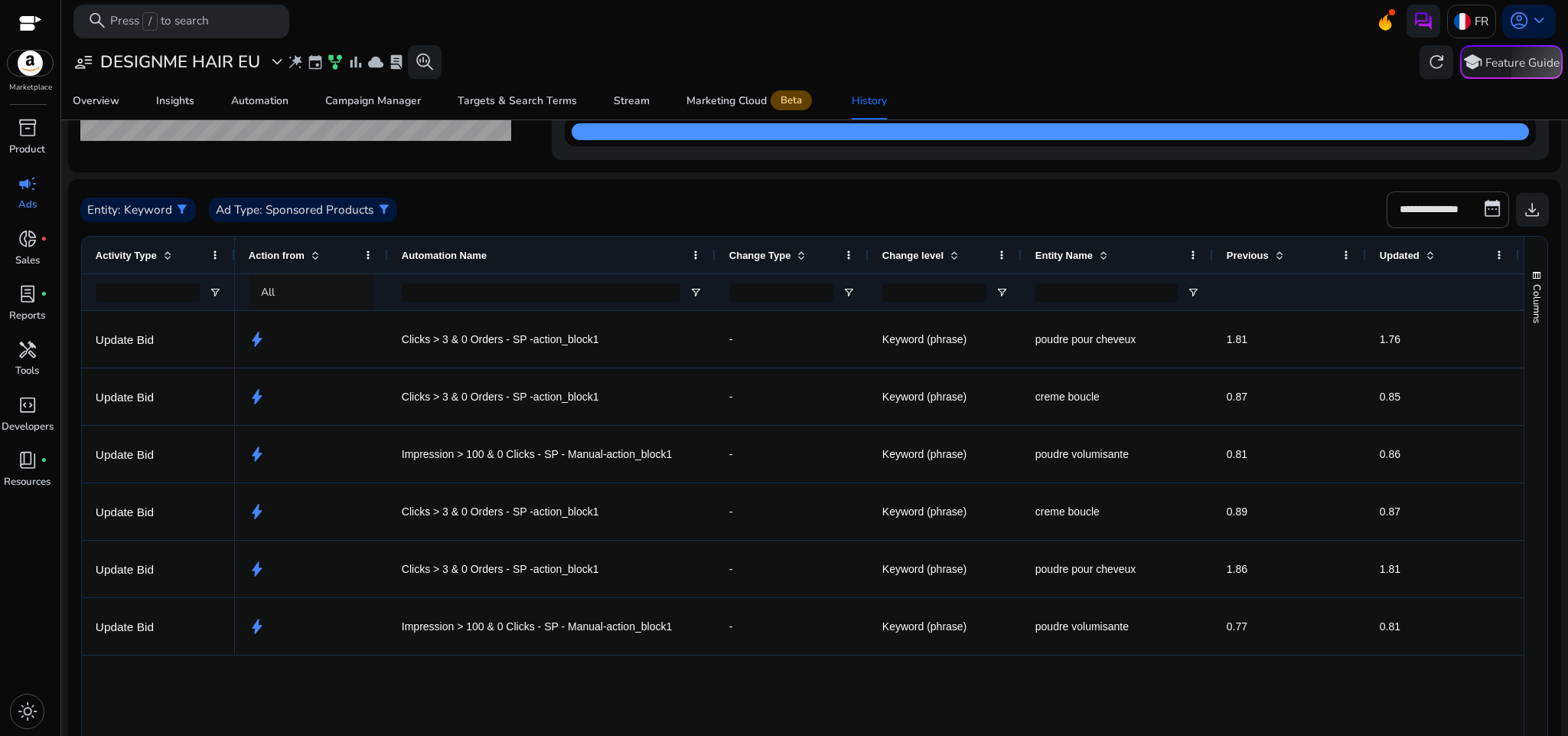
drag, startPoint x: 541, startPoint y: 246, endPoint x: 715, endPoint y: 262, distance: 174.7
click at [715, 262] on div at bounding box center [714, 255] width 6 height 37
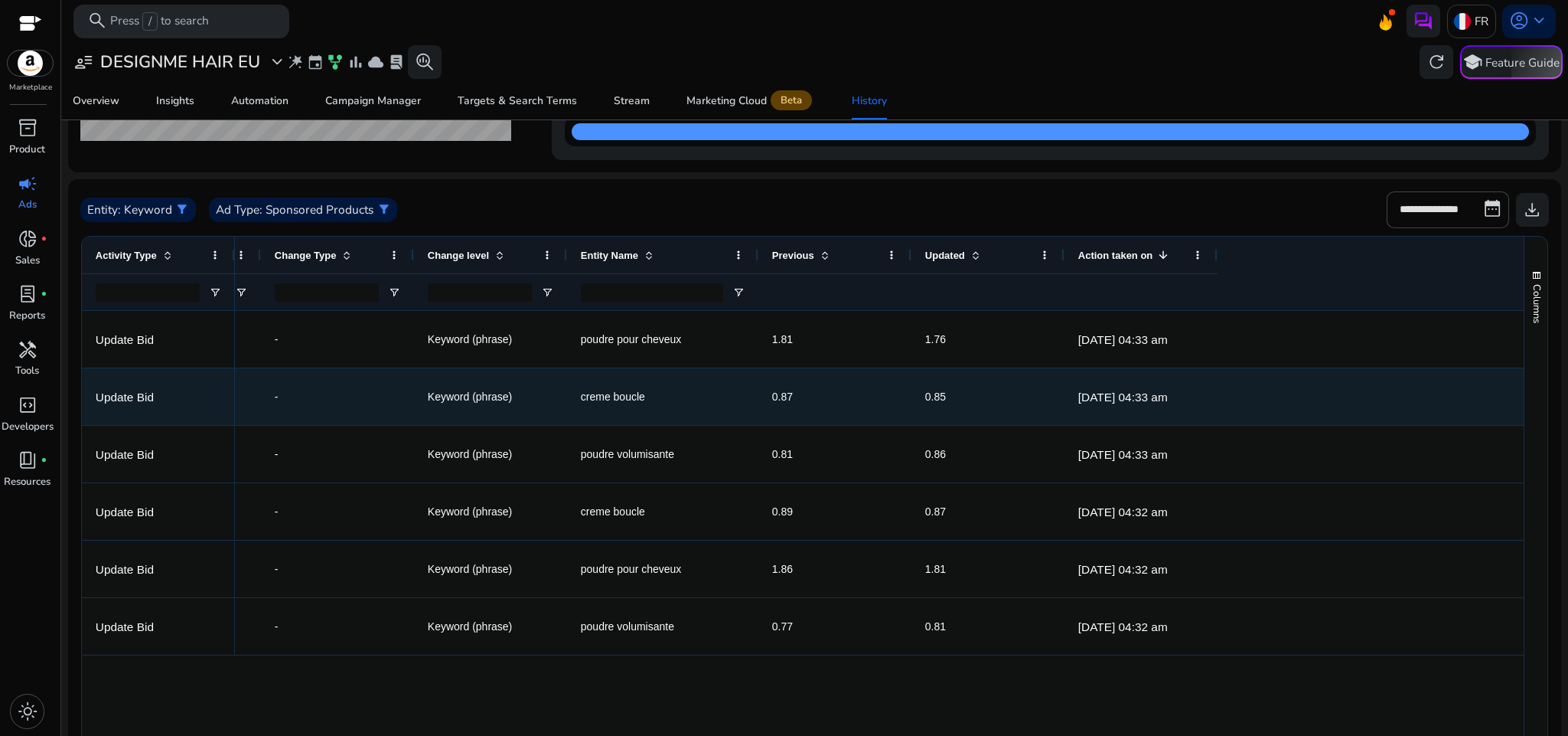
scroll to position [0, 0]
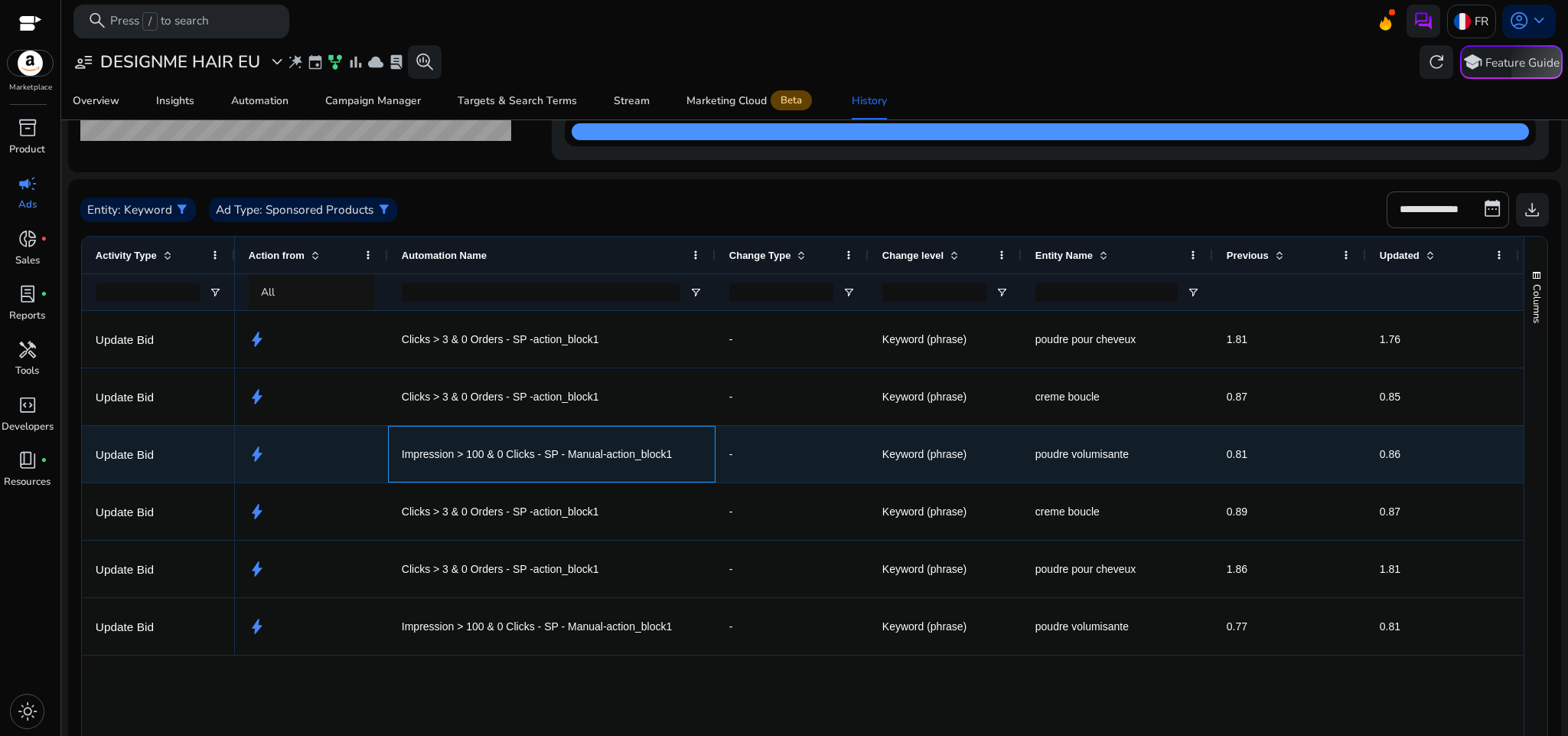
click at [451, 450] on span "Impression > 100 & 0 Clicks - SP - Manual-action_block1" at bounding box center [537, 454] width 270 height 32
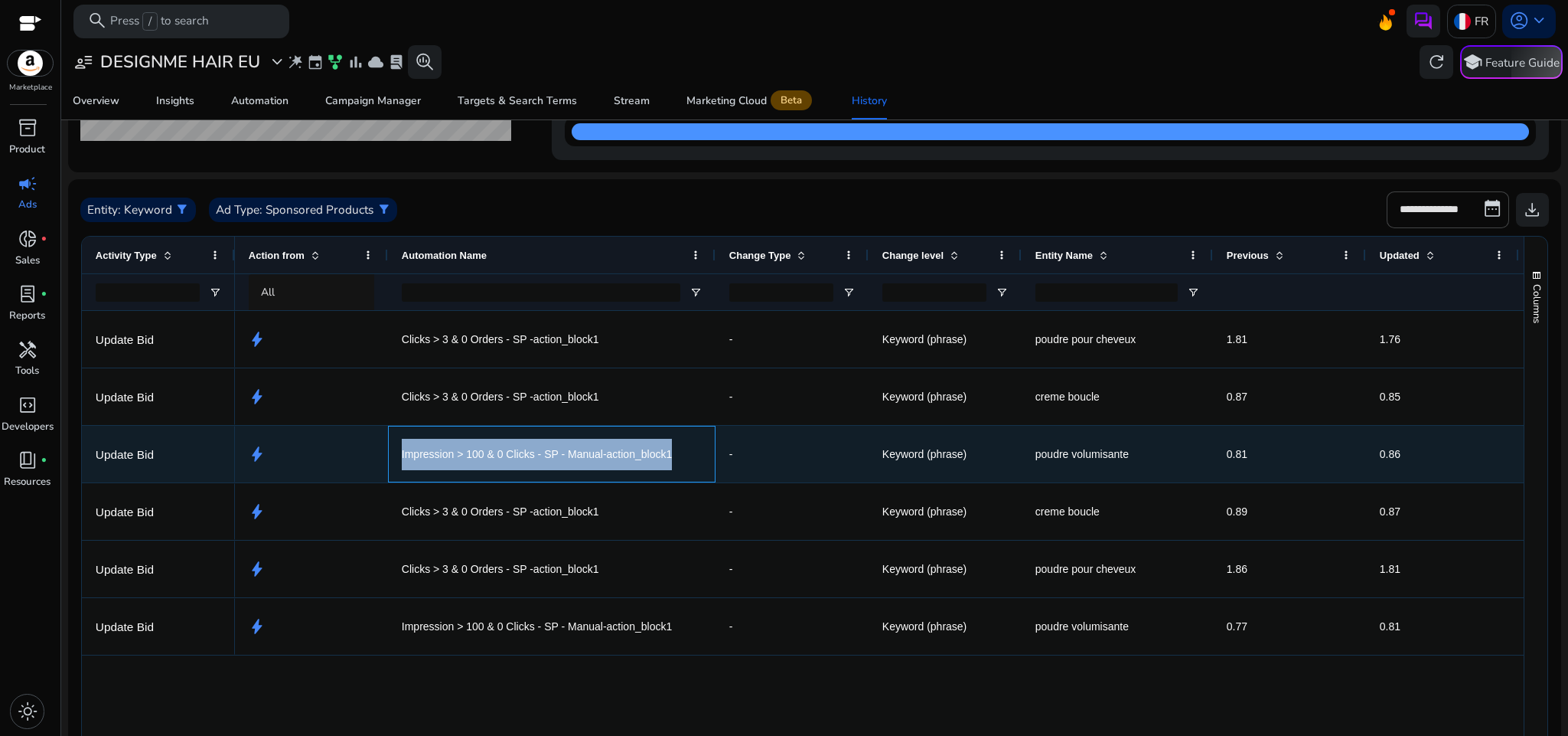
click at [451, 450] on span "Impression > 100 & 0 Clicks - SP - Manual-action_block1" at bounding box center [537, 454] width 270 height 32
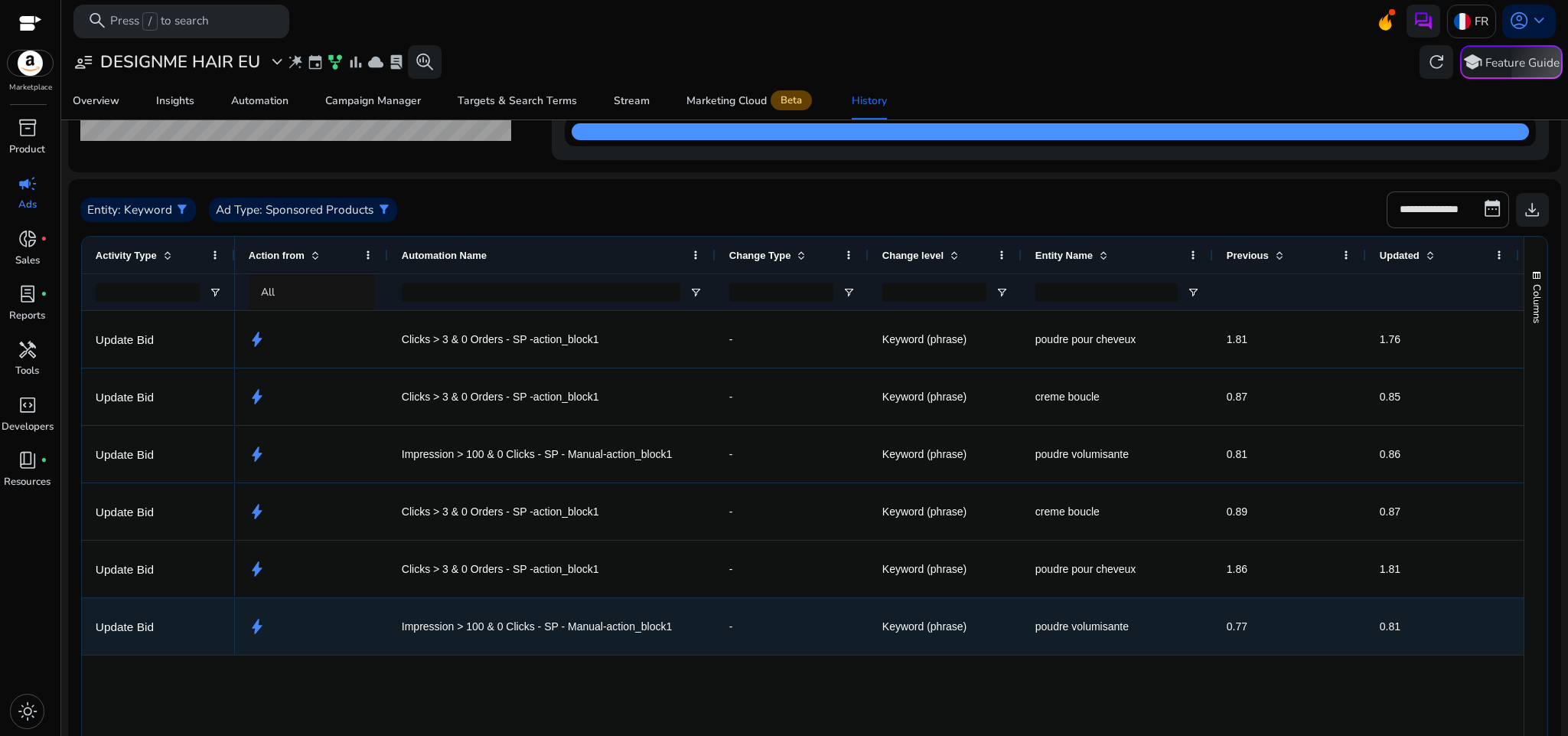
click at [595, 614] on span "Impression > 100 & 0 Clicks - SP - Manual-action_block1" at bounding box center [537, 626] width 270 height 32
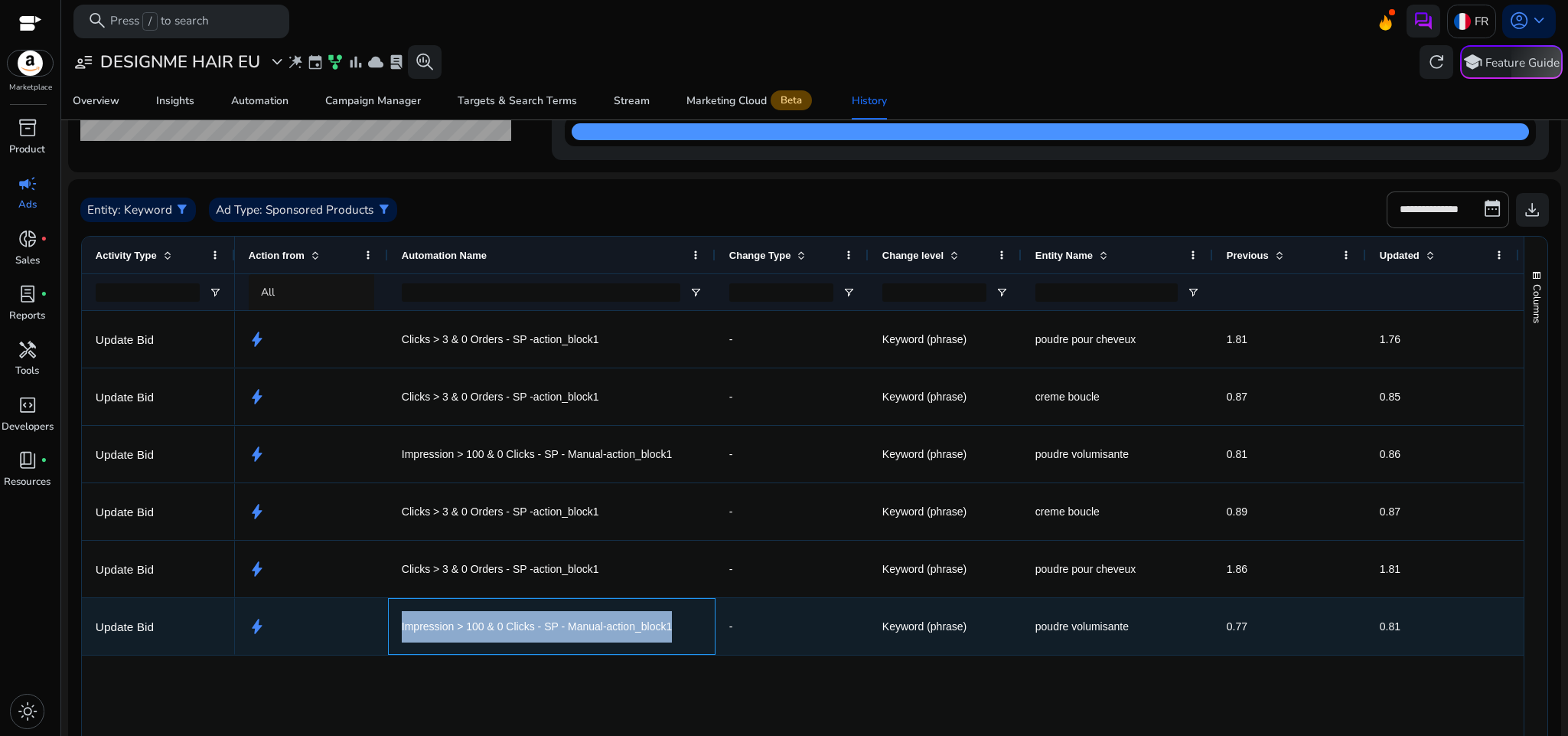
click at [595, 614] on span "Impression > 100 & 0 Clicks - SP - Manual-action_block1" at bounding box center [537, 626] width 270 height 32
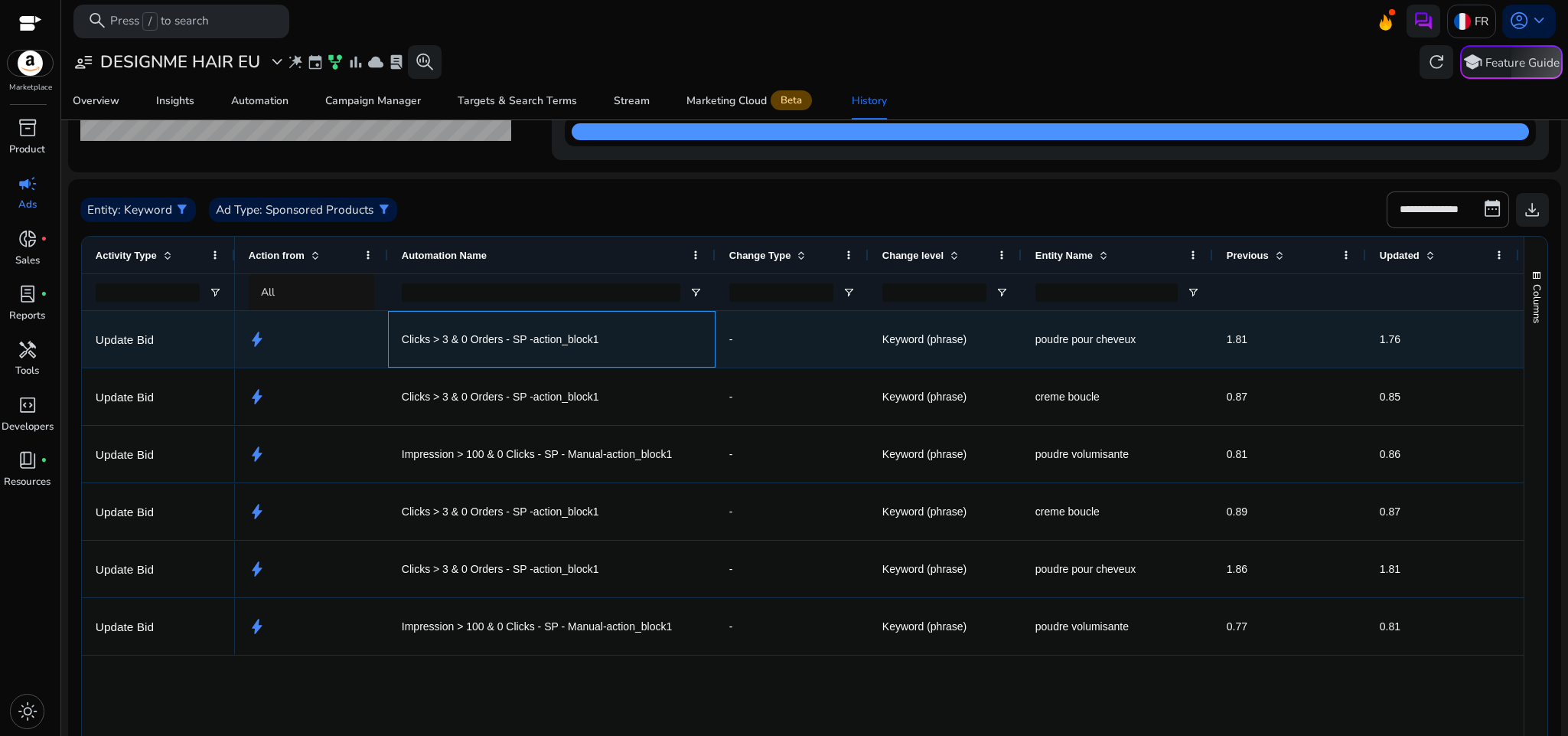
click at [443, 342] on span "Clicks > 3 & 0 Orders - SP -action_block1" at bounding box center [500, 340] width 198 height 32
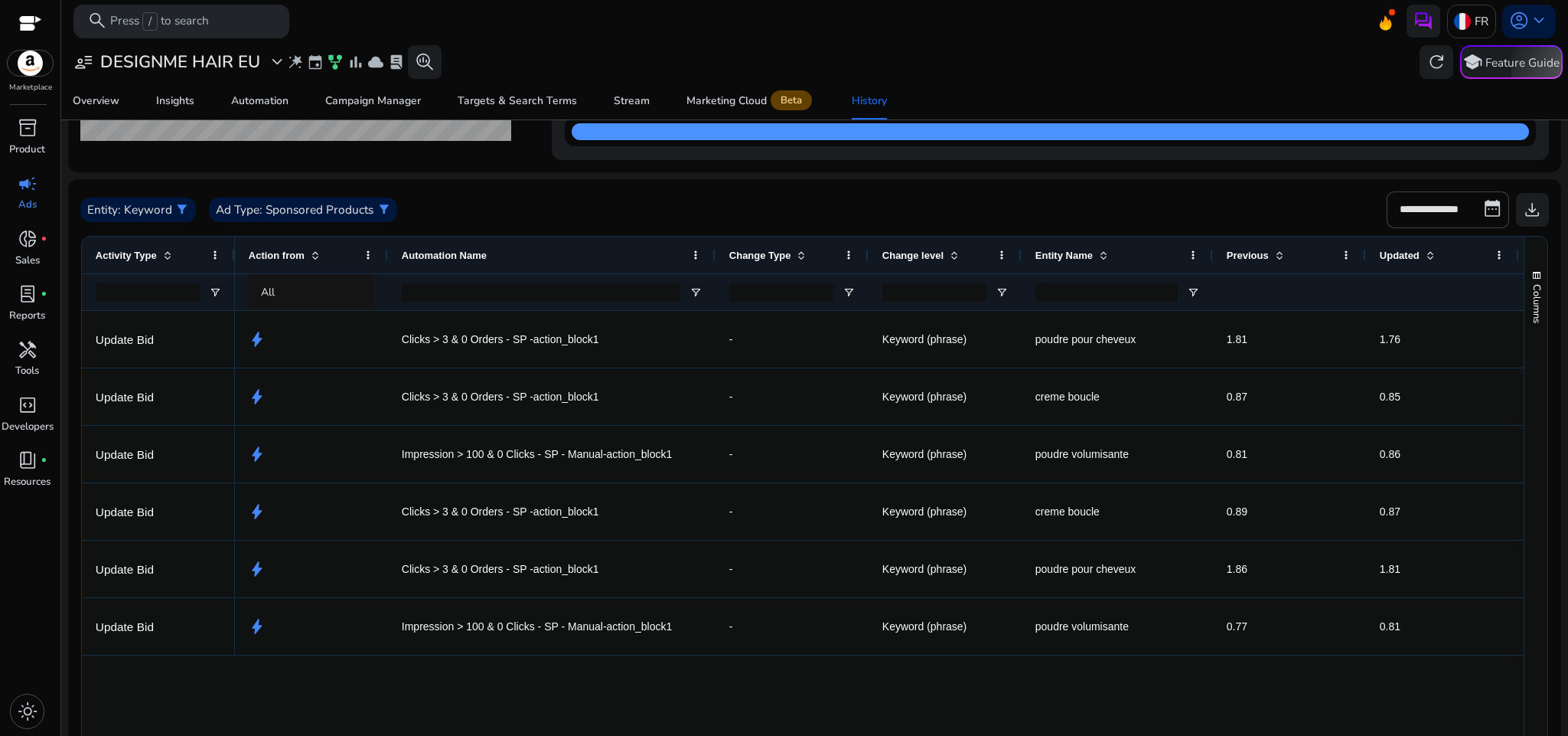
click at [570, 203] on div "**********" at bounding box center [814, 210] width 1469 height 37
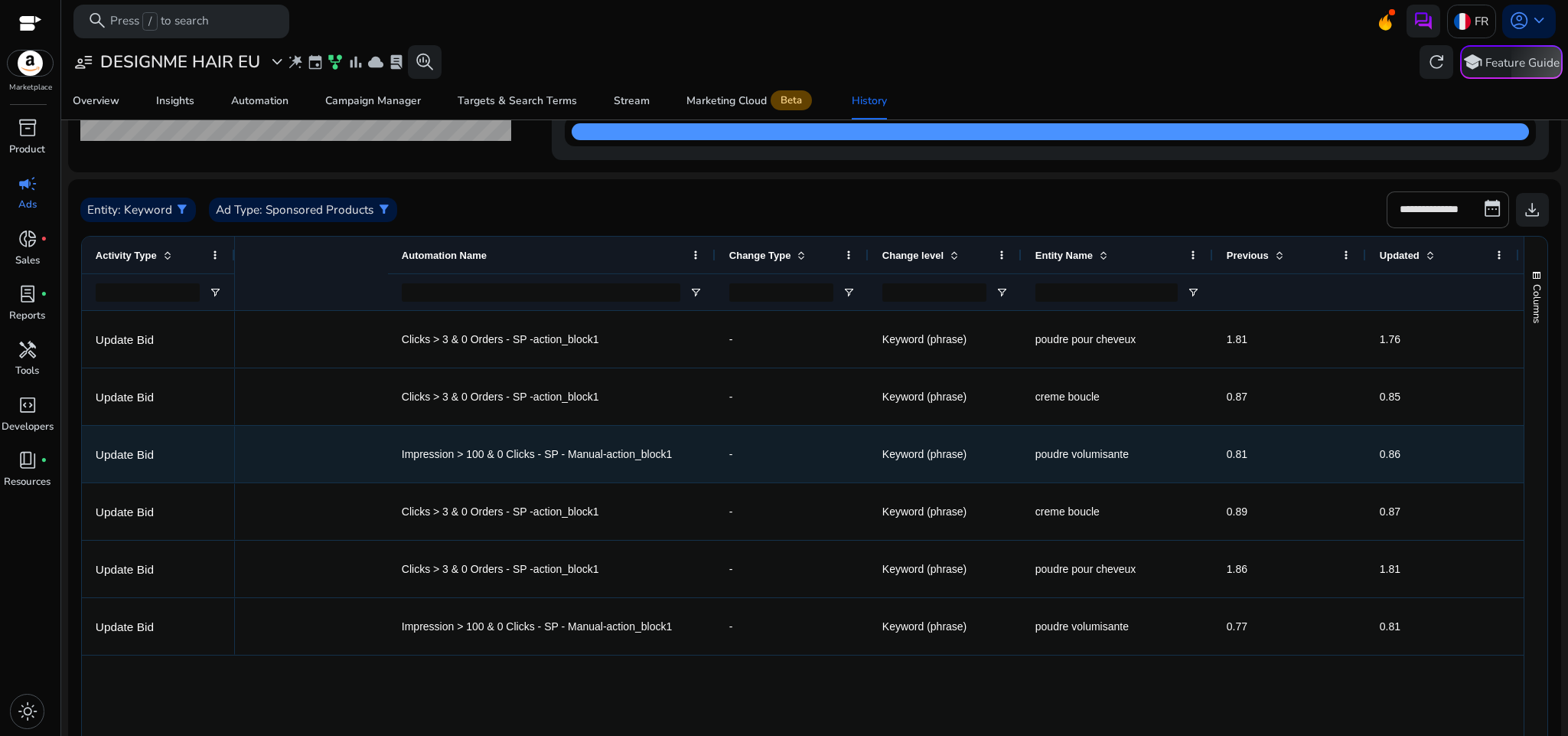
scroll to position [0, 460]
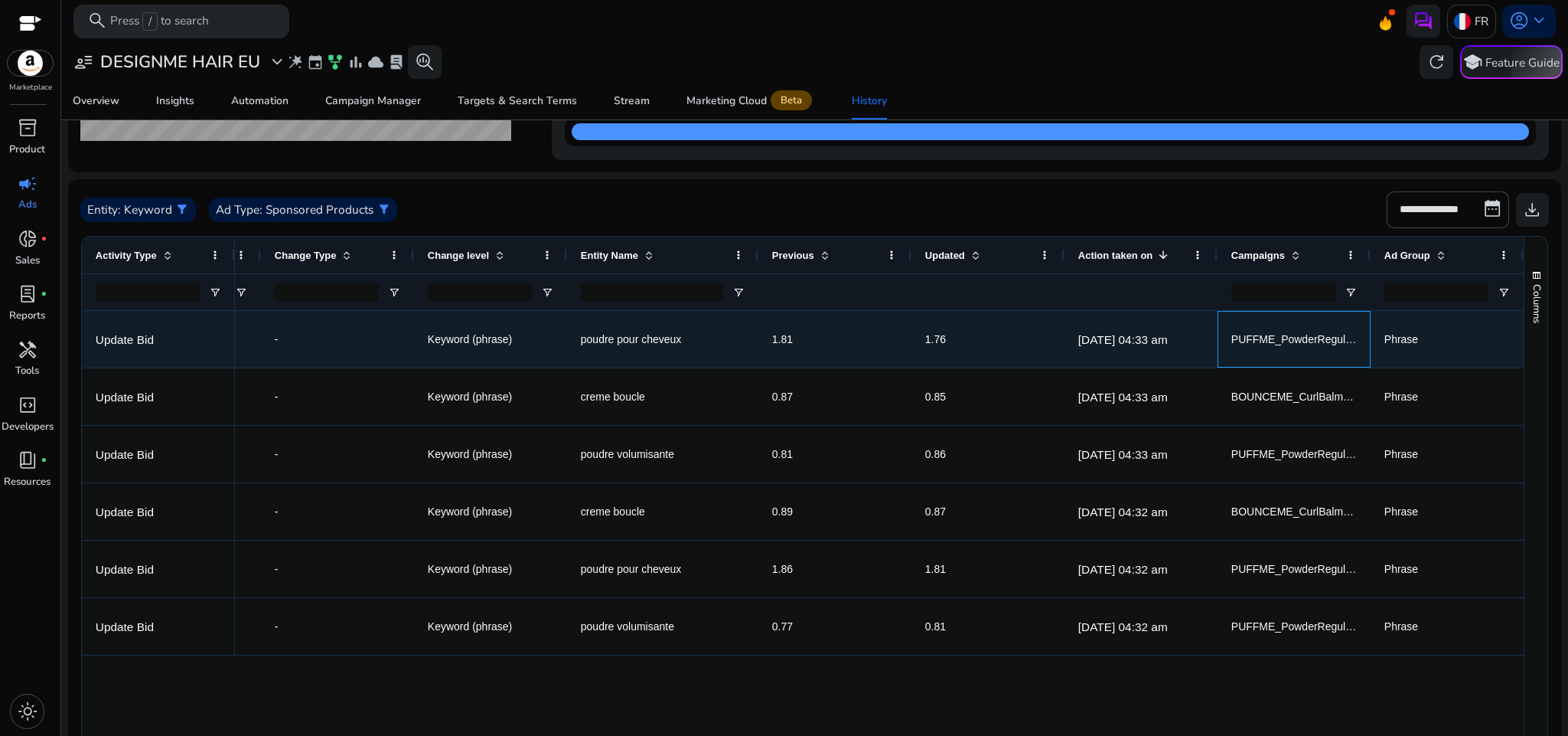
click at [1281, 339] on span "PUFFME_PowderRegular_B01F7Q1BY0_SP_Phrase" at bounding box center [1360, 339] width 257 height 12
copy span "PUFFME_PowderRegular_B01F7Q1BY0_SP_Phrase"
click at [635, 345] on span "poudre pour cheveux" at bounding box center [631, 339] width 101 height 12
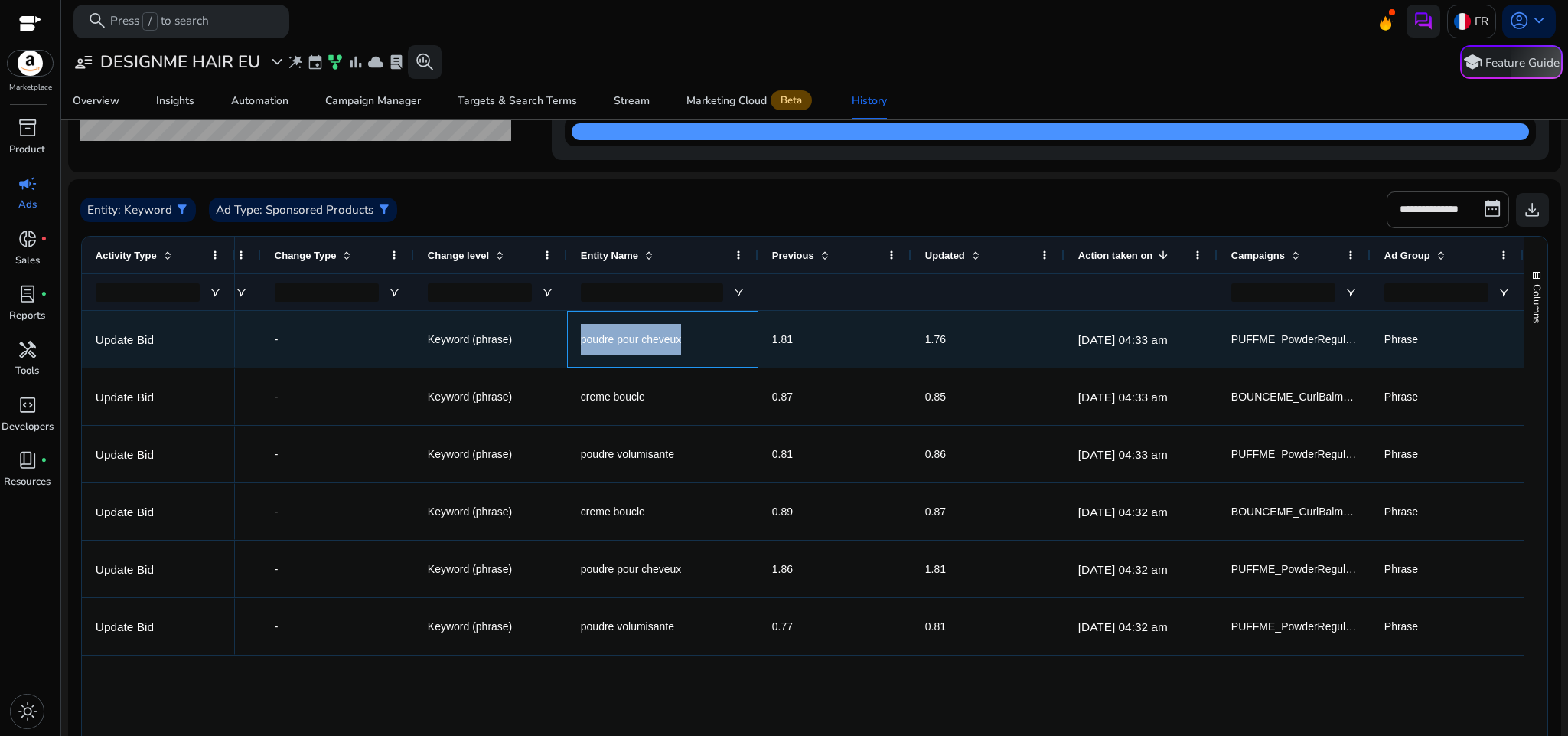
click at [635, 345] on span "poudre pour cheveux" at bounding box center [631, 339] width 101 height 12
copy span "poudre pour cheveux"
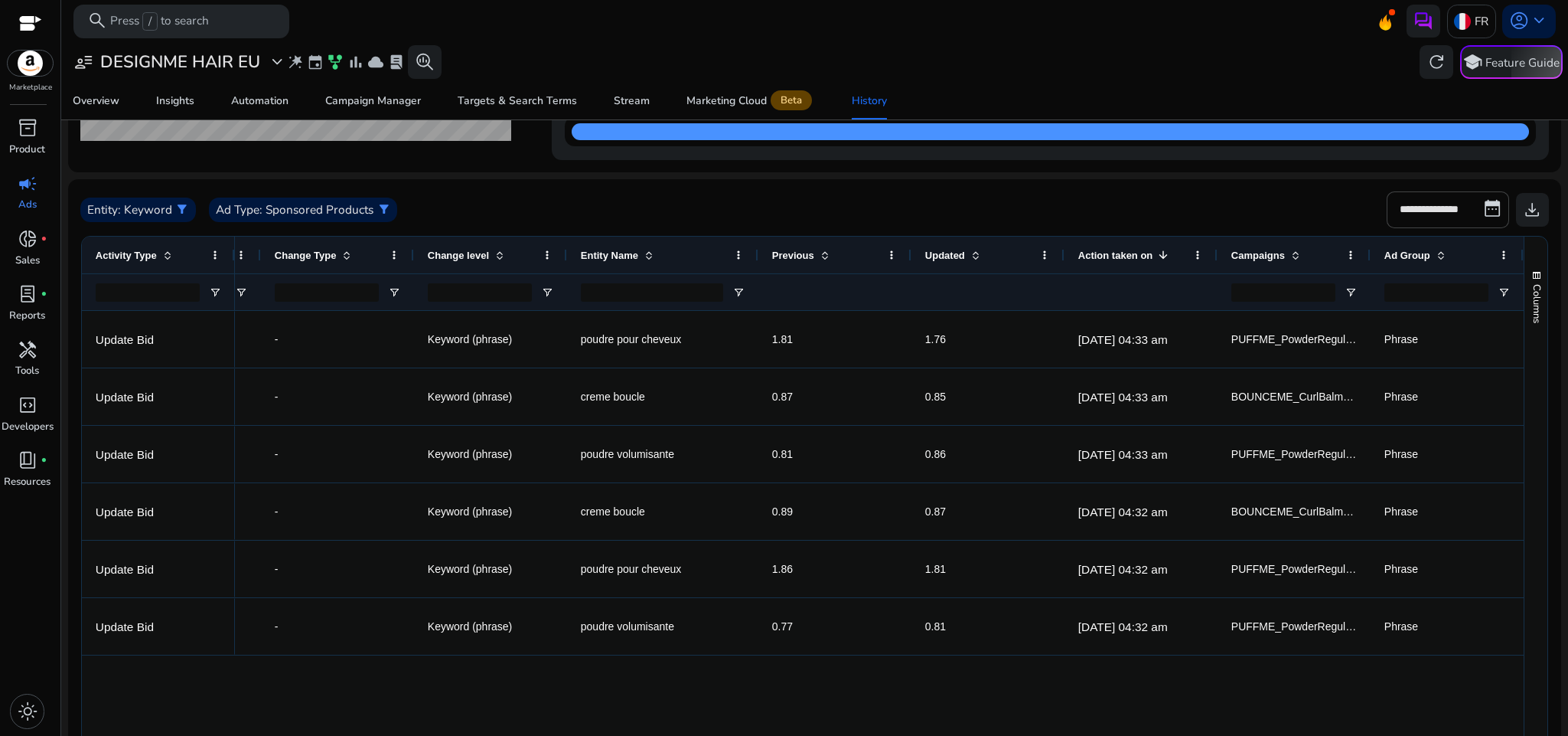
click at [992, 83] on div "Overview Insights Automation Campaign Manager Targets & Search Terms Stream Mar…" at bounding box center [815, 101] width 1521 height 37
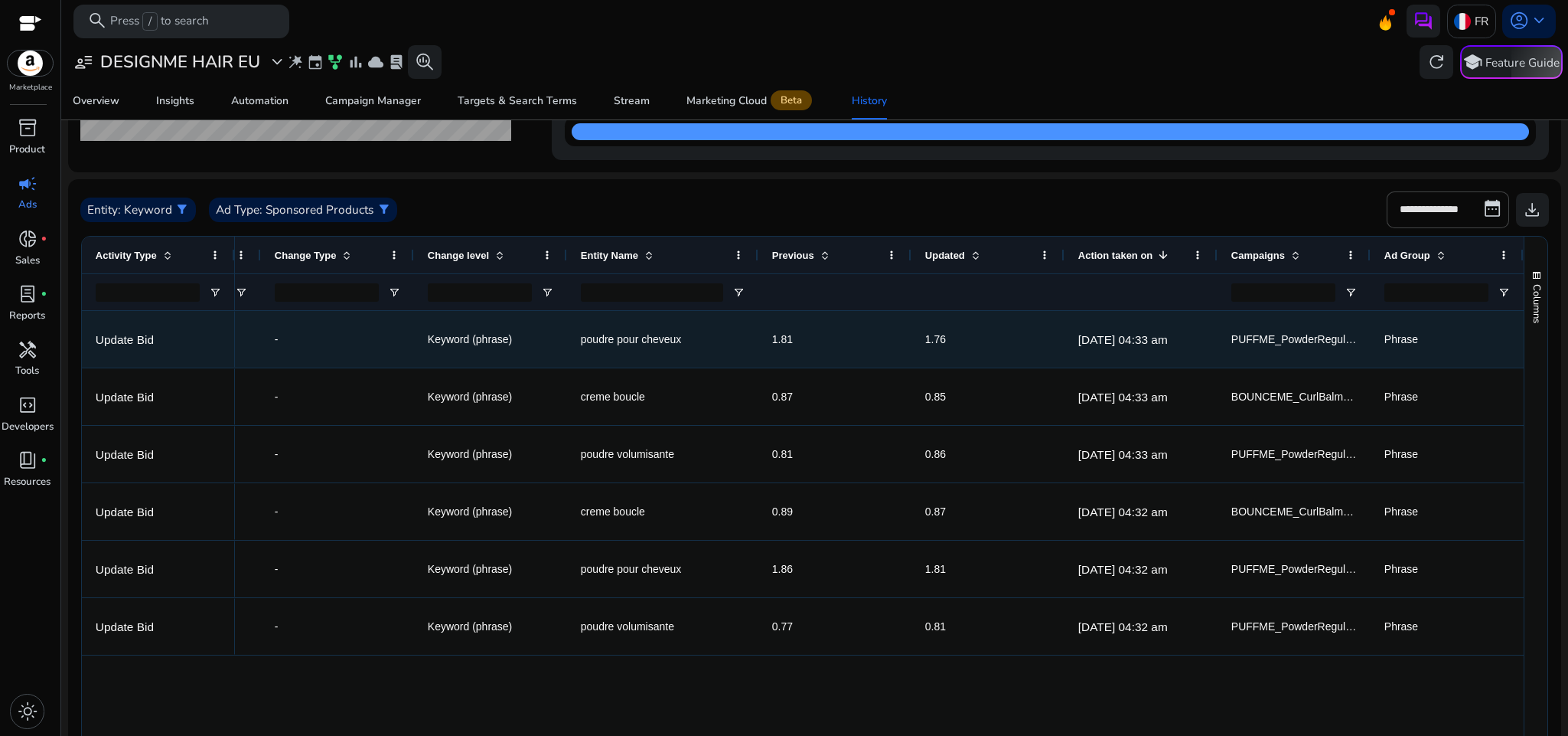
click at [926, 333] on span "1.76" at bounding box center [936, 339] width 21 height 12
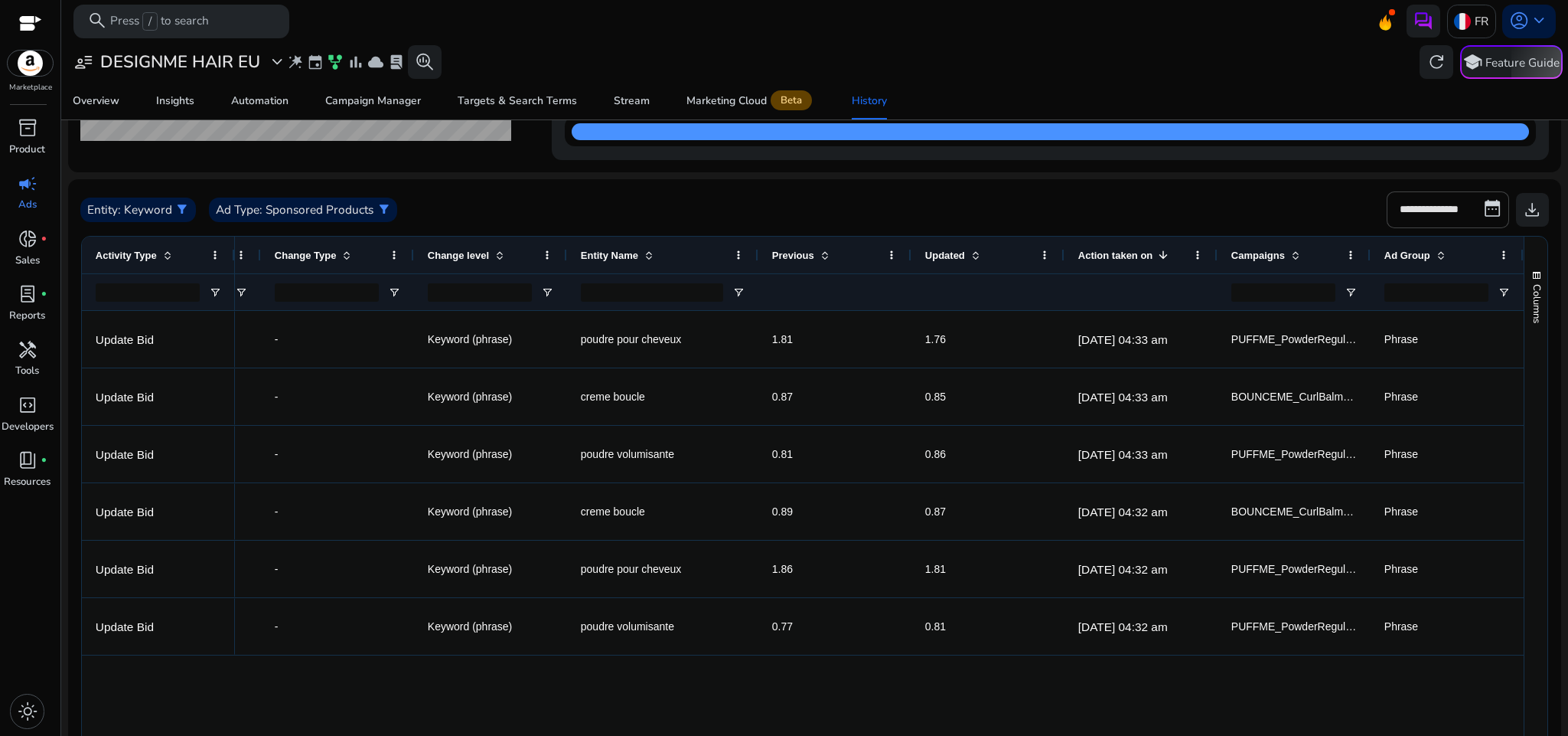
click at [1013, 187] on mat-card "**********" at bounding box center [815, 519] width 1494 height 682
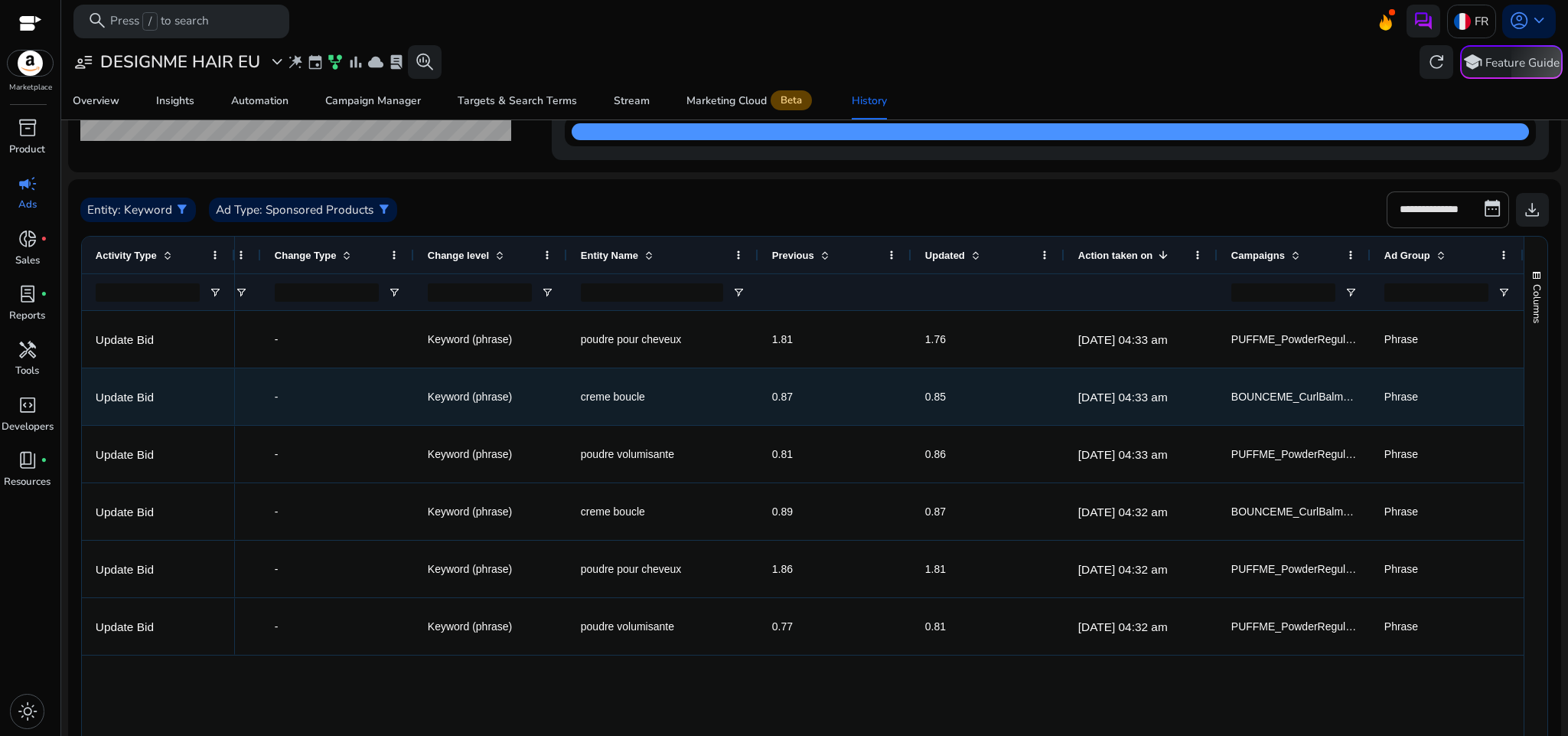
click at [1289, 391] on span "BOUNCEME_CurlBalm_B07M7B2Q4T_SP_Phrase" at bounding box center [1354, 396] width 246 height 12
copy span "BOUNCEME_CurlBalm_B07M7B2Q4T_SP_Phrase"
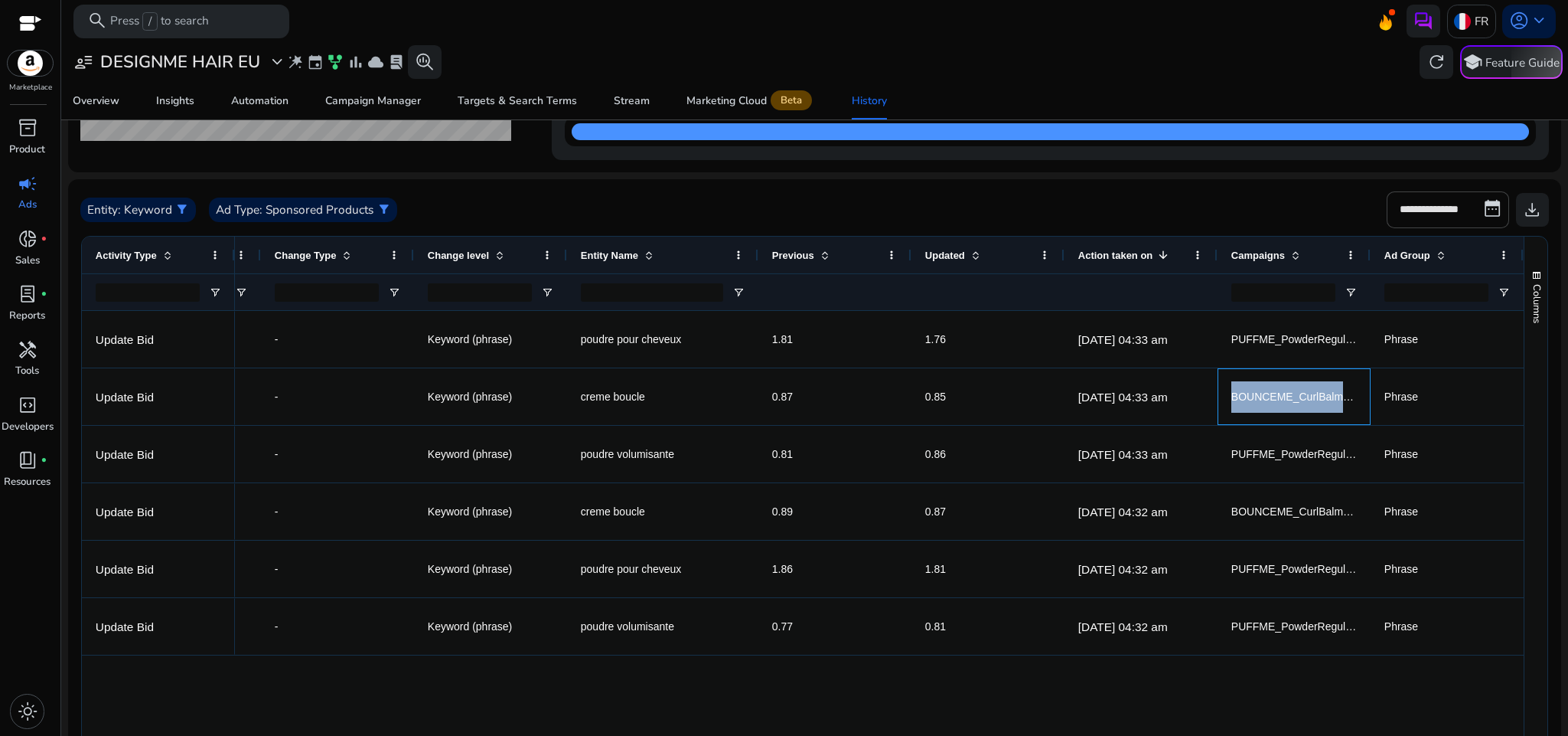
copy span "BOUNCEME_CurlBalm_B07M7B2Q4T_SP_Phrase"
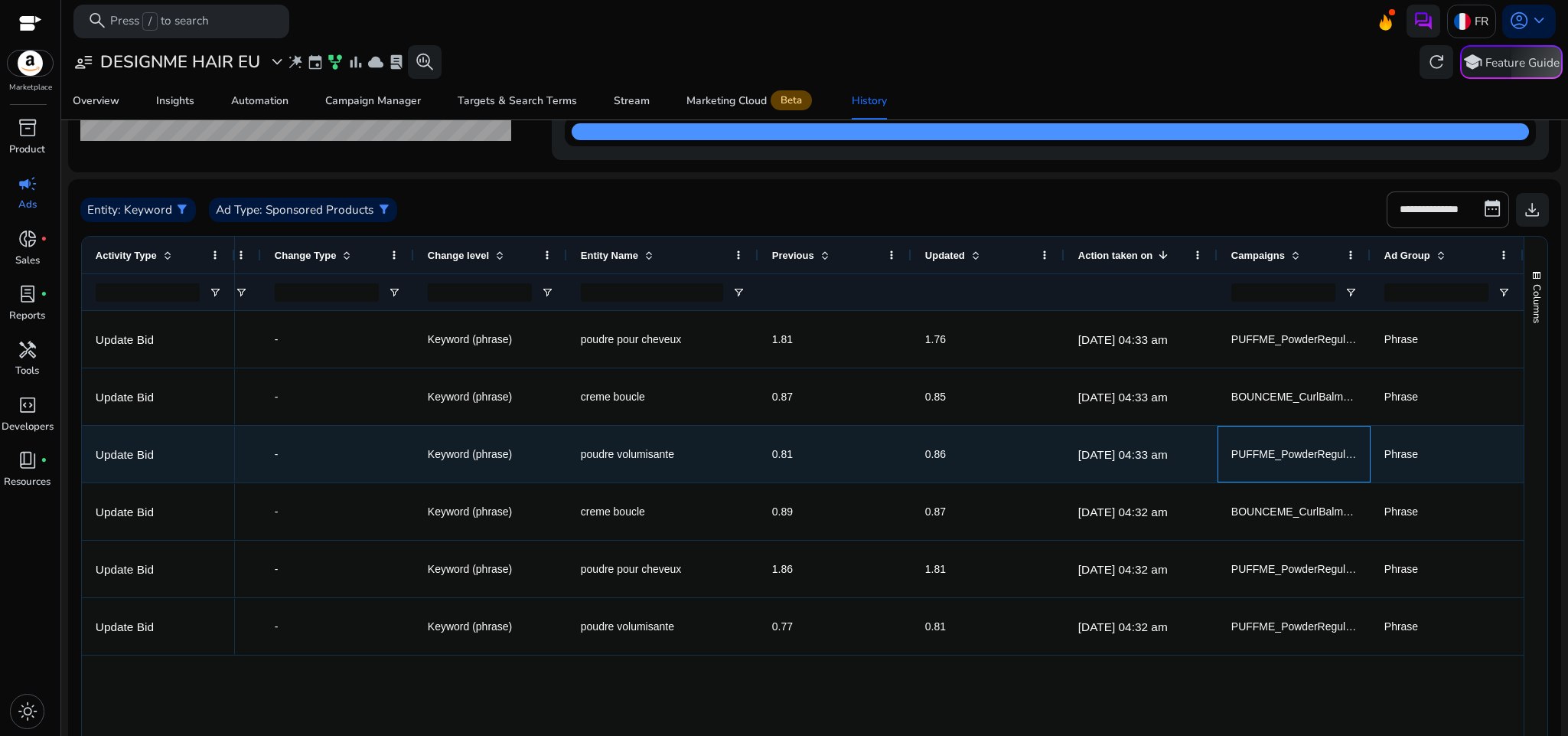
click at [1289, 457] on span "PUFFME_PowderRegular_B01F7Q1BY0_SP_Phrase" at bounding box center [1360, 454] width 257 height 12
copy span "PUFFME_PowderRegular_B01F7Q1BY0_SP_Phrase"
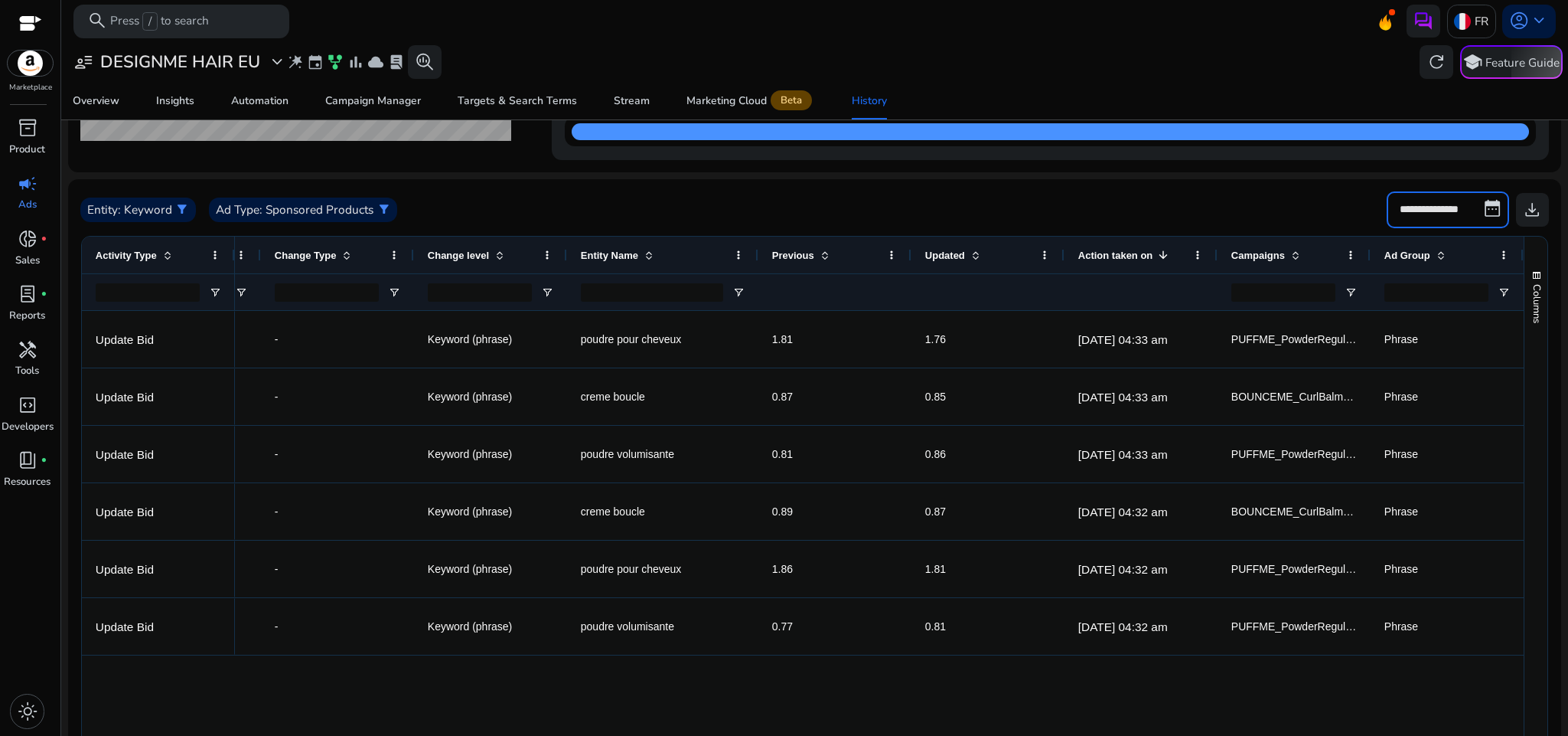
click at [1486, 214] on input "**********" at bounding box center [1447, 210] width 122 height 37
select select "*"
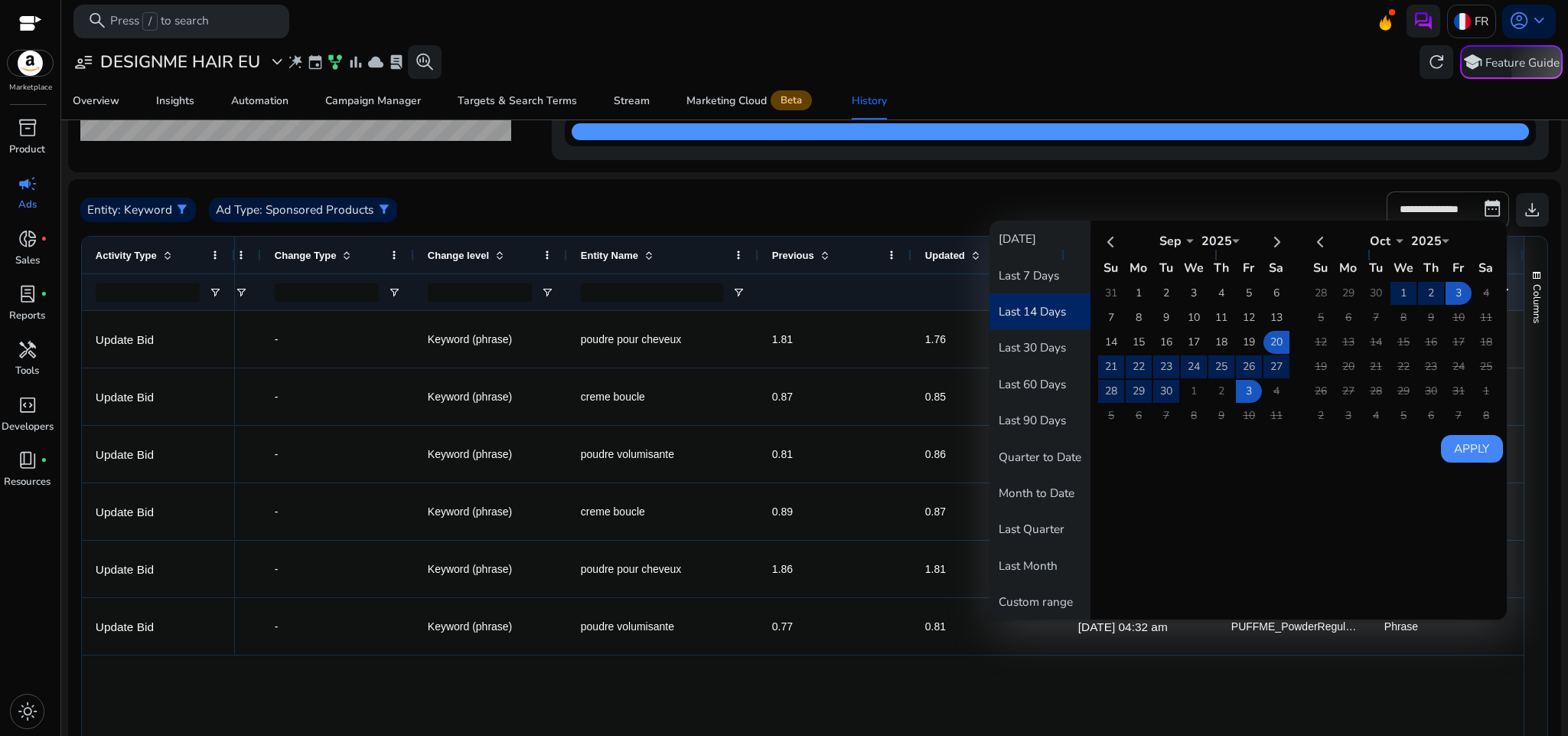
click at [1092, 166] on mat-card "History of Actions for past 90 days (Jul 05, 2025 - Oct 03, 2025) Total Actions…" at bounding box center [815, 48] width 1494 height 247
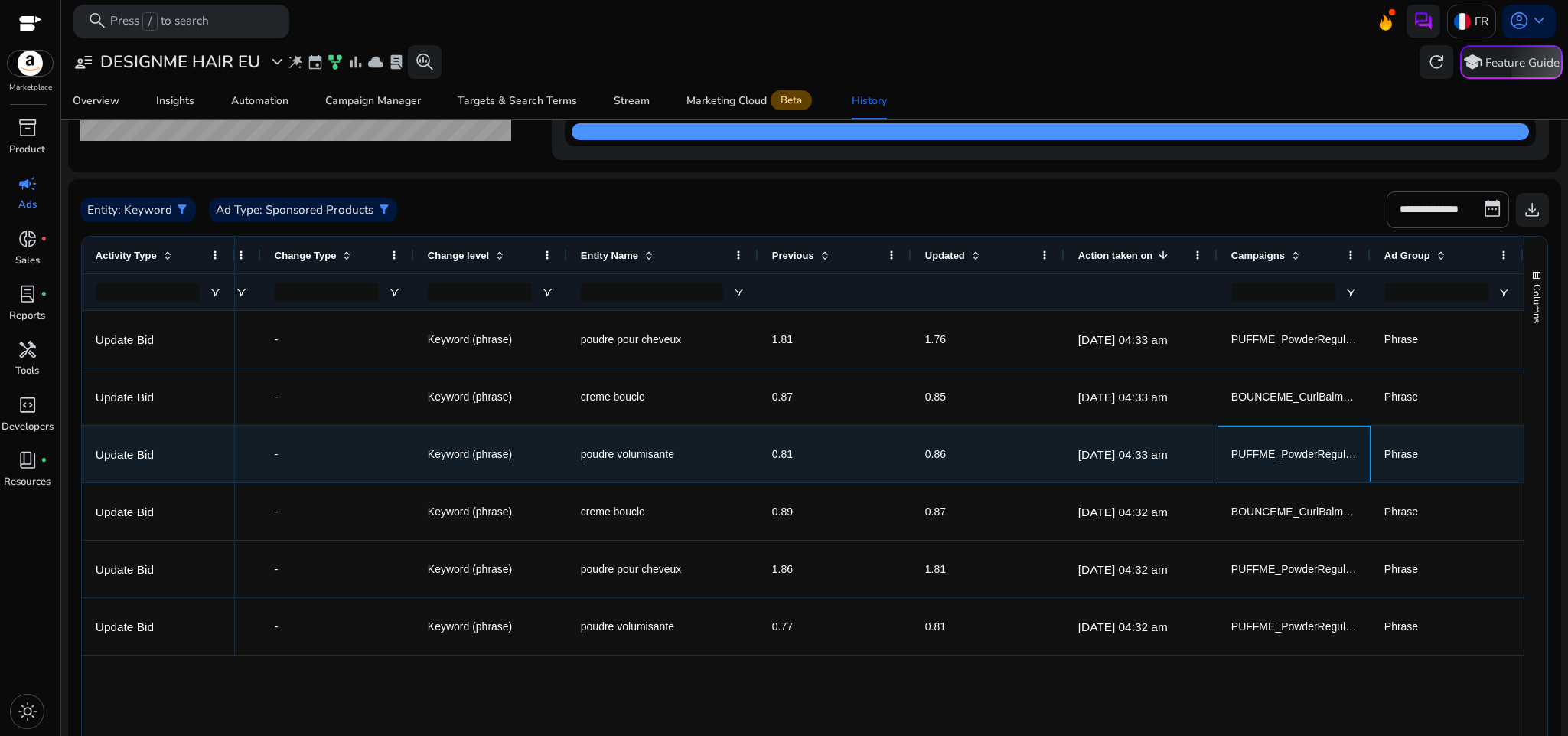
click at [1279, 460] on span "PUFFME_PowderRegular_B01F7Q1BY0_SP_Phrase" at bounding box center [1360, 454] width 257 height 12
copy span "PUFFME_PowderRegular_B01F7Q1BY0_SP_Phrase"
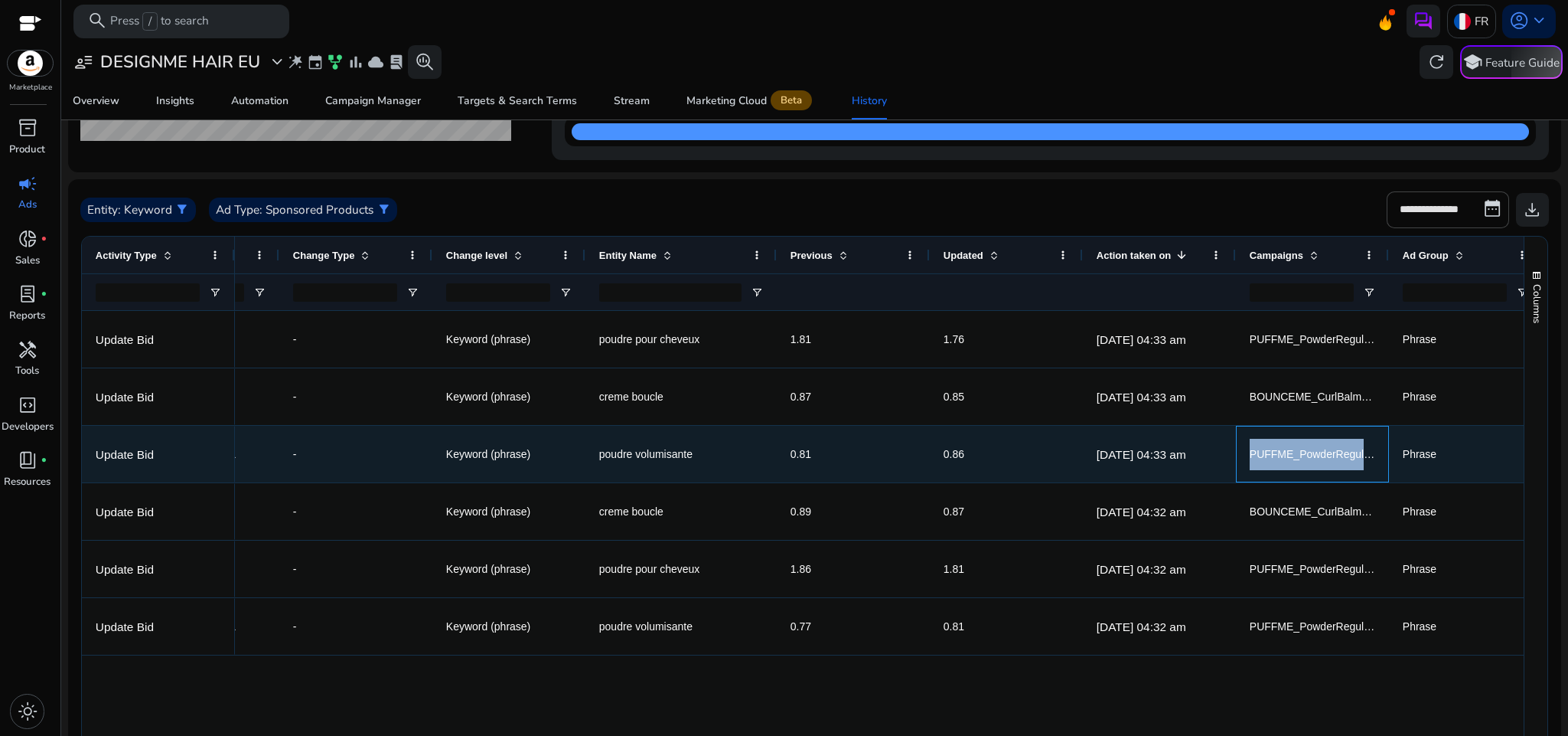
scroll to position [0, 436]
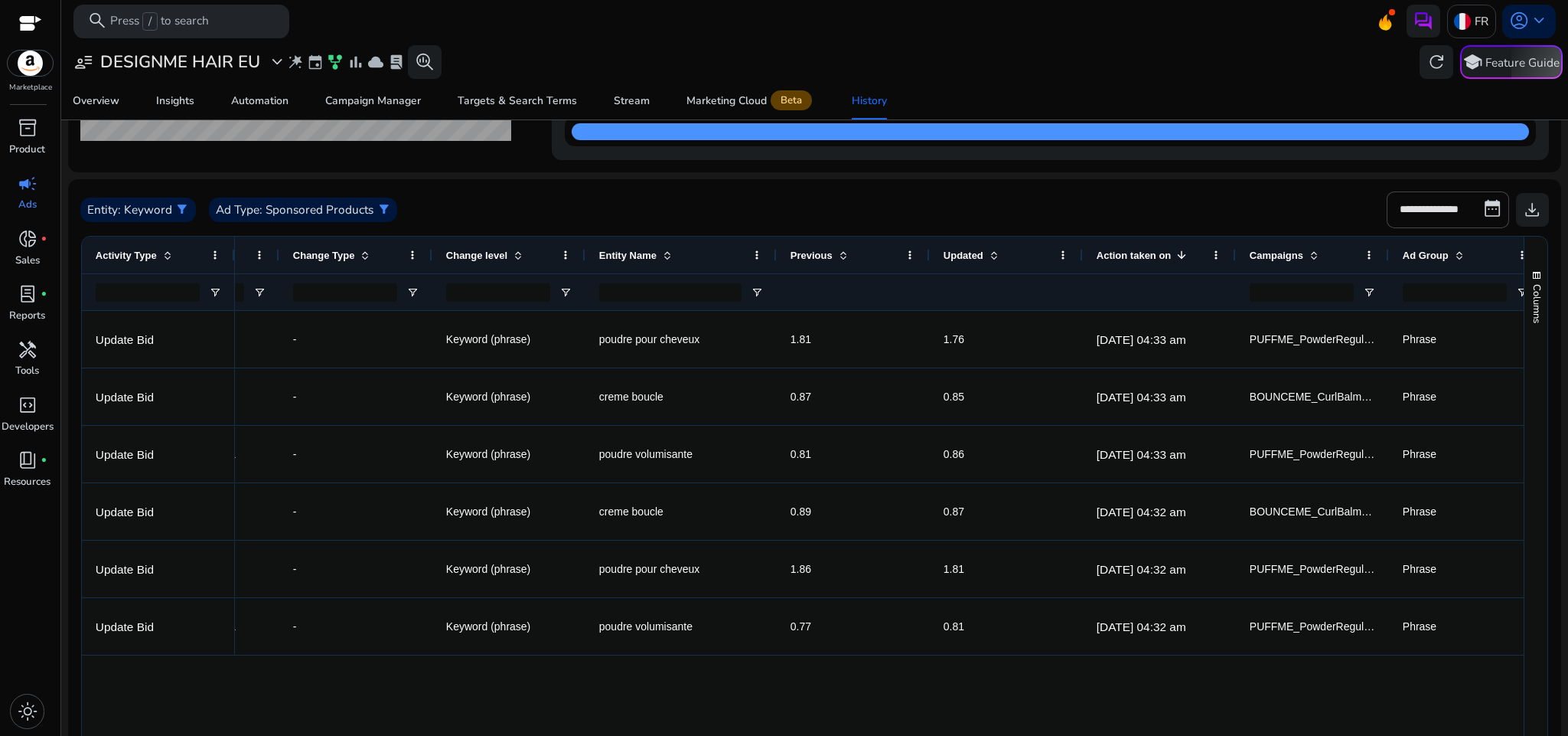
click at [920, 172] on mat-card "History of Actions for past 90 days (Jul 05, 2025 - Oct 03, 2025) Total Actions…" at bounding box center [815, 48] width 1494 height 247
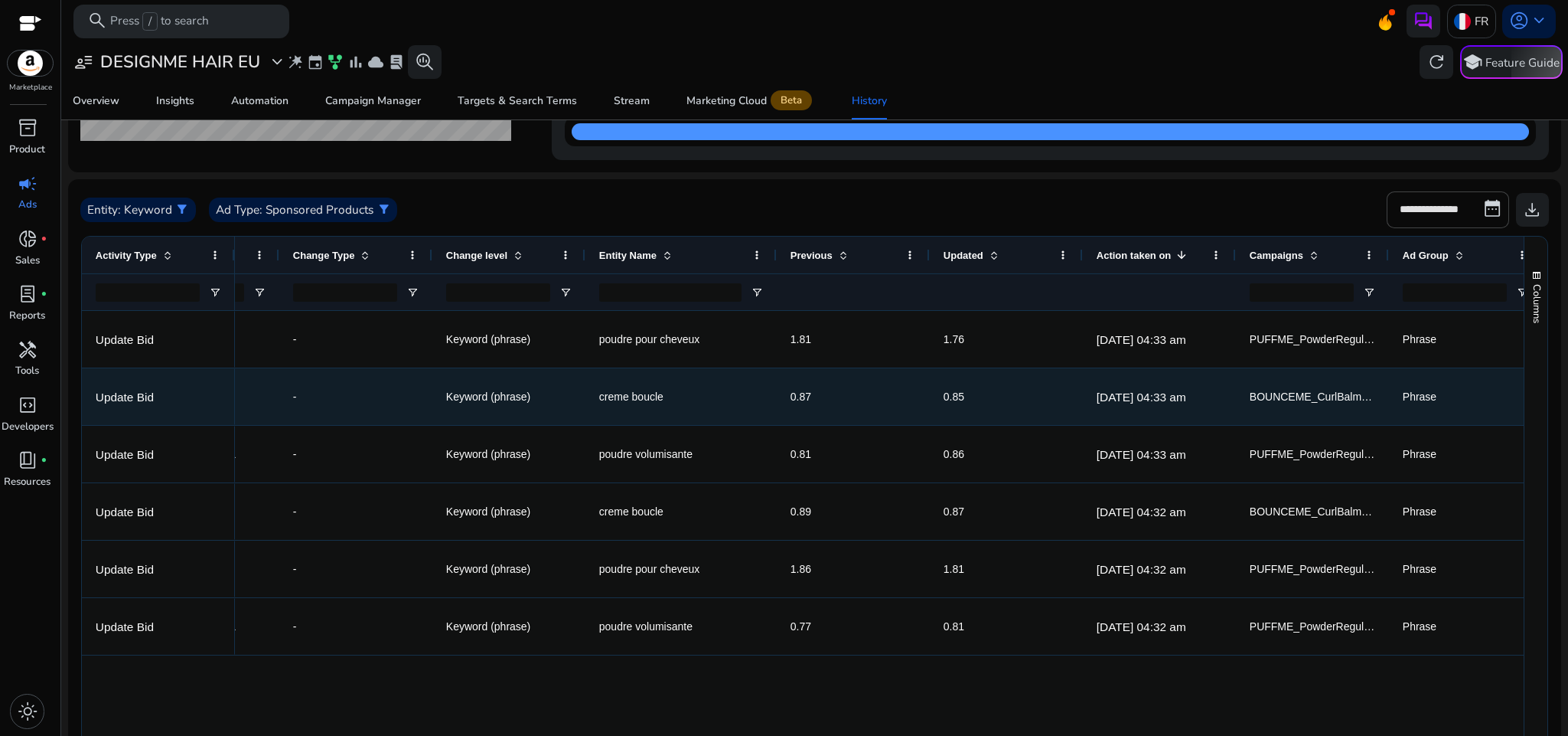
click at [962, 401] on span "0.85" at bounding box center [954, 396] width 21 height 12
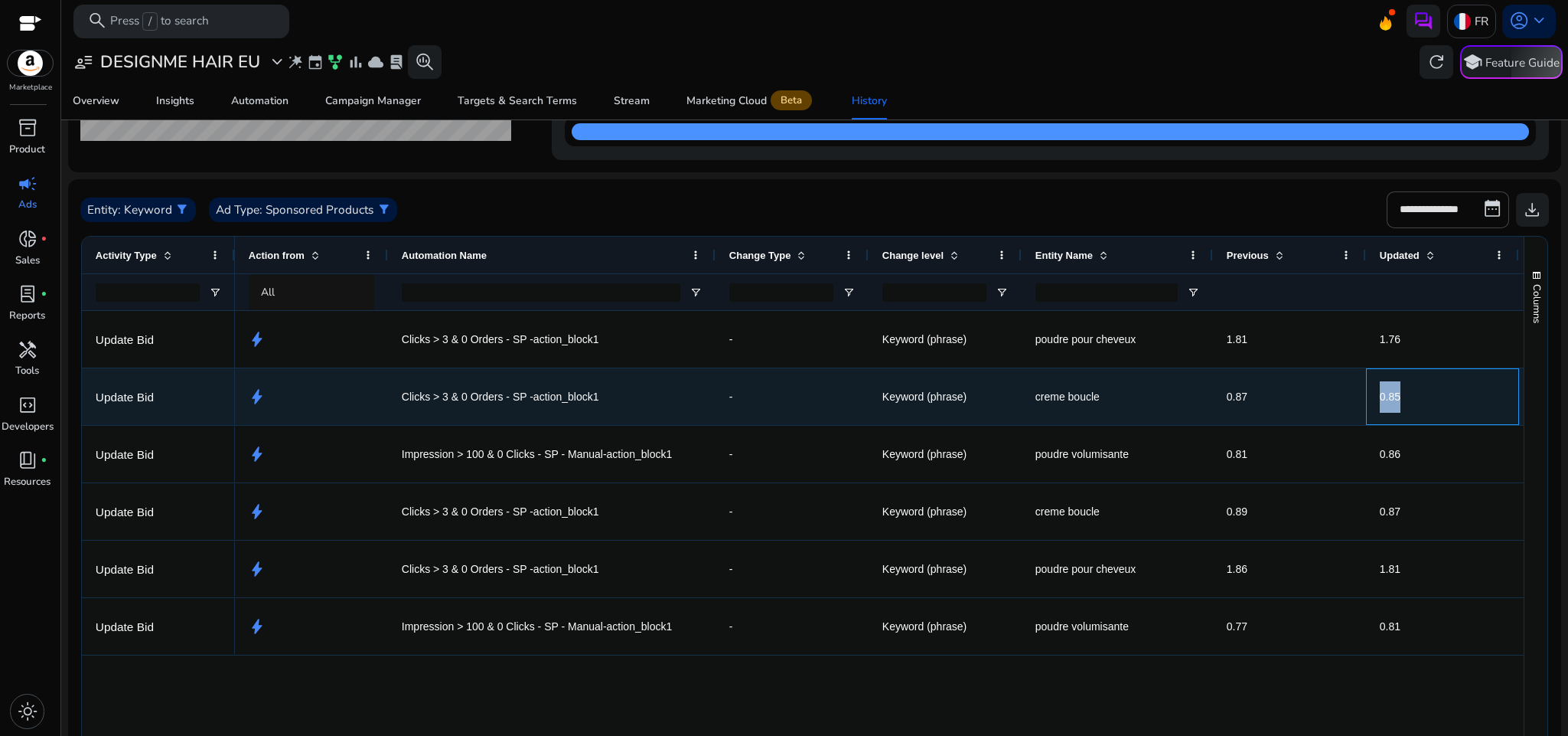
scroll to position [0, 54]
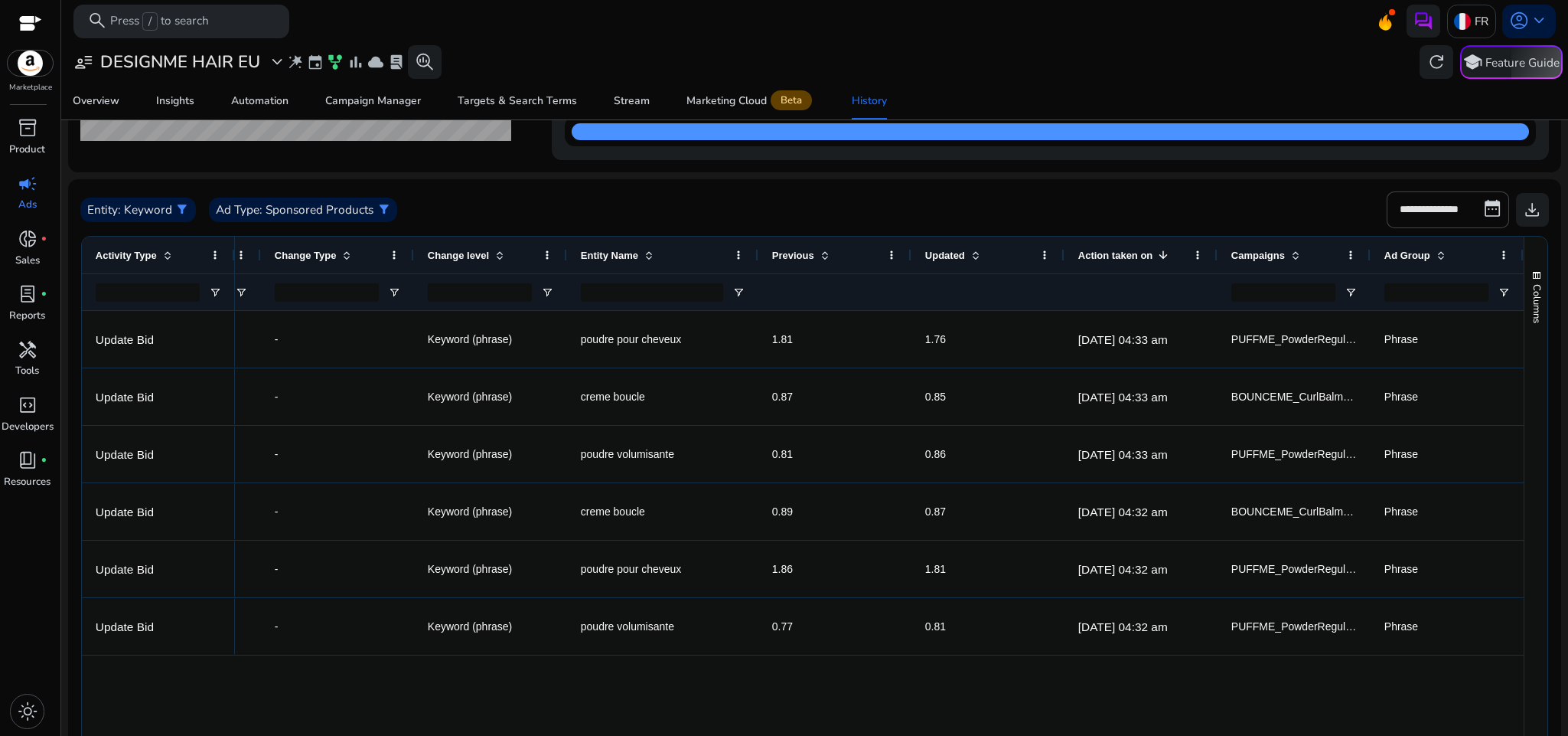
click at [985, 177] on div "**********" at bounding box center [815, 393] width 1494 height 937
click at [935, 33] on mat-toolbar "search Press / to search FR account_circle keyboard_arrow_down" at bounding box center [815, 21] width 1507 height 42
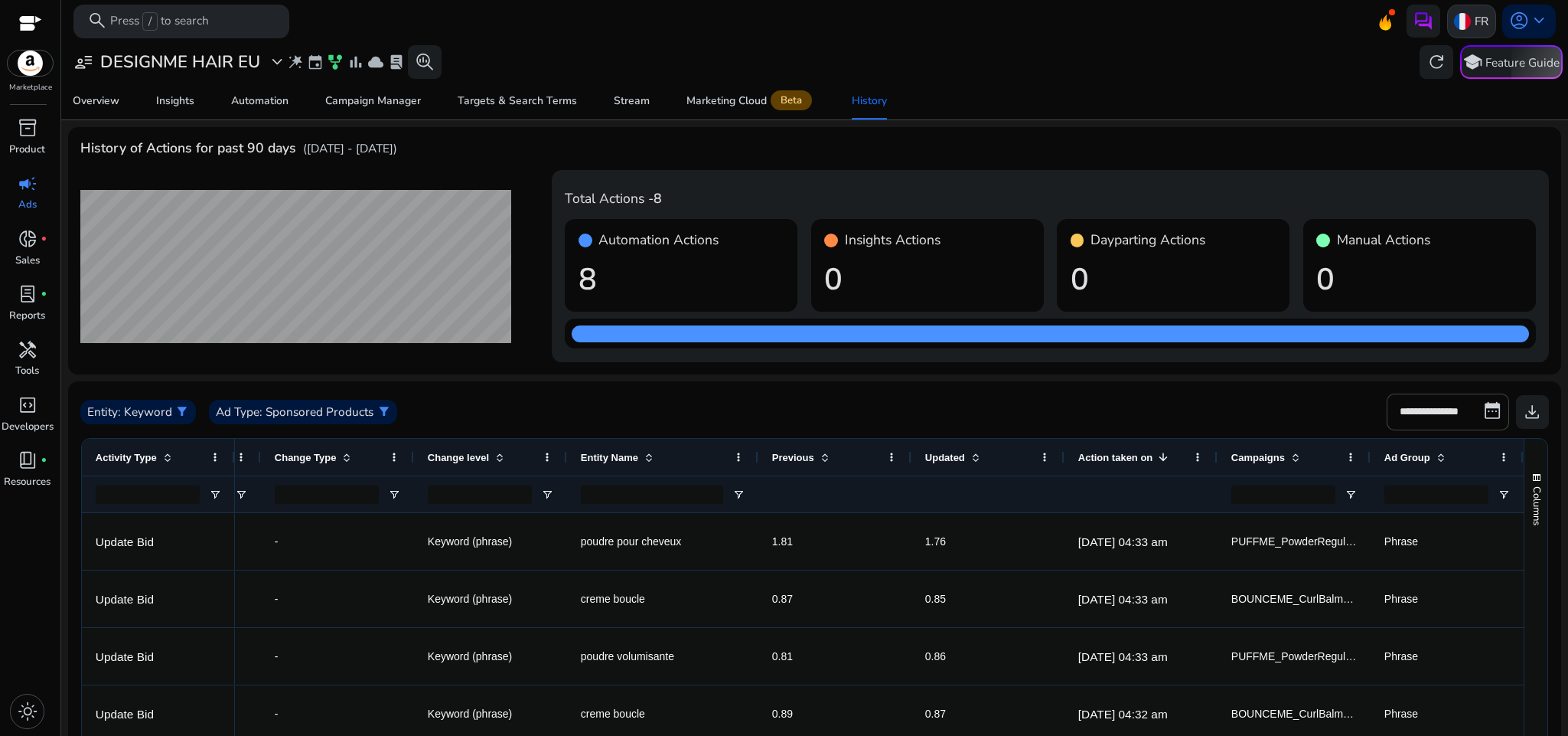
click at [1461, 30] on div "FR" at bounding box center [1471, 21] width 49 height 33
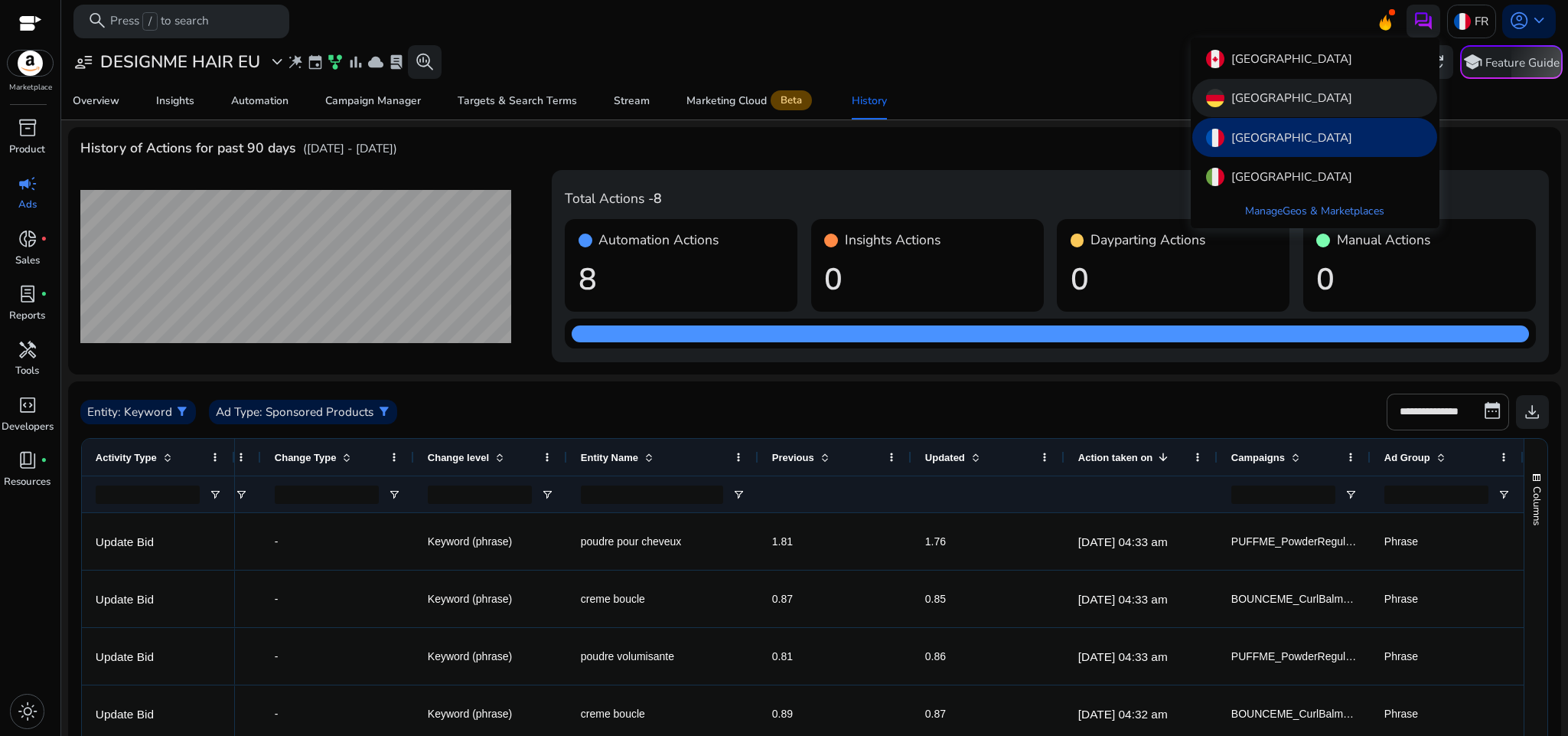
click at [1312, 86] on div "[GEOGRAPHIC_DATA]" at bounding box center [1315, 98] width 245 height 39
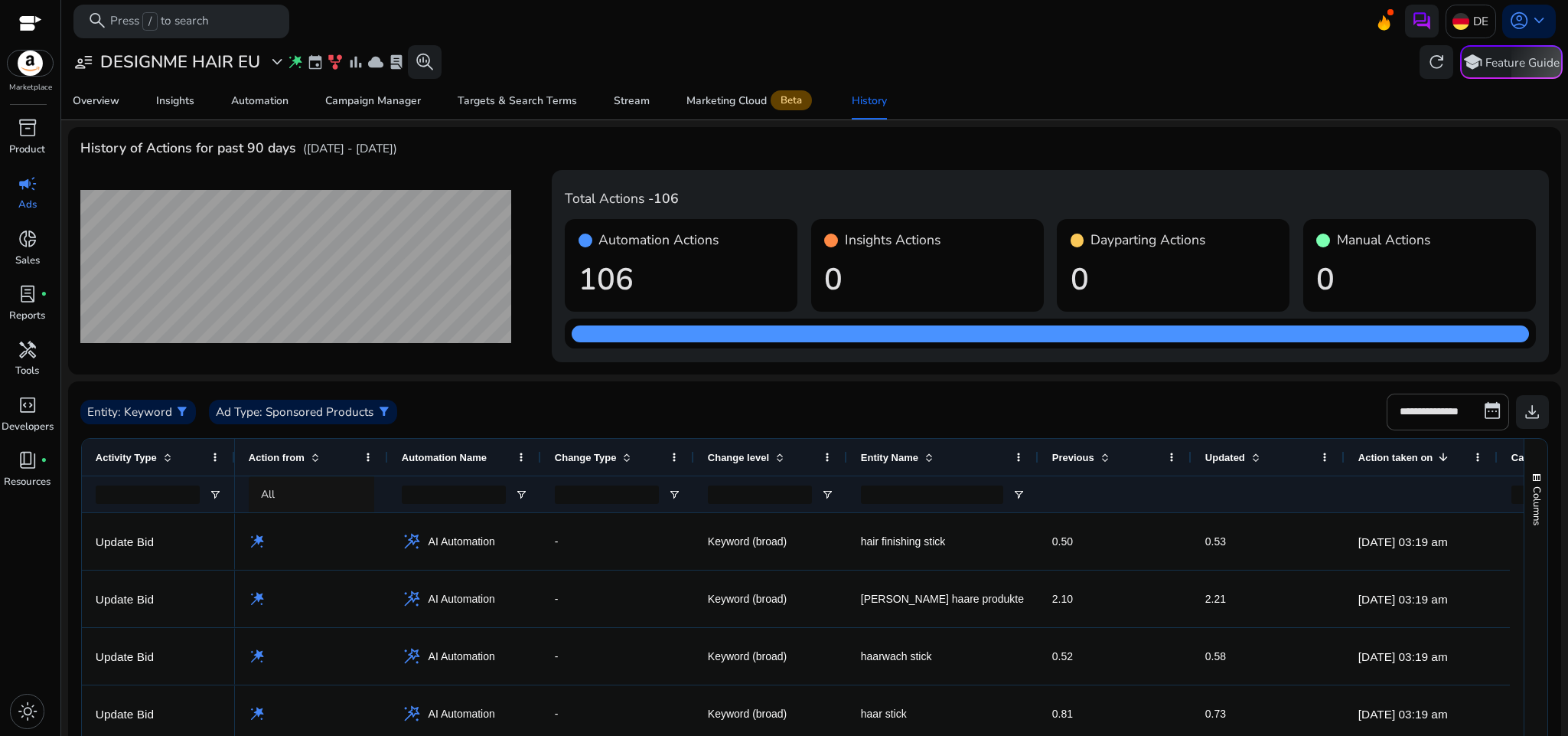
click at [856, 319] on div at bounding box center [1050, 334] width 971 height 31
click at [234, 102] on div "Automation" at bounding box center [259, 101] width 57 height 11
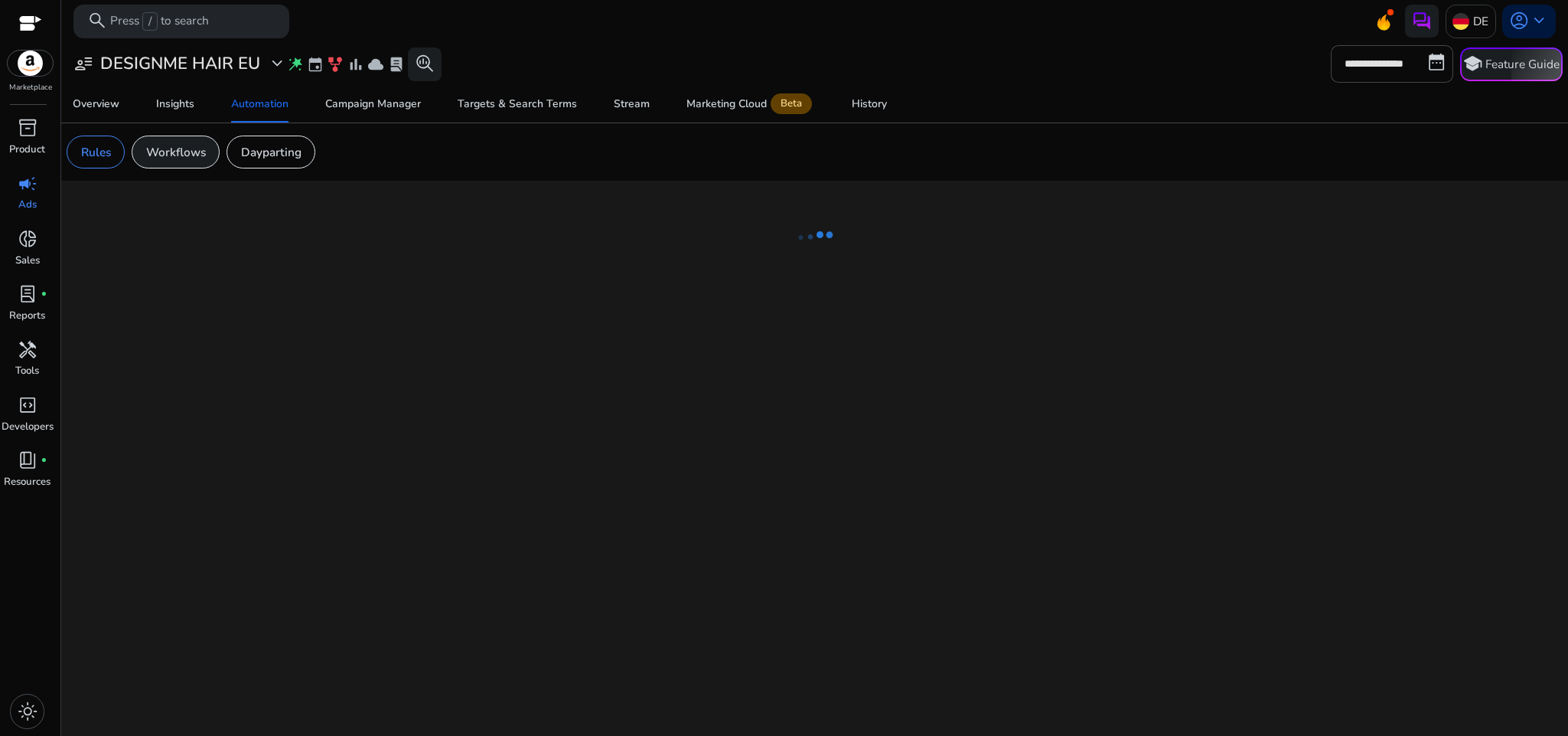
click at [193, 148] on p "Workflows" at bounding box center [176, 151] width 60 height 18
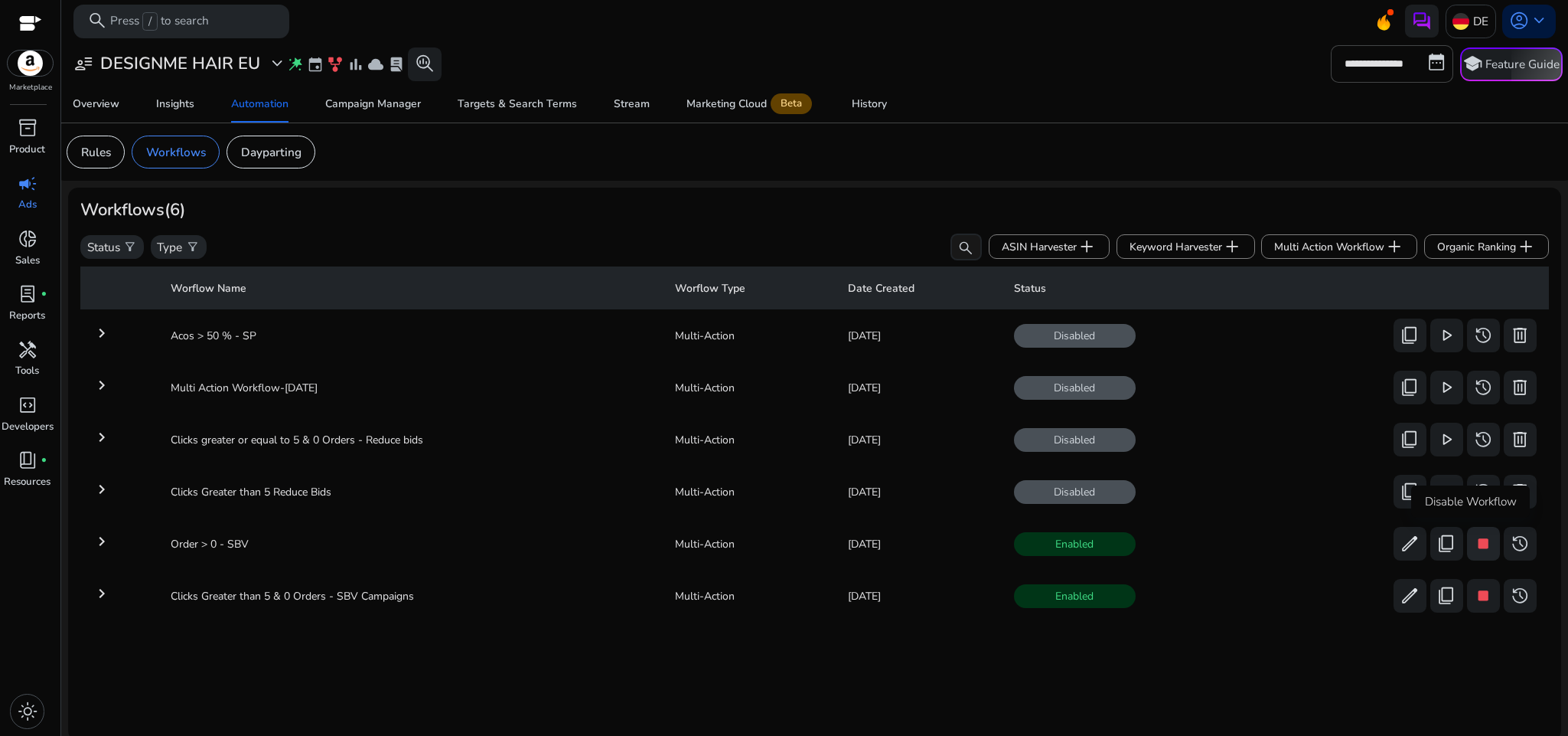
click at [1484, 531] on button "stop" at bounding box center [1483, 543] width 33 height 33
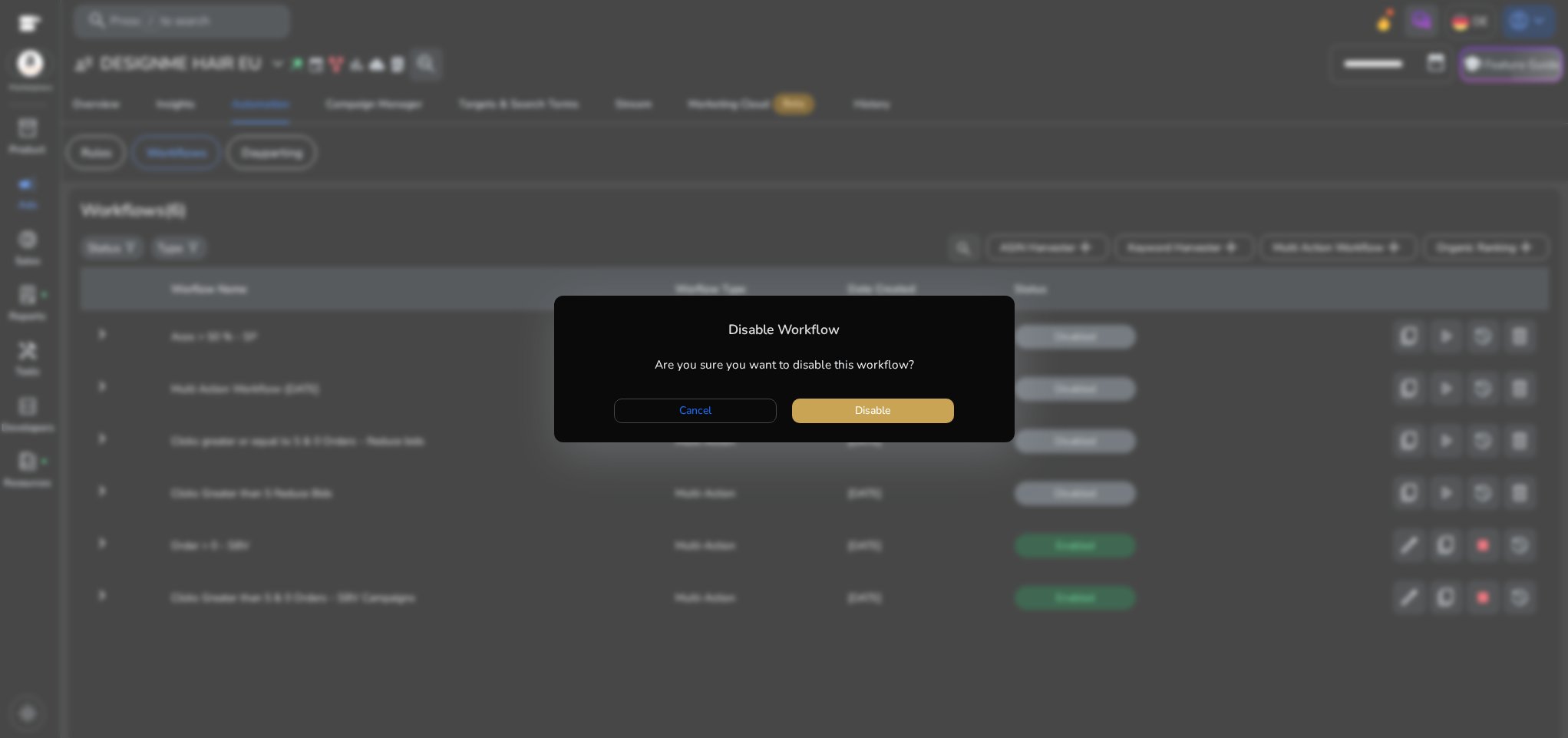
click at [920, 411] on span "button" at bounding box center [872, 410] width 162 height 37
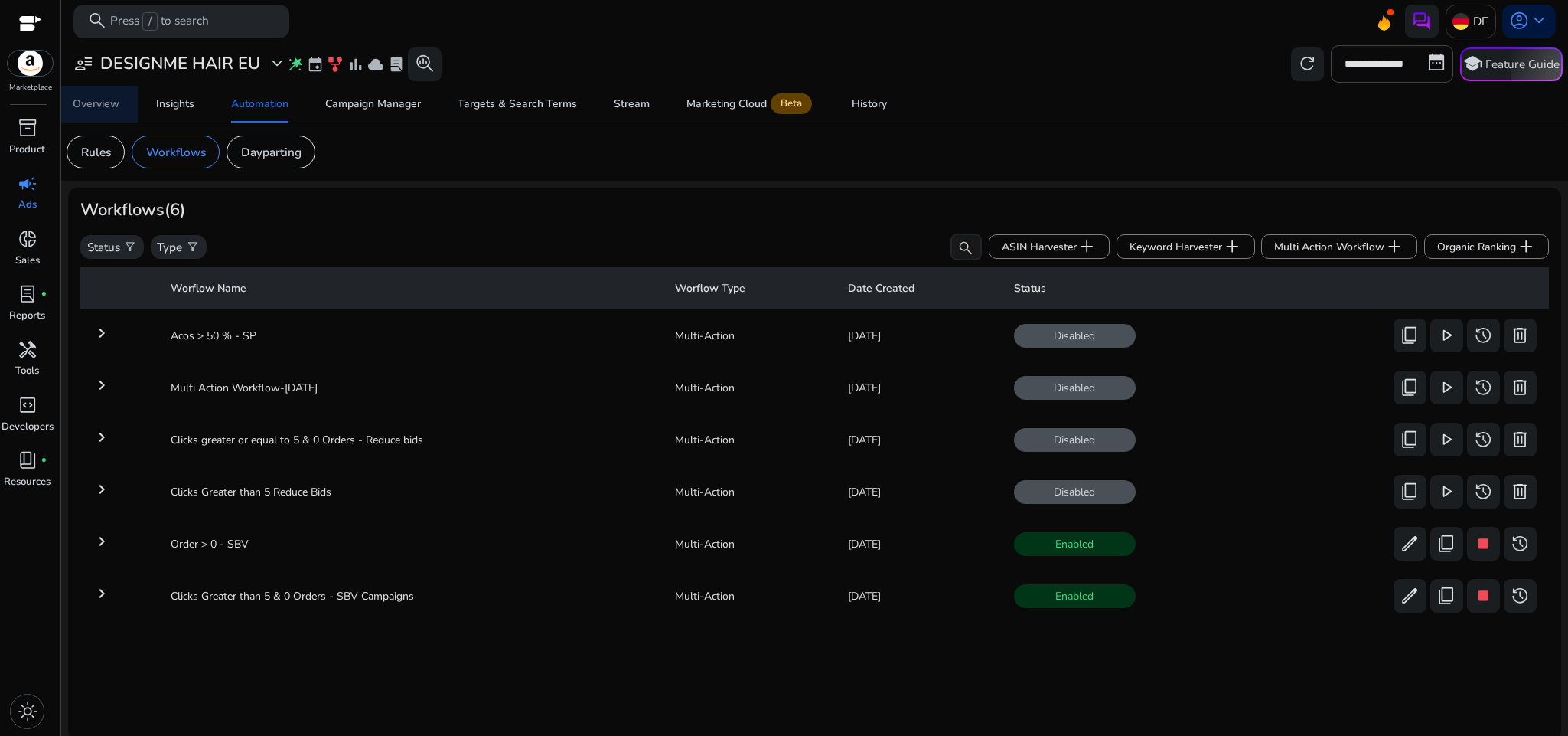
click at [110, 110] on span "Overview" at bounding box center [96, 104] width 47 height 37
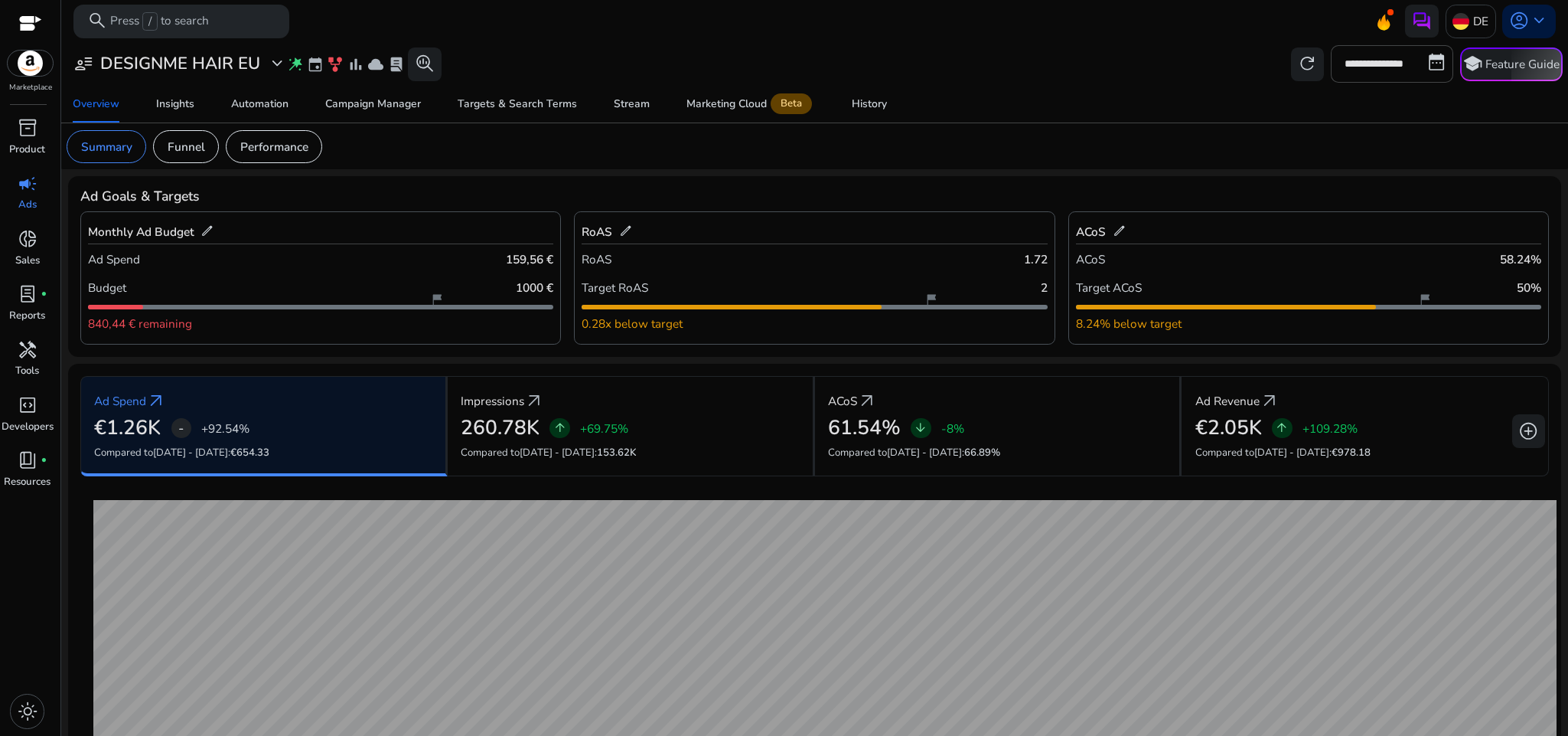
click at [1107, 237] on div "ACoS edit" at bounding box center [1101, 231] width 50 height 25
click at [1113, 233] on span "edit" at bounding box center [1120, 231] width 14 height 14
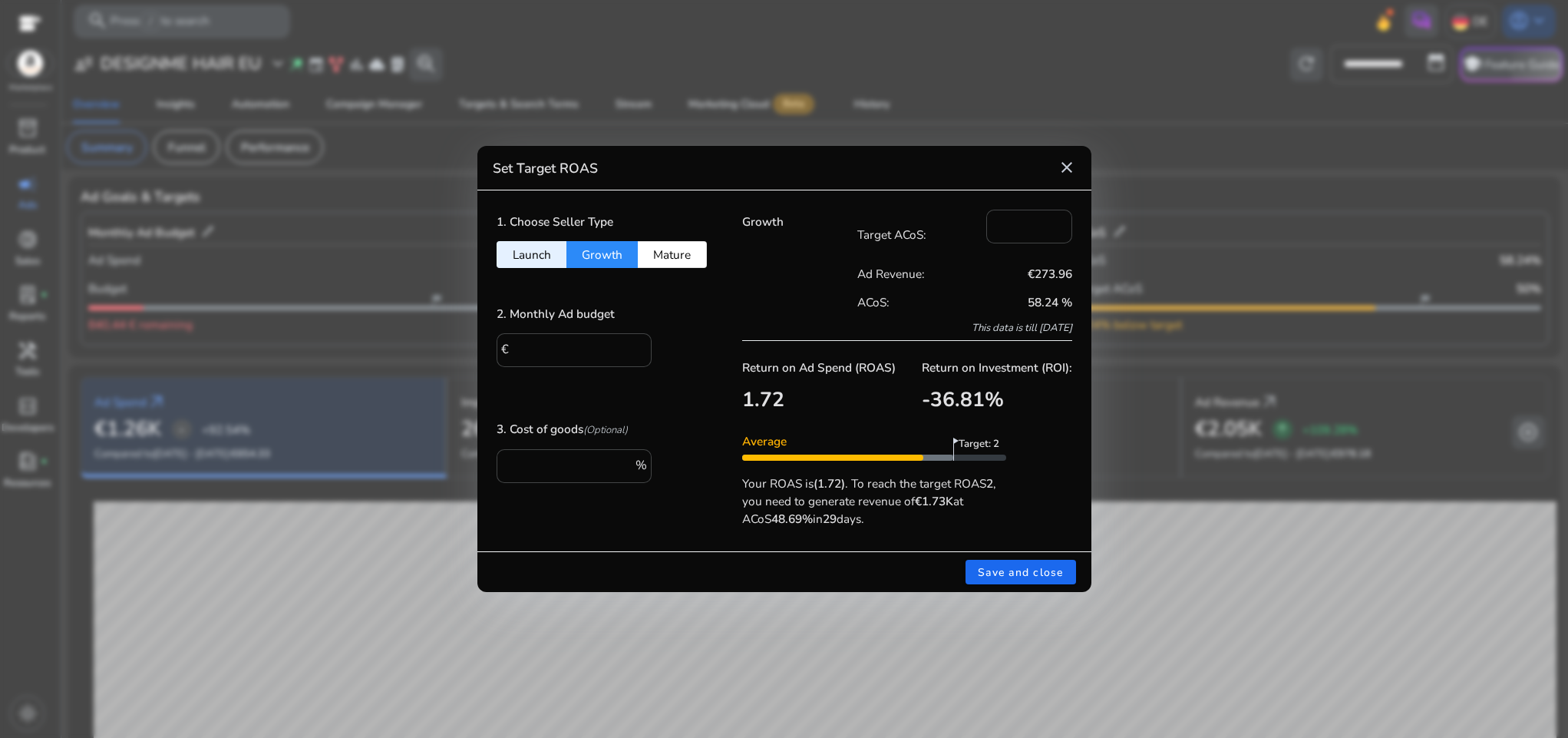
click at [1066, 164] on mat-icon "close" at bounding box center [1066, 166] width 18 height 18
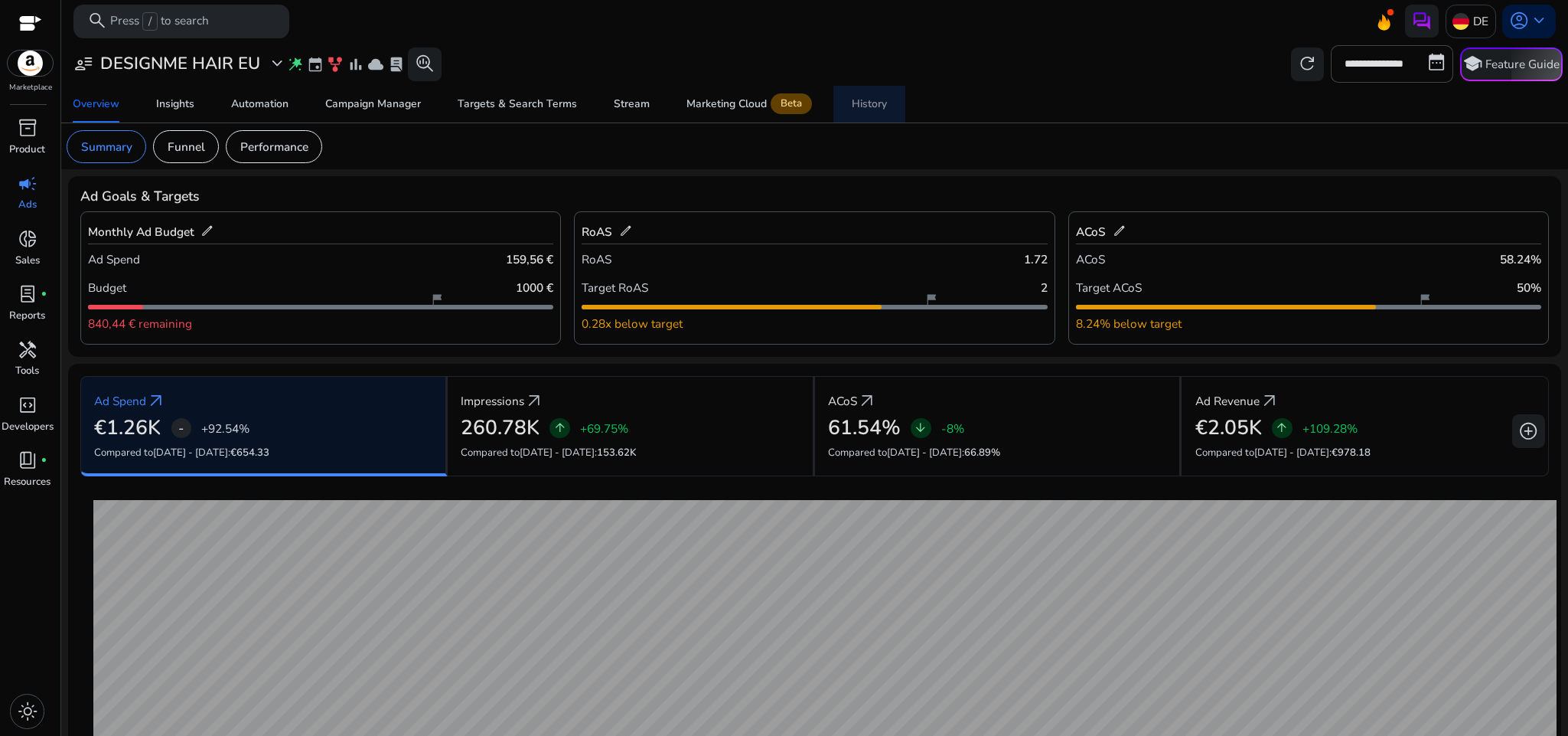
click at [863, 115] on span "History" at bounding box center [869, 104] width 35 height 37
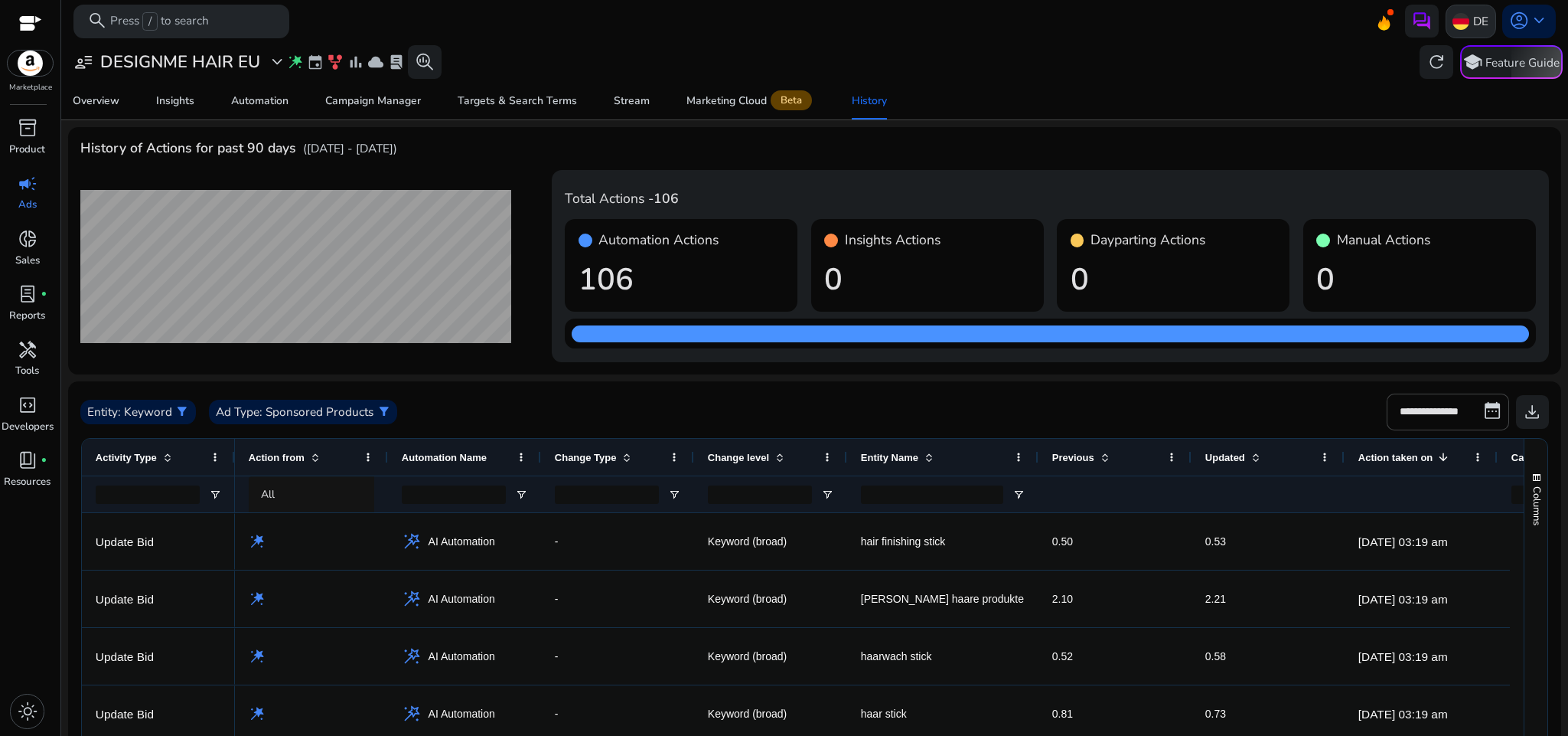
click at [1454, 21] on img at bounding box center [1461, 21] width 17 height 17
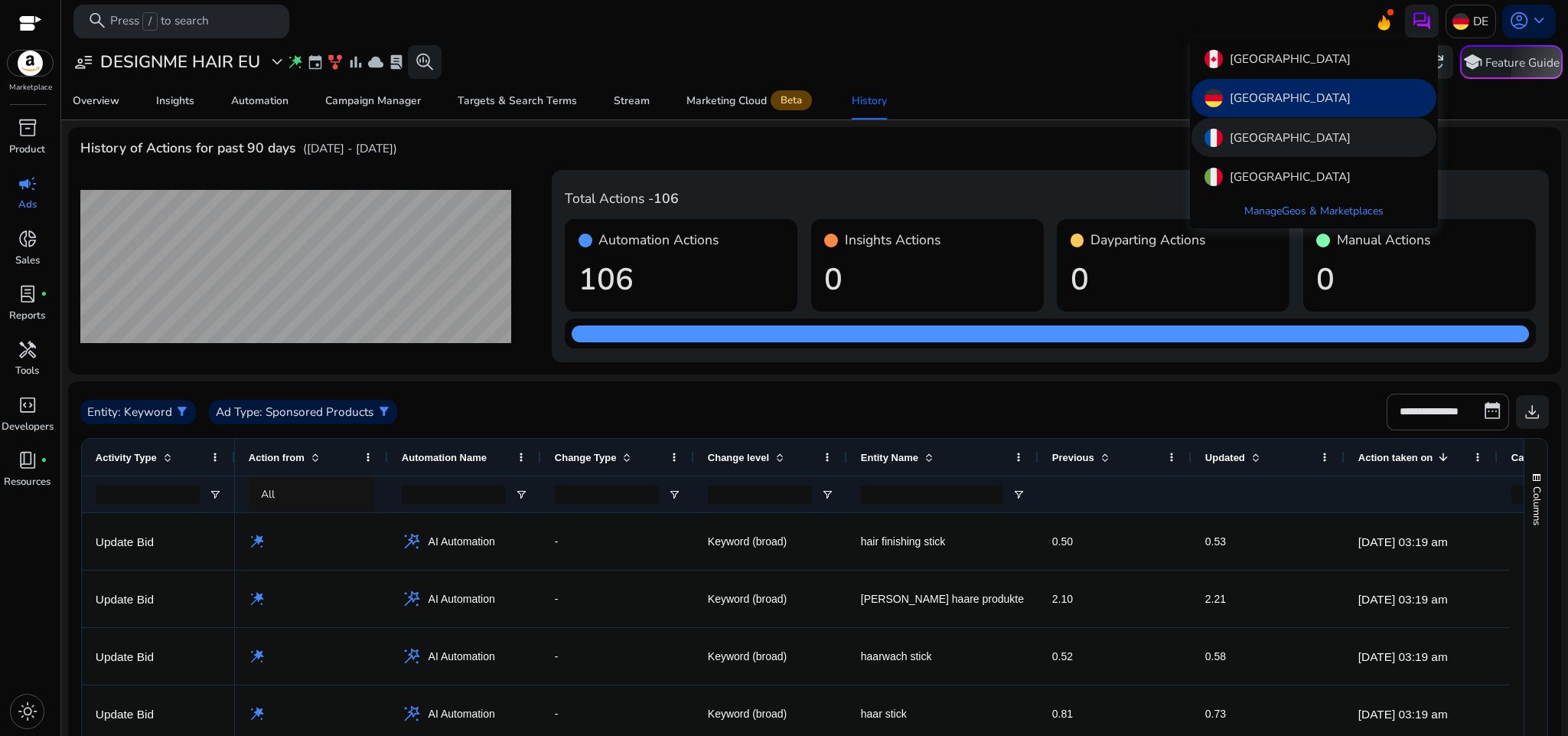
click at [1263, 132] on p "[GEOGRAPHIC_DATA]" at bounding box center [1290, 137] width 121 height 18
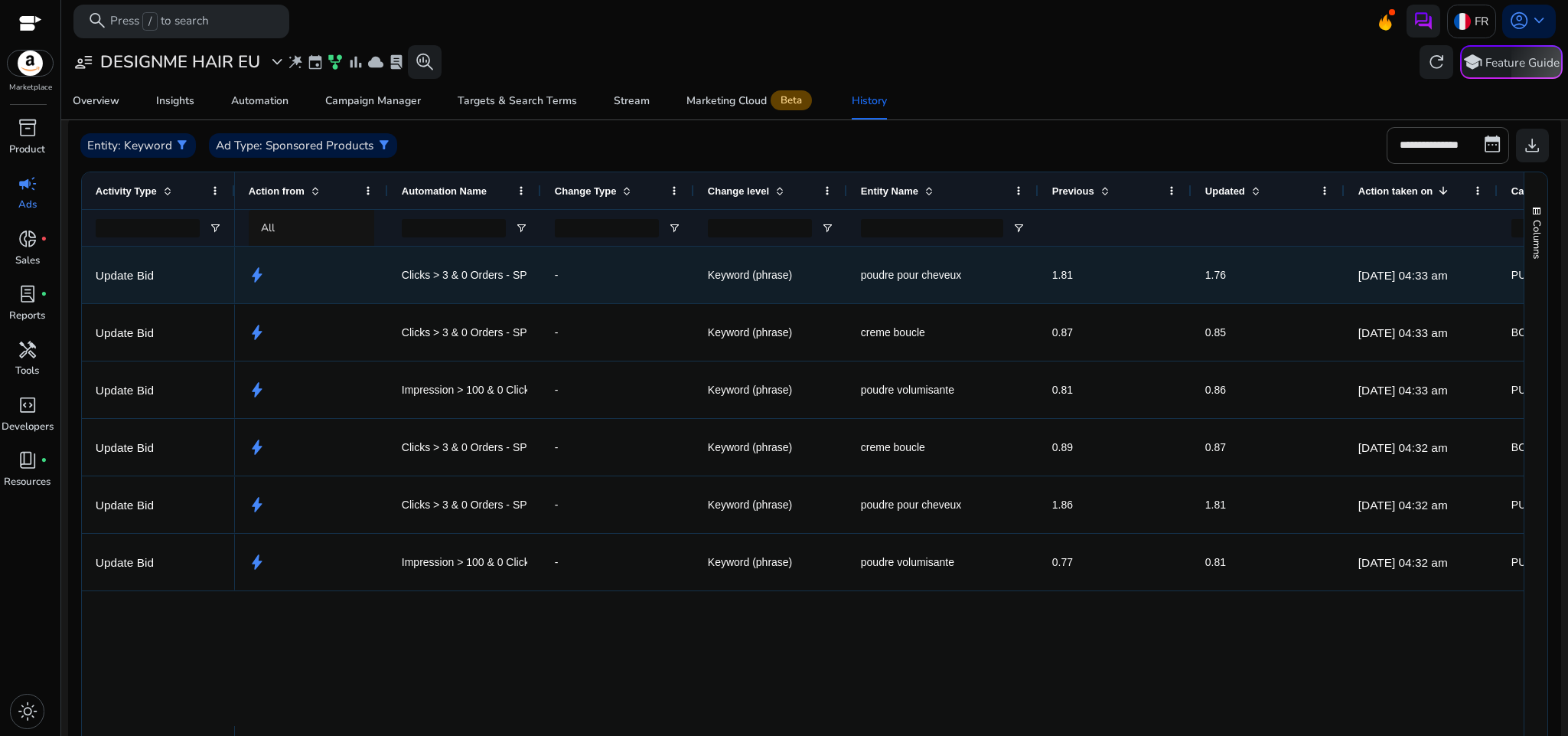
scroll to position [0, 286]
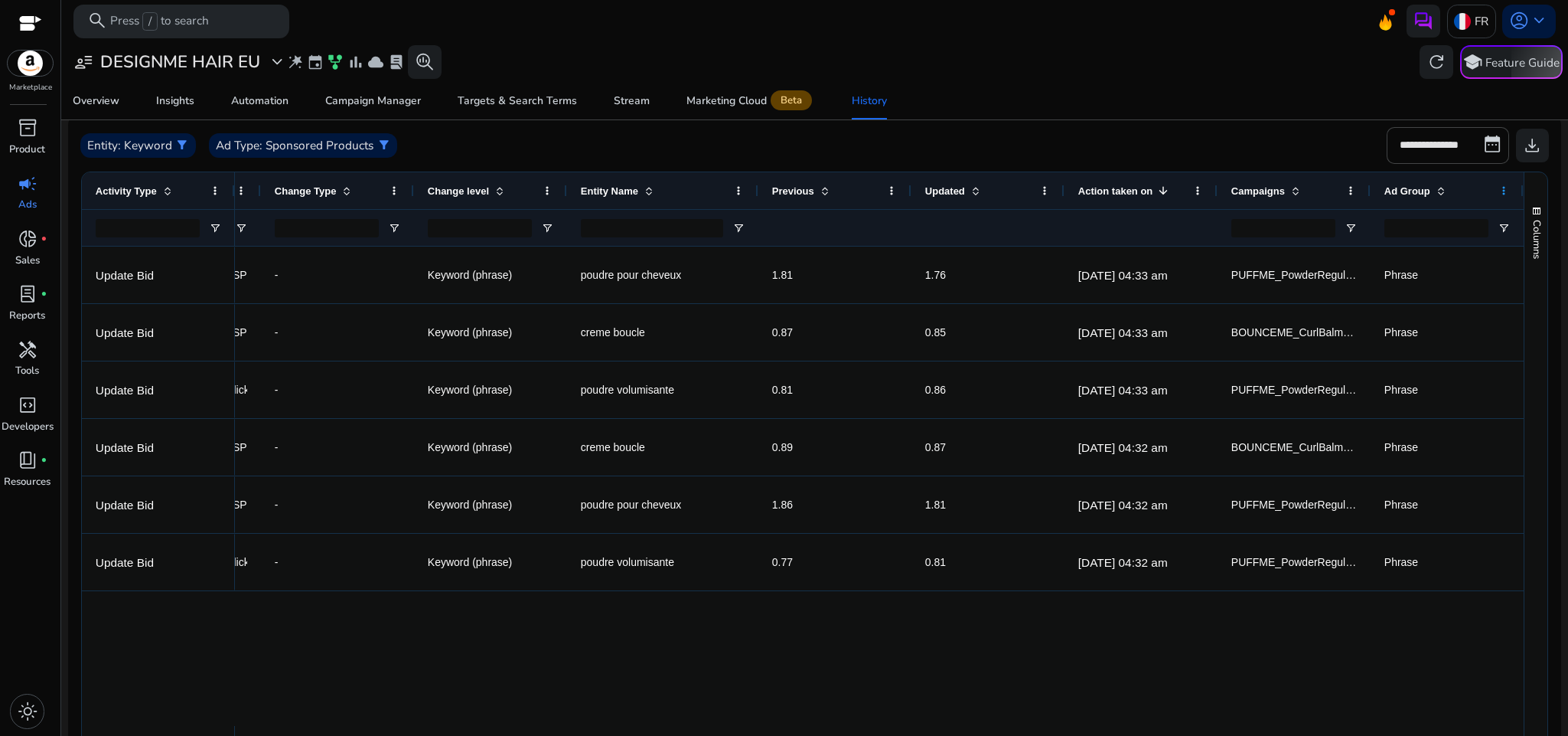
click at [1498, 191] on span at bounding box center [1504, 191] width 12 height 12
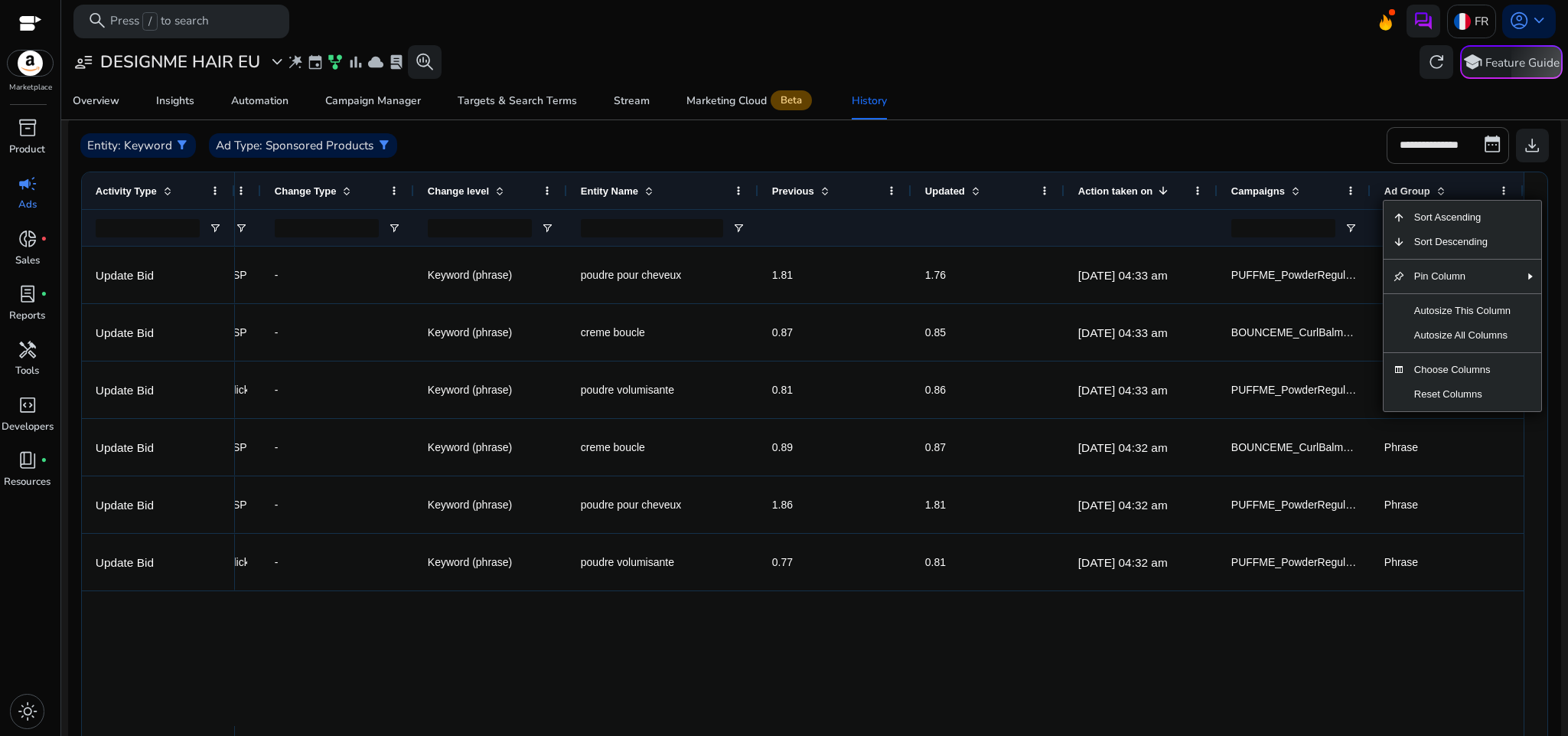
click at [1227, 111] on div "Overview Insights Automation Campaign Manager Targets & Search Terms Stream Mar…" at bounding box center [815, 101] width 1521 height 37
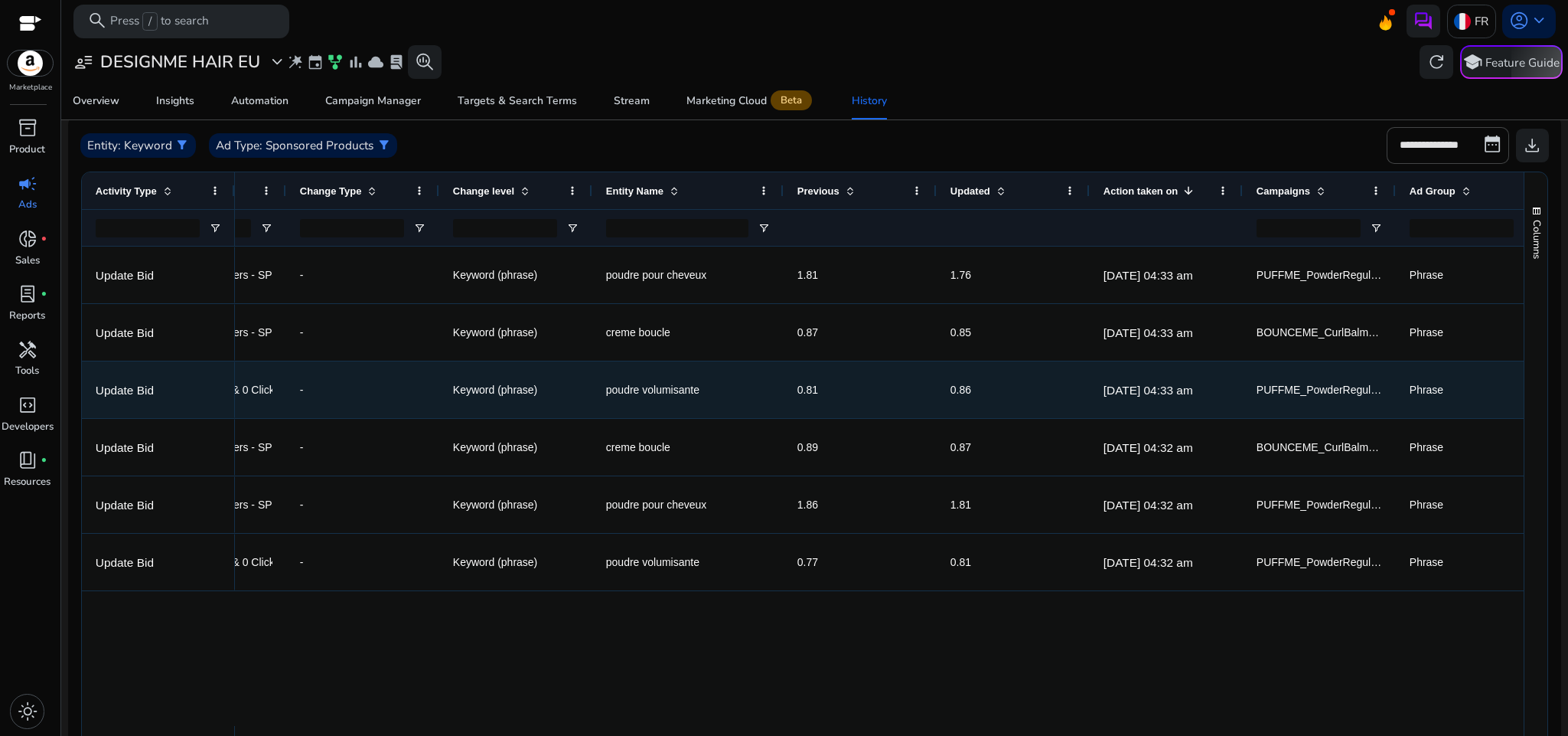
scroll to position [0, 239]
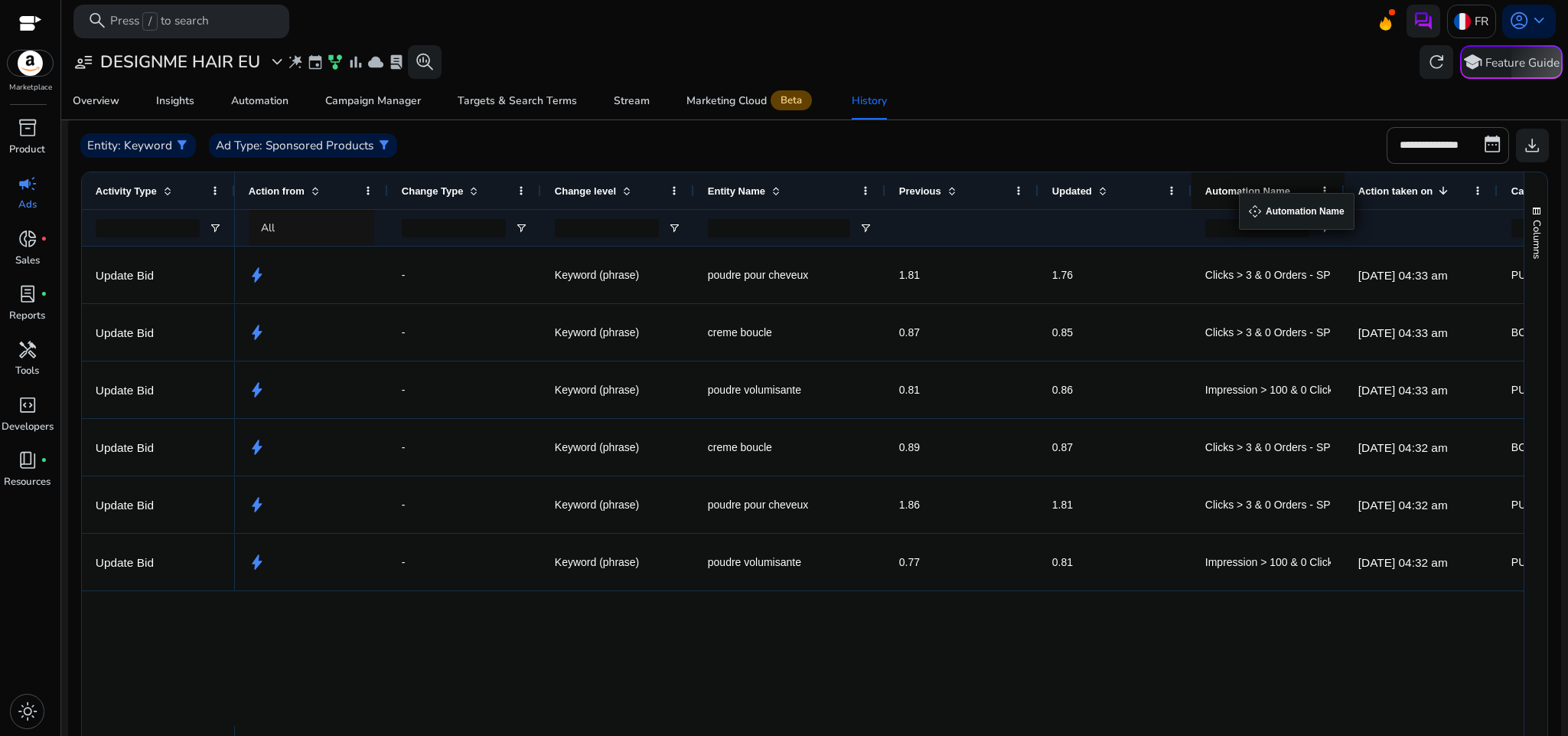
drag, startPoint x: 450, startPoint y: 187, endPoint x: 1247, endPoint y: 202, distance: 797.1
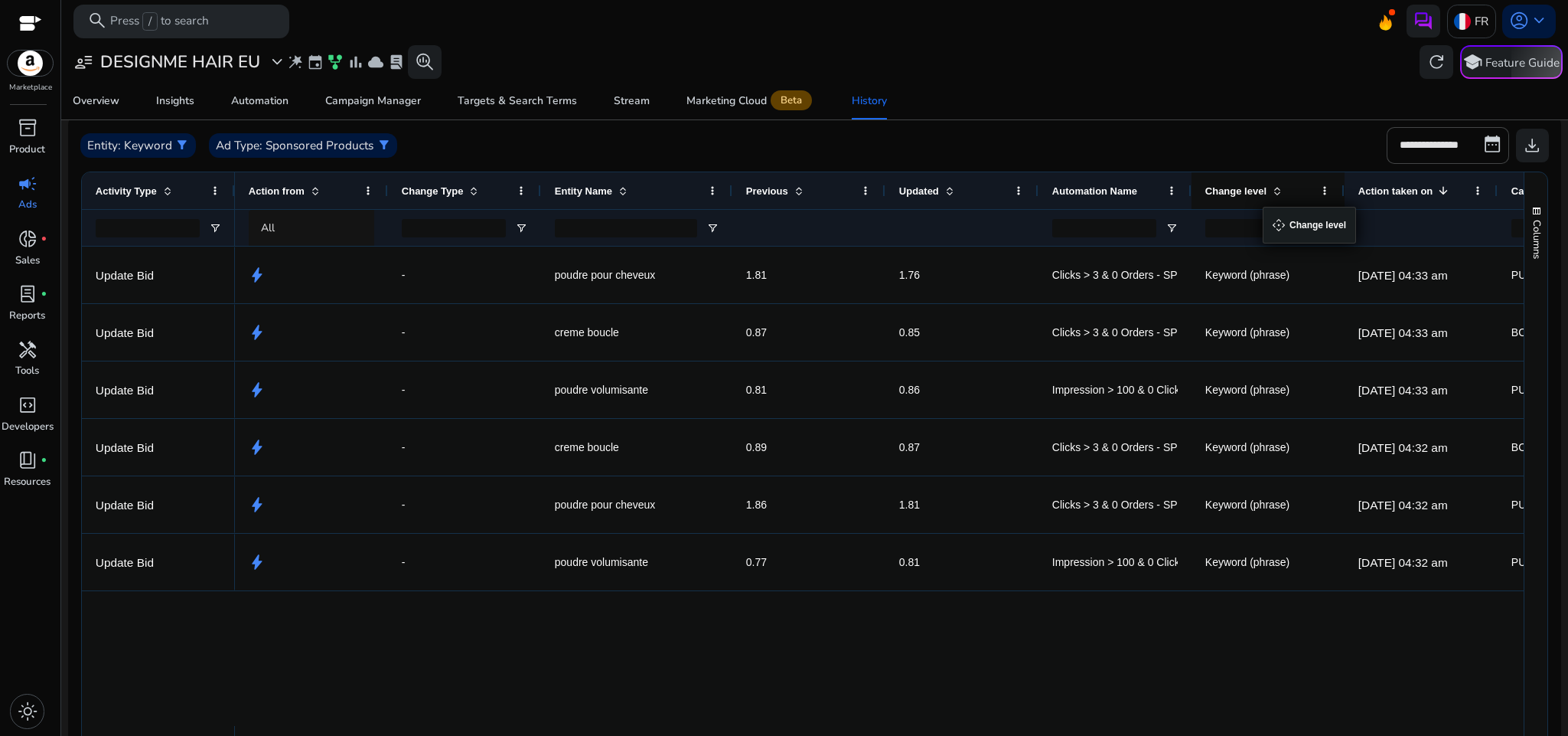
drag, startPoint x: 578, startPoint y: 186, endPoint x: 1270, endPoint y: 216, distance: 692.6
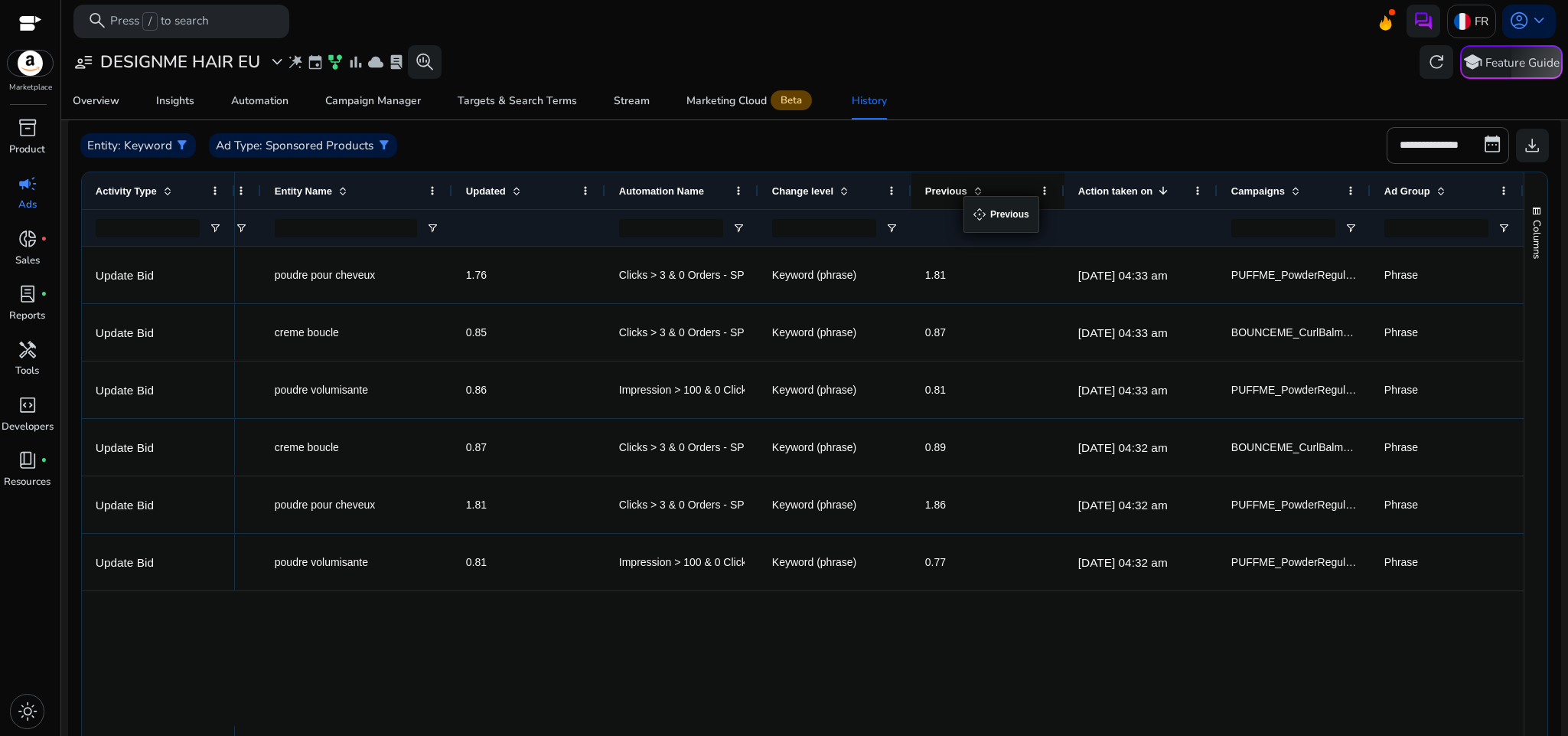
drag, startPoint x: 473, startPoint y: 186, endPoint x: 972, endPoint y: 205, distance: 499.4
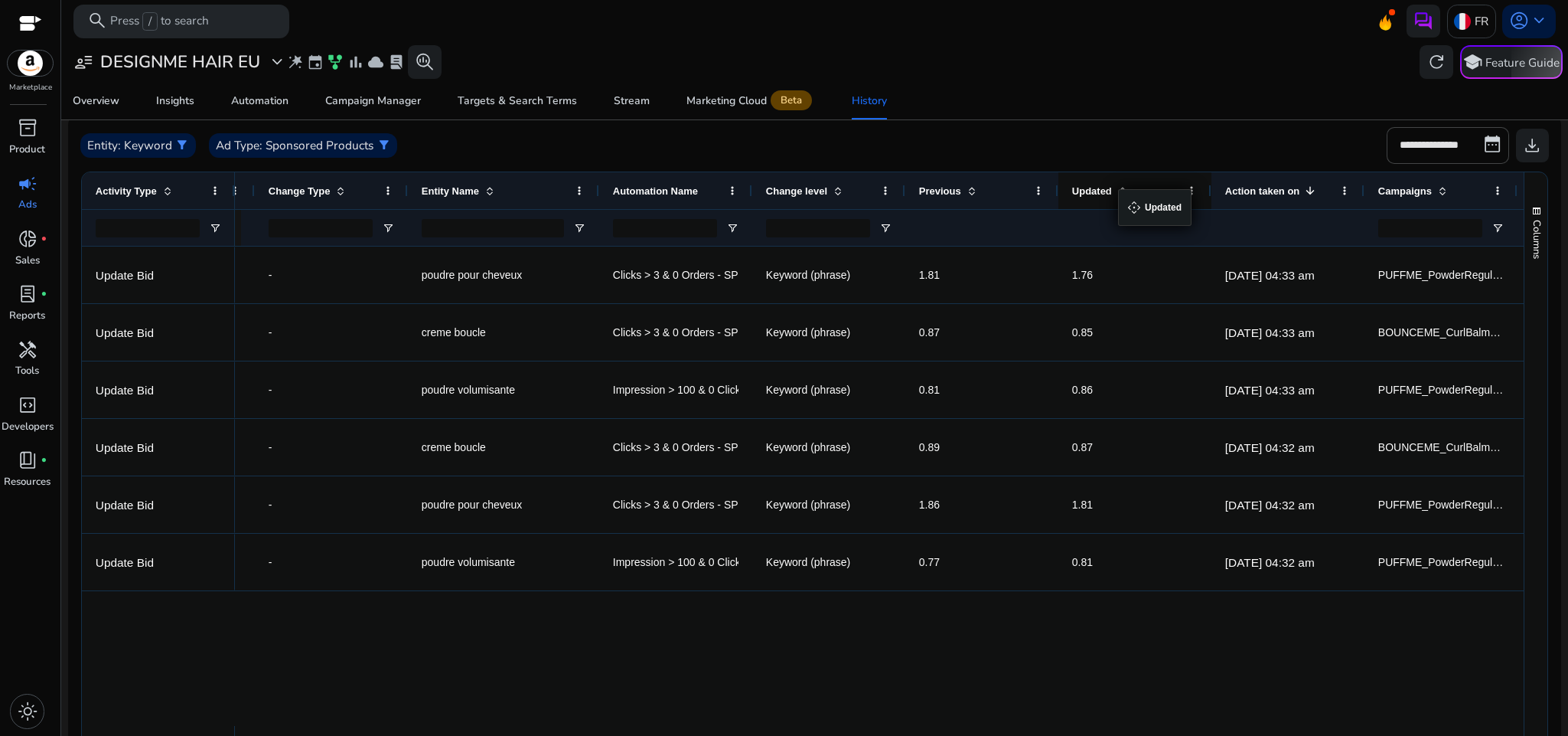
drag, startPoint x: 482, startPoint y: 192, endPoint x: 1125, endPoint y: 199, distance: 643.0
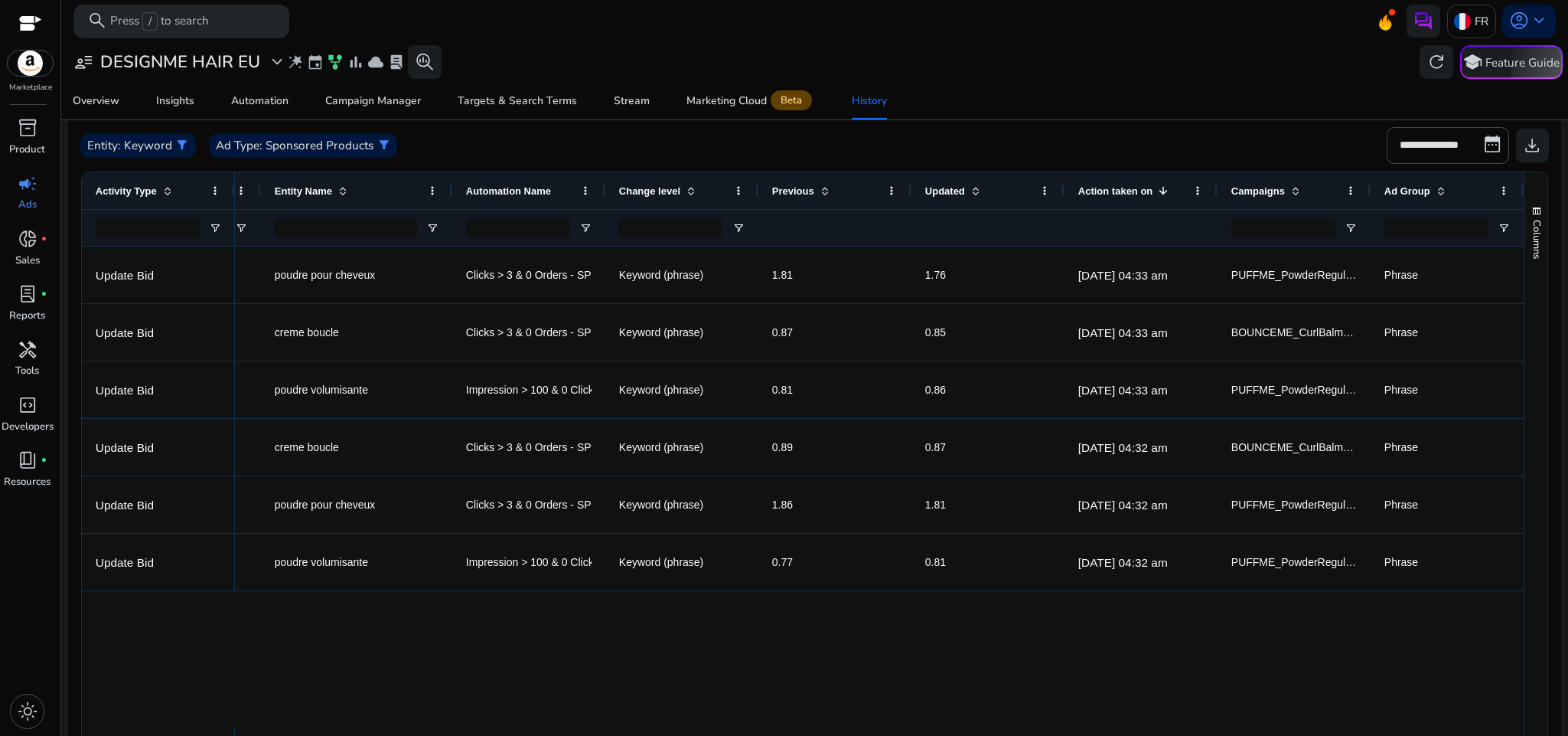
click at [1082, 86] on div "Overview Insights Automation Campaign Manager Targets & Search Terms Stream Mar…" at bounding box center [815, 101] width 1521 height 37
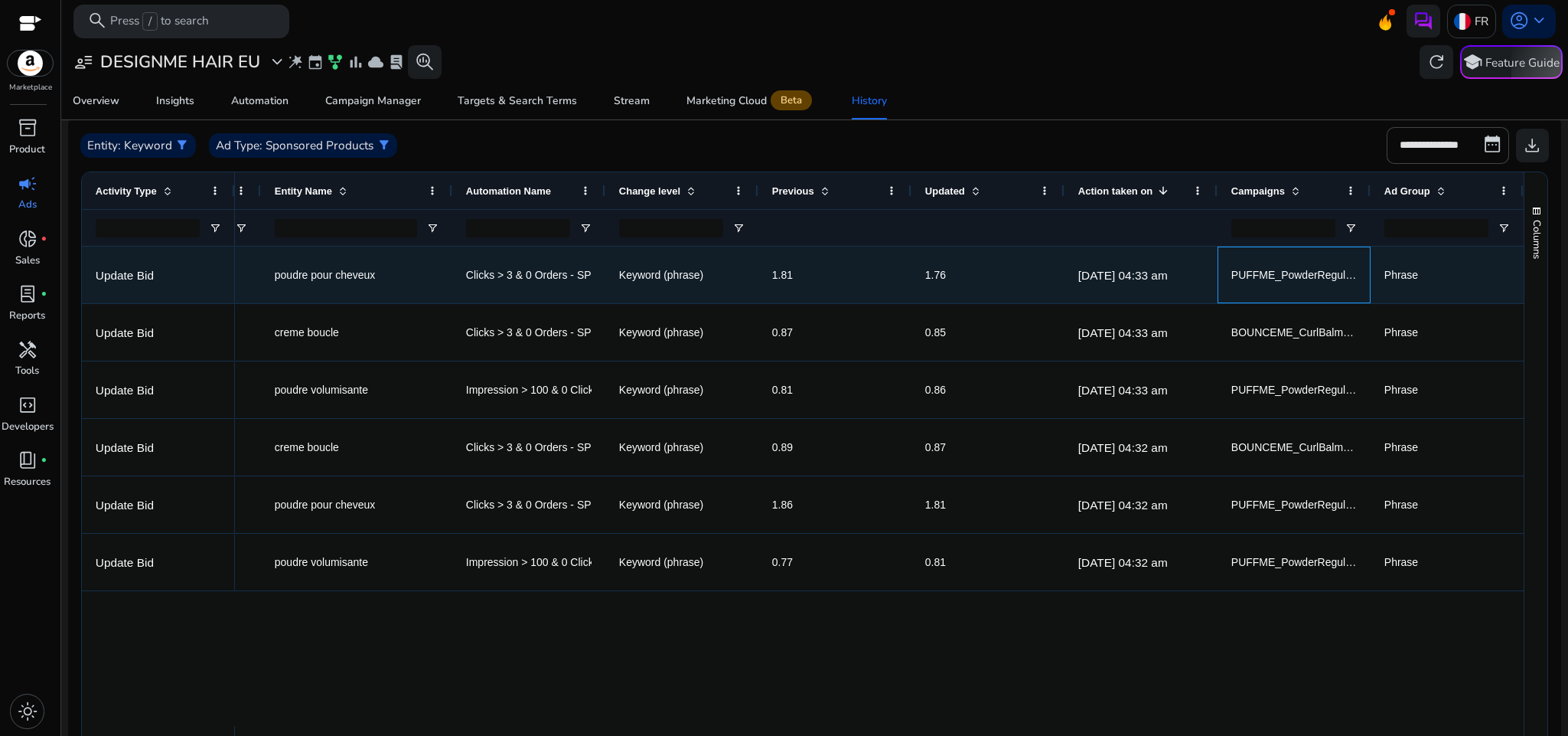
click at [1282, 279] on span "PUFFME_PowderRegular_B01F7Q1BY0_SP_Phrase" at bounding box center [1360, 275] width 257 height 12
copy span "PUFFME_PowderRegular_B01F7Q1BY0_SP_Phrase"
